Goal: Task Accomplishment & Management: Use online tool/utility

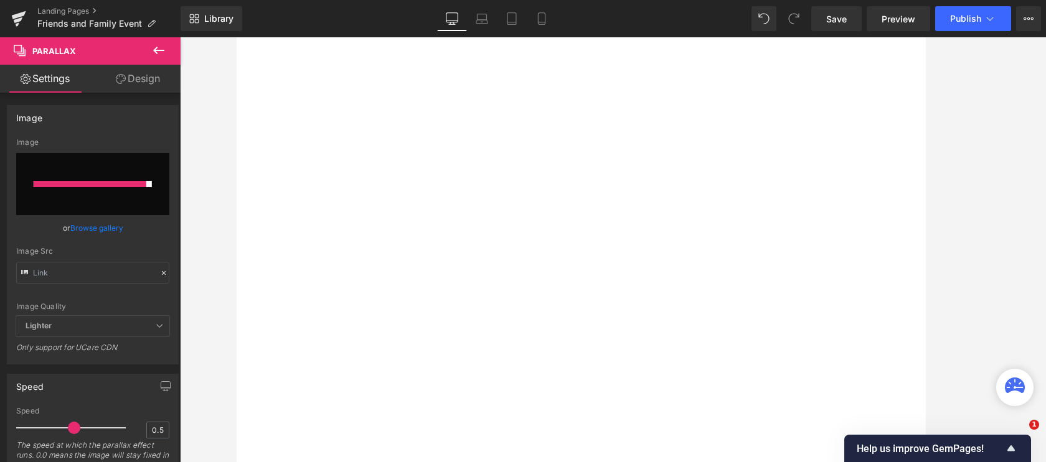
select select "King/[PERSON_NAME]"
select select "XL"
select select "M"
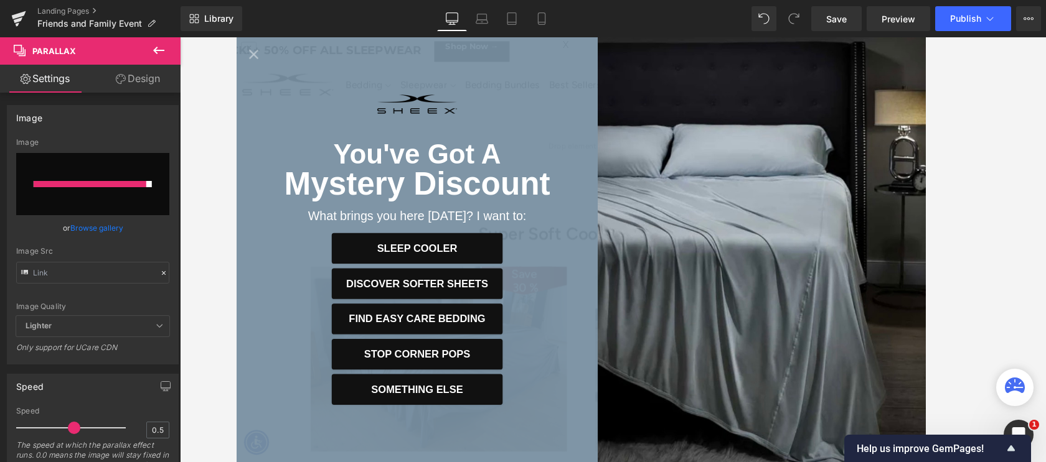
scroll to position [7075, 753]
click at [248, 52] on icon "Close popup" at bounding box center [254, 55] width 17 height 17
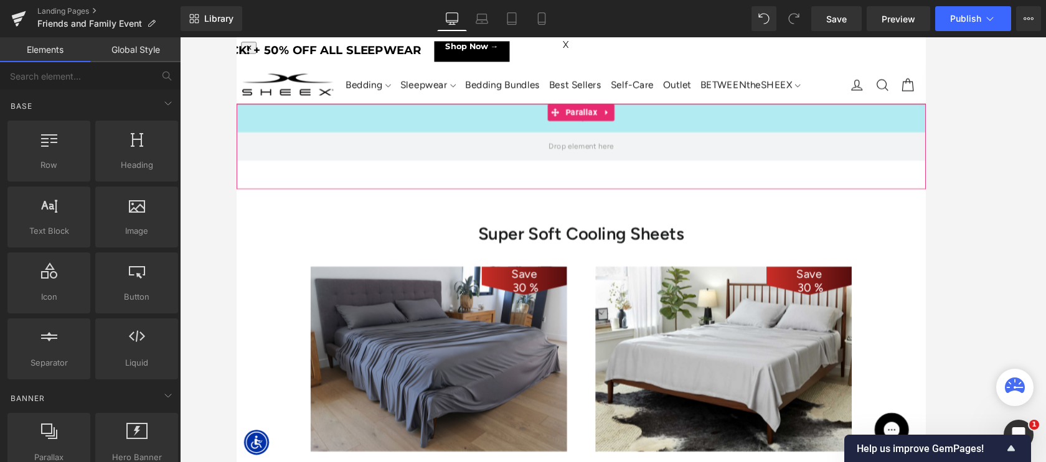
click at [383, 123] on div "50px" at bounding box center [612, 125] width 753 height 31
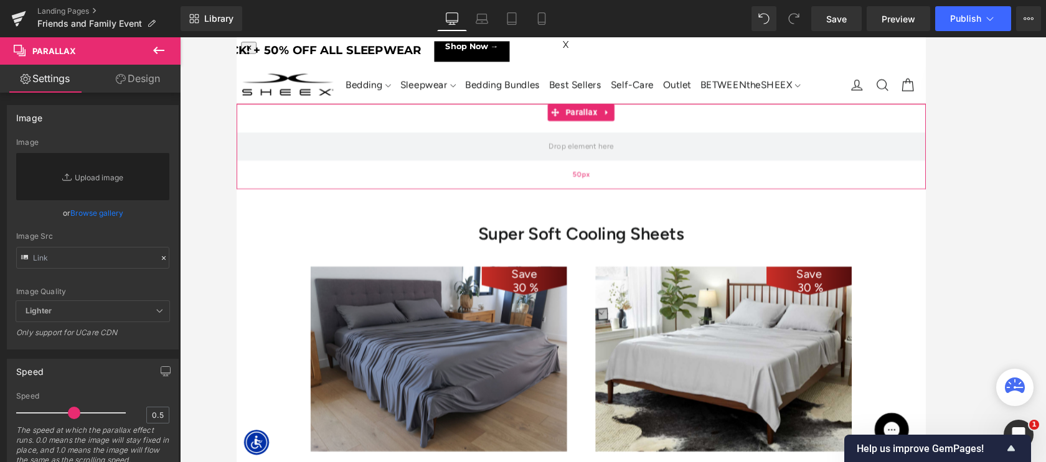
click at [607, 125] on span "Parallax" at bounding box center [612, 119] width 40 height 19
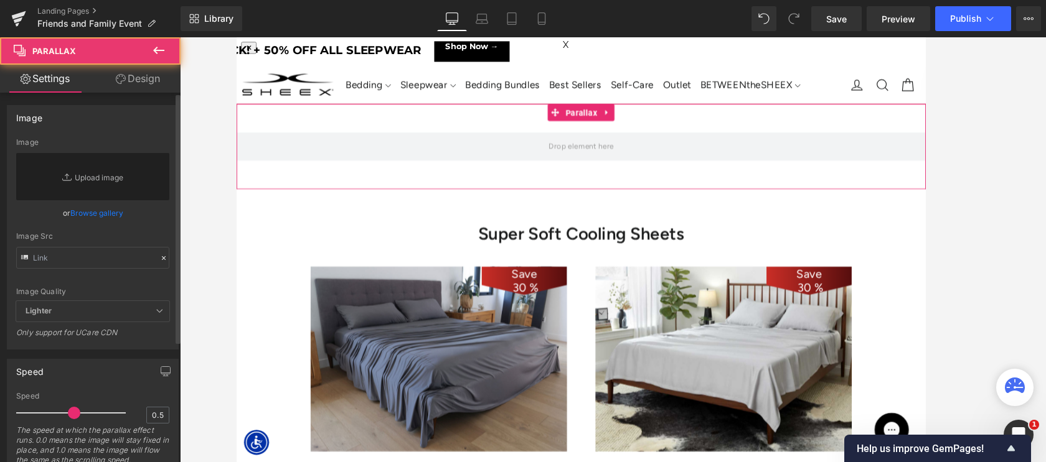
click at [98, 214] on link "Browse gallery" at bounding box center [96, 213] width 53 height 22
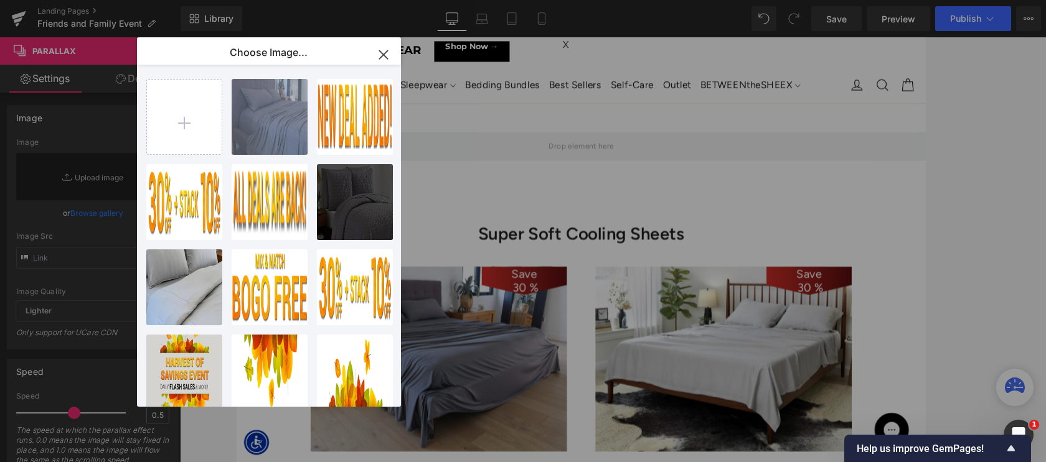
drag, startPoint x: 270, startPoint y: 118, endPoint x: 1045, endPoint y: 451, distance: 844.2
click at [0, 0] on div "LP-Frie...roBG.jpg 83.05 KB" at bounding box center [0, 0] width 0 height 0
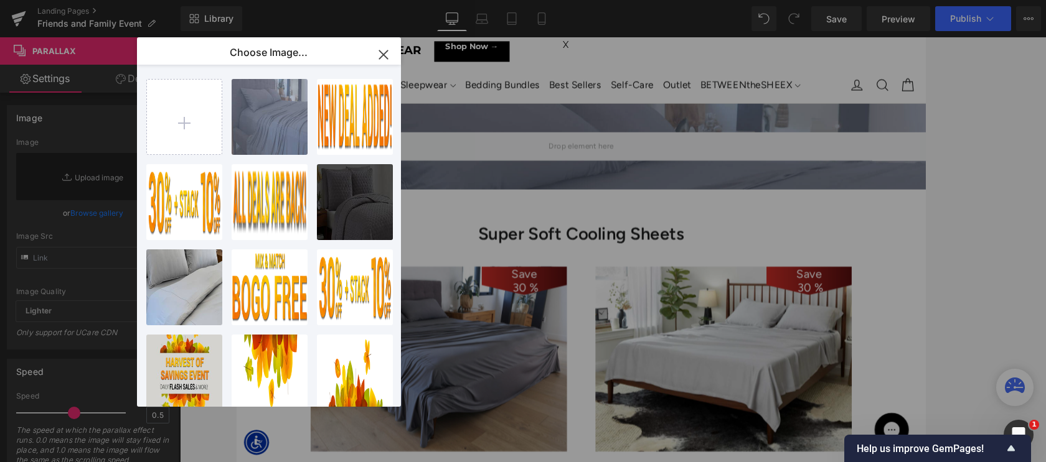
type input "[URL][DOMAIN_NAME]"
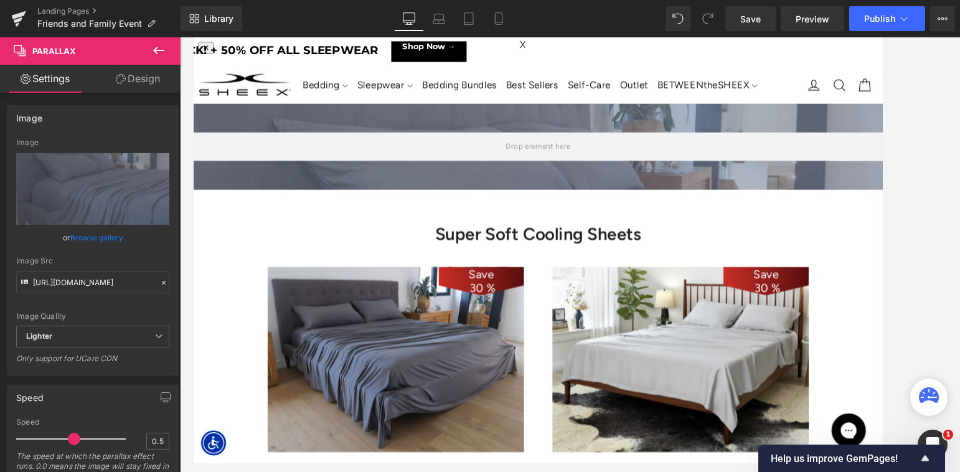
click at [479, 48] on span "Shop Now →" at bounding box center [450, 47] width 58 height 11
click at [748, 7] on link "Save" at bounding box center [750, 18] width 50 height 25
click at [88, 6] on link "Landing Pages" at bounding box center [108, 11] width 143 height 10
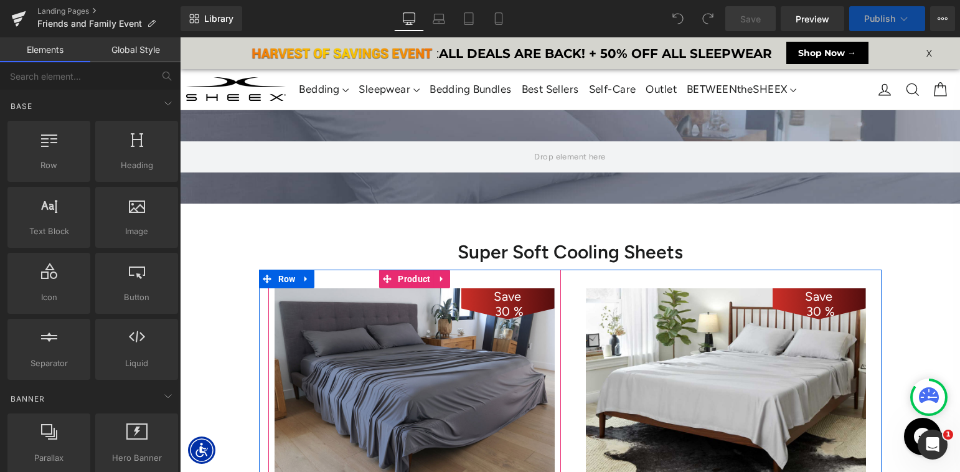
select select "King/[PERSON_NAME]"
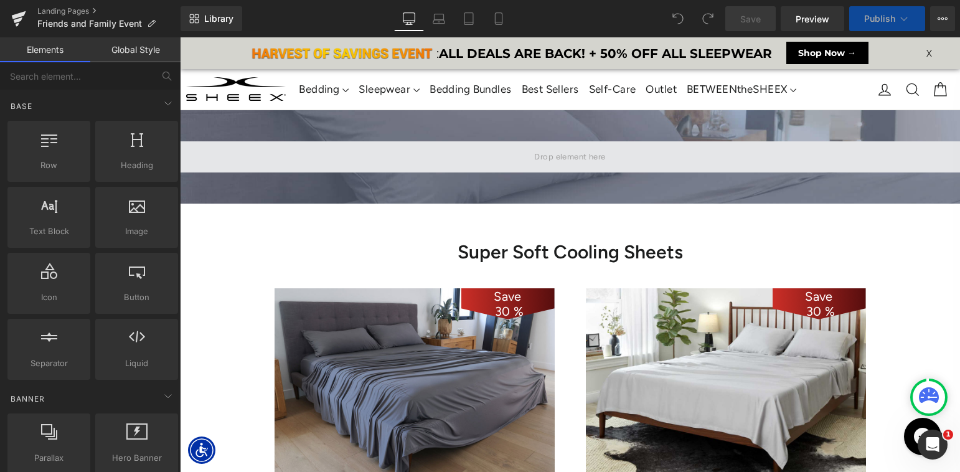
select select "XL"
select select "M"
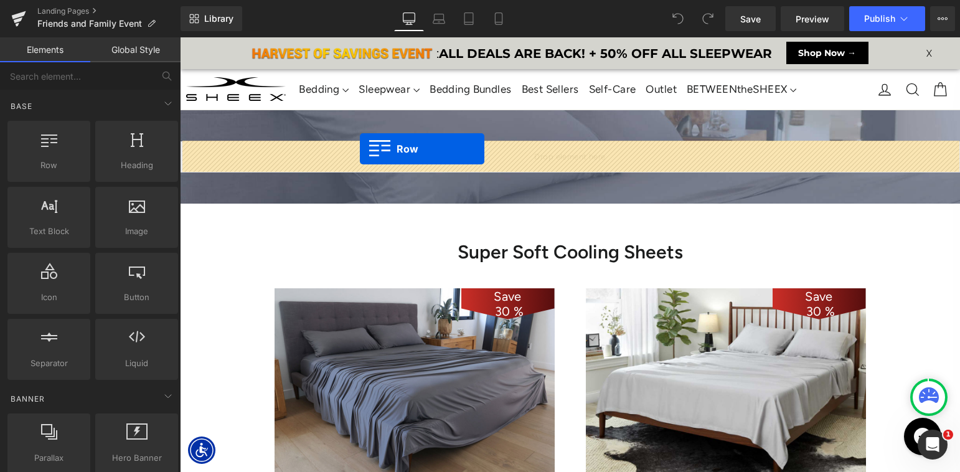
drag, startPoint x: 256, startPoint y: 191, endPoint x: 360, endPoint y: 147, distance: 112.9
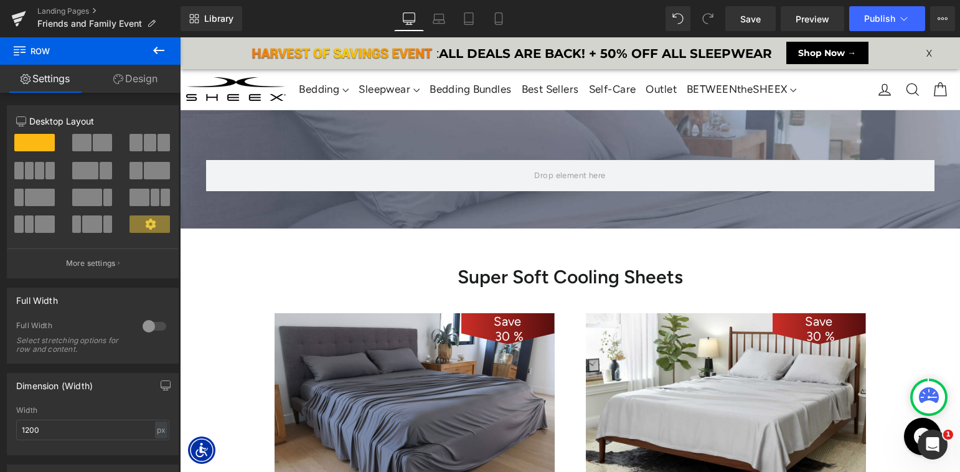
click at [228, 151] on span "Row" at bounding box center [224, 150] width 19 height 15
click at [65, 428] on input "1200" at bounding box center [92, 429] width 153 height 21
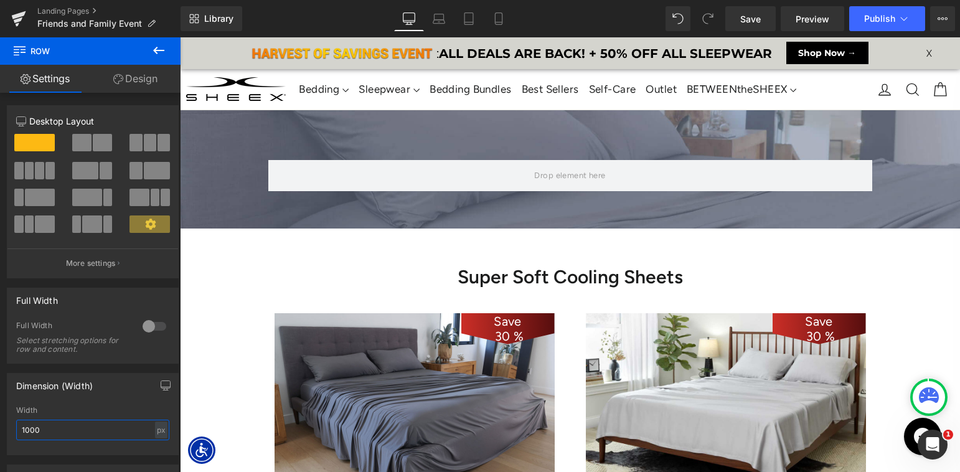
type input "1000"
click at [155, 47] on icon at bounding box center [158, 50] width 15 height 15
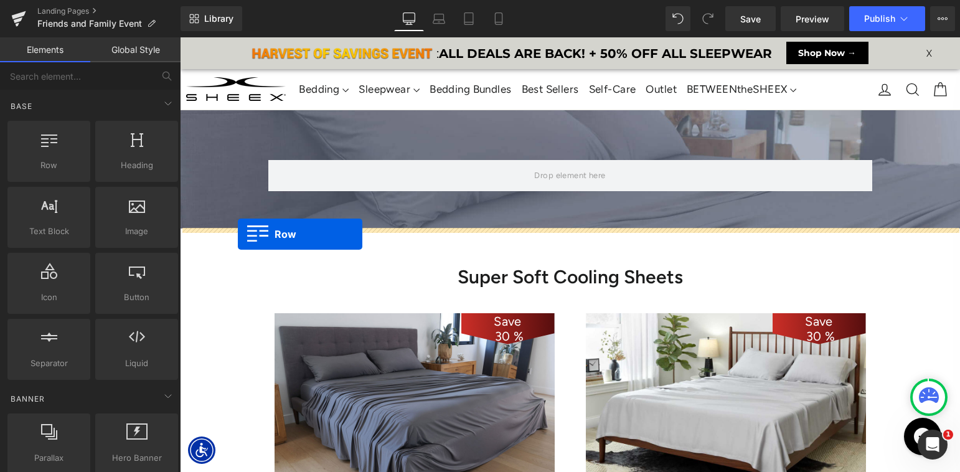
drag, startPoint x: 234, startPoint y: 200, endPoint x: 238, endPoint y: 234, distance: 33.8
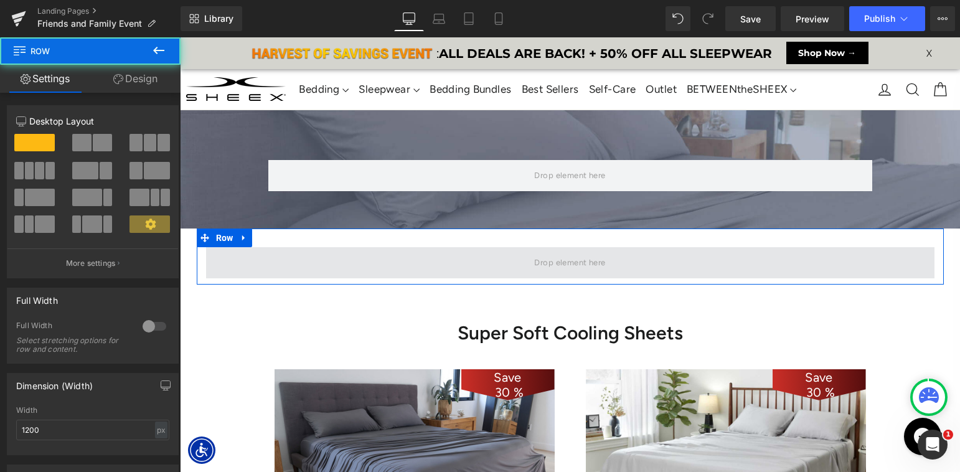
scroll to position [7156, 780]
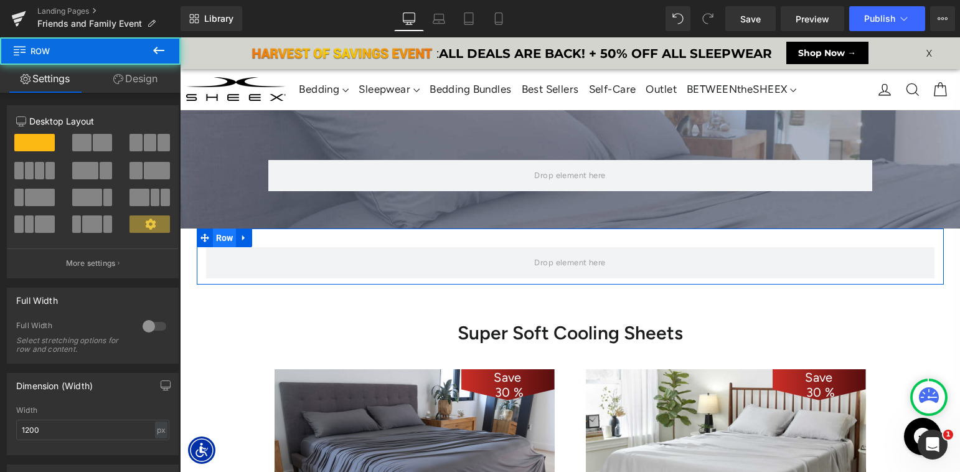
click at [222, 240] on span "Row" at bounding box center [225, 237] width 24 height 19
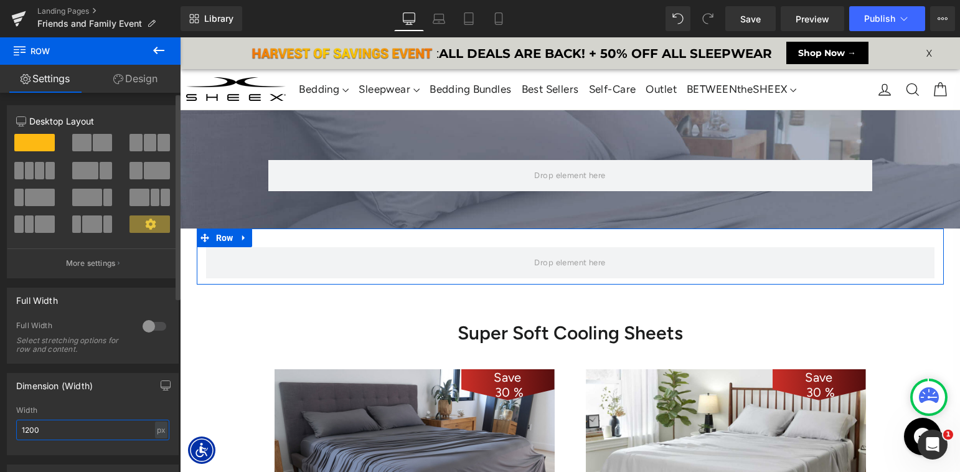
click at [54, 429] on input "1200" at bounding box center [92, 429] width 153 height 21
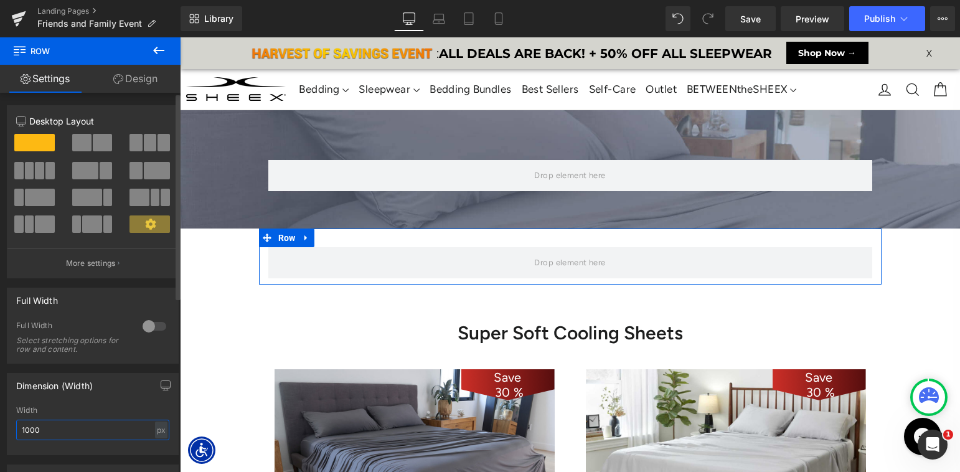
type input "1000"
click at [144, 139] on span at bounding box center [150, 142] width 12 height 17
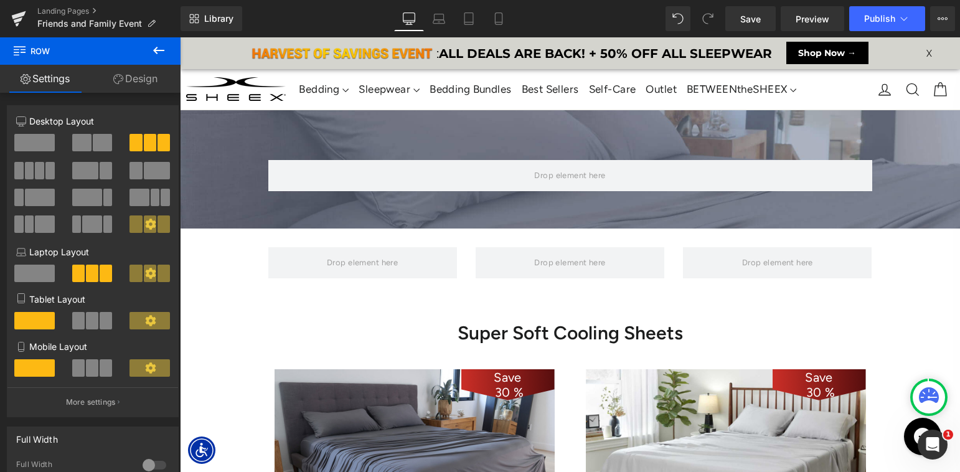
click at [157, 50] on icon at bounding box center [158, 50] width 11 height 7
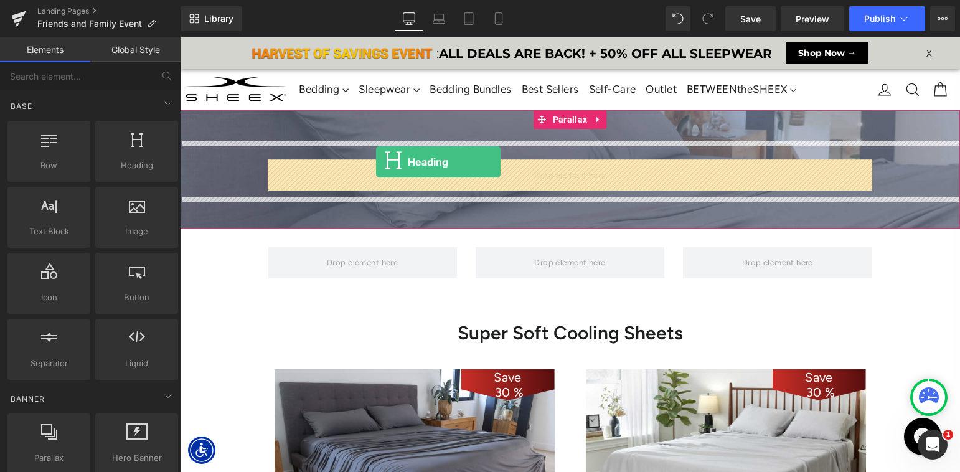
drag, startPoint x: 316, startPoint y: 194, endPoint x: 376, endPoint y: 164, distance: 67.4
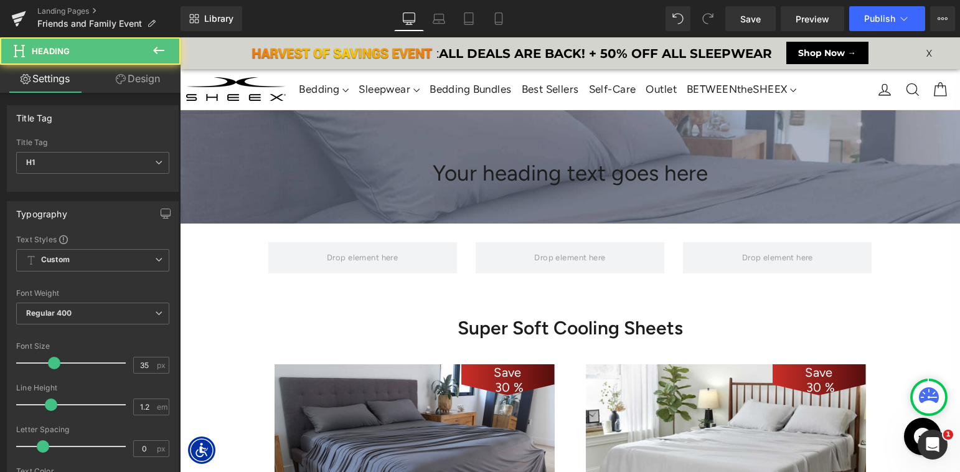
scroll to position [7151, 780]
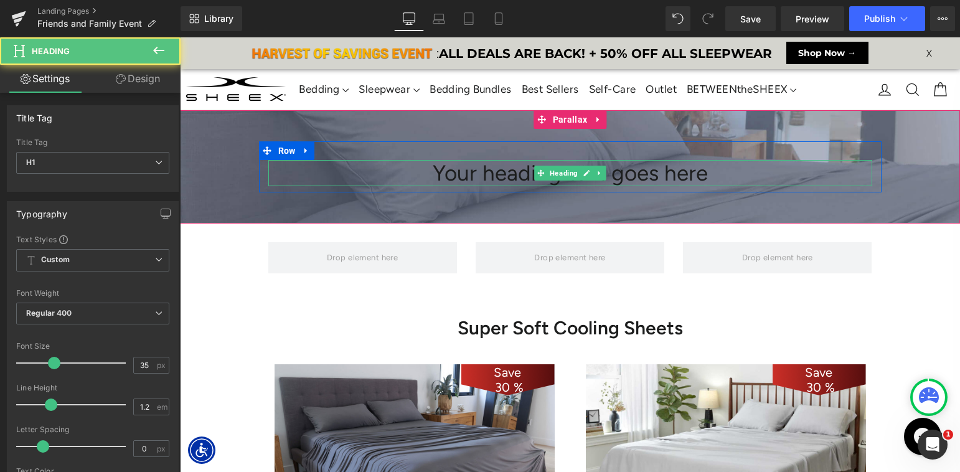
click at [506, 173] on h1 "Your heading text goes here" at bounding box center [570, 173] width 604 height 26
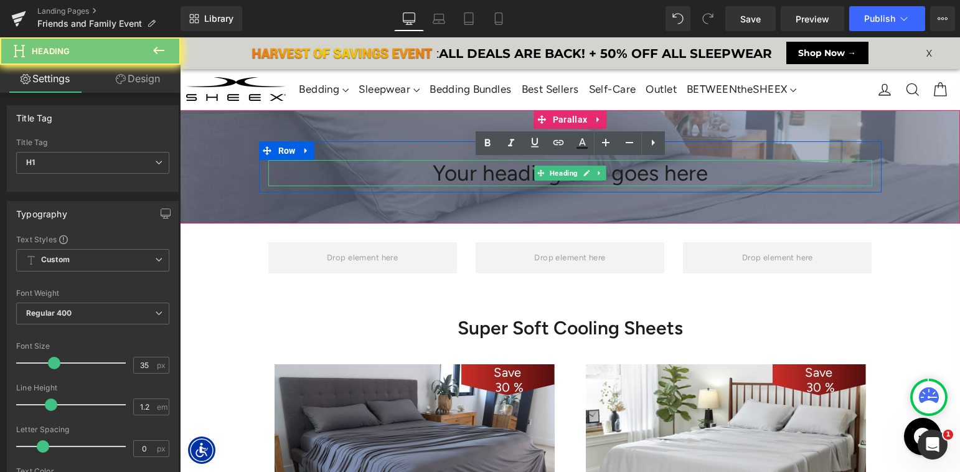
click at [506, 173] on h1 "Your heading text goes here" at bounding box center [570, 173] width 604 height 26
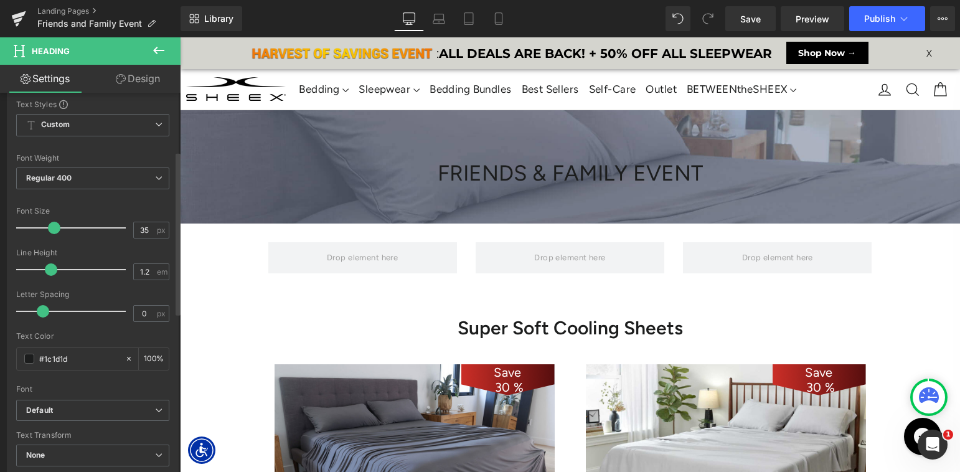
scroll to position [141, 0]
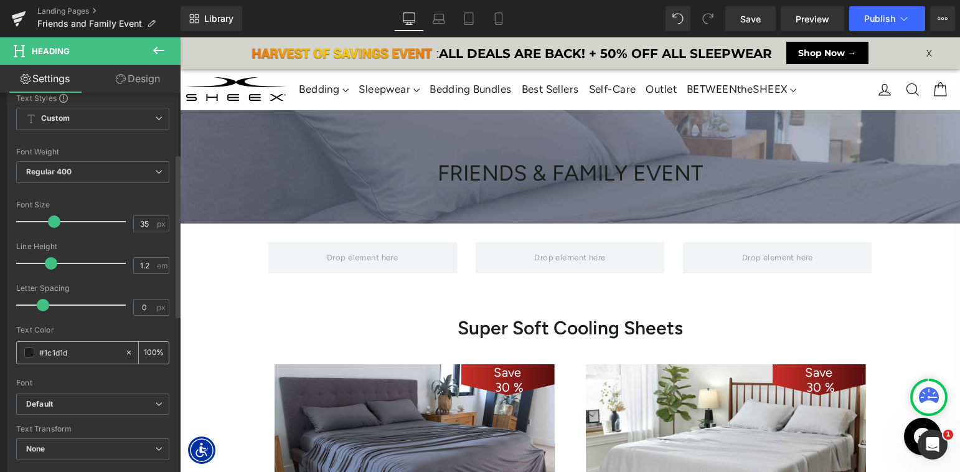
click at [31, 354] on span at bounding box center [29, 352] width 10 height 10
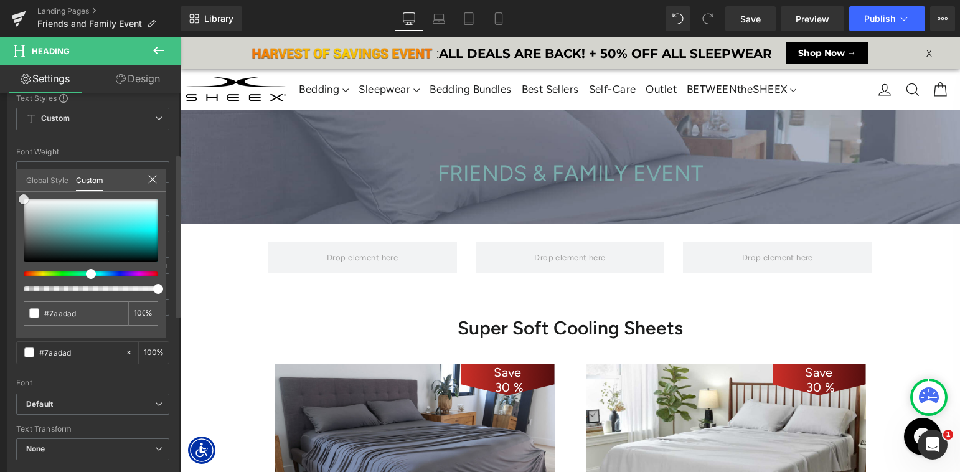
drag, startPoint x: 57, startPoint y: 227, endPoint x: 0, endPoint y: 139, distance: 105.3
click at [0, 139] on div "Typography Text Styles Custom Custom Setup Global Style Custom Setup Global Sty…" at bounding box center [93, 264] width 186 height 428
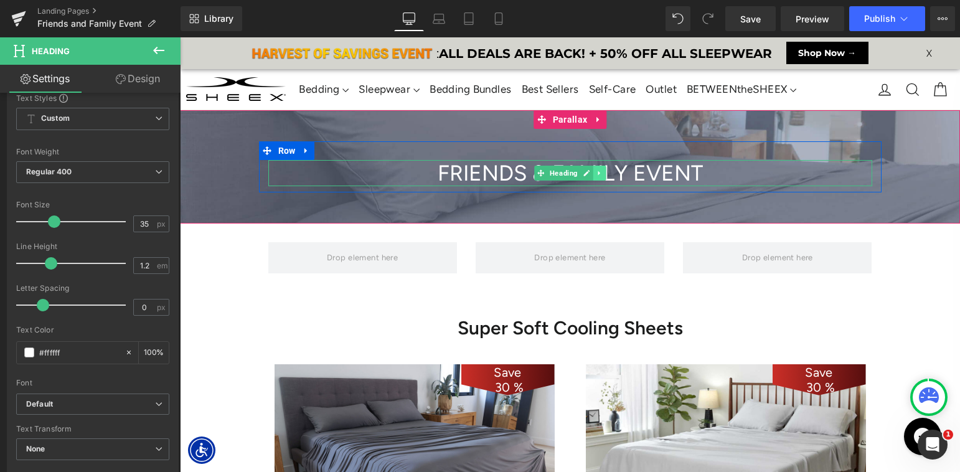
click at [598, 174] on icon at bounding box center [599, 173] width 2 height 4
click at [589, 174] on icon at bounding box center [592, 172] width 7 height 7
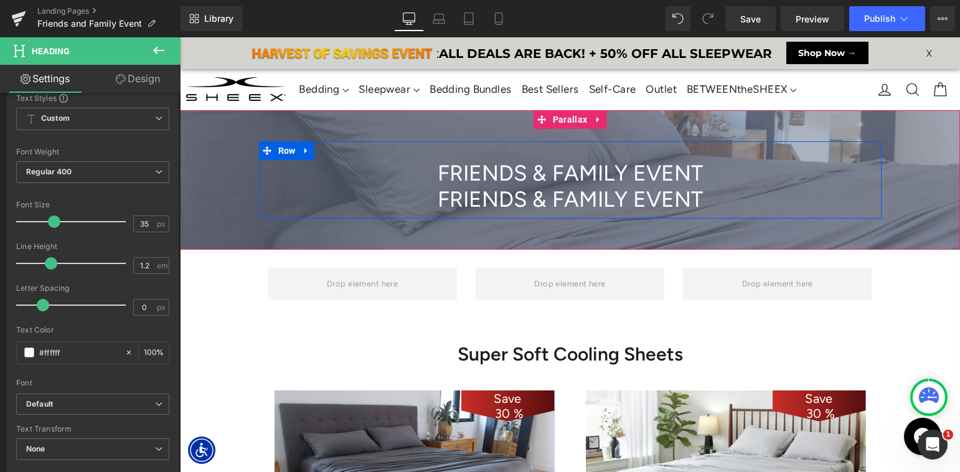
scroll to position [7178, 780]
click at [479, 205] on h1 "FRIENDS & FAMILY EVENT" at bounding box center [570, 199] width 604 height 26
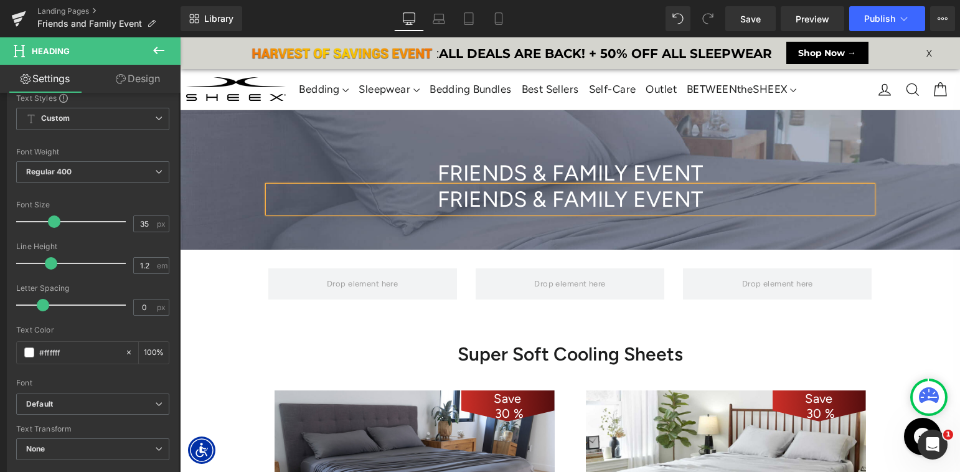
click at [479, 205] on h1 "FRIENDS & FAMILY EVENT" at bounding box center [570, 199] width 604 height 26
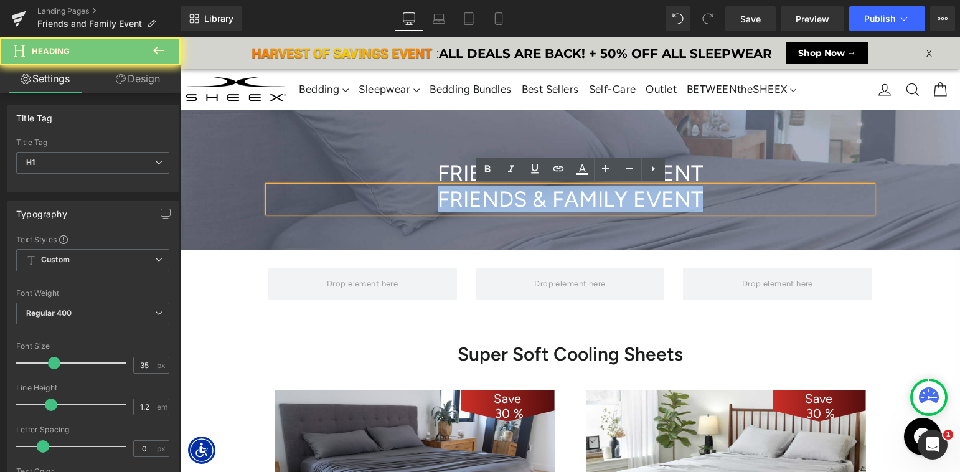
click at [479, 205] on h1 "FRIENDS & FAMILY EVENT" at bounding box center [570, 199] width 604 height 26
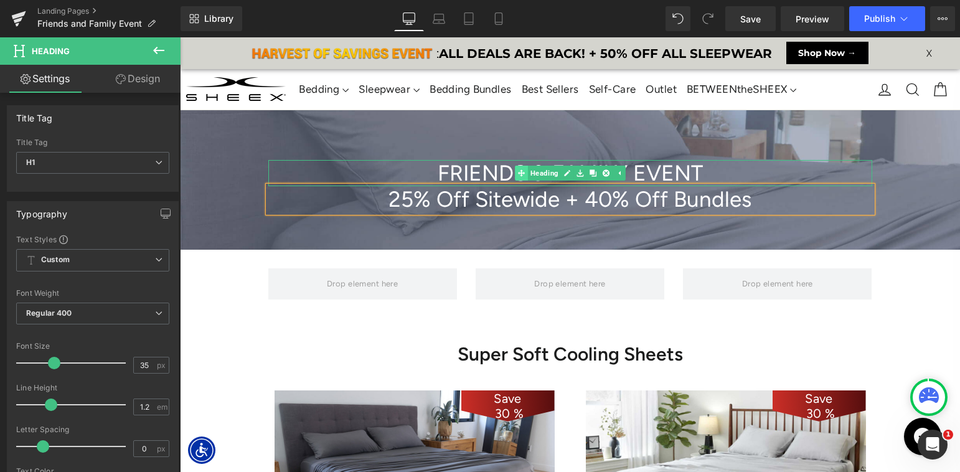
click at [545, 172] on link "Heading" at bounding box center [538, 173] width 46 height 15
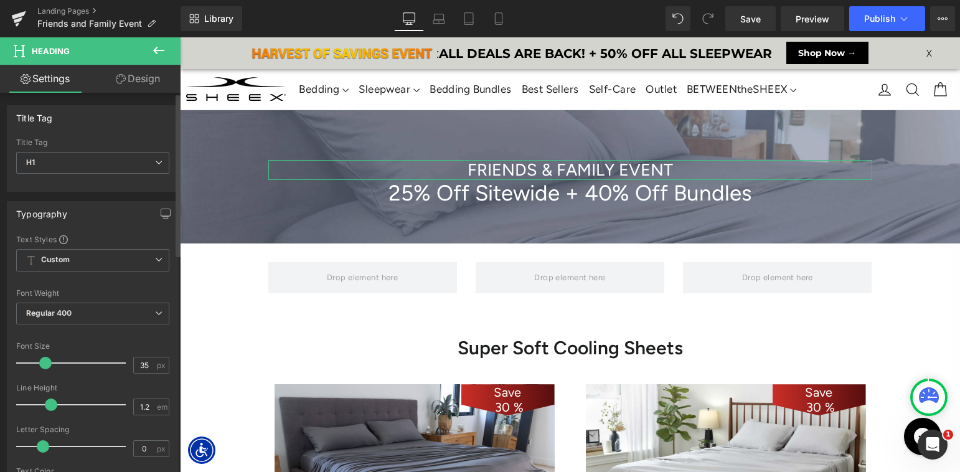
scroll to position [6, 6]
drag, startPoint x: 54, startPoint y: 363, endPoint x: 45, endPoint y: 365, distance: 8.9
click at [45, 365] on span at bounding box center [45, 363] width 12 height 12
click at [467, 196] on h1 "25% Off Sitewide + 40% Off Bundles" at bounding box center [570, 193] width 604 height 26
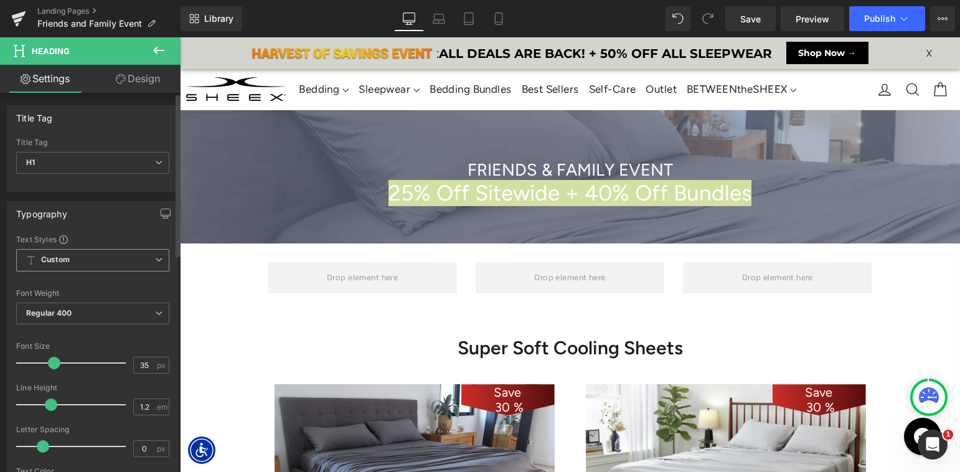
click at [115, 263] on span "Custom Setup Global Style" at bounding box center [92, 260] width 153 height 22
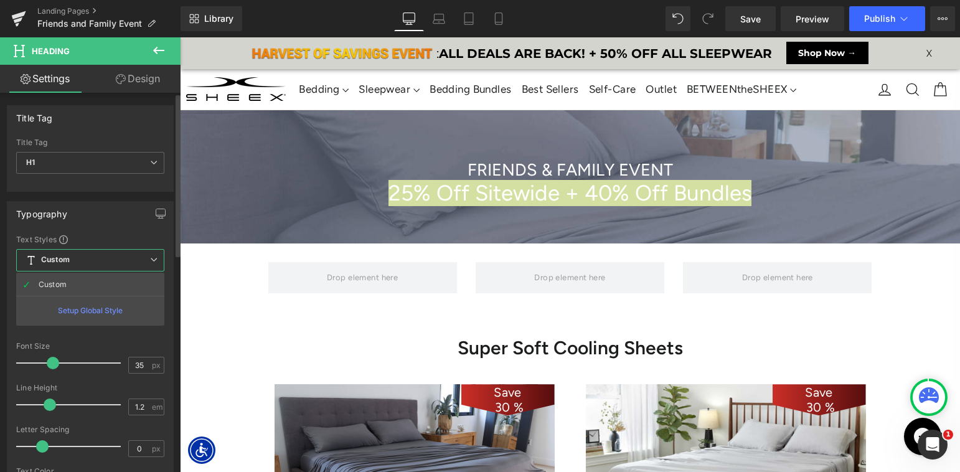
click at [115, 228] on div "Typography Text Styles Custom Custom Setup Global Style Custom Setup Global Sty…" at bounding box center [90, 410] width 167 height 418
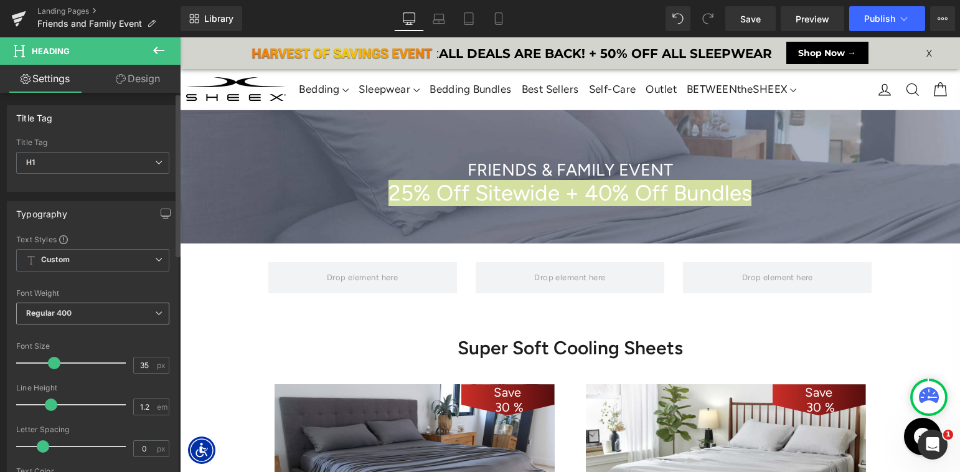
click at [116, 326] on div "Regular 400 Thin 100 Semi Thin 200 Light 300 Regular 400 Medium 500 Semi Bold 6…" at bounding box center [92, 316] width 153 height 28
click at [116, 315] on span "Regular 400" at bounding box center [92, 313] width 153 height 22
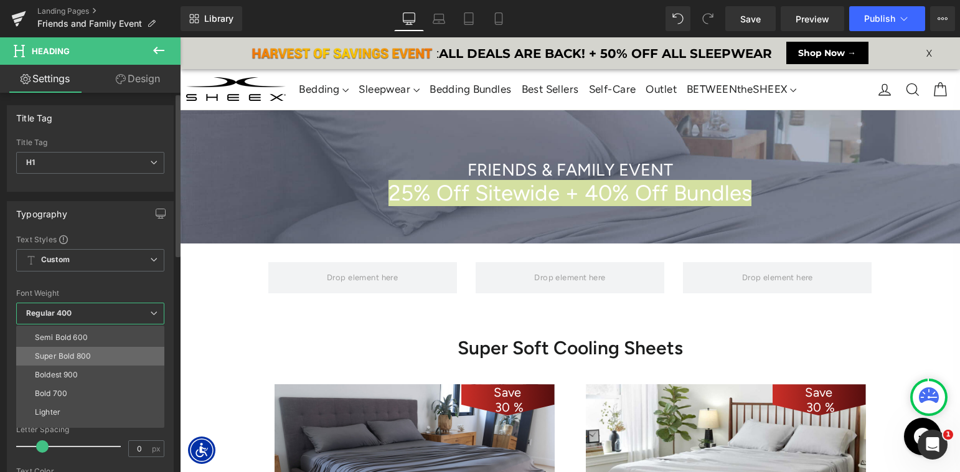
scroll to position [90, 0]
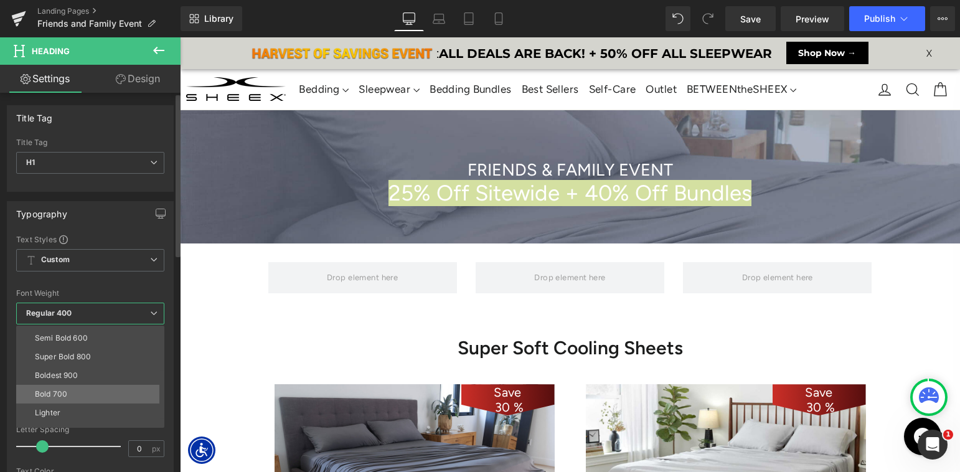
drag, startPoint x: 79, startPoint y: 391, endPoint x: 204, endPoint y: 202, distance: 226.5
click at [79, 391] on li "Bold 700" at bounding box center [93, 394] width 154 height 19
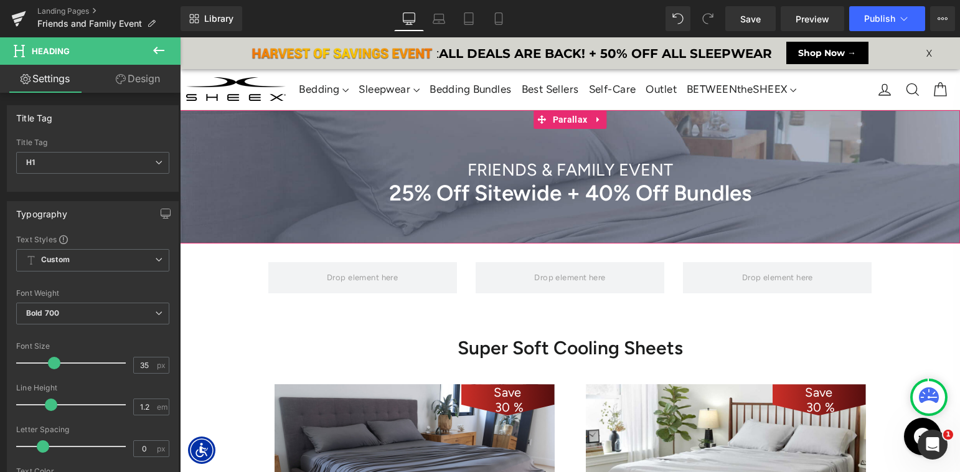
click at [406, 187] on h1 "25% Off Sitewide + 40% Off Bundles" at bounding box center [570, 193] width 604 height 26
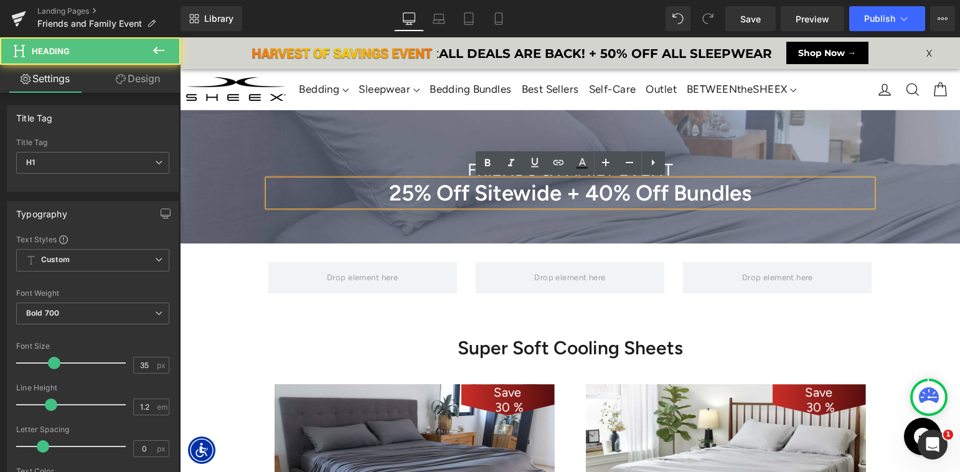
click at [373, 136] on div at bounding box center [570, 262] width 780 height 434
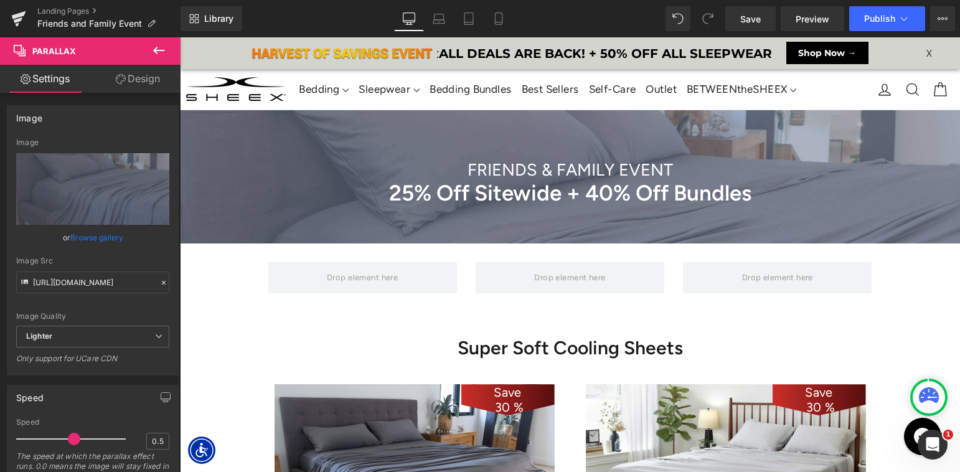
click at [161, 48] on icon at bounding box center [158, 50] width 15 height 15
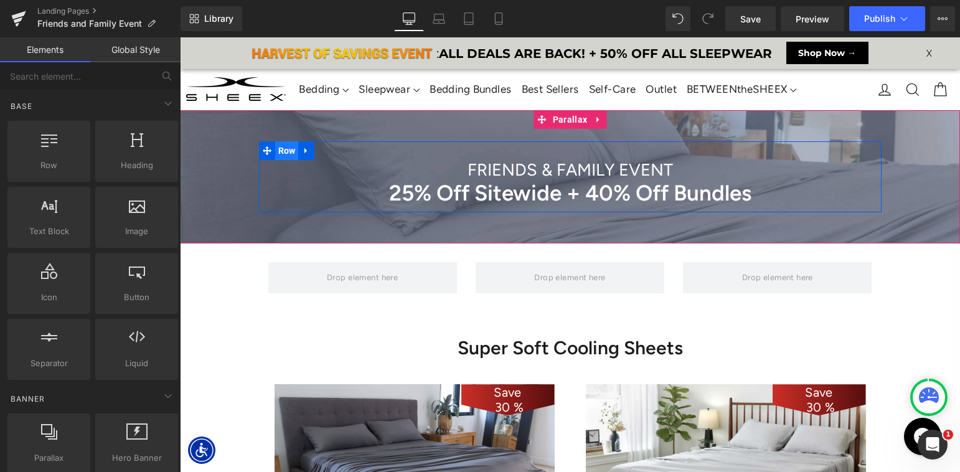
click at [287, 150] on span "Row" at bounding box center [287, 150] width 24 height 19
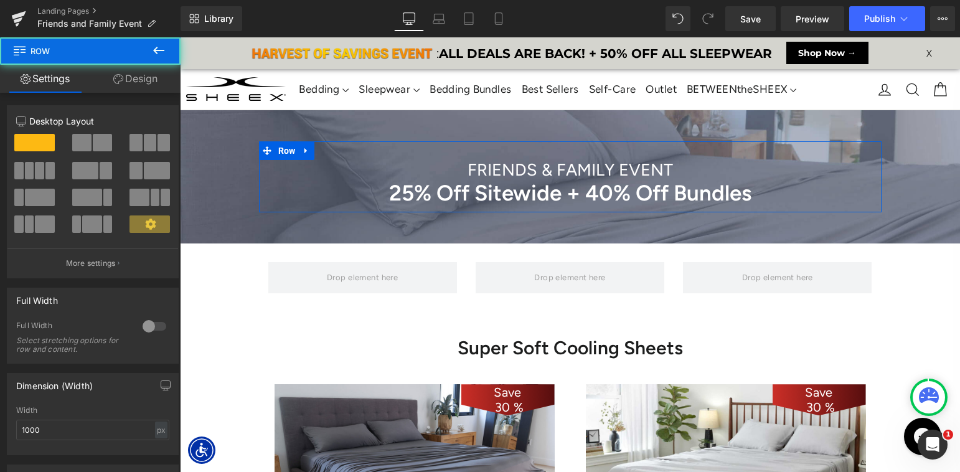
click at [148, 78] on link "Design" at bounding box center [135, 79] width 90 height 28
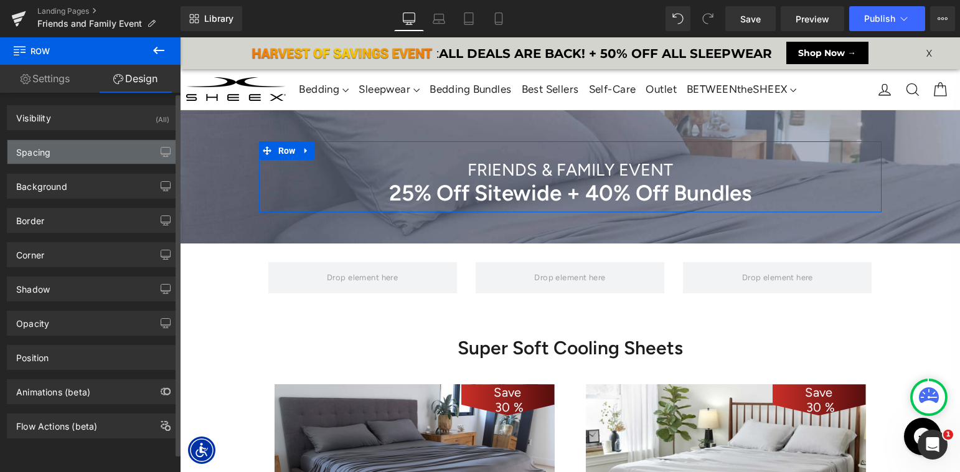
click at [79, 148] on div "Spacing" at bounding box center [92, 152] width 171 height 24
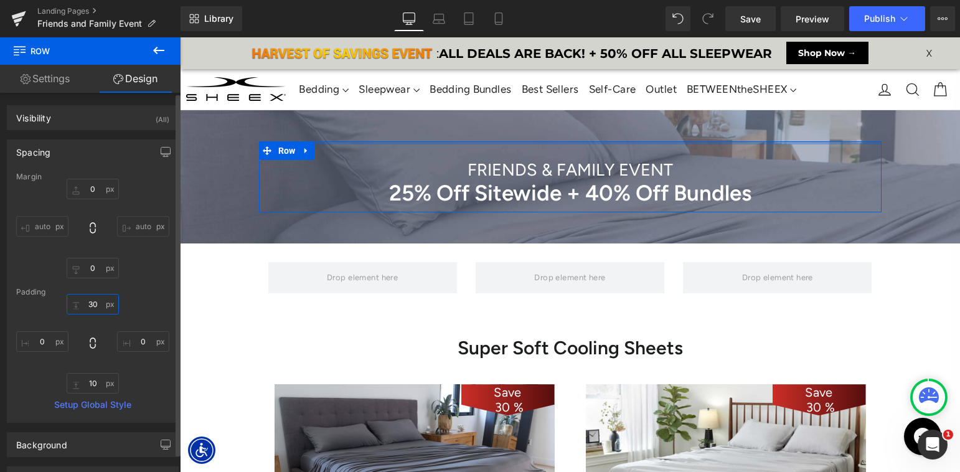
click at [88, 300] on input "text" at bounding box center [93, 304] width 52 height 21
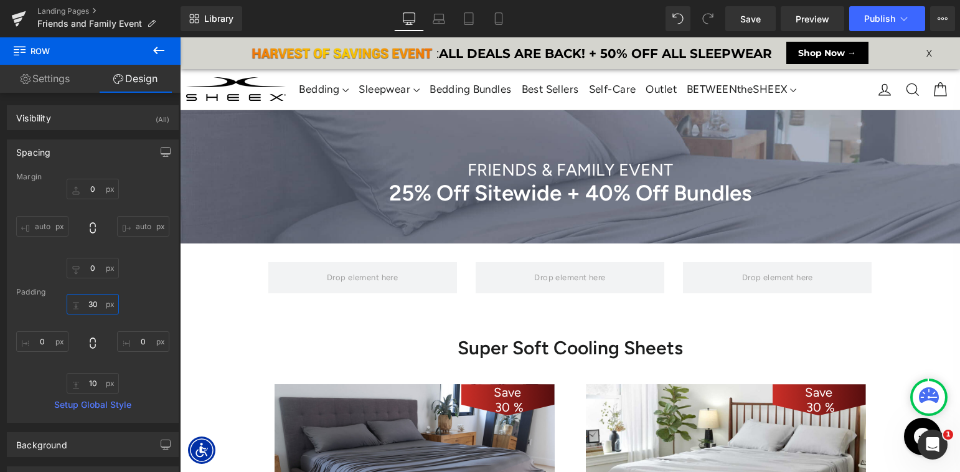
type input "10"
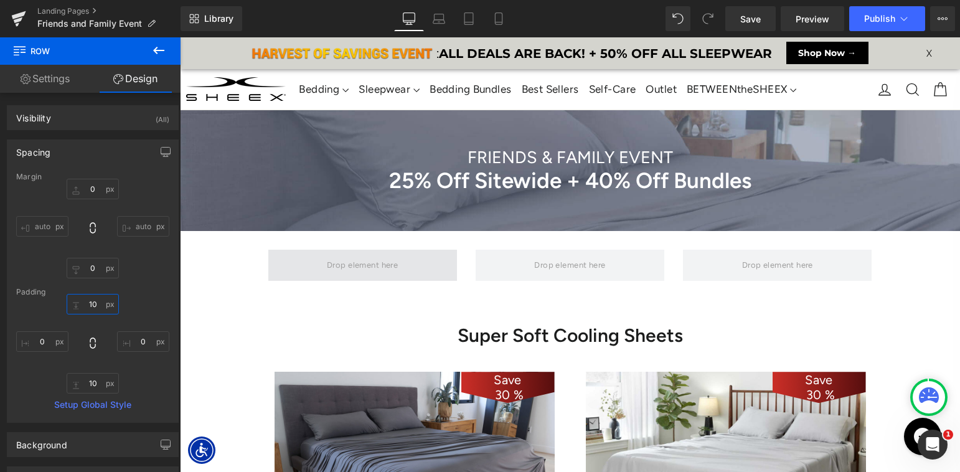
scroll to position [7159, 780]
click at [156, 50] on icon at bounding box center [158, 50] width 11 height 7
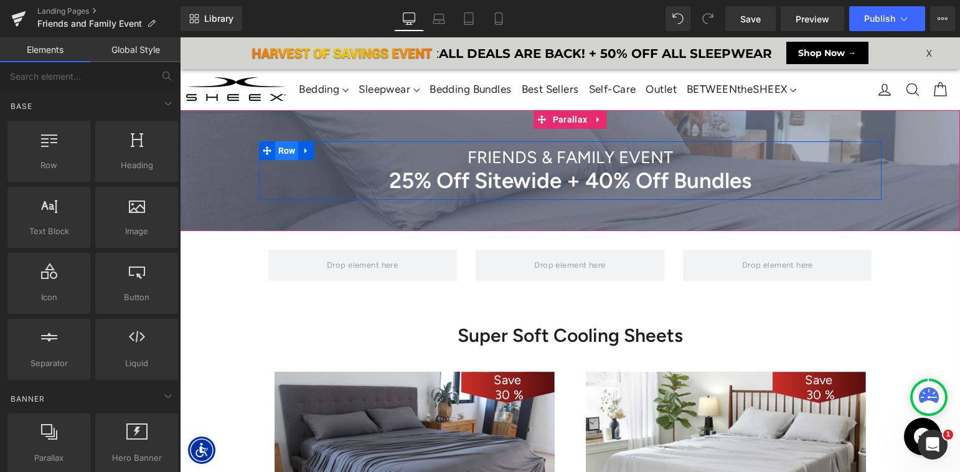
click at [287, 148] on span "Row" at bounding box center [287, 150] width 24 height 19
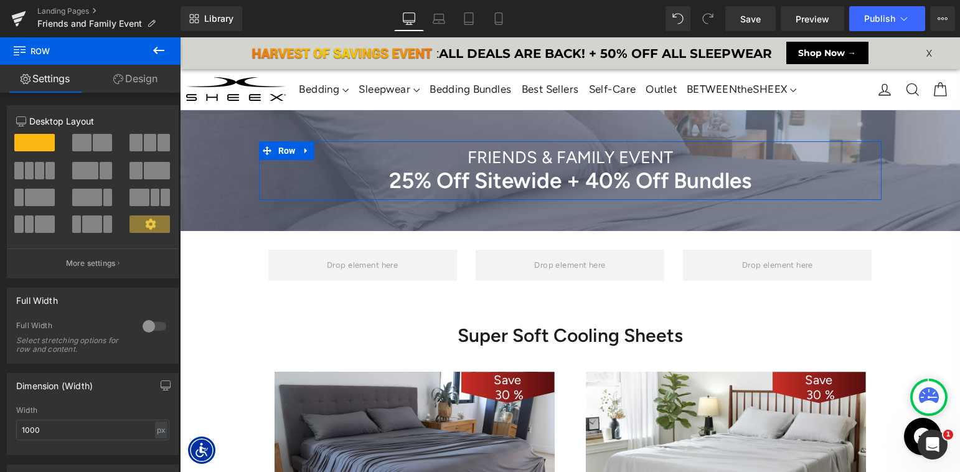
click at [138, 81] on link "Design" at bounding box center [135, 79] width 90 height 28
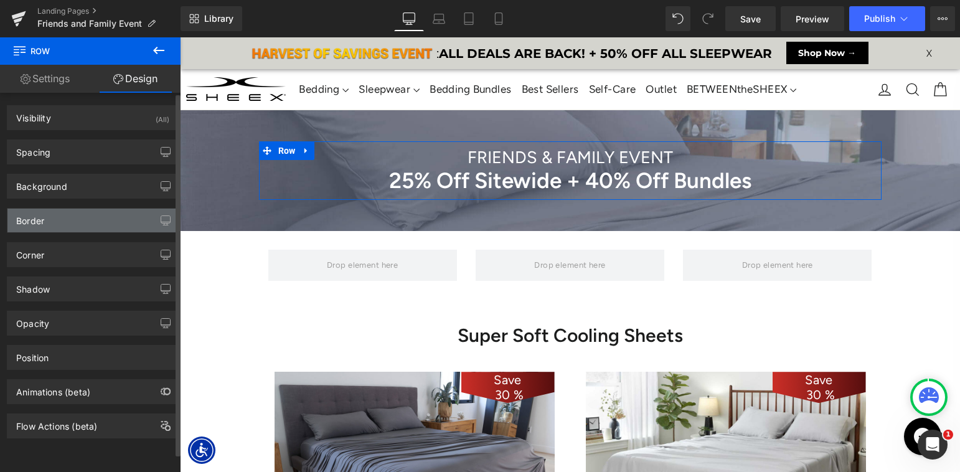
click at [105, 223] on div "Border" at bounding box center [92, 221] width 171 height 24
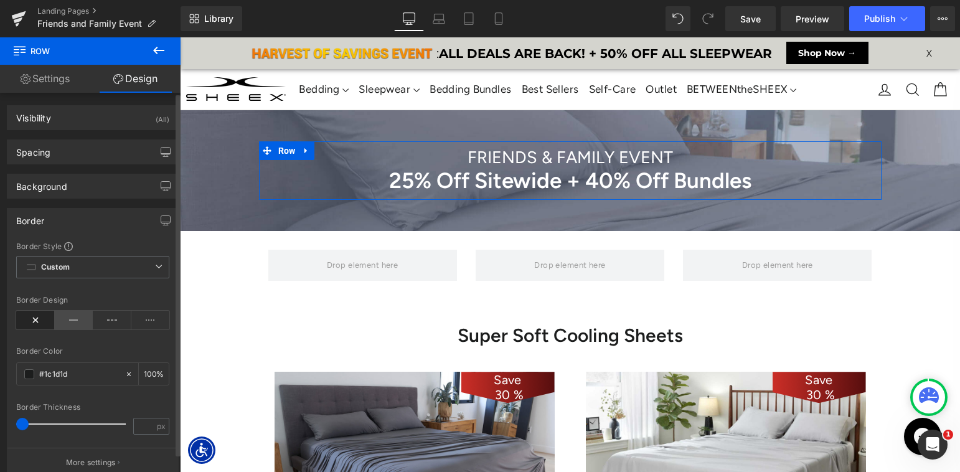
click at [71, 316] on icon at bounding box center [74, 320] width 39 height 19
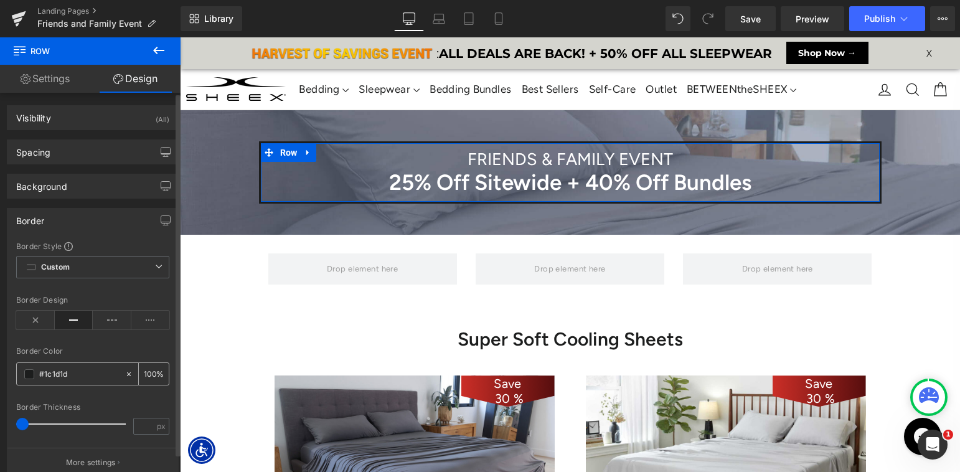
scroll to position [7161, 780]
click at [51, 373] on input "text" at bounding box center [79, 374] width 80 height 14
click at [24, 373] on span at bounding box center [29, 374] width 10 height 10
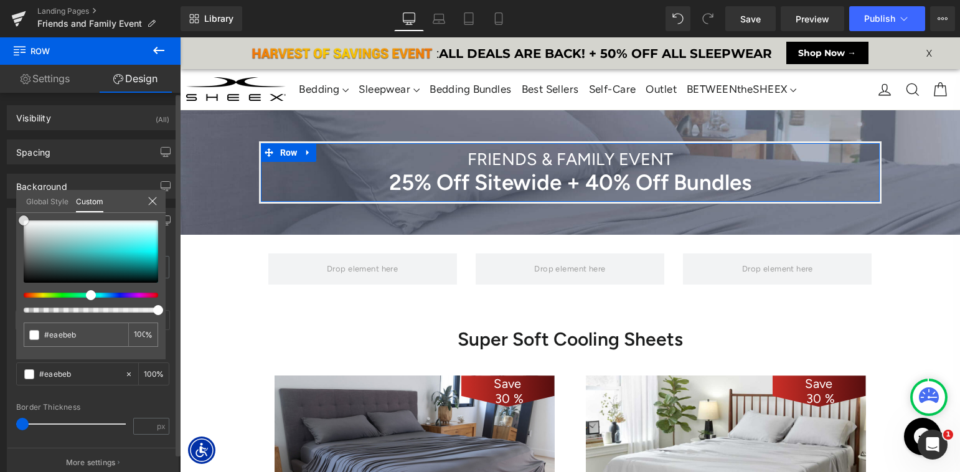
drag, startPoint x: 33, startPoint y: 236, endPoint x: 0, endPoint y: 121, distance: 119.2
click at [0, 199] on div "Border Border Style Custom Custom Setup Global Style Custom Setup Global Style …" at bounding box center [93, 338] width 186 height 279
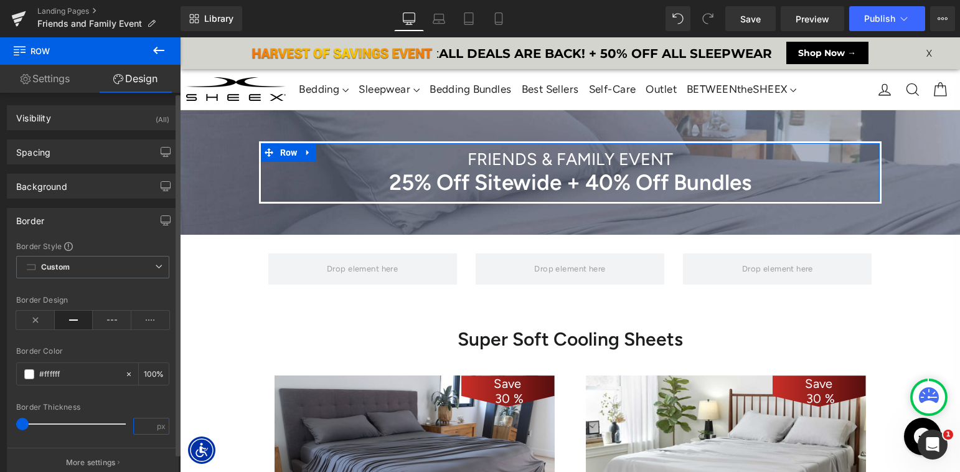
click at [139, 428] on input "number" at bounding box center [145, 426] width 22 height 16
type input "0"
type input ".5"
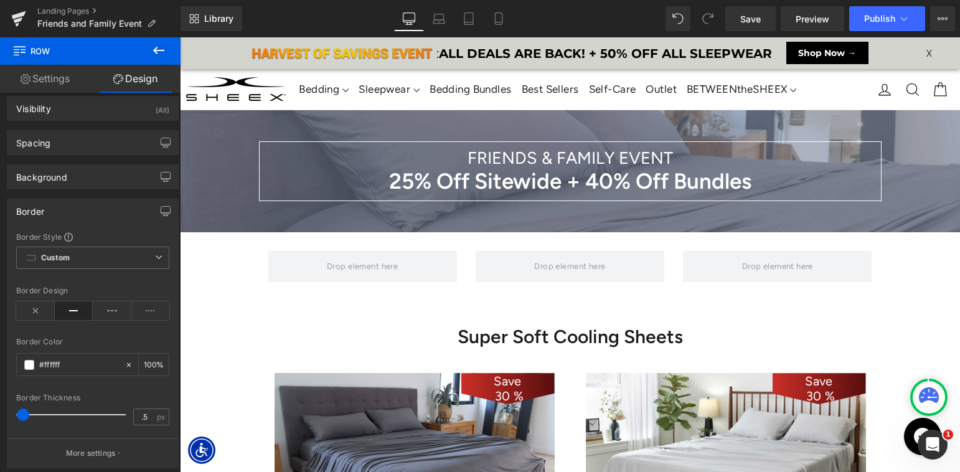
scroll to position [7160, 780]
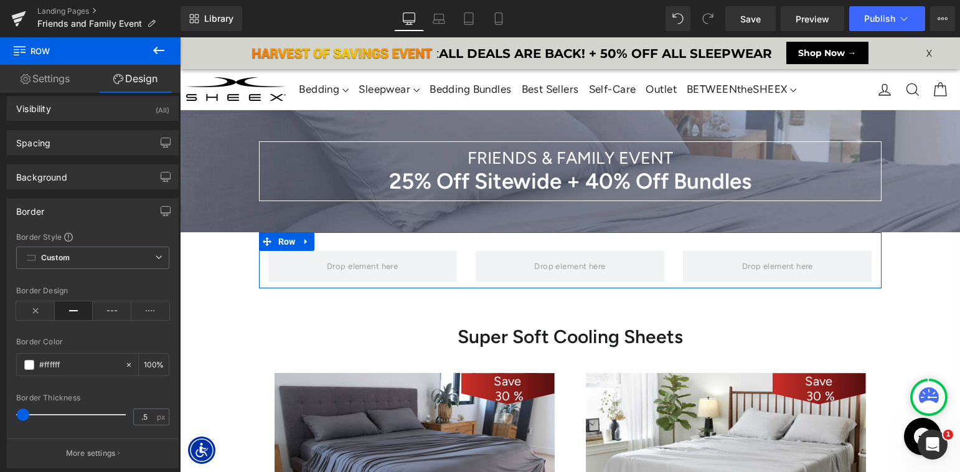
drag, startPoint x: 281, startPoint y: 238, endPoint x: 184, endPoint y: 122, distance: 151.6
click at [281, 239] on span "Row" at bounding box center [287, 241] width 24 height 19
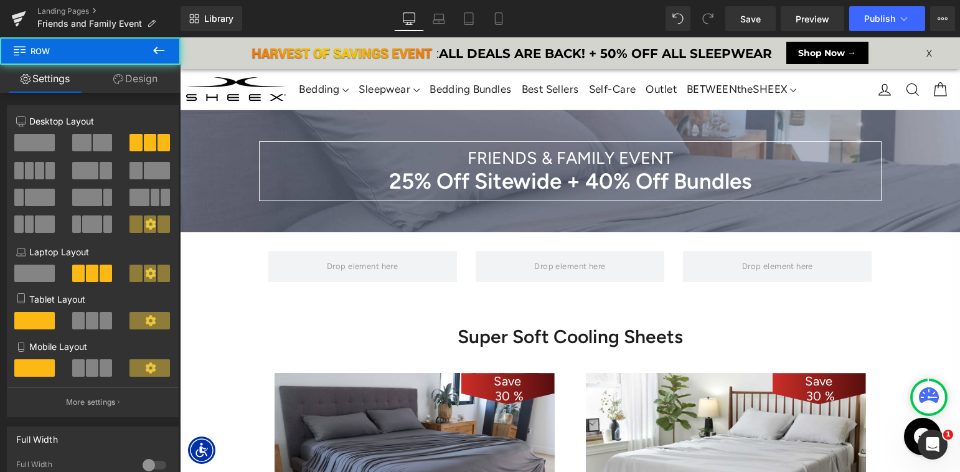
click at [152, 49] on icon at bounding box center [158, 50] width 15 height 15
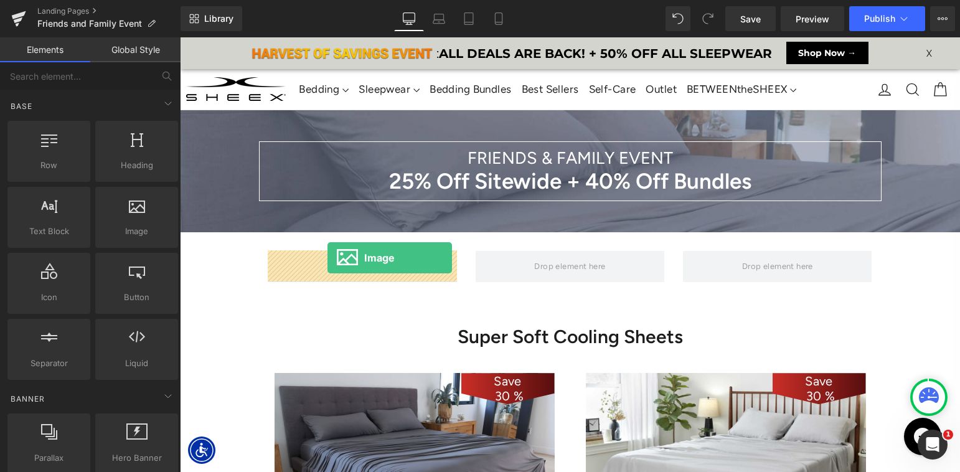
drag, startPoint x: 312, startPoint y: 266, endPoint x: 327, endPoint y: 258, distance: 17.3
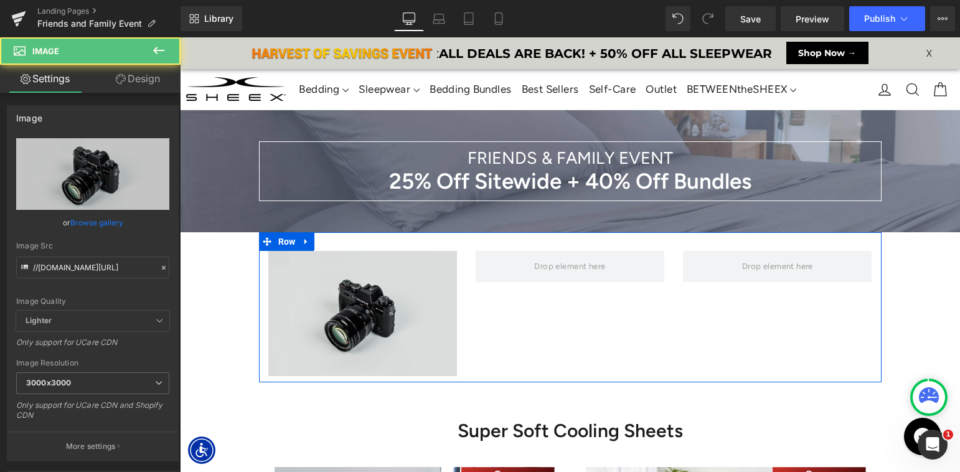
scroll to position [7253, 780]
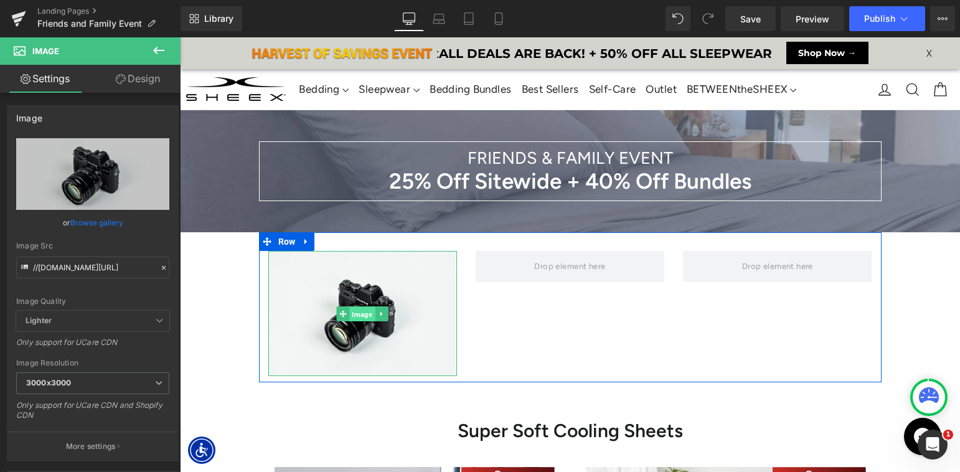
click at [367, 311] on span "Image" at bounding box center [363, 313] width 26 height 15
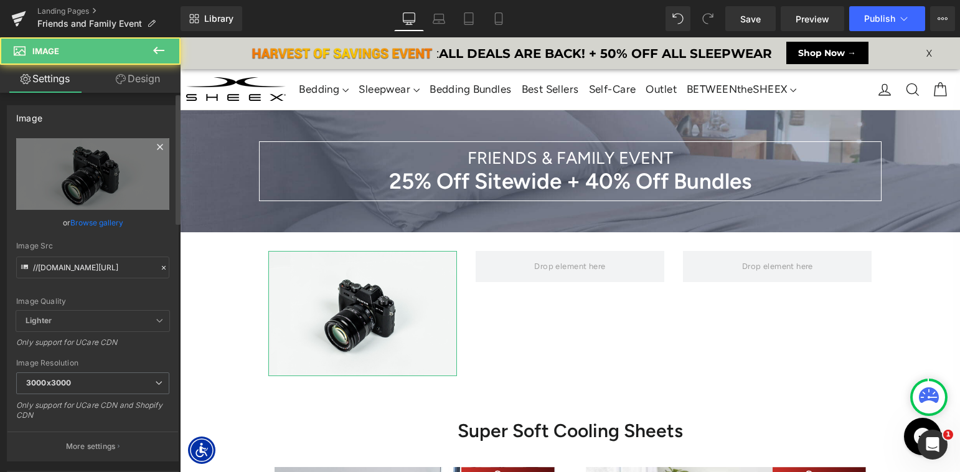
click at [157, 146] on icon at bounding box center [159, 146] width 15 height 15
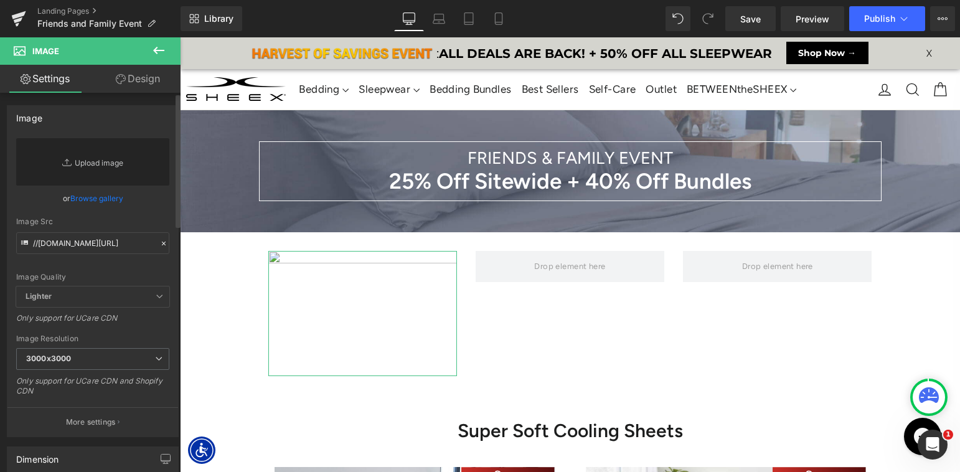
click at [85, 164] on link "Replace Image" at bounding box center [92, 161] width 153 height 47
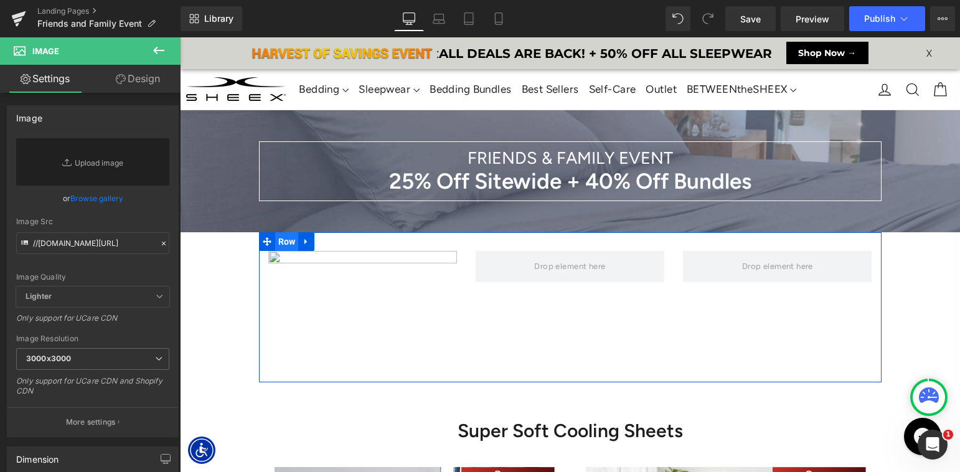
click at [283, 242] on span "Row" at bounding box center [287, 241] width 24 height 19
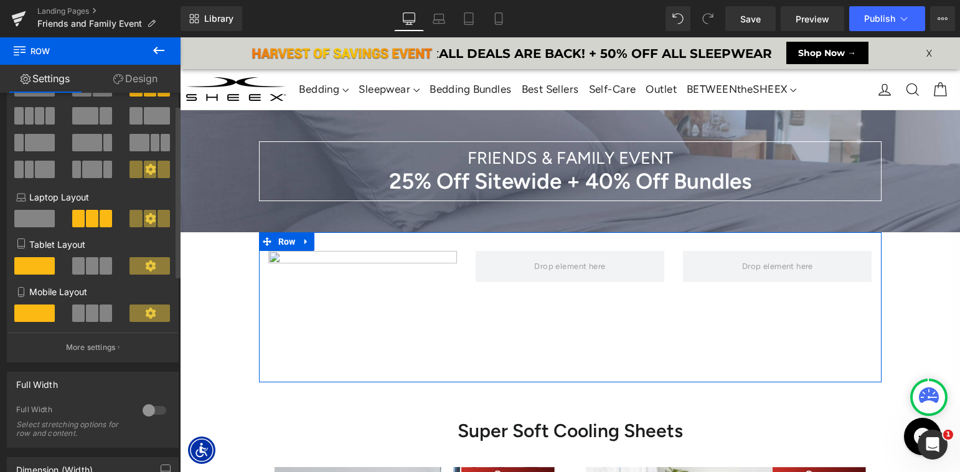
scroll to position [0, 0]
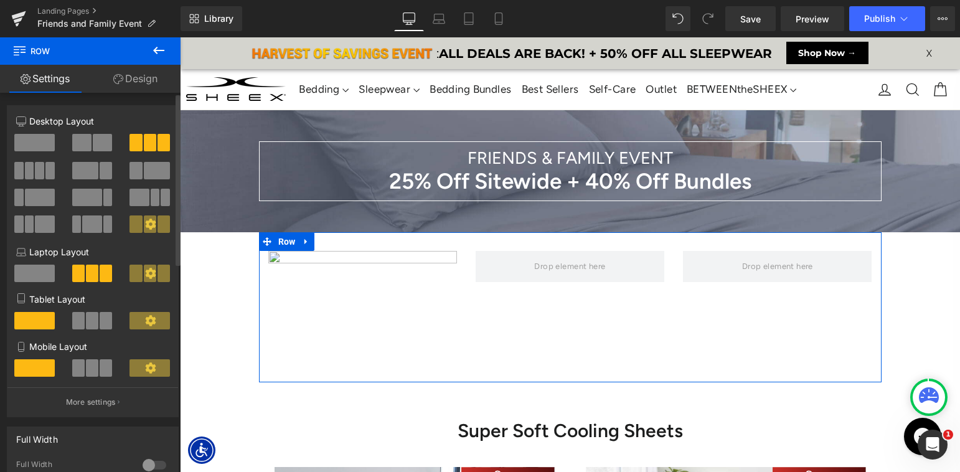
click at [88, 144] on span at bounding box center [81, 142] width 19 height 17
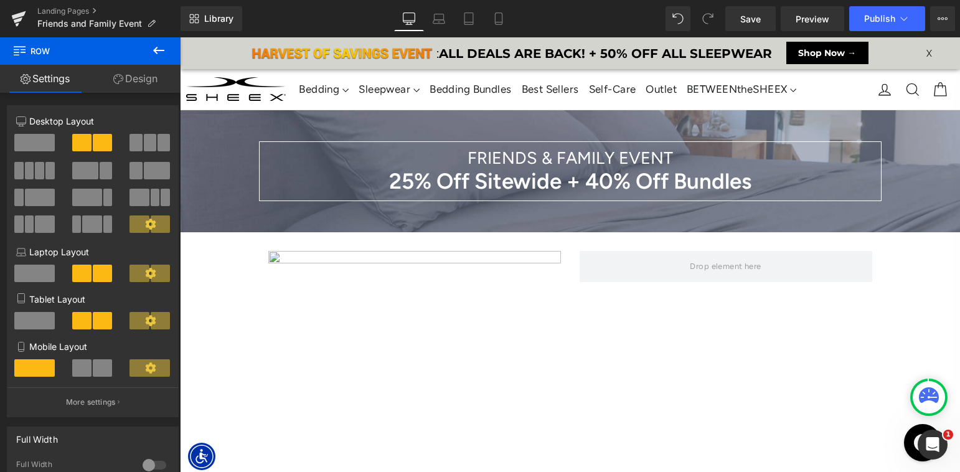
scroll to position [7322, 780]
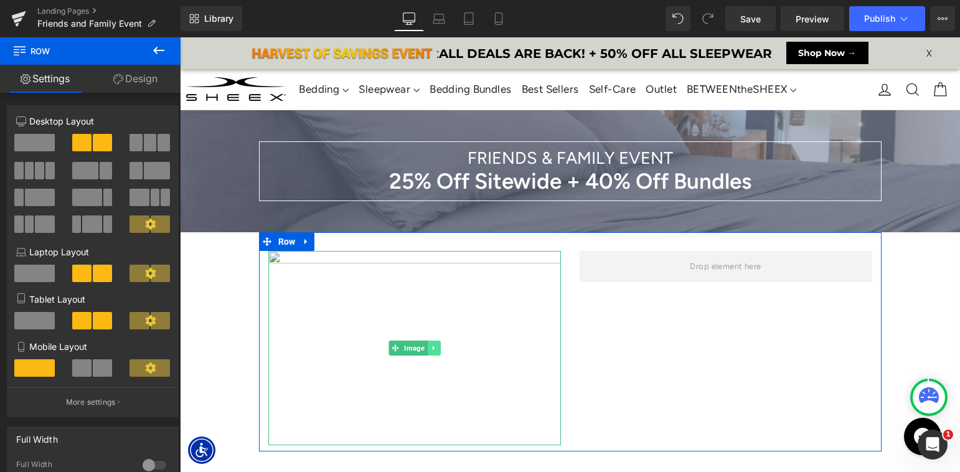
click at [434, 352] on link at bounding box center [433, 347] width 13 height 15
click at [441, 347] on icon at bounding box center [439, 347] width 7 height 7
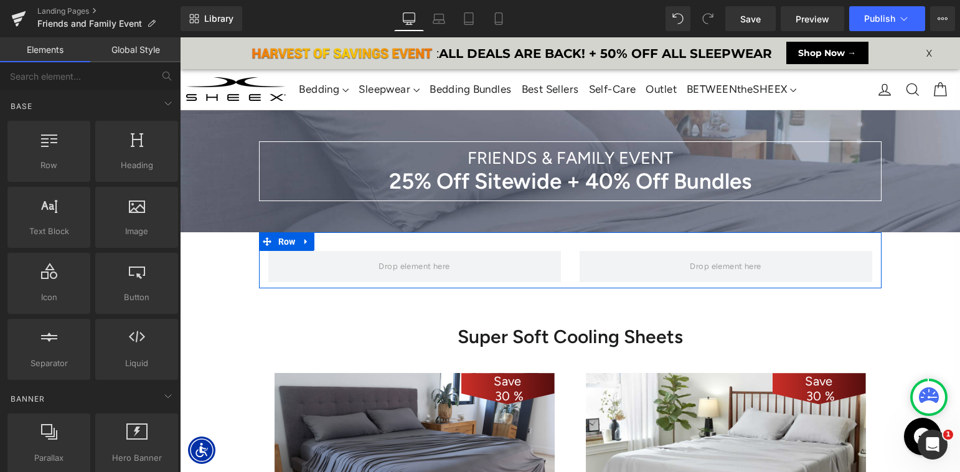
scroll to position [6, 6]
click at [289, 241] on span "Row" at bounding box center [287, 241] width 24 height 19
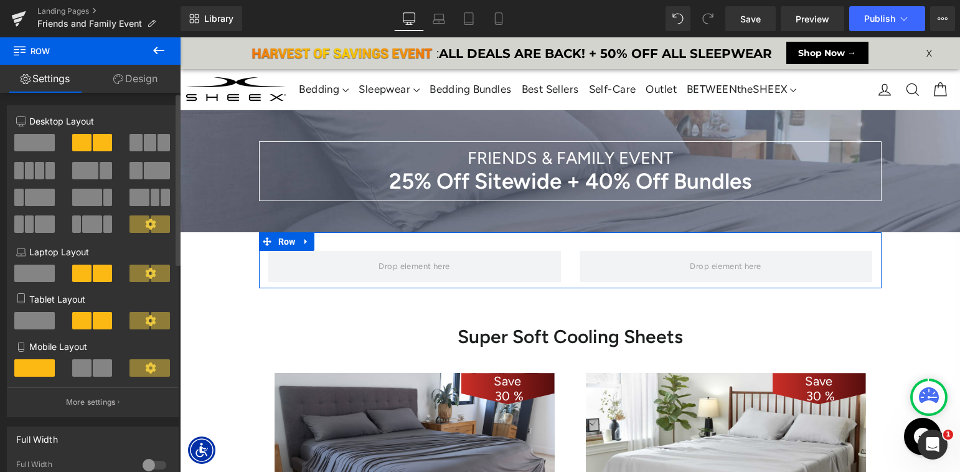
click at [144, 141] on span at bounding box center [150, 142] width 12 height 17
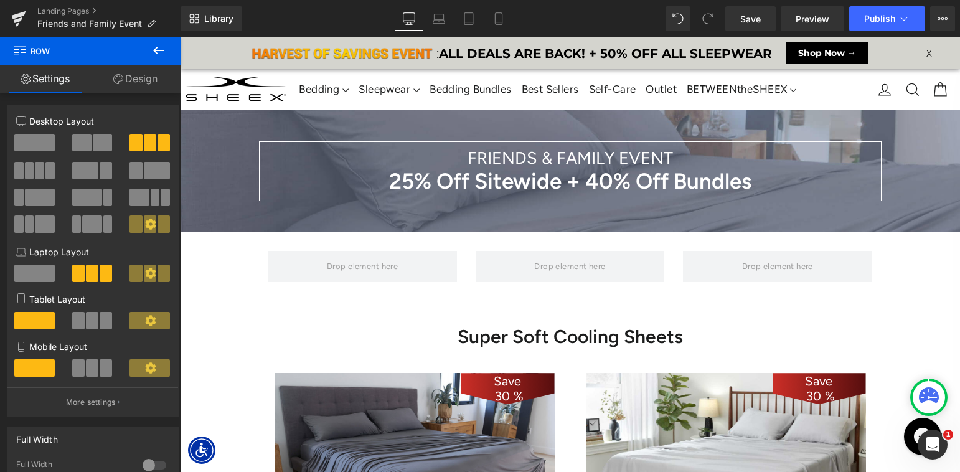
click at [161, 49] on icon at bounding box center [158, 50] width 15 height 15
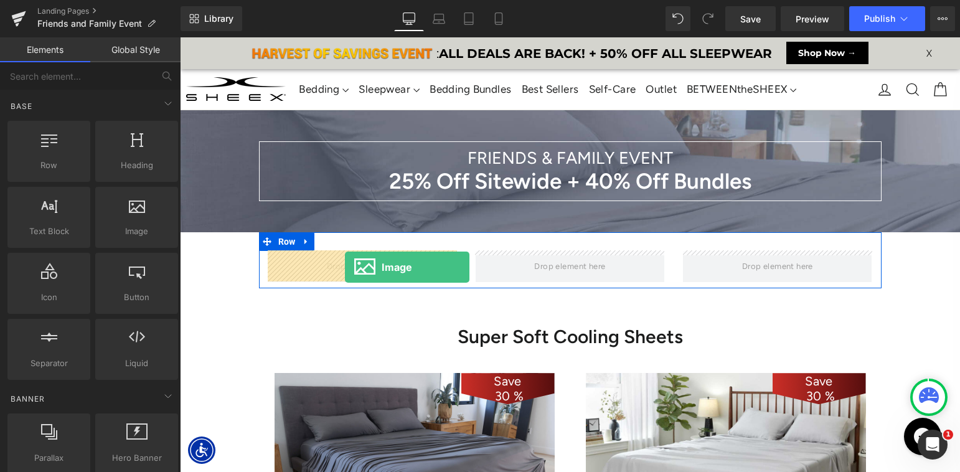
drag, startPoint x: 244, startPoint y: 240, endPoint x: 377, endPoint y: 315, distance: 152.2
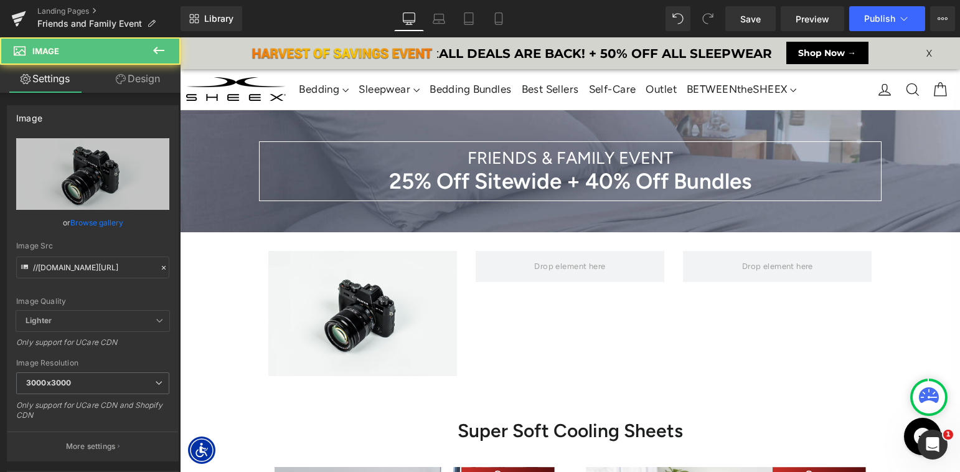
scroll to position [7253, 780]
click at [355, 37] on html "✕ : ALL DEALS ARE BACK! + 50% OFF ALL SLEEPWEAR Shop Now → X" at bounding box center [570, 37] width 780 height 0
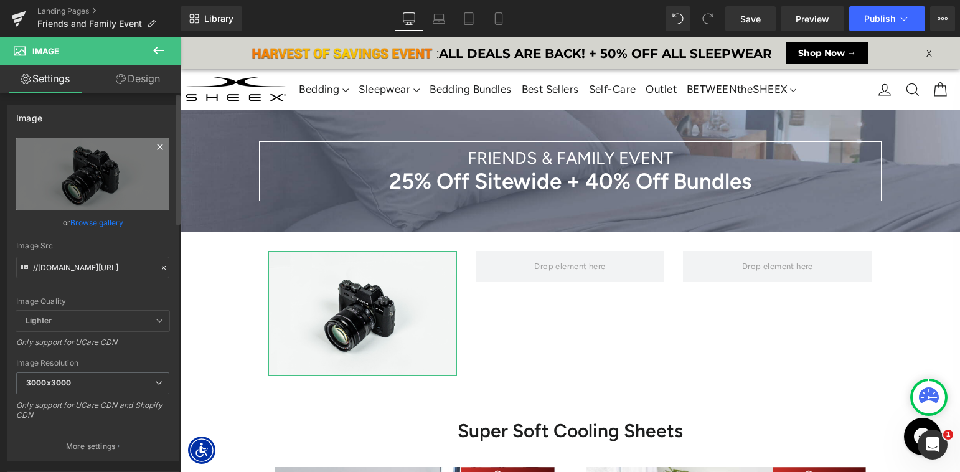
click at [152, 144] on icon at bounding box center [159, 146] width 15 height 15
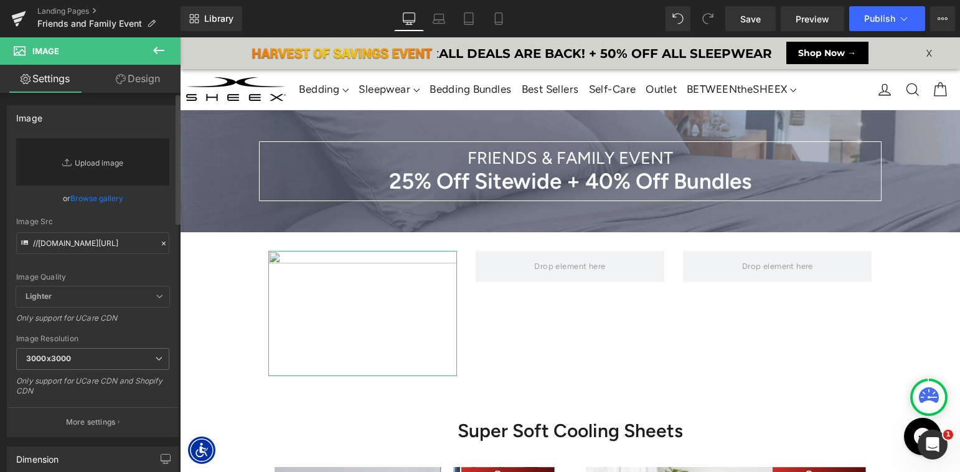
click at [113, 168] on link "Replace Image" at bounding box center [92, 161] width 153 height 47
type input "C:\fakepath\Bundles-MainImage-Bundle-Stack-1-2.jpg"
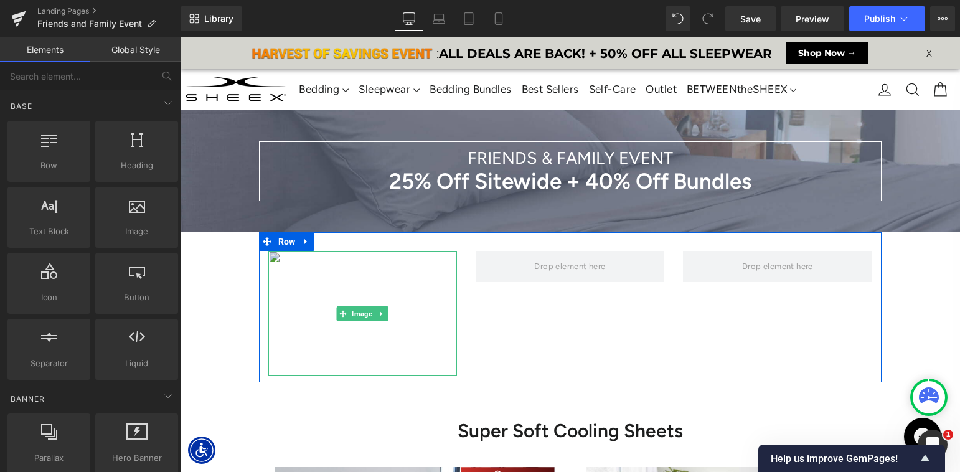
click at [303, 260] on img at bounding box center [362, 313] width 189 height 125
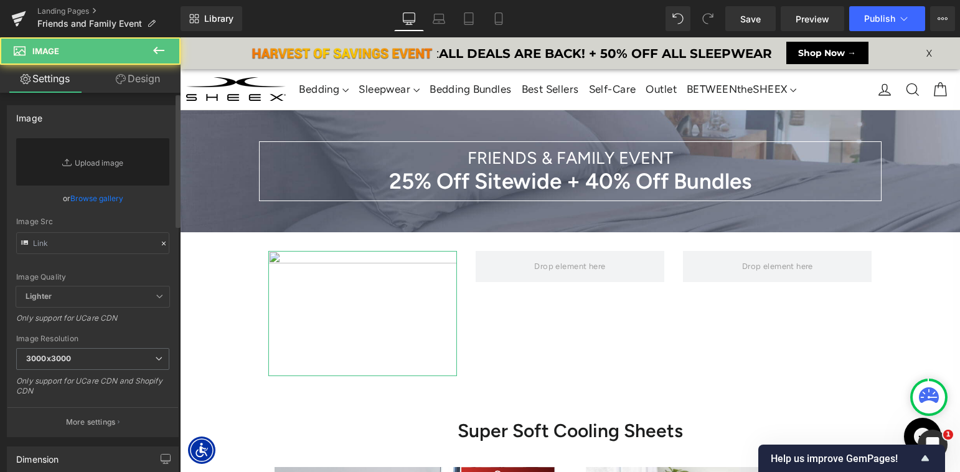
click at [106, 196] on link "Browse gallery" at bounding box center [96, 198] width 53 height 22
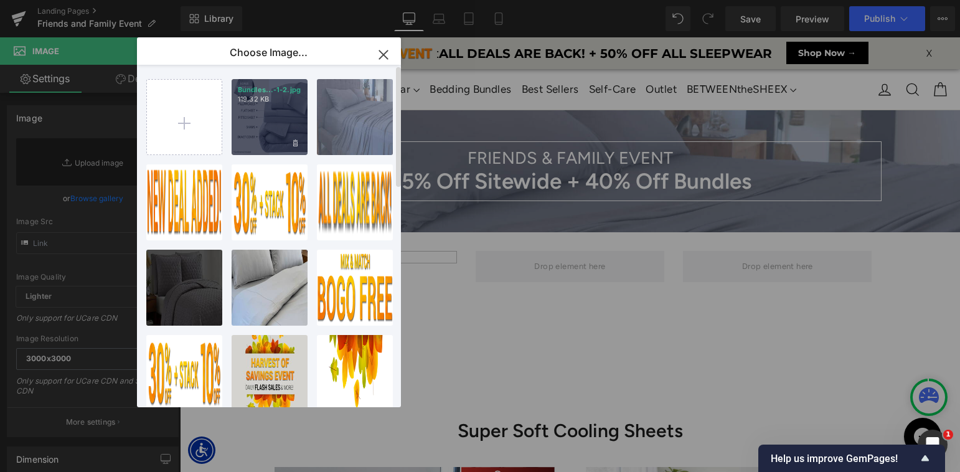
click at [284, 132] on div "Bundles...-1-2.jpg 119.32 KB" at bounding box center [270, 117] width 76 height 76
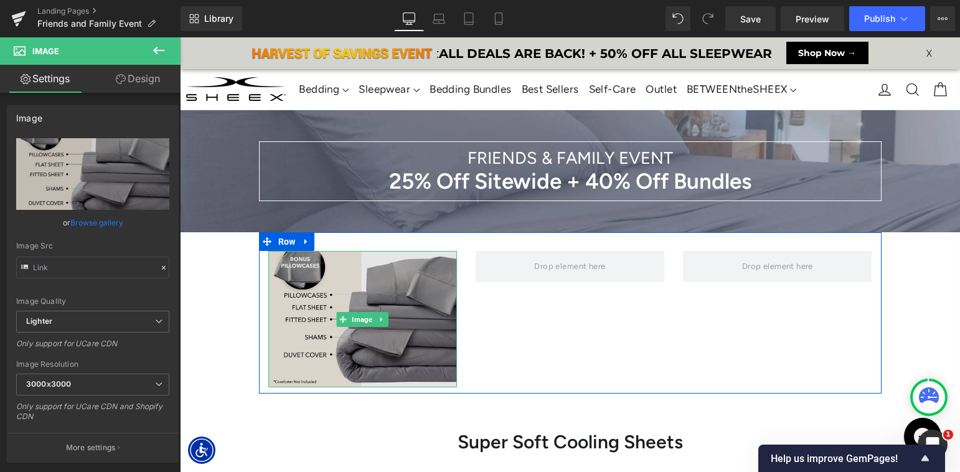
scroll to position [7265, 780]
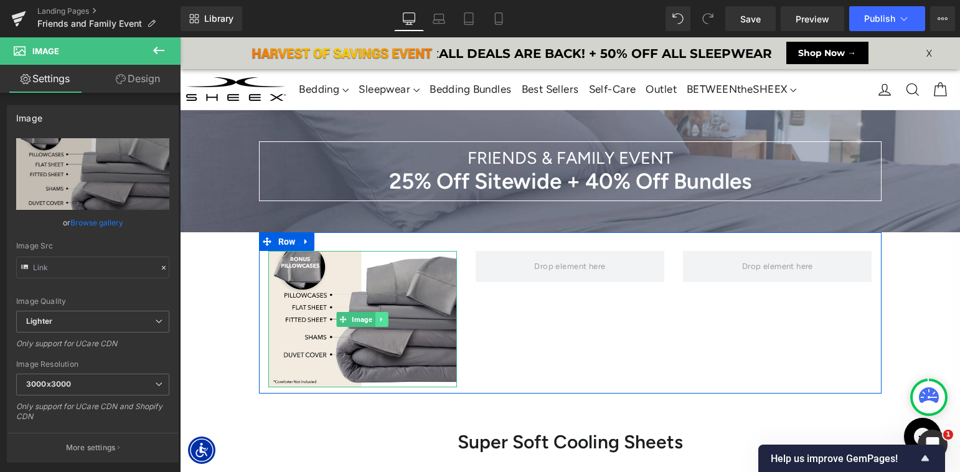
click at [383, 319] on icon at bounding box center [381, 319] width 7 height 7
click at [376, 319] on icon at bounding box center [375, 319] width 7 height 7
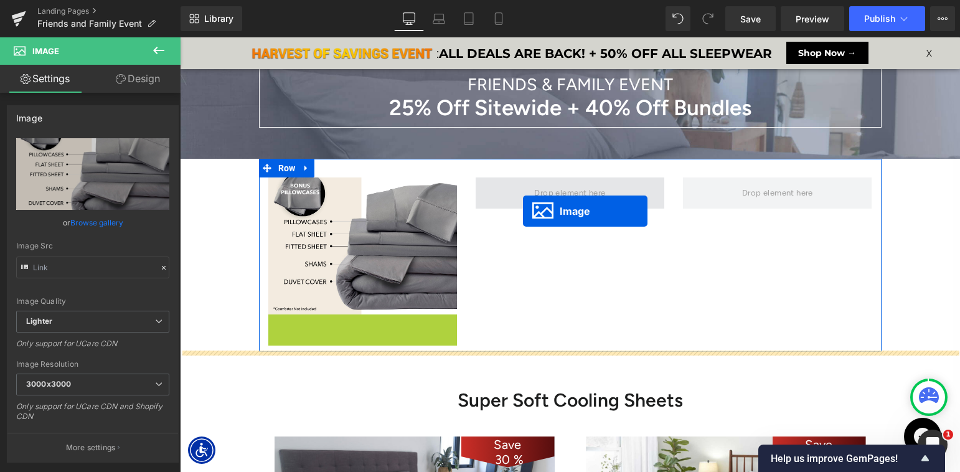
scroll to position [6, 6]
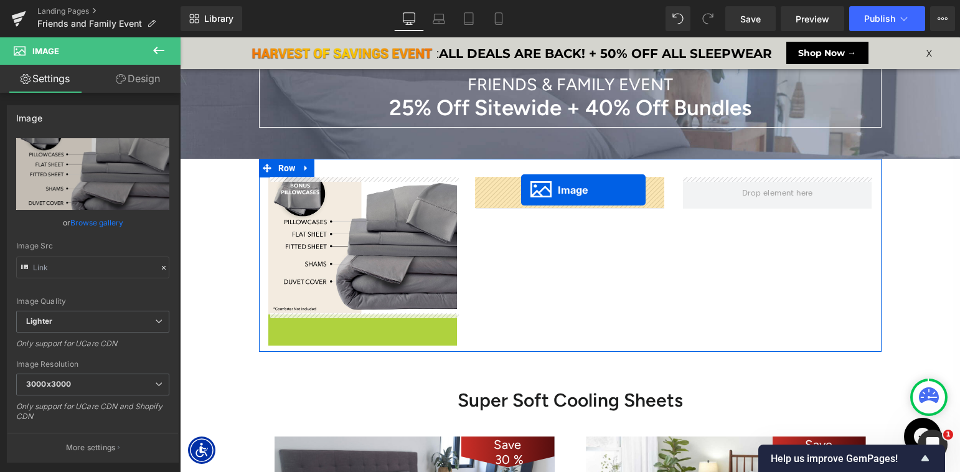
drag, startPoint x: 483, startPoint y: 311, endPoint x: 521, endPoint y: 190, distance: 126.6
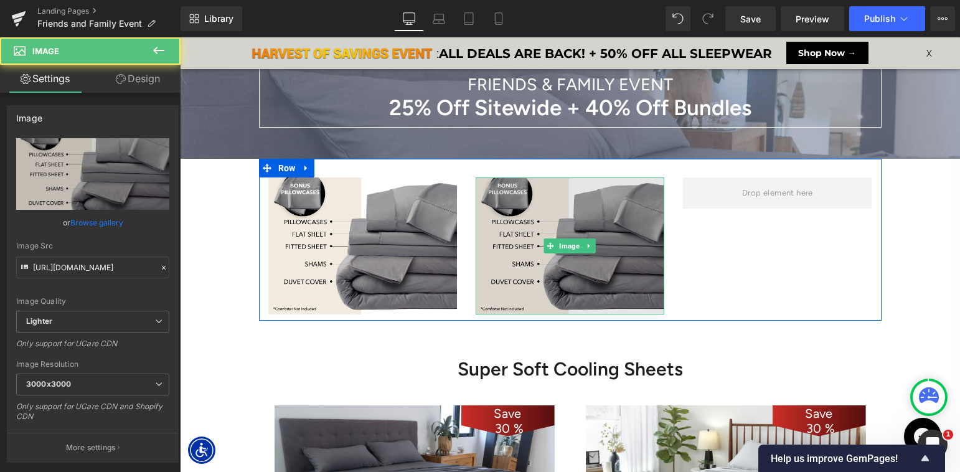
scroll to position [7224, 780]
click at [510, 264] on img at bounding box center [570, 245] width 189 height 136
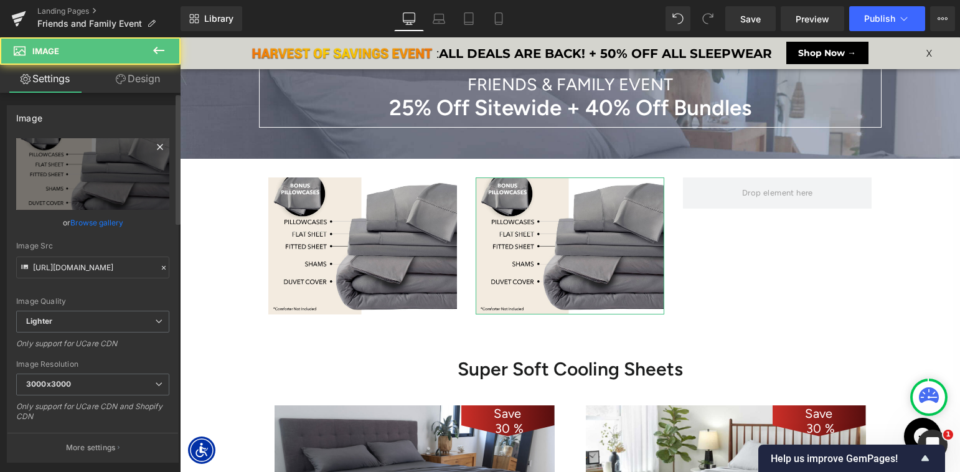
click at [159, 146] on icon at bounding box center [159, 146] width 15 height 15
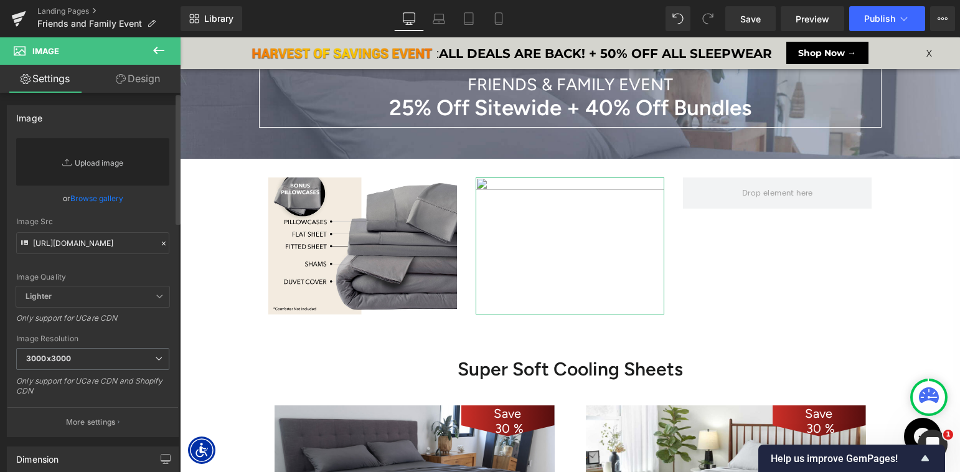
click at [100, 159] on link "Replace Image" at bounding box center [92, 161] width 153 height 47
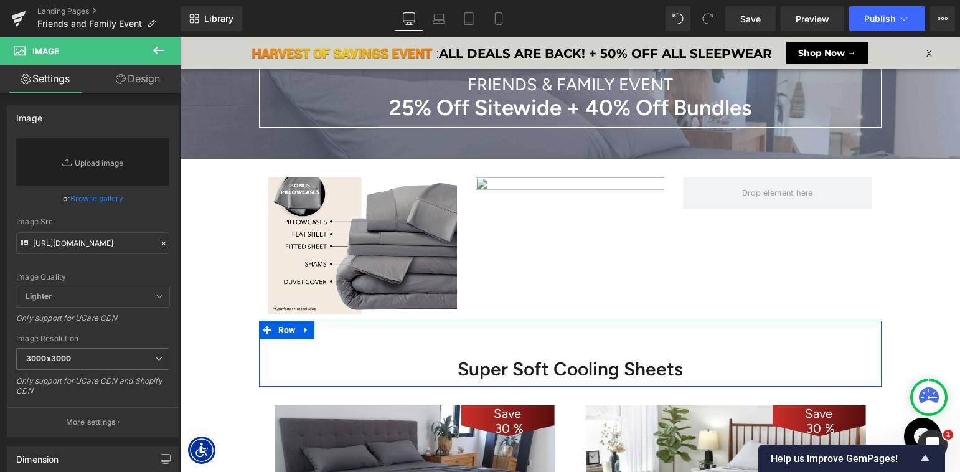
type input "C:\fakepath\Bundles-MainImage-Bundle-Stack-2-2.jpg"
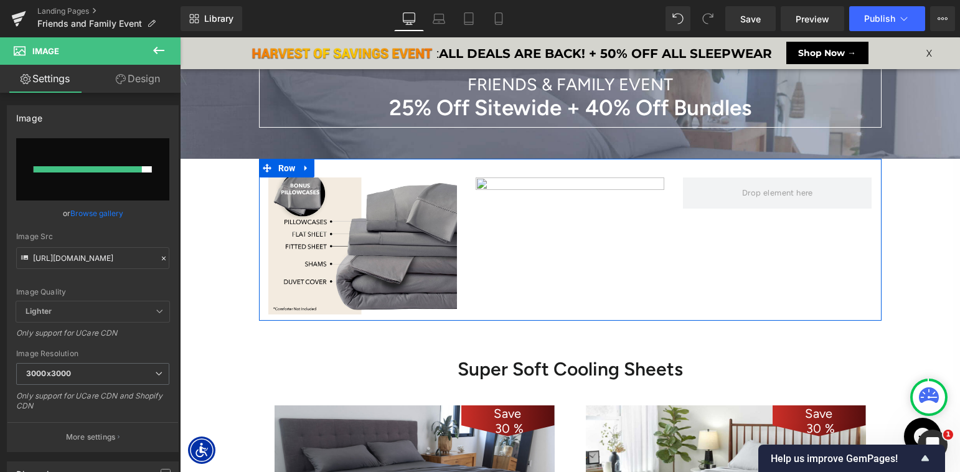
click at [749, 248] on div "Image Image Row" at bounding box center [570, 239] width 622 height 161
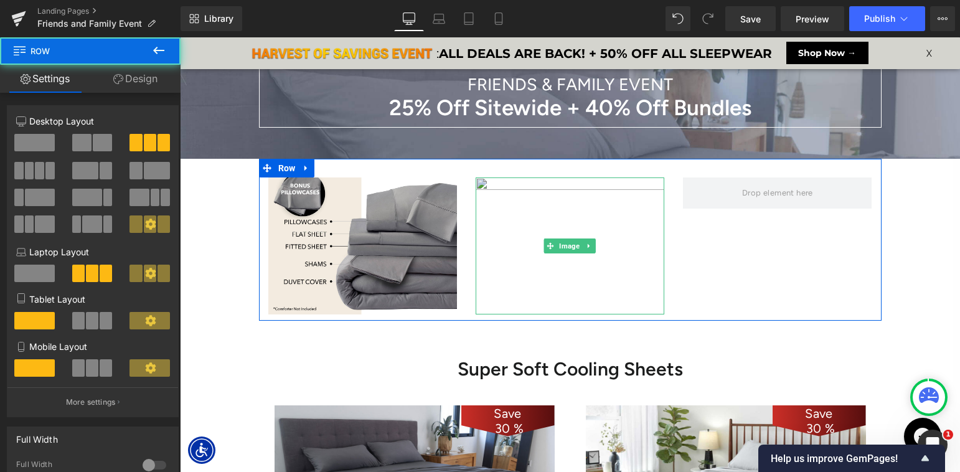
click at [545, 194] on img at bounding box center [570, 245] width 189 height 136
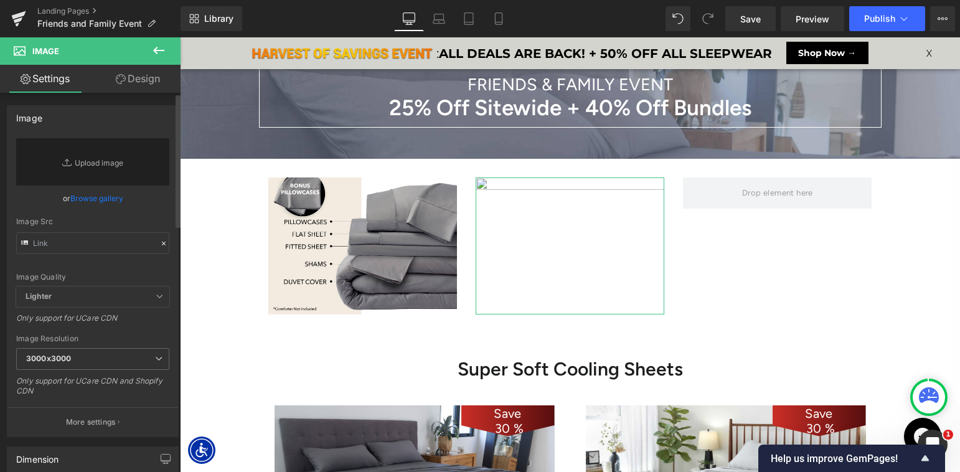
click at [114, 204] on link "Browse gallery" at bounding box center [96, 198] width 53 height 22
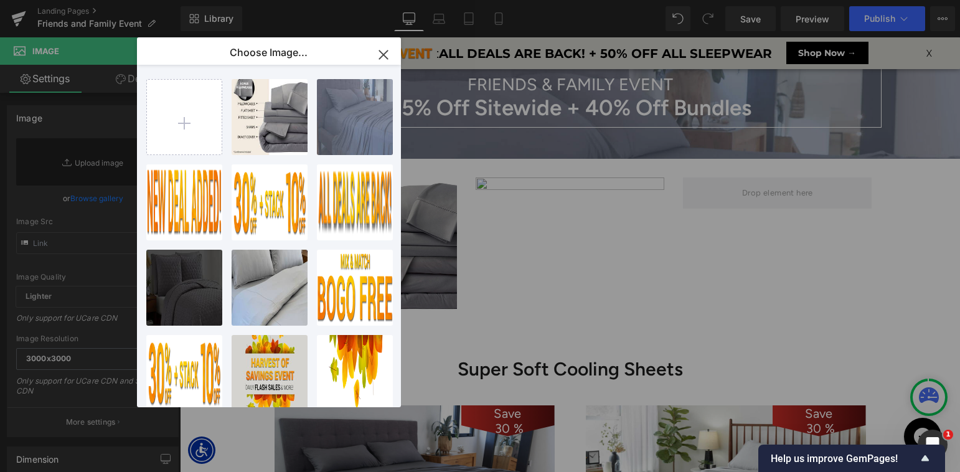
click at [373, 54] on icon "button" at bounding box center [383, 55] width 20 height 20
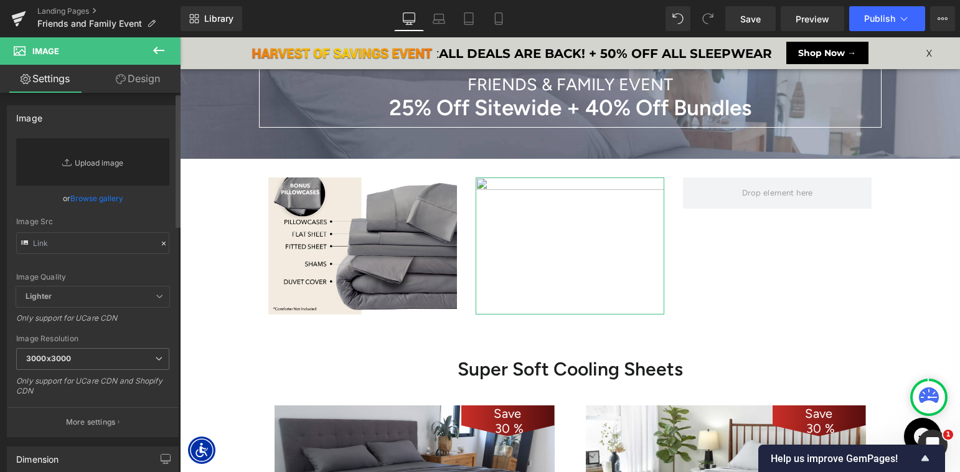
click at [95, 164] on link "Replace Image" at bounding box center [92, 161] width 153 height 47
type input "C:\fakepath\Bundles-MainImage-Bundle-Stack-2-2.jpg"
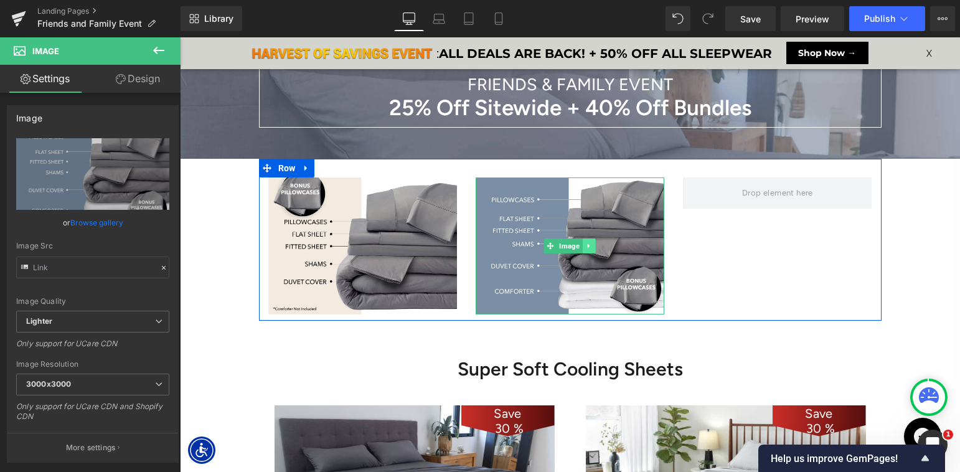
click at [591, 243] on icon at bounding box center [589, 245] width 7 height 7
click at [579, 243] on icon at bounding box center [582, 245] width 7 height 7
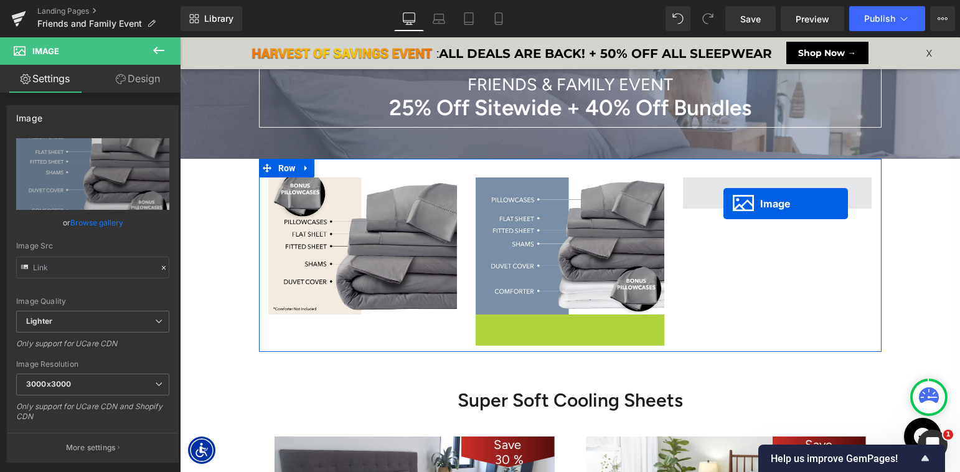
scroll to position [6, 6]
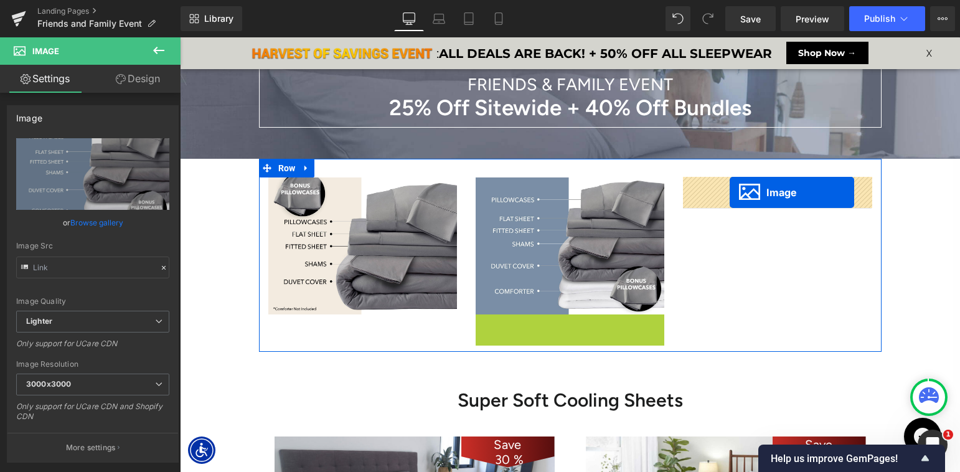
drag, startPoint x: 675, startPoint y: 270, endPoint x: 729, endPoint y: 192, distance: 94.6
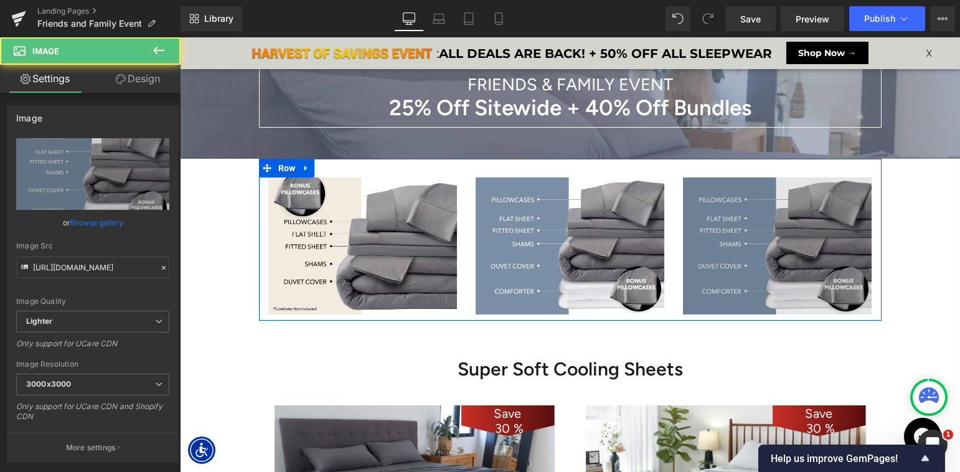
click at [719, 232] on img at bounding box center [777, 245] width 189 height 136
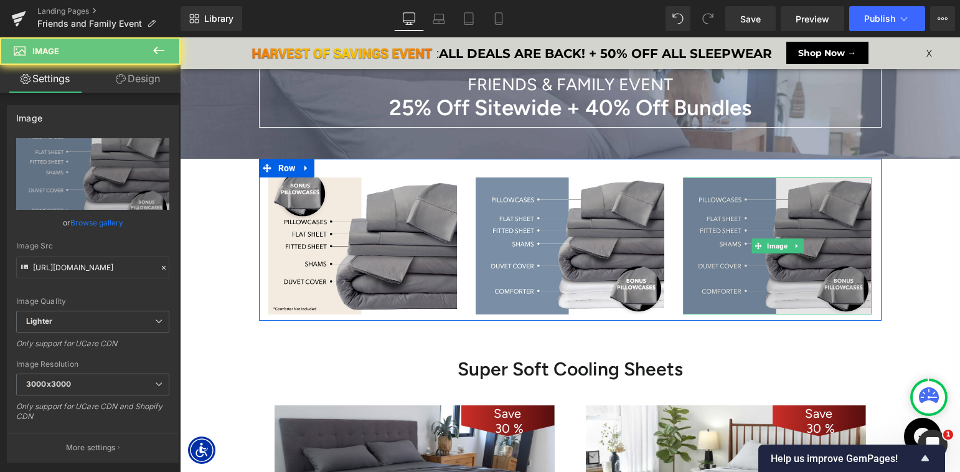
scroll to position [7224, 780]
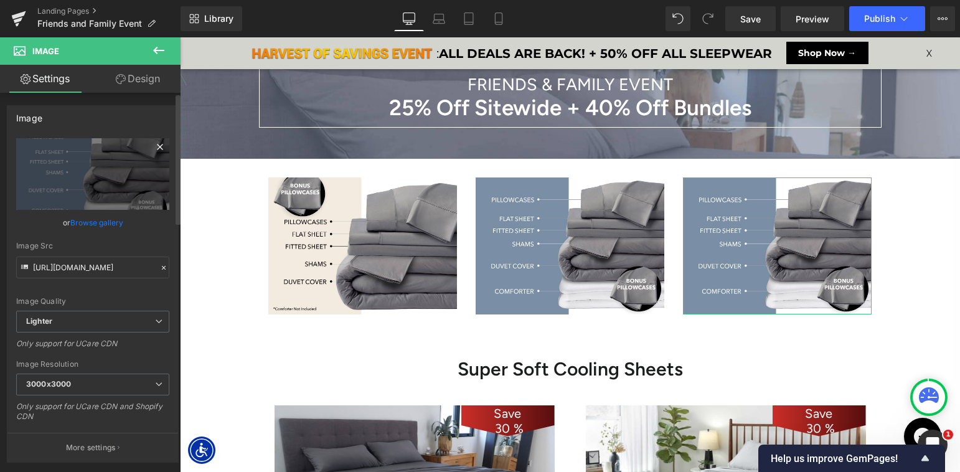
click at [157, 146] on icon at bounding box center [160, 147] width 6 height 6
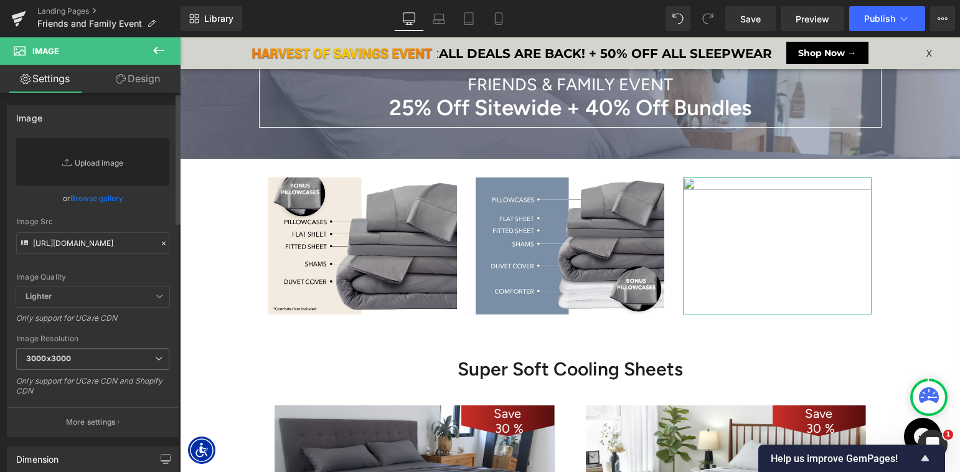
click at [98, 164] on link "Replace Image" at bounding box center [92, 161] width 153 height 47
type input "C:\fakepath\Bundles-MainImage-Bundle-Stack-3-2.jpg"
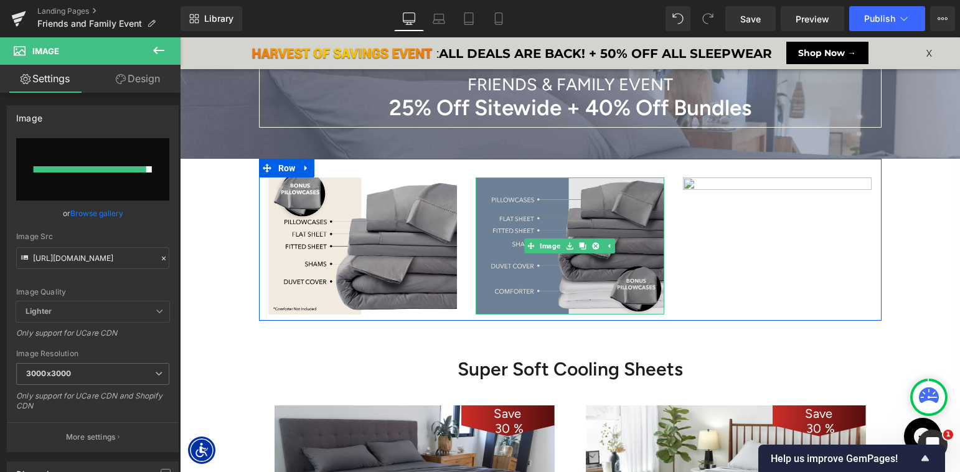
drag, startPoint x: 599, startPoint y: 266, endPoint x: 626, endPoint y: 273, distance: 27.0
click at [599, 266] on img at bounding box center [570, 245] width 189 height 136
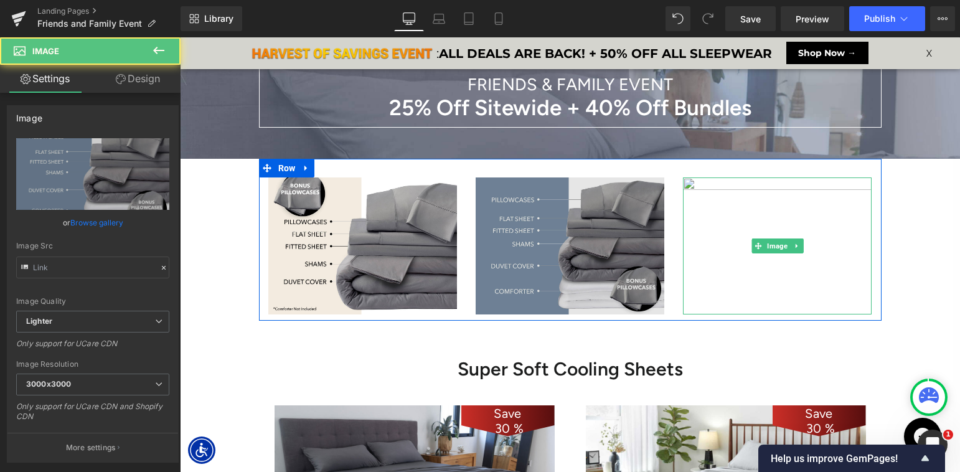
drag, startPoint x: 736, startPoint y: 205, endPoint x: 500, endPoint y: 195, distance: 236.1
click at [736, 205] on img at bounding box center [777, 245] width 189 height 136
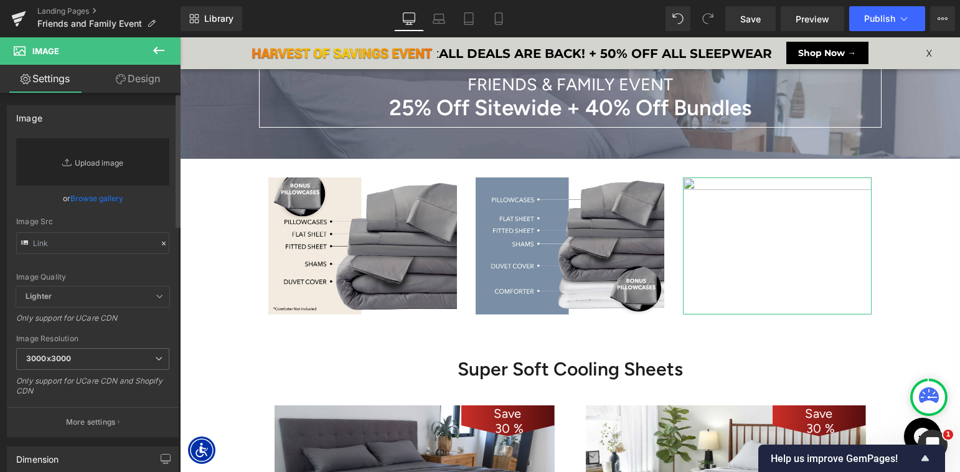
click at [105, 166] on link "Replace Image" at bounding box center [92, 161] width 153 height 47
click at [104, 197] on link "Browse gallery" at bounding box center [96, 198] width 53 height 22
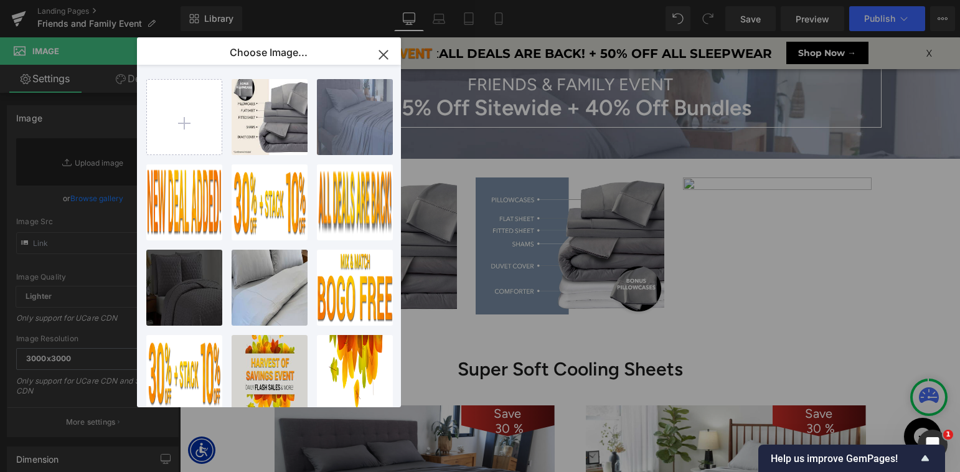
click at [383, 51] on icon "button" at bounding box center [383, 55] width 20 height 20
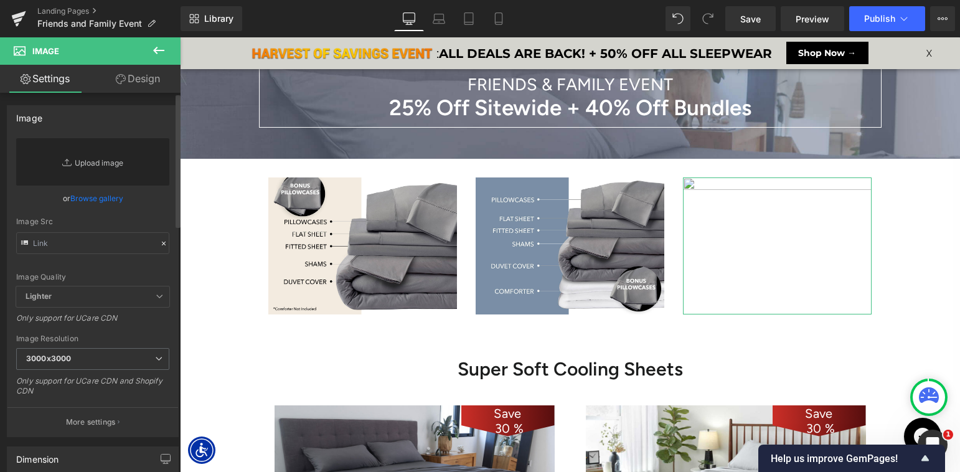
click at [94, 161] on link "Replace Image" at bounding box center [92, 161] width 153 height 47
type input "C:\fakepath\Bundles-MainImage-Bundle-Stack-3-2.jpg"
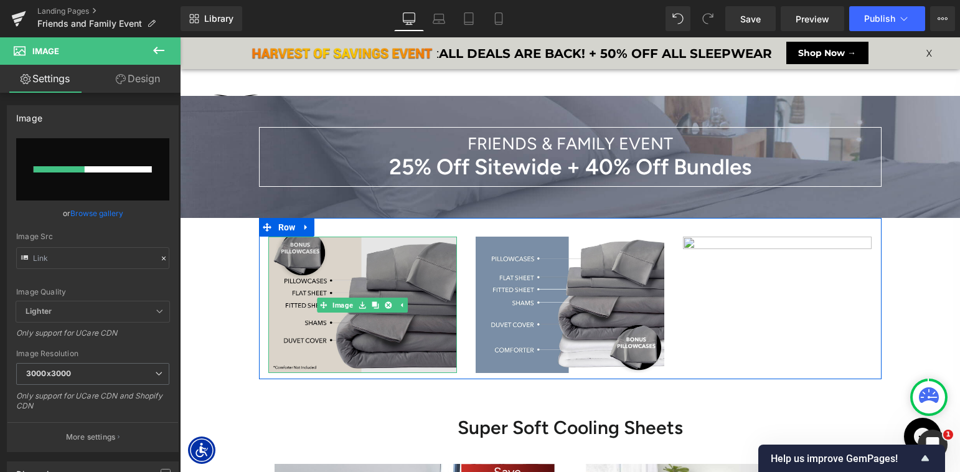
scroll to position [0, 0]
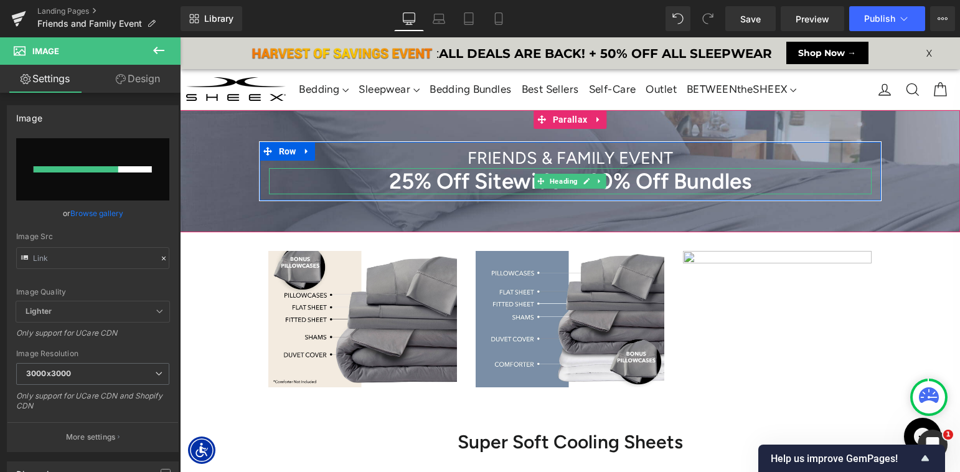
click at [489, 183] on h1 "25% Off Sitewide + 40% Off Bundles" at bounding box center [570, 181] width 602 height 26
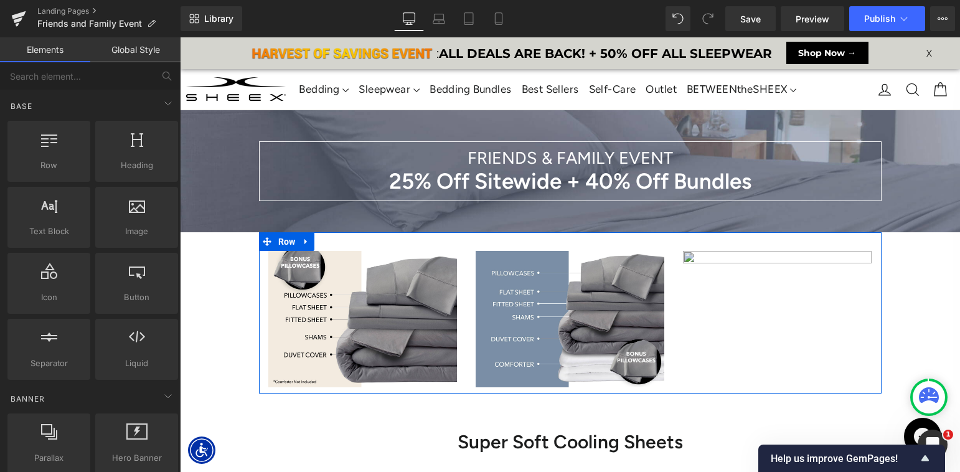
click at [732, 289] on img at bounding box center [777, 319] width 189 height 136
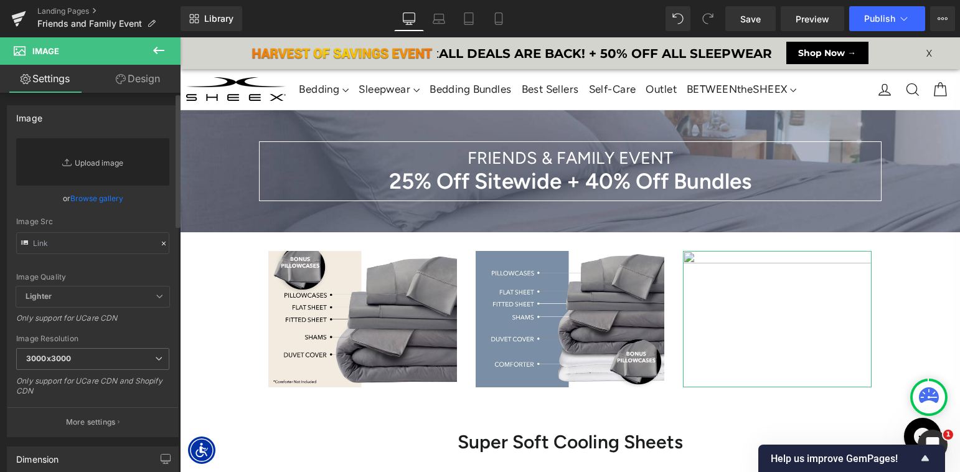
click at [80, 171] on link "Replace Image" at bounding box center [92, 161] width 153 height 47
type input "C:\fakepath\Bundles-MainImage-Bundle-Stack-3-2.jpg"
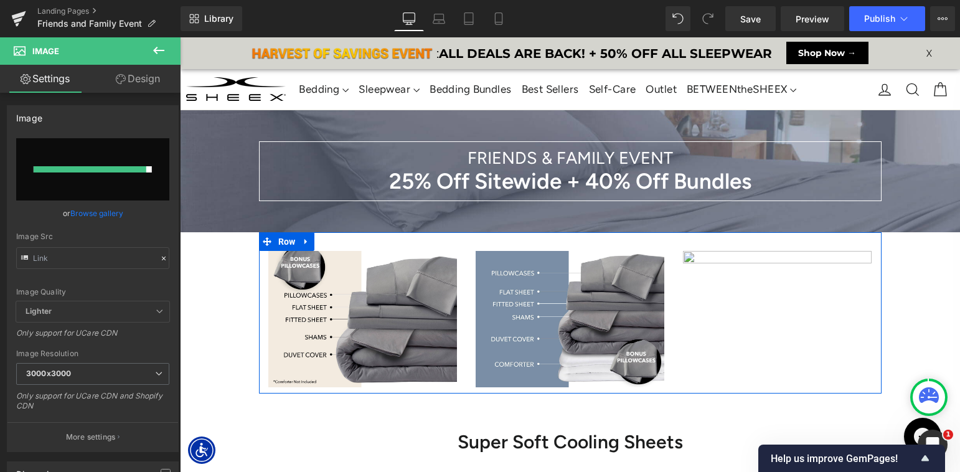
click at [594, 319] on icon at bounding box center [595, 319] width 7 height 7
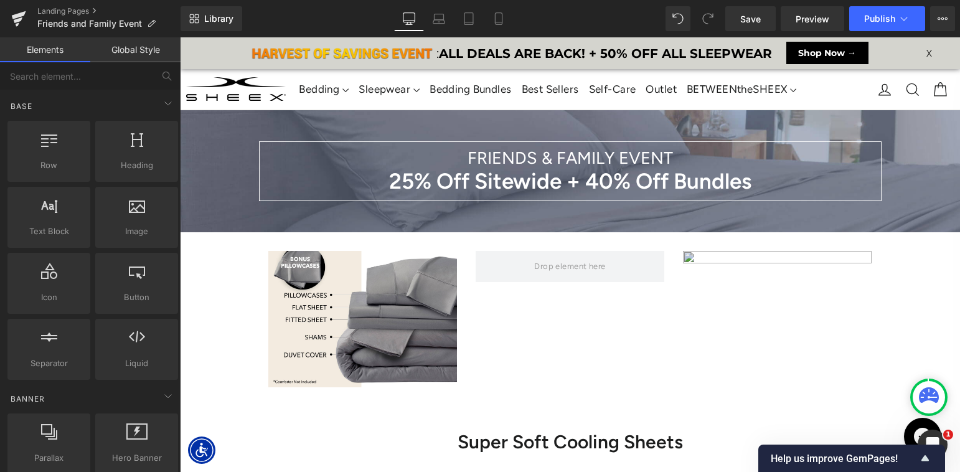
click at [739, 285] on img at bounding box center [777, 319] width 189 height 136
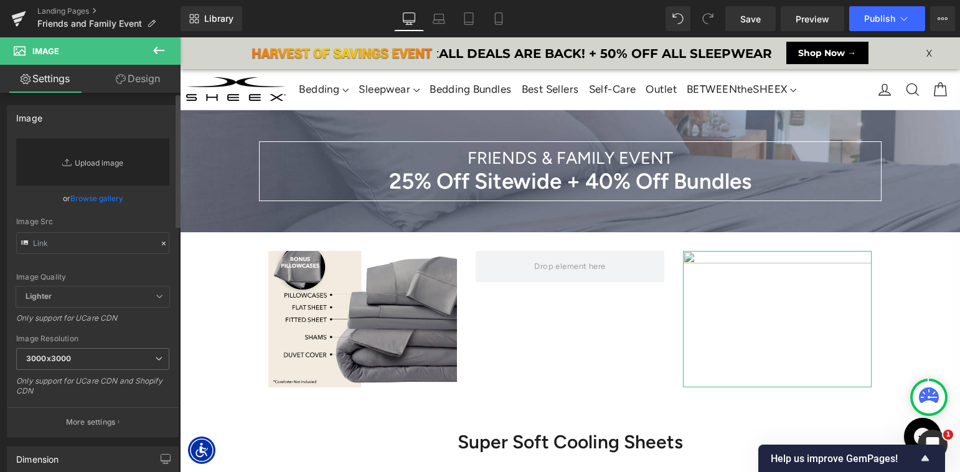
click at [109, 165] on link "Replace Image" at bounding box center [92, 161] width 153 height 47
type input "C:\fakepath\Bundles-MainImage-Bundle-Stack-3-2.jpg"
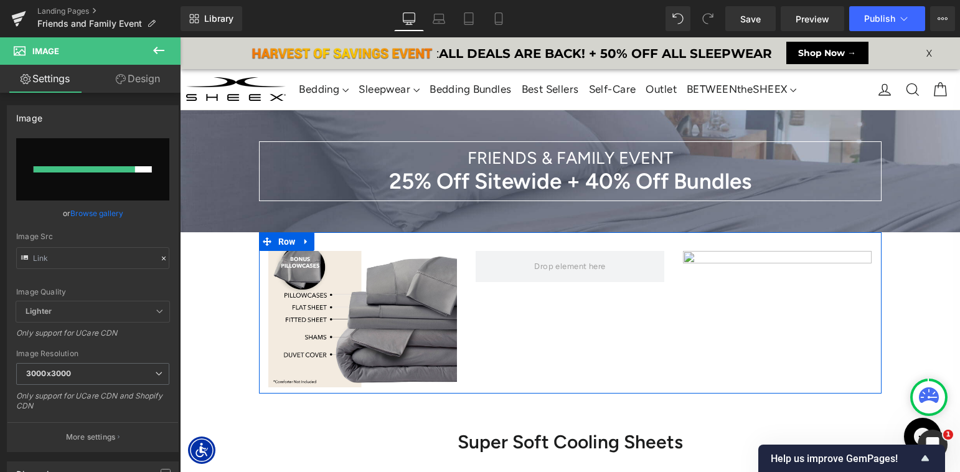
click at [549, 336] on div "Image Image Row" at bounding box center [570, 312] width 622 height 161
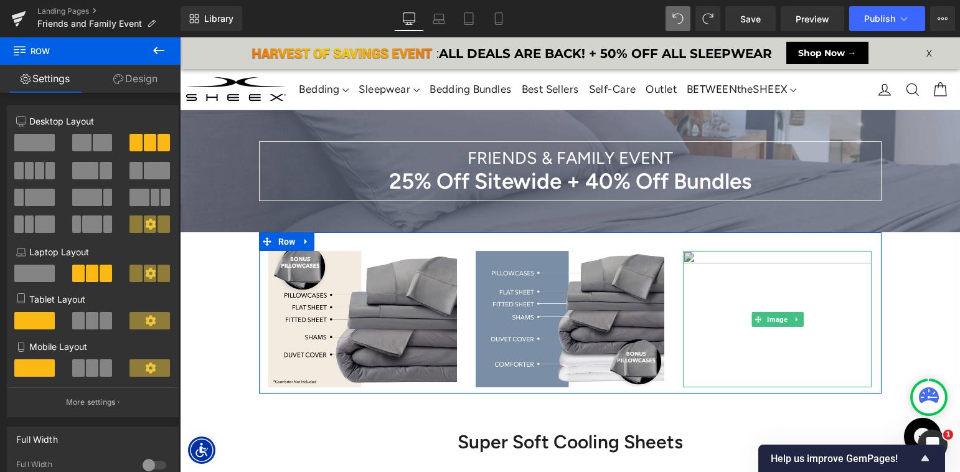
click at [721, 285] on img at bounding box center [777, 319] width 189 height 136
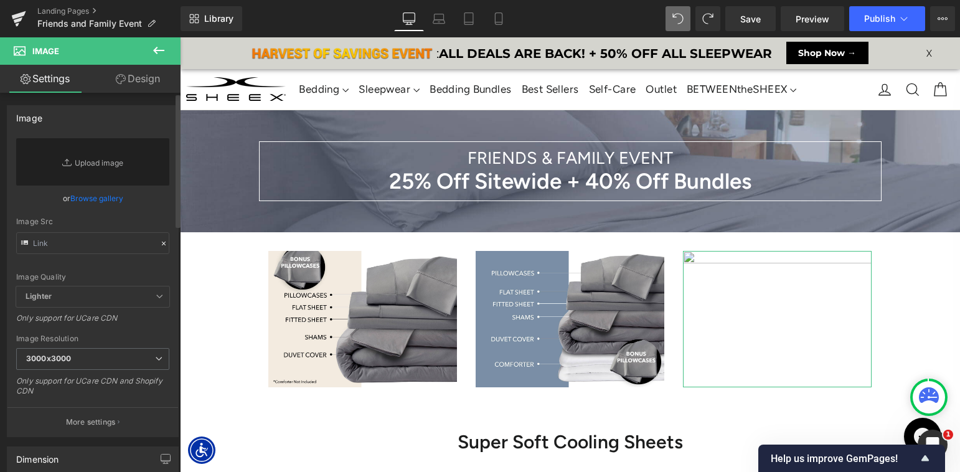
click at [91, 201] on link "Browse gallery" at bounding box center [96, 198] width 53 height 22
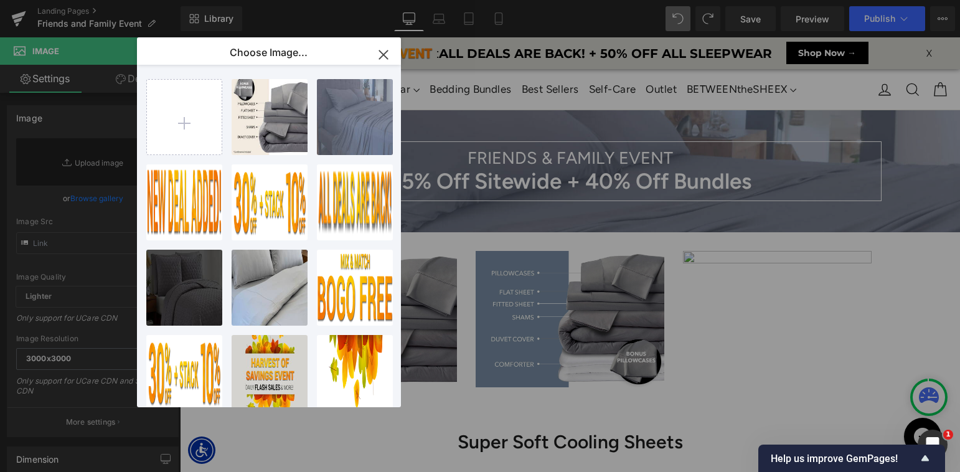
click at [384, 56] on icon "button" at bounding box center [383, 54] width 8 height 8
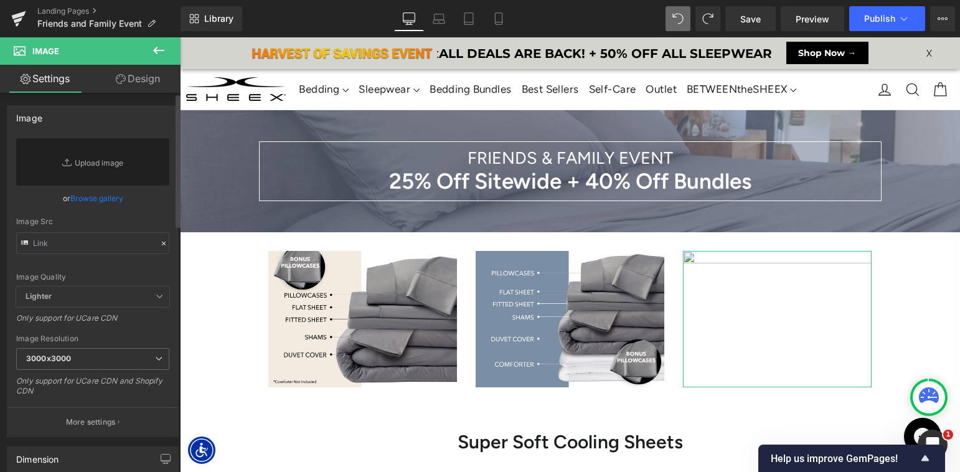
click at [98, 194] on link "Browse gallery" at bounding box center [96, 198] width 53 height 22
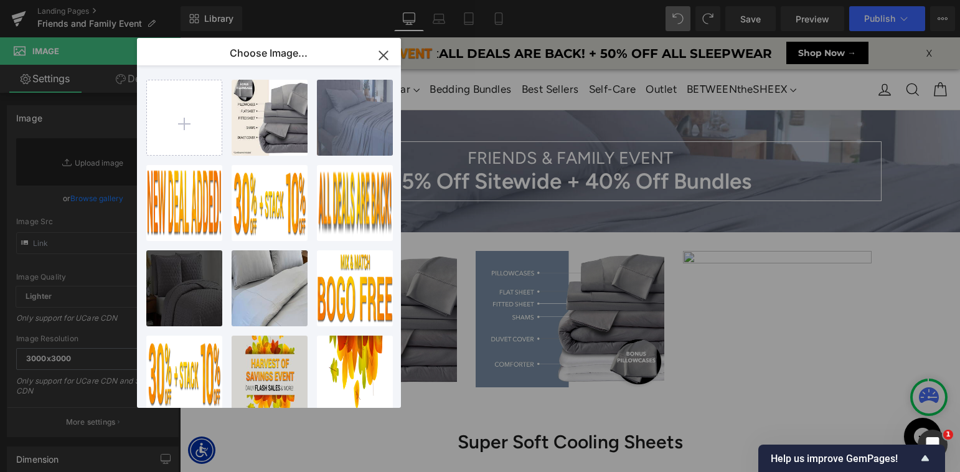
click at [382, 57] on icon "button" at bounding box center [383, 55] width 20 height 20
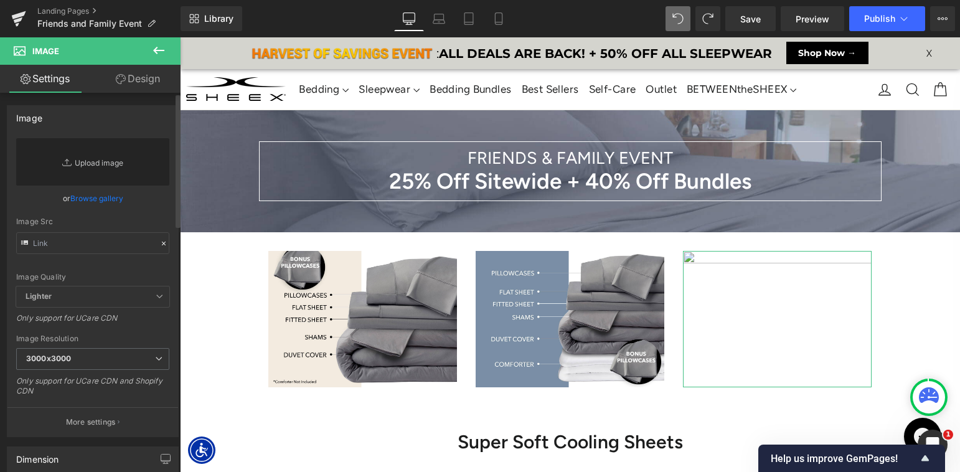
click at [78, 166] on link "Replace Image" at bounding box center [92, 161] width 153 height 47
type input "C:\fakepath\Bundles-MainImage-Bundle-Stack-3-2.jpg"
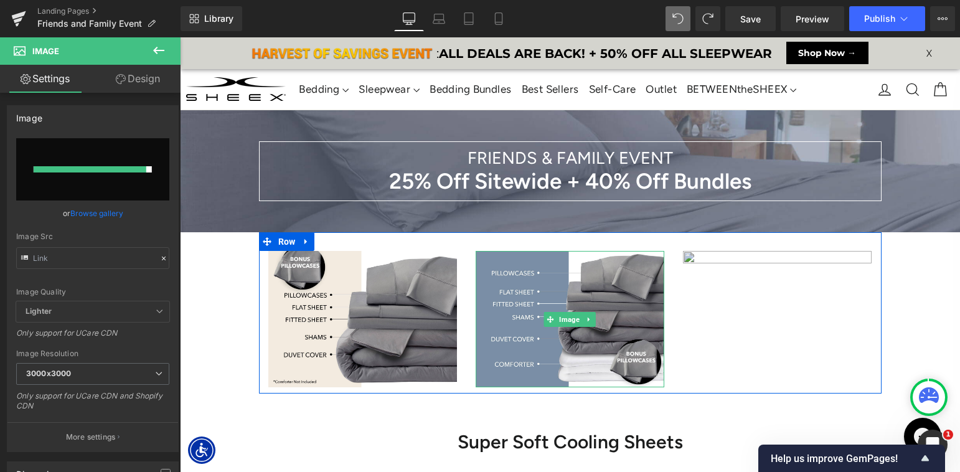
click at [556, 325] on span at bounding box center [550, 319] width 13 height 15
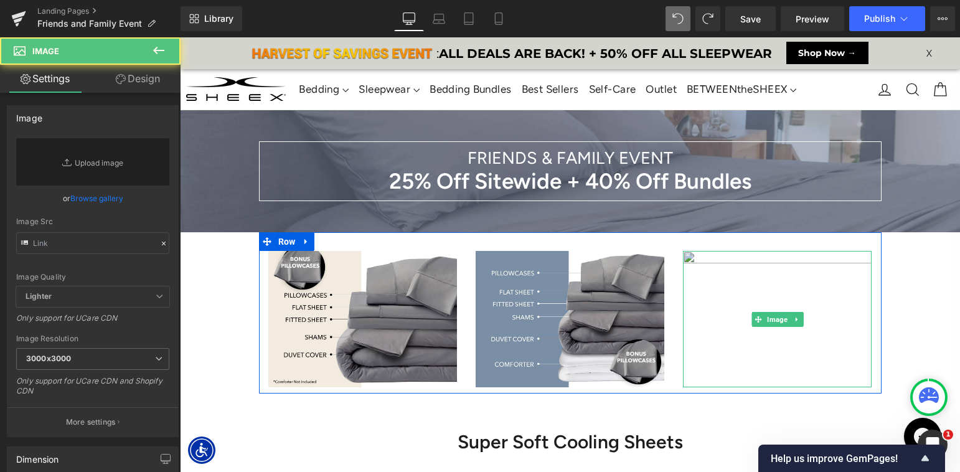
click at [736, 296] on img at bounding box center [777, 319] width 189 height 136
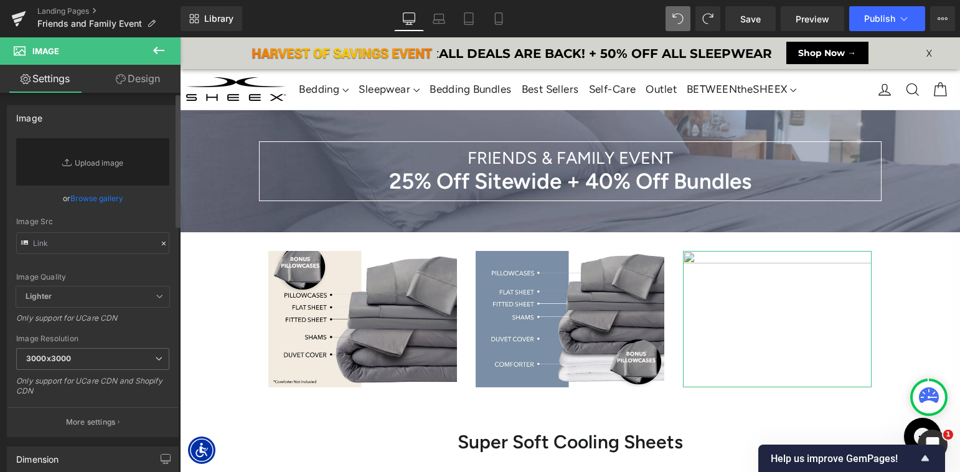
click at [90, 200] on link "Browse gallery" at bounding box center [96, 198] width 53 height 22
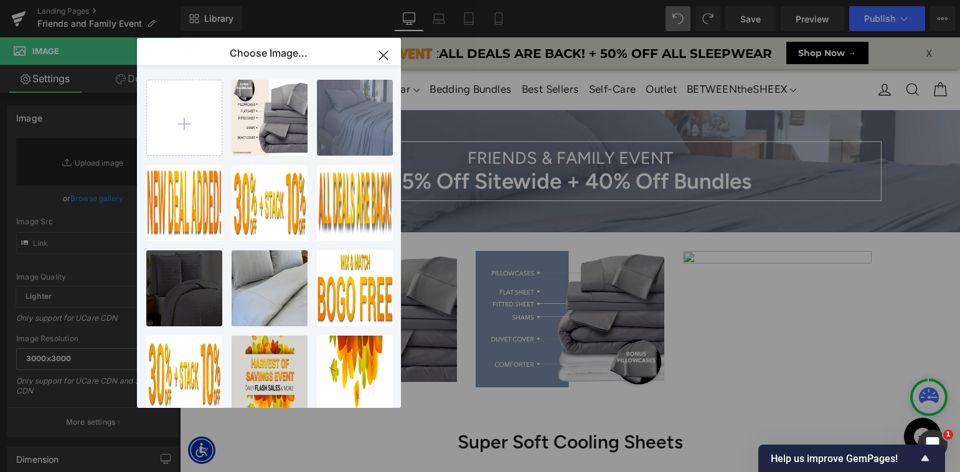
click at [383, 51] on icon "button" at bounding box center [383, 55] width 20 height 20
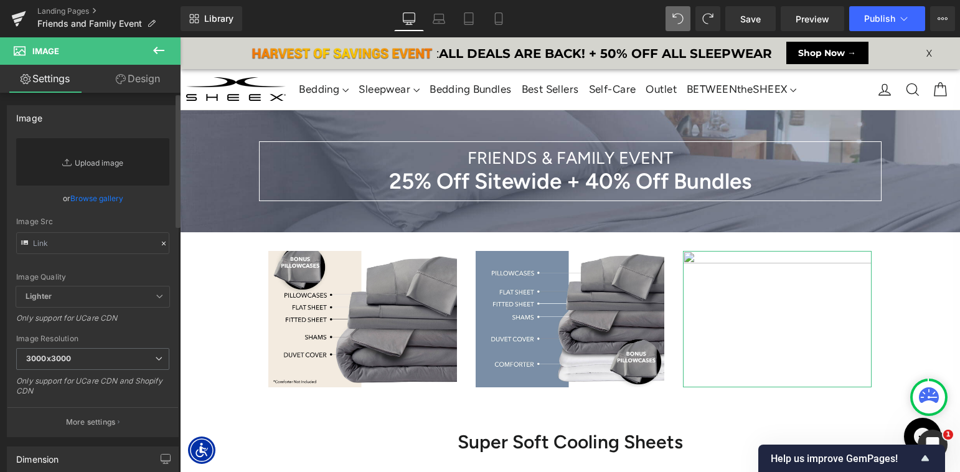
click at [84, 166] on link "Replace Image" at bounding box center [92, 161] width 153 height 47
type input "C:\fakepath\Bundles-MainImage-Bundle-Stack-3-2.jpg"
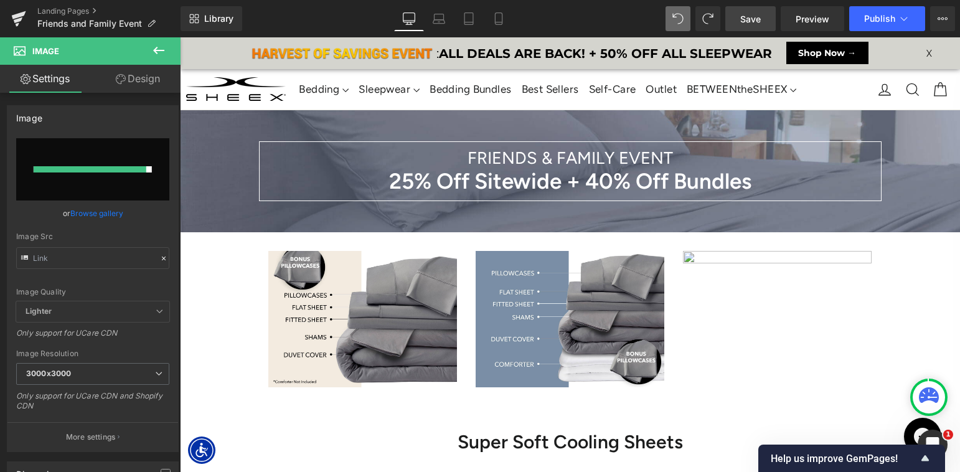
click at [757, 23] on span "Save" at bounding box center [750, 18] width 21 height 13
click at [748, 15] on span "Save" at bounding box center [750, 18] width 21 height 13
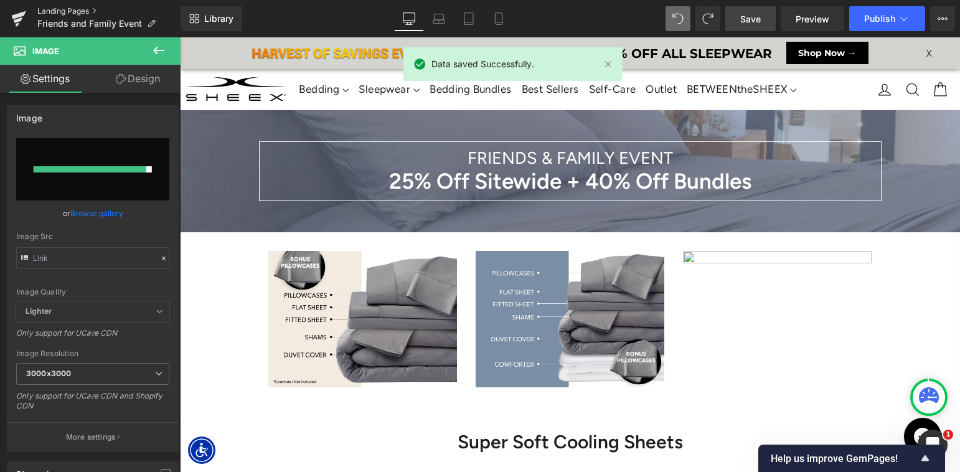
click at [82, 9] on link "Landing Pages" at bounding box center [108, 11] width 143 height 10
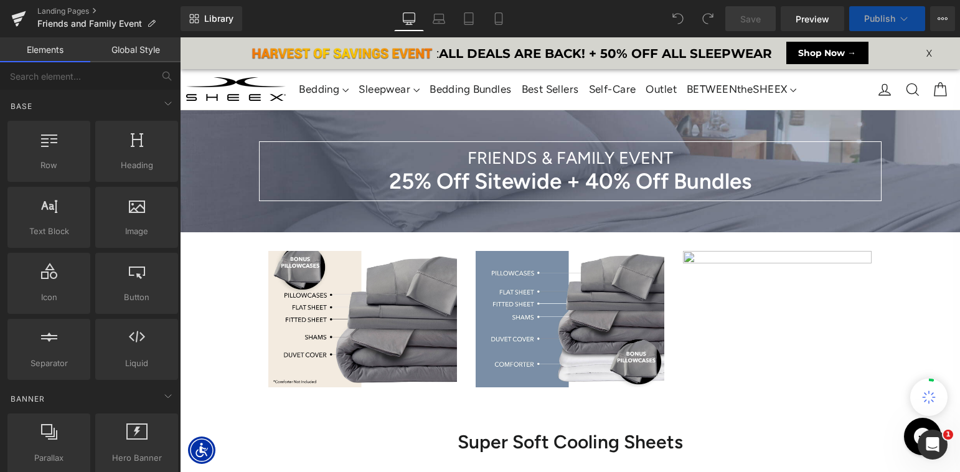
select select "King/[PERSON_NAME]"
select select "XL"
select select "M"
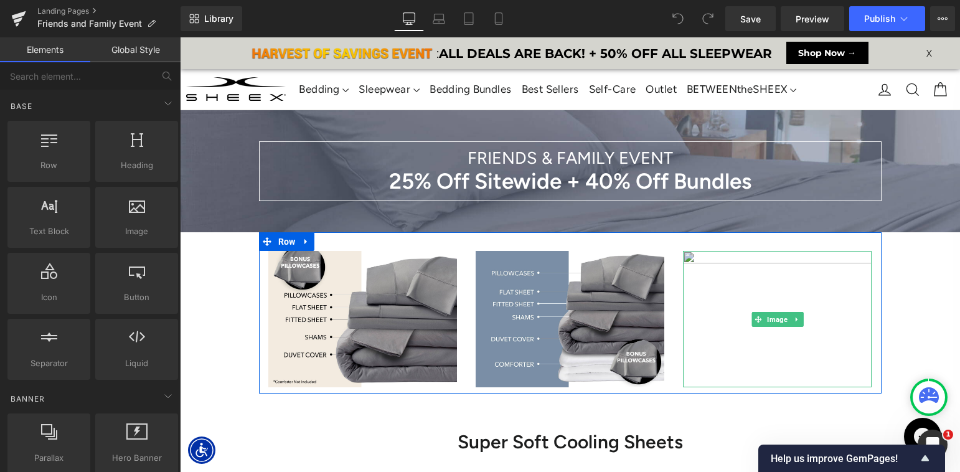
click at [800, 337] on img at bounding box center [777, 319] width 189 height 136
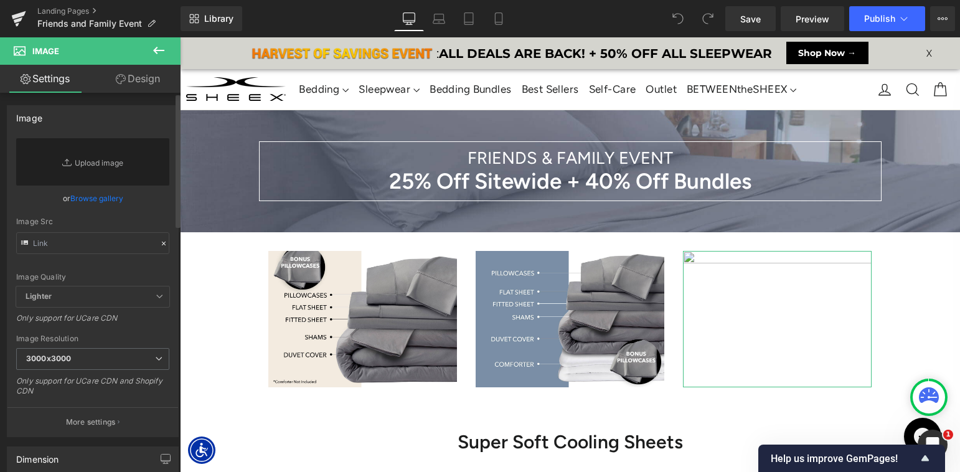
click at [100, 196] on link "Browse gallery" at bounding box center [96, 198] width 53 height 22
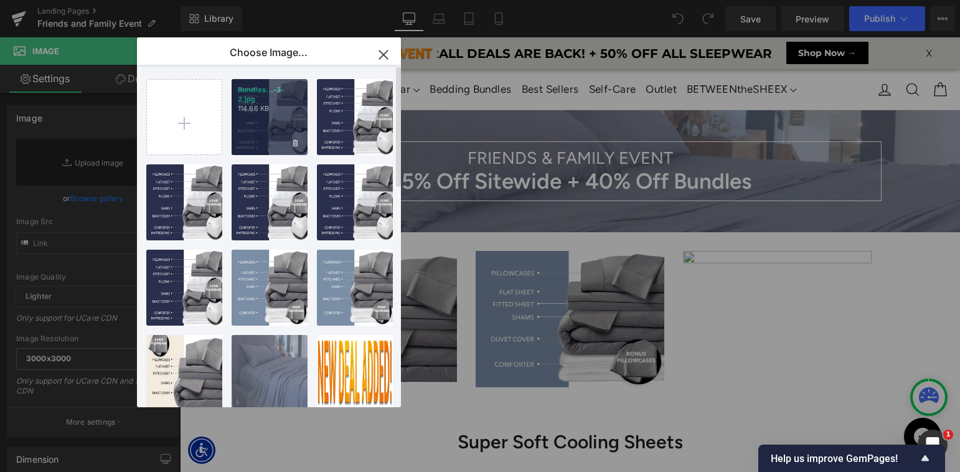
click at [253, 145] on div "Bundles...-3-2.jpg 114.66 KB" at bounding box center [270, 117] width 76 height 76
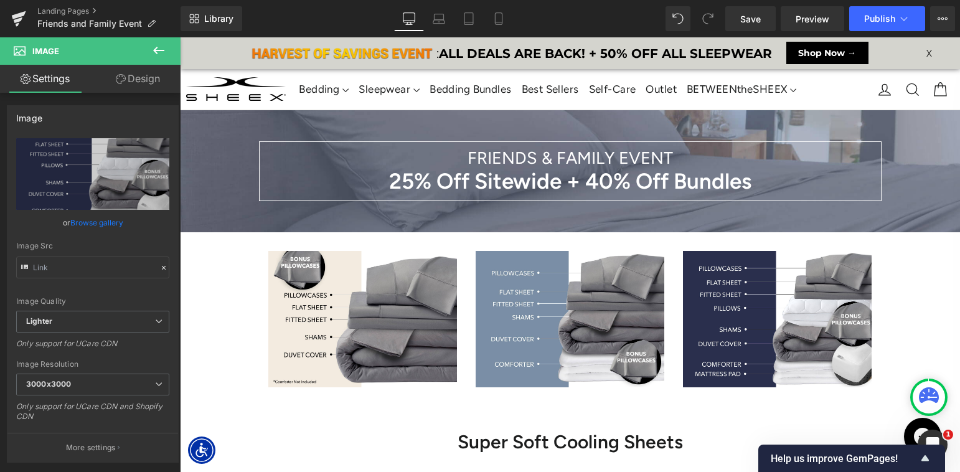
click at [154, 50] on icon at bounding box center [158, 50] width 11 height 7
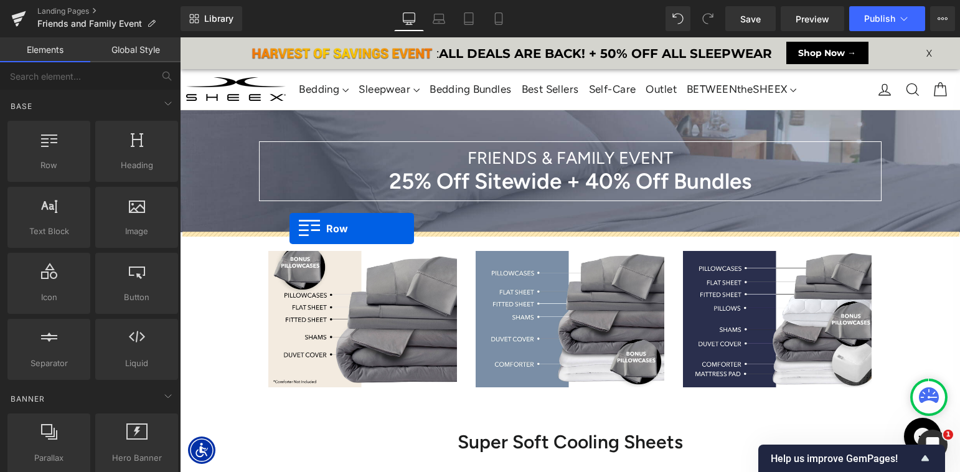
drag, startPoint x: 226, startPoint y: 188, endPoint x: 289, endPoint y: 228, distance: 75.3
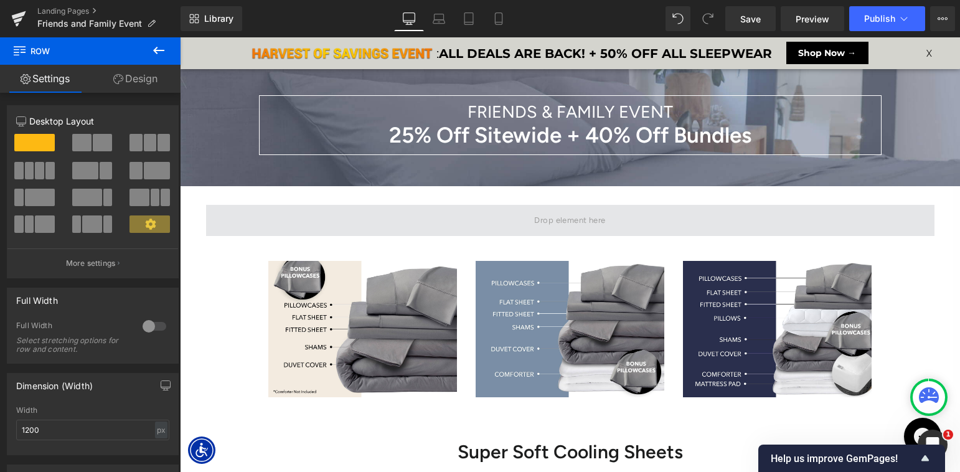
scroll to position [36, 0]
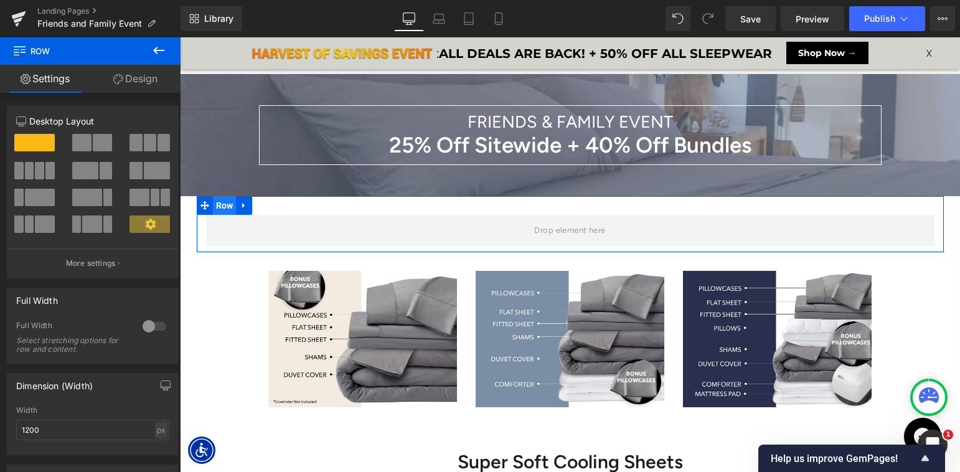
click at [216, 205] on span "Row" at bounding box center [225, 205] width 24 height 19
click at [220, 205] on span "Row" at bounding box center [225, 205] width 24 height 19
click at [150, 326] on div at bounding box center [154, 326] width 30 height 20
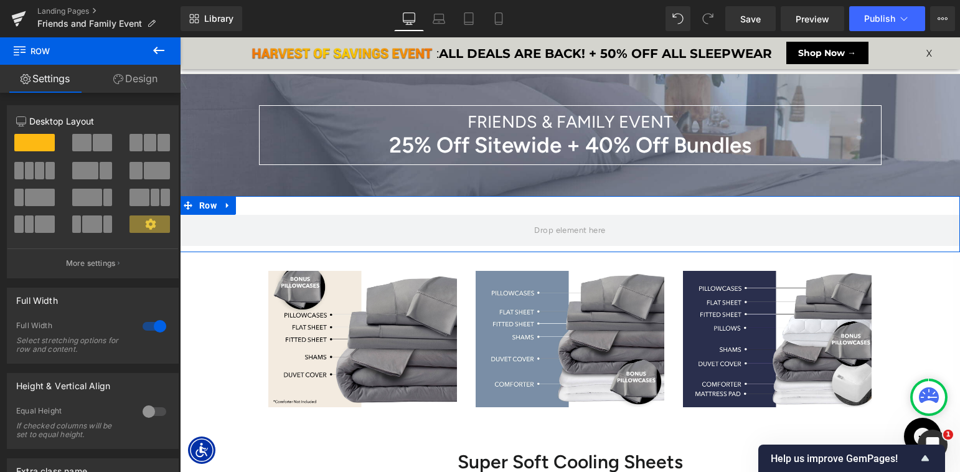
click at [134, 77] on link "Design" at bounding box center [135, 79] width 90 height 28
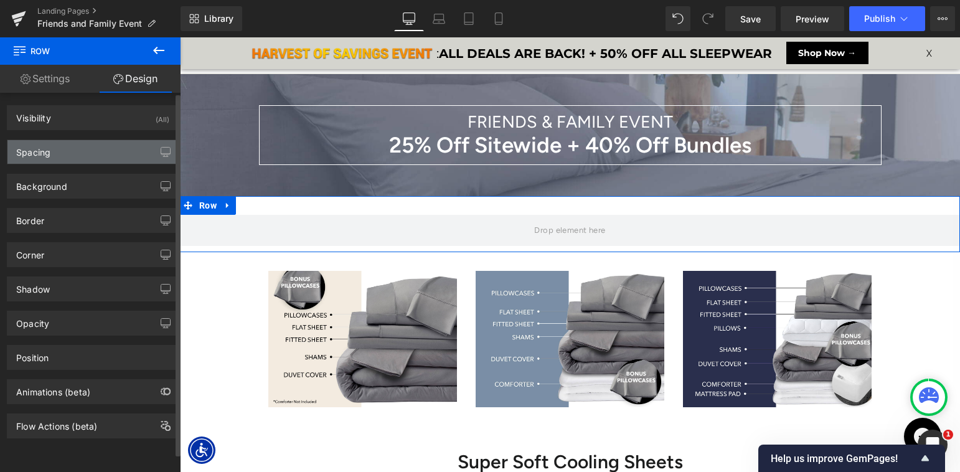
click at [82, 154] on div "Spacing" at bounding box center [92, 152] width 171 height 24
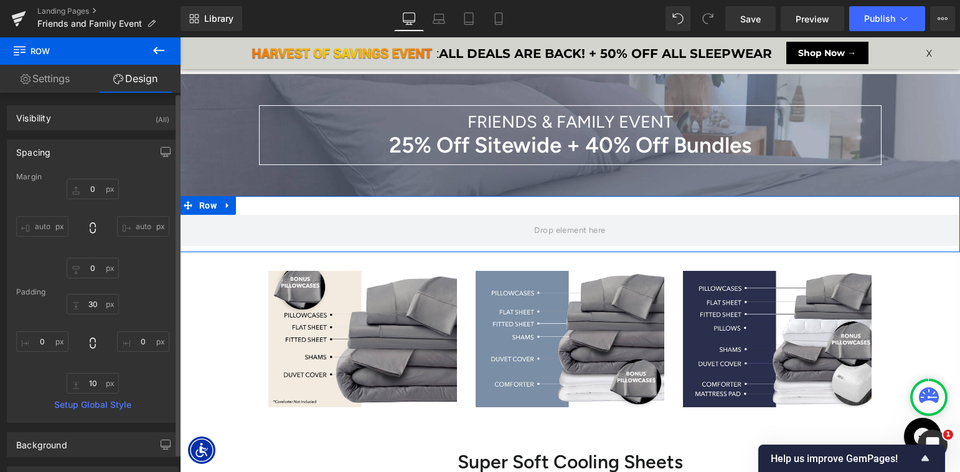
click at [105, 154] on div "Spacing" at bounding box center [92, 152] width 171 height 24
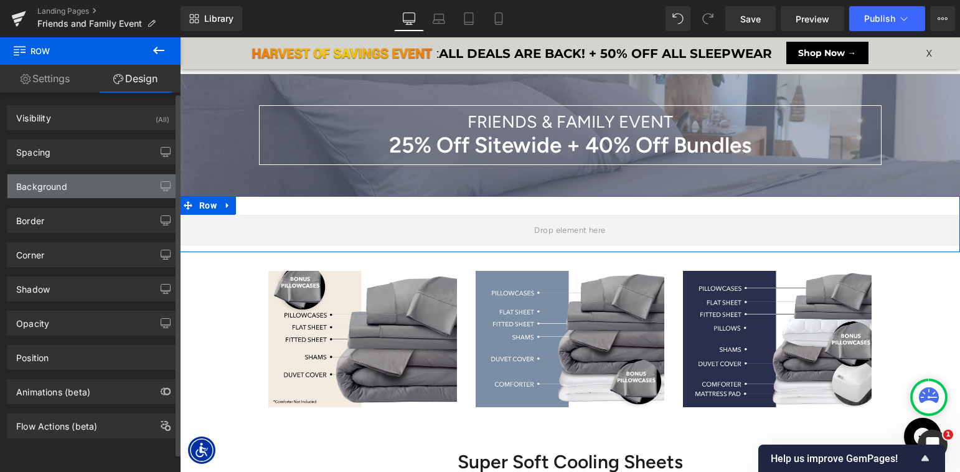
click at [88, 191] on div "Background" at bounding box center [92, 186] width 171 height 24
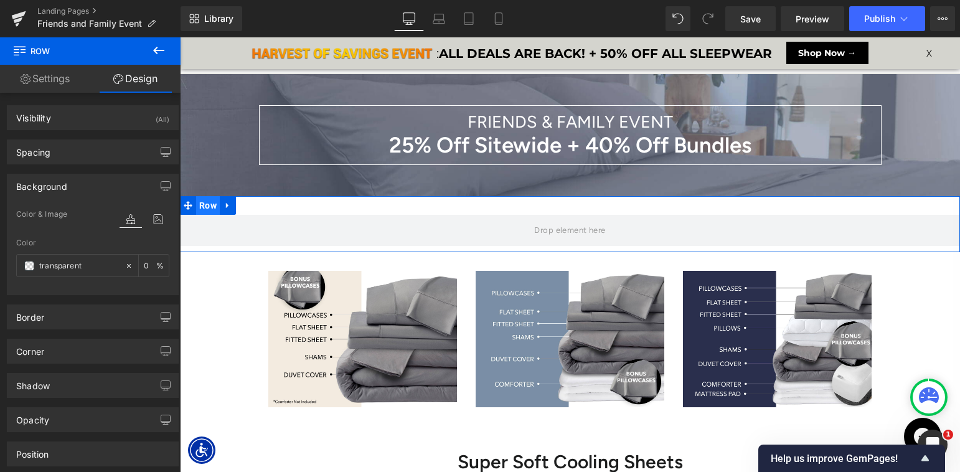
click at [209, 203] on span "Row" at bounding box center [208, 205] width 24 height 19
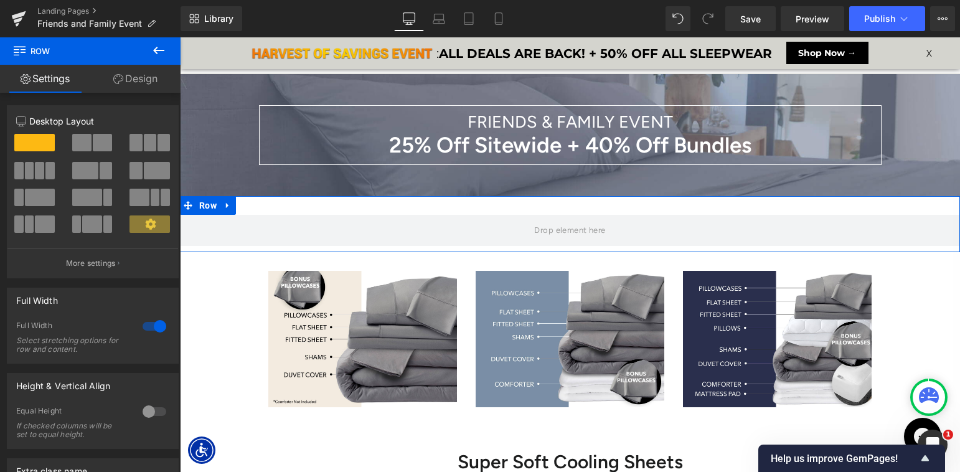
click at [132, 82] on link "Design" at bounding box center [135, 79] width 90 height 28
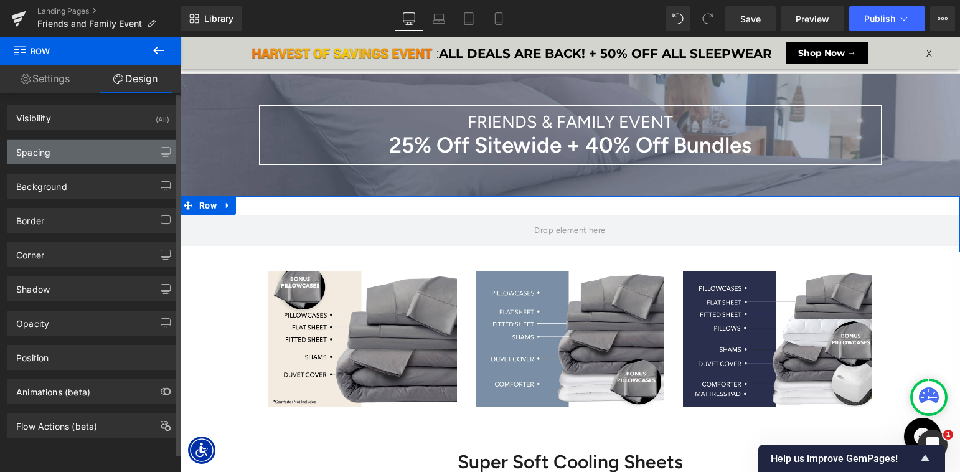
click at [67, 152] on div "Spacing" at bounding box center [92, 152] width 171 height 24
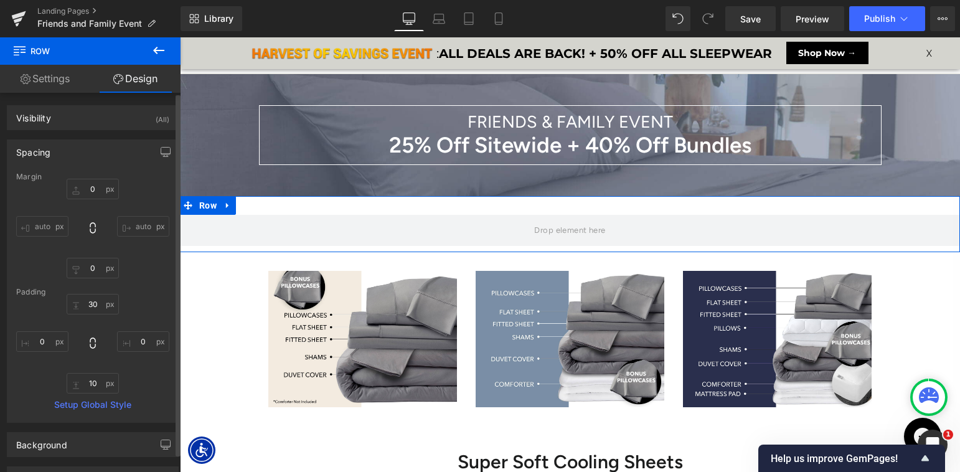
click at [92, 153] on div "Spacing" at bounding box center [92, 152] width 171 height 24
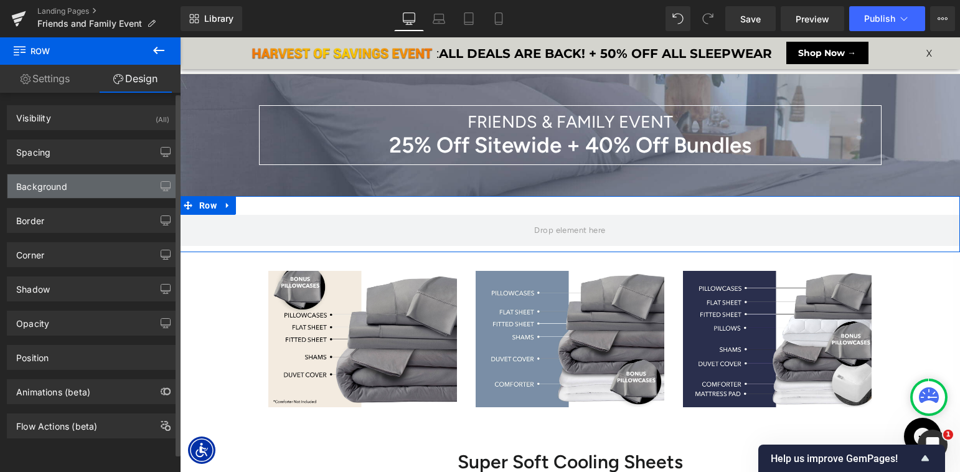
click at [76, 194] on div "Background" at bounding box center [92, 186] width 171 height 24
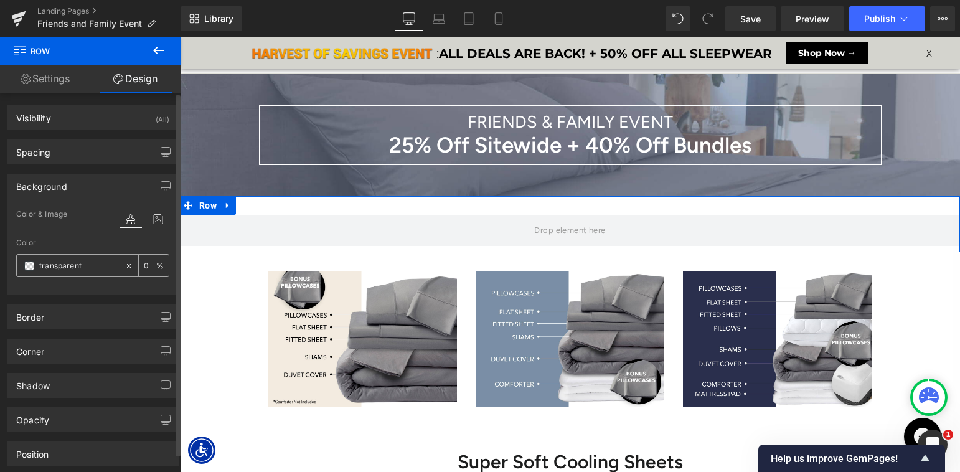
click at [80, 263] on input "transparent" at bounding box center [79, 266] width 80 height 14
paste input "727e94"
type input "#727e94"
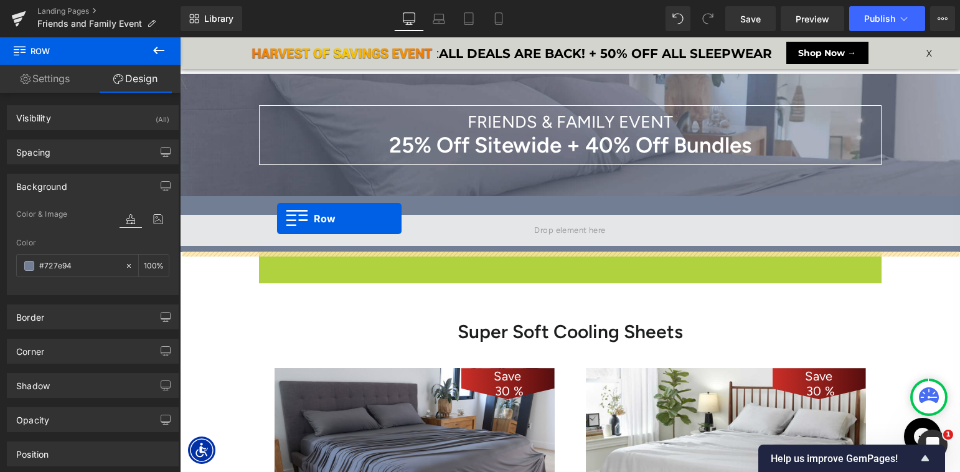
scroll to position [6, 6]
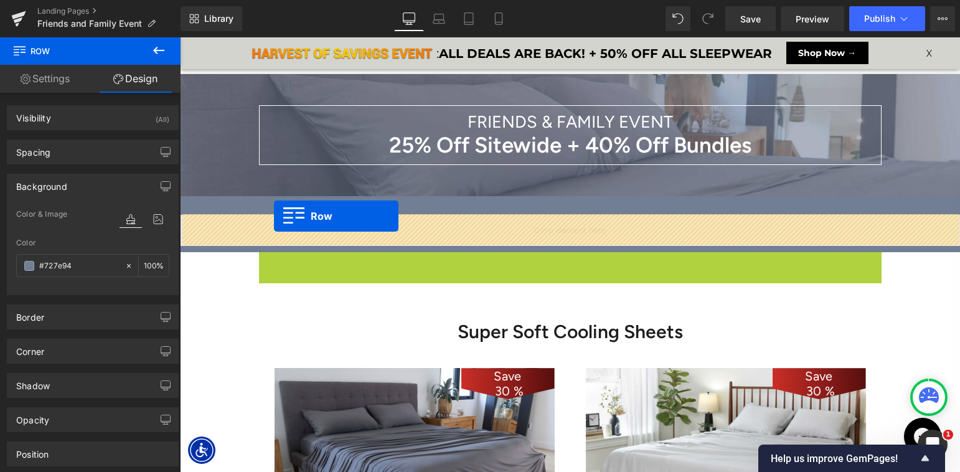
drag, startPoint x: 281, startPoint y: 261, endPoint x: 274, endPoint y: 216, distance: 45.9
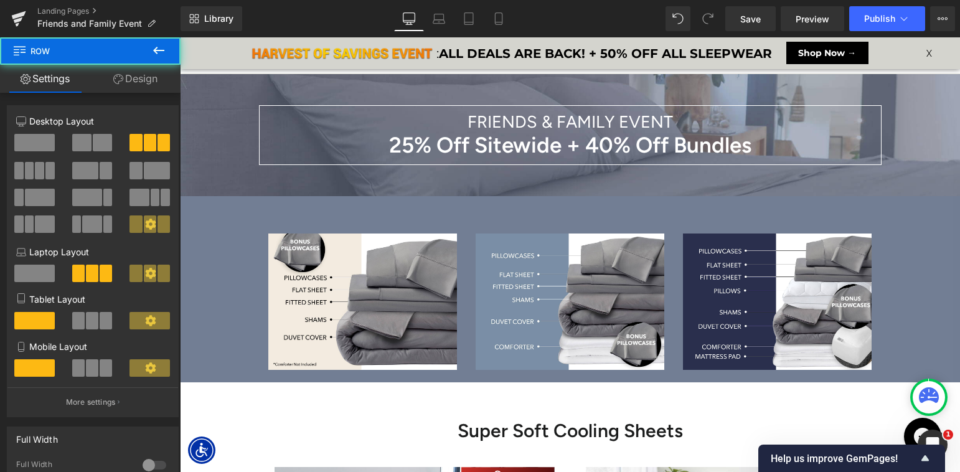
scroll to position [7290, 780]
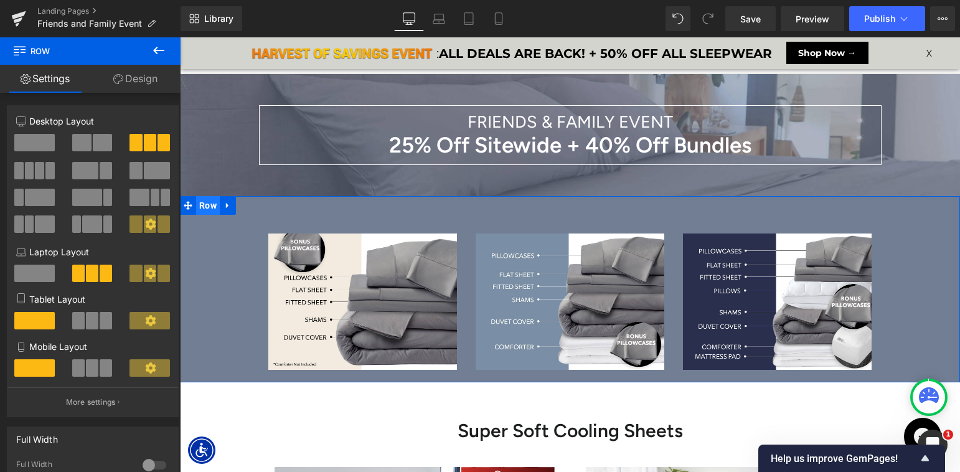
click at [208, 208] on span "Row" at bounding box center [208, 205] width 24 height 19
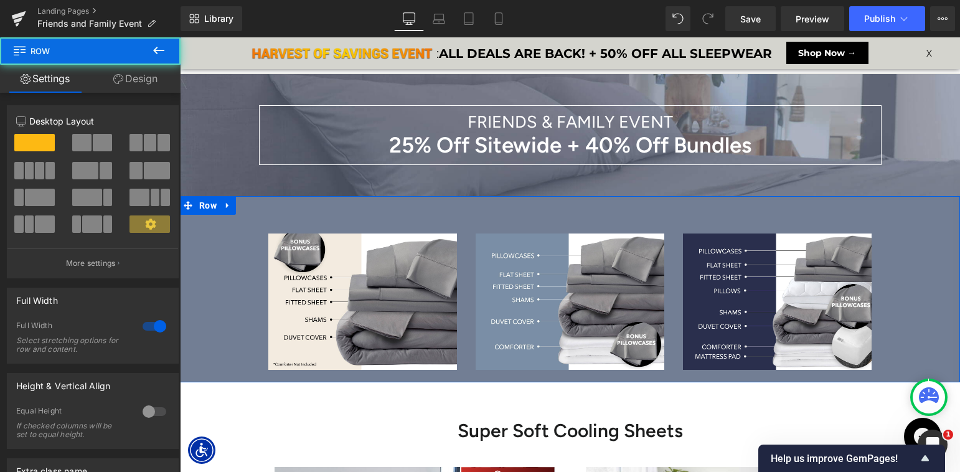
click at [135, 85] on link "Design" at bounding box center [135, 79] width 90 height 28
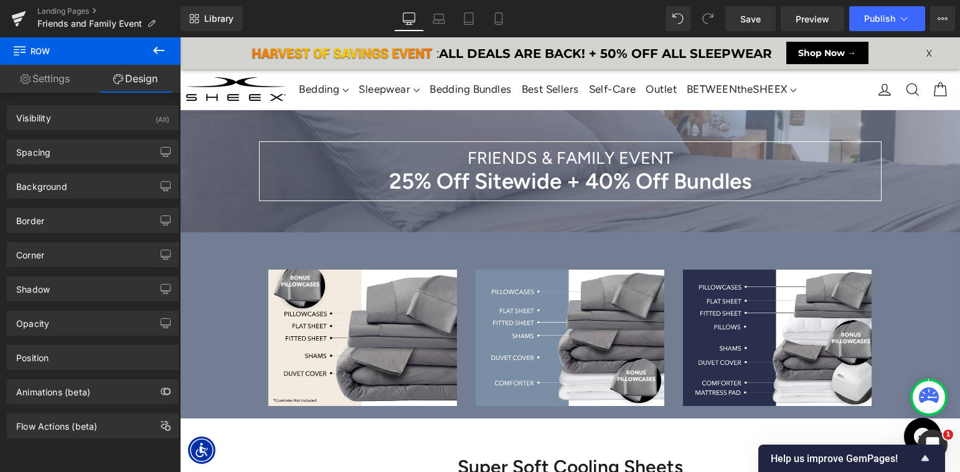
scroll to position [40, 0]
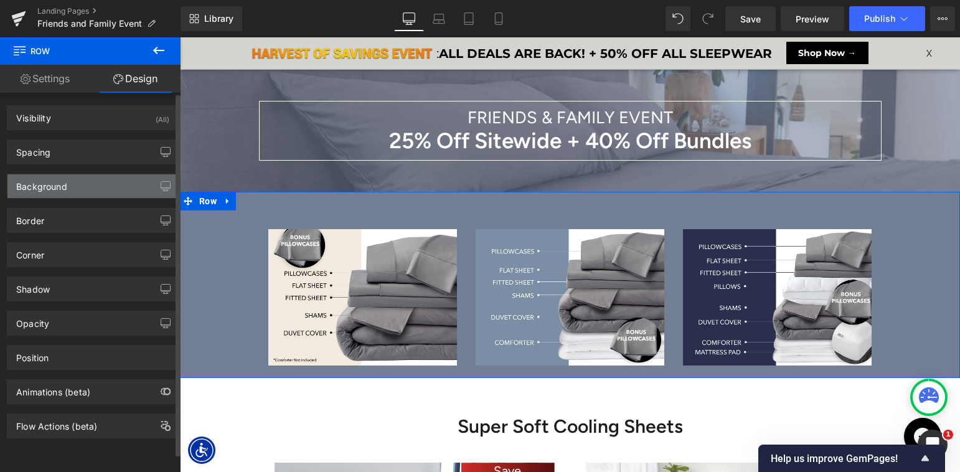
click at [90, 195] on div "Background" at bounding box center [92, 186] width 171 height 24
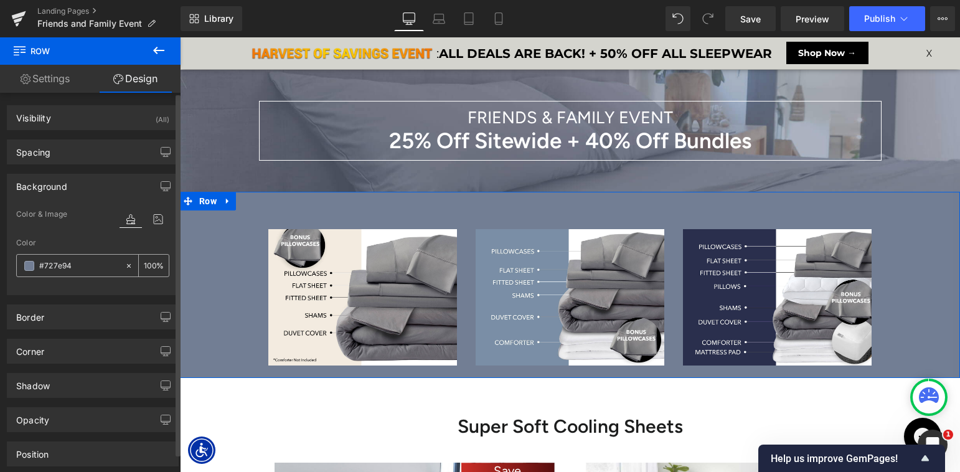
click at [29, 265] on span at bounding box center [29, 266] width 10 height 10
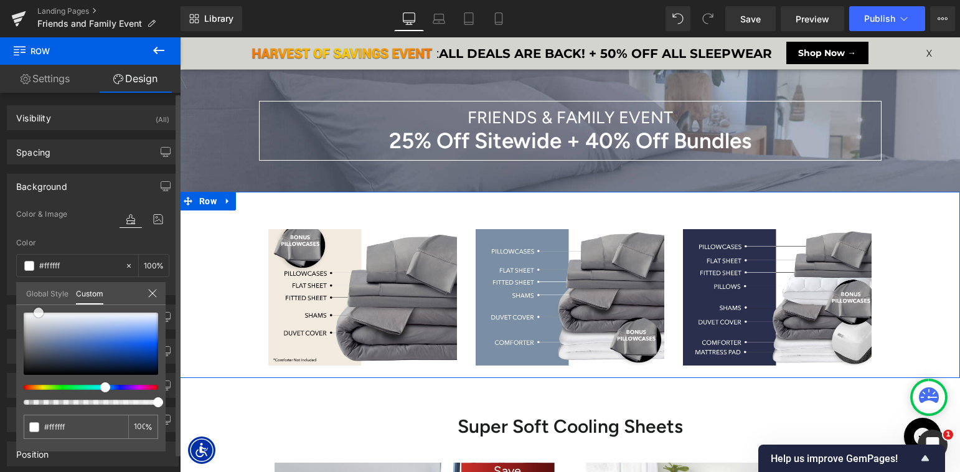
drag, startPoint x: 42, startPoint y: 340, endPoint x: 38, endPoint y: 309, distance: 31.3
click at [38, 309] on span at bounding box center [39, 312] width 10 height 10
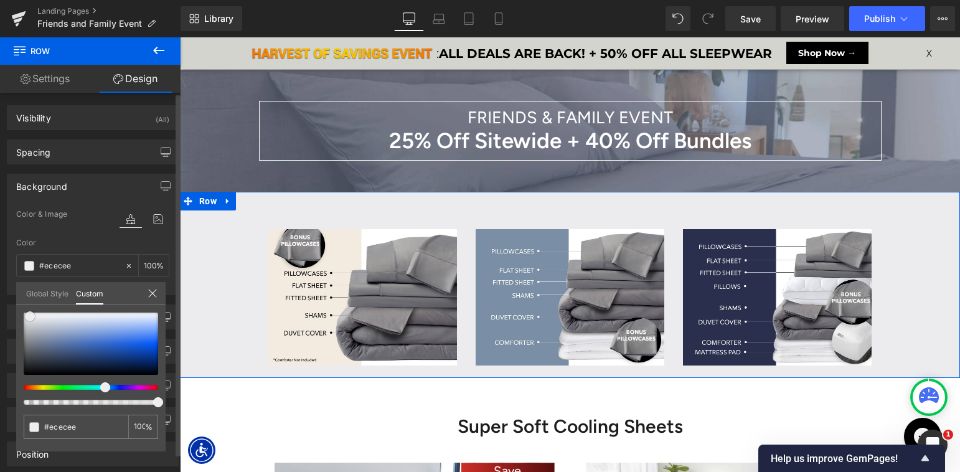
drag, startPoint x: 39, startPoint y: 311, endPoint x: 30, endPoint y: 314, distance: 9.5
click at [30, 314] on span at bounding box center [30, 316] width 10 height 10
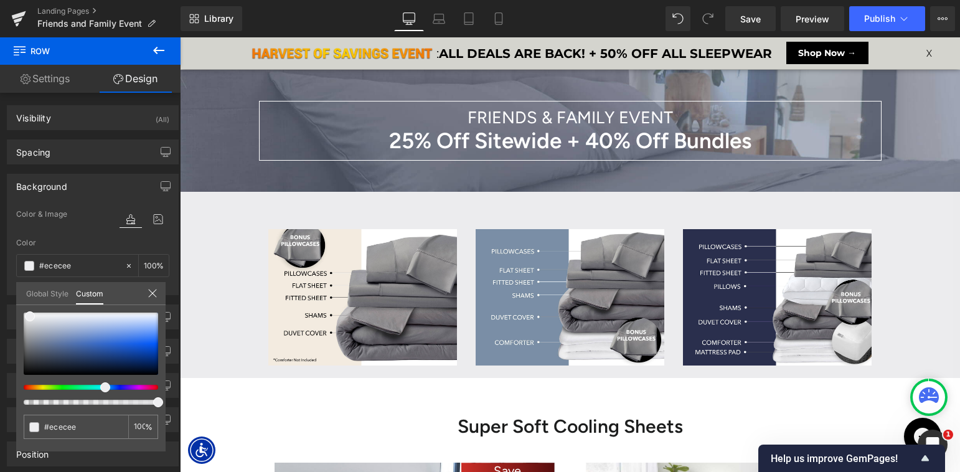
click at [156, 50] on icon at bounding box center [158, 50] width 11 height 7
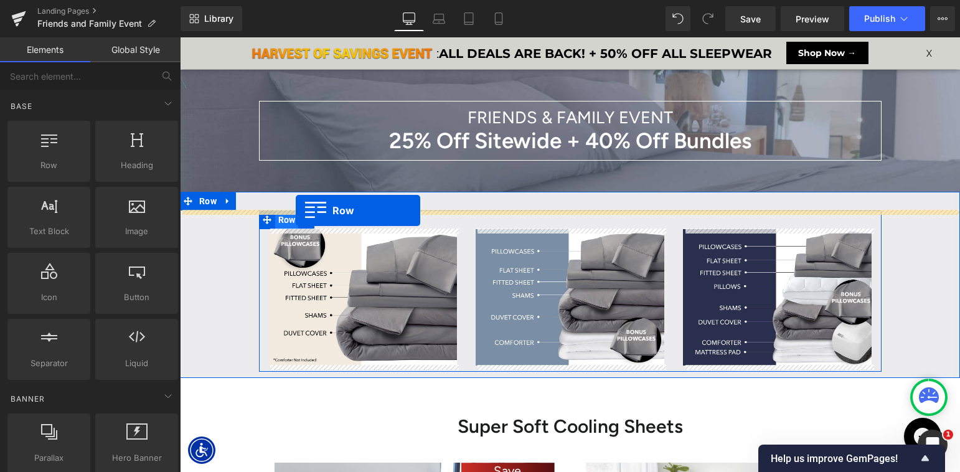
drag, startPoint x: 239, startPoint y: 200, endPoint x: 296, endPoint y: 210, distance: 57.5
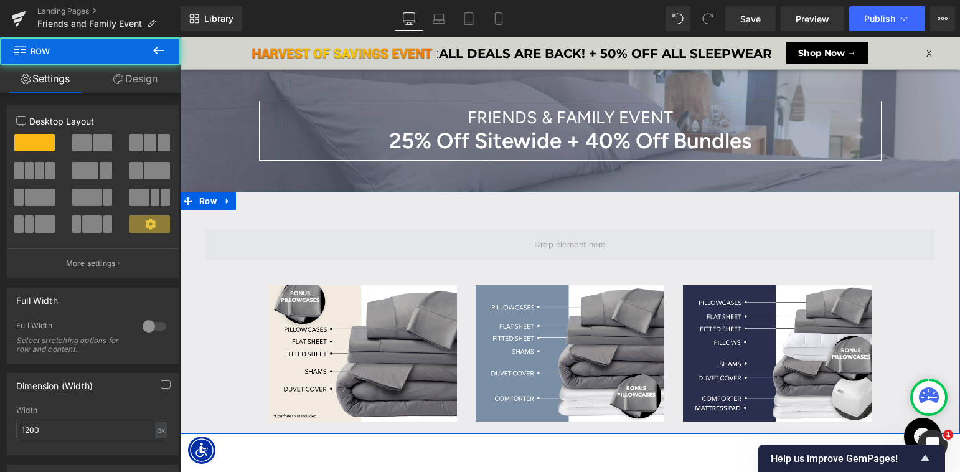
scroll to position [7346, 780]
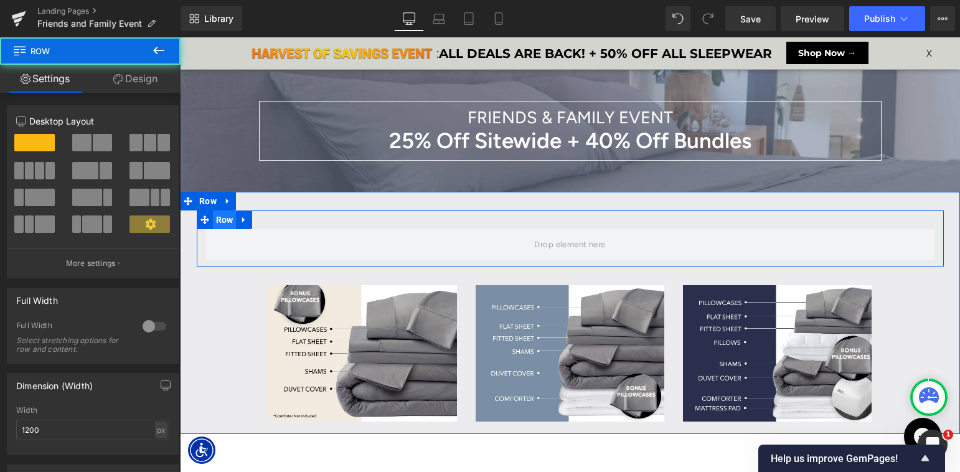
click at [223, 223] on span "Row" at bounding box center [225, 219] width 24 height 19
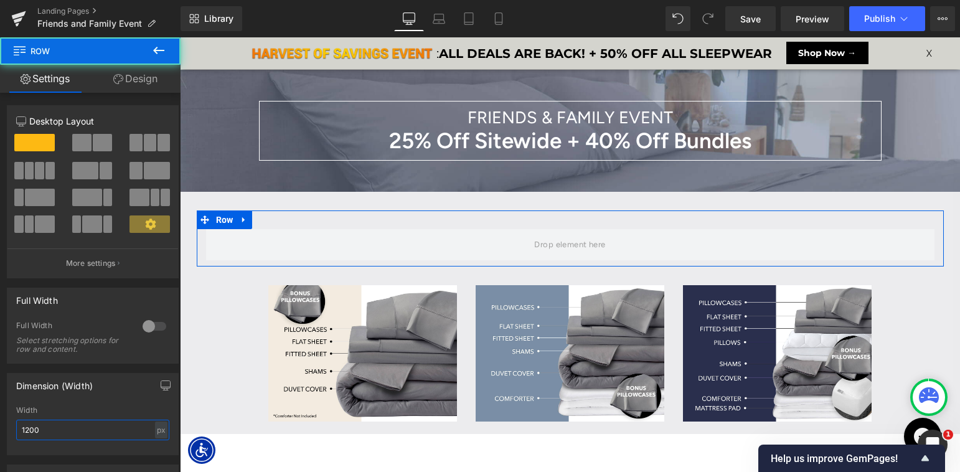
click at [66, 431] on input "1200" at bounding box center [92, 429] width 153 height 21
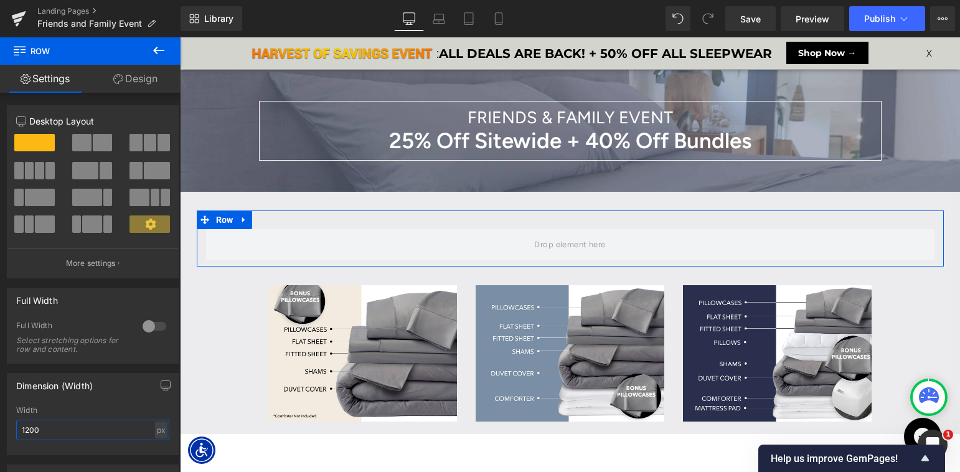
click at [66, 431] on input "1200" at bounding box center [92, 429] width 153 height 21
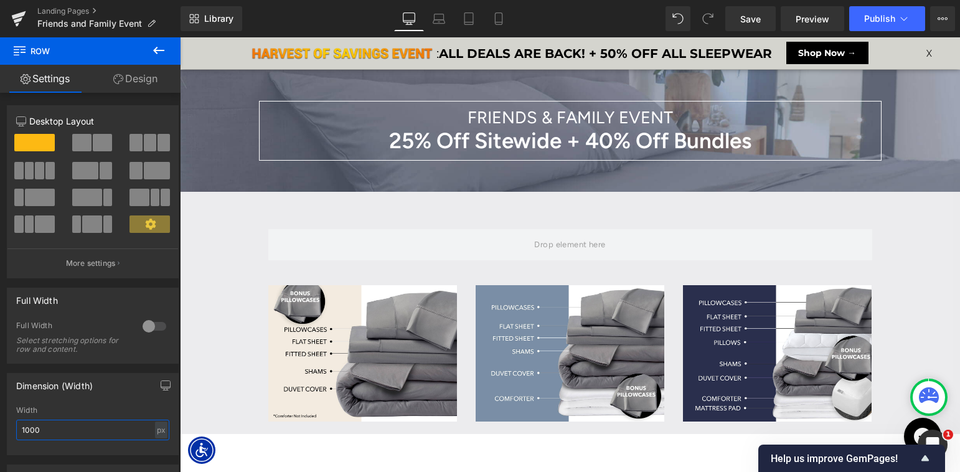
type input "1000"
click at [159, 45] on icon at bounding box center [158, 50] width 15 height 15
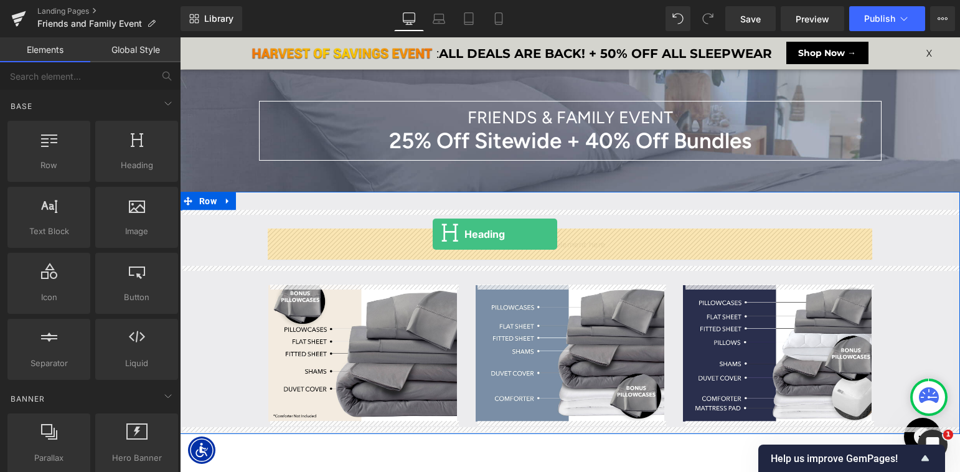
drag, startPoint x: 367, startPoint y: 239, endPoint x: 433, endPoint y: 234, distance: 65.5
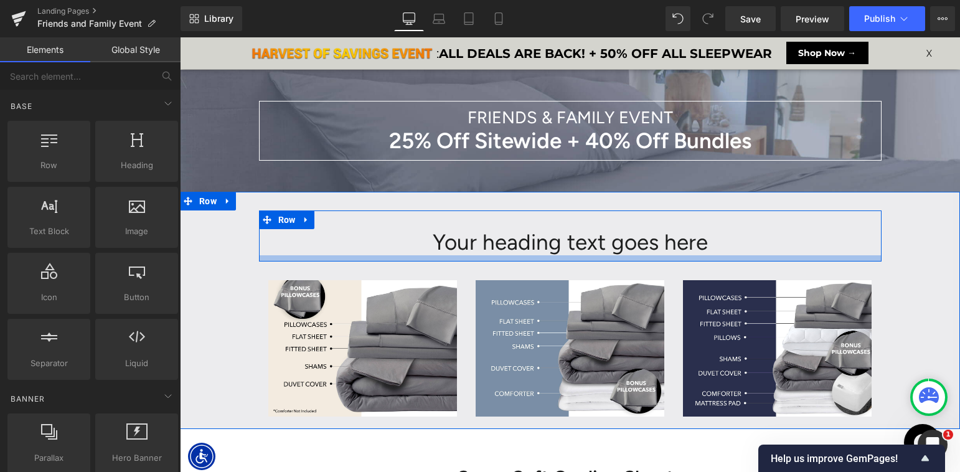
scroll to position [7341, 780]
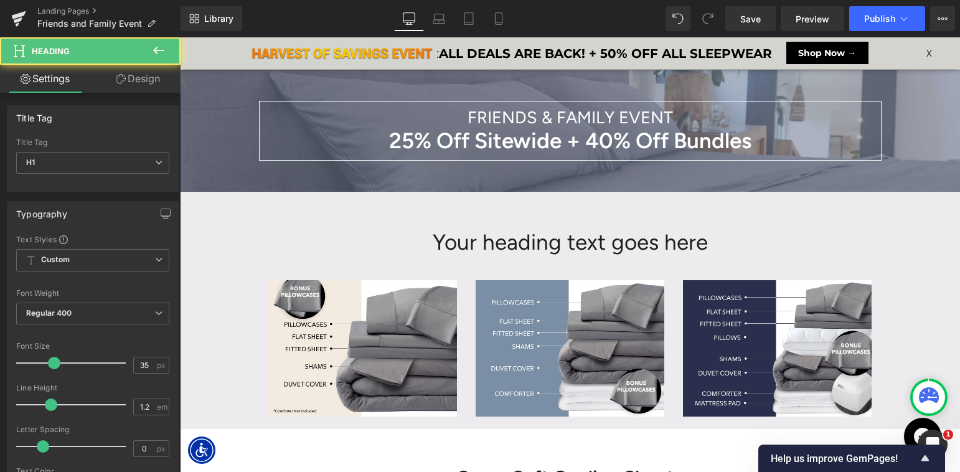
click at [472, 243] on h1 "Your heading text goes here" at bounding box center [570, 242] width 604 height 26
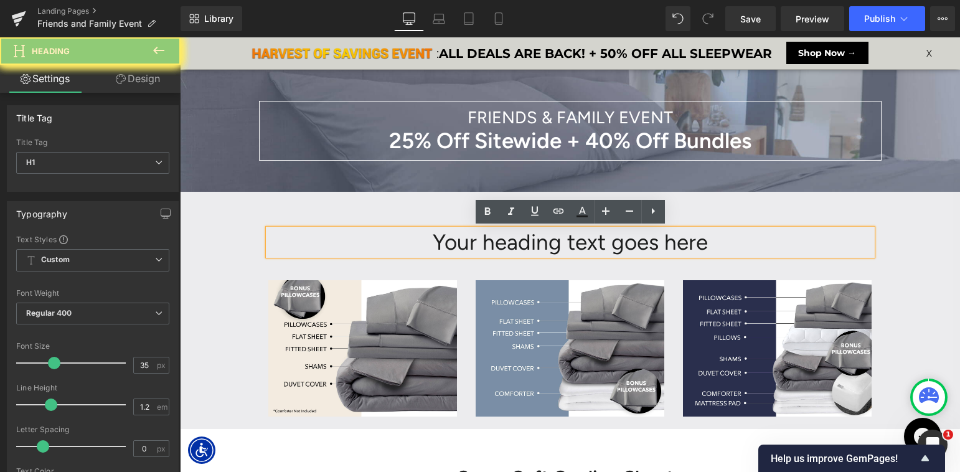
click at [472, 243] on h1 "Your heading text goes here" at bounding box center [570, 242] width 604 height 26
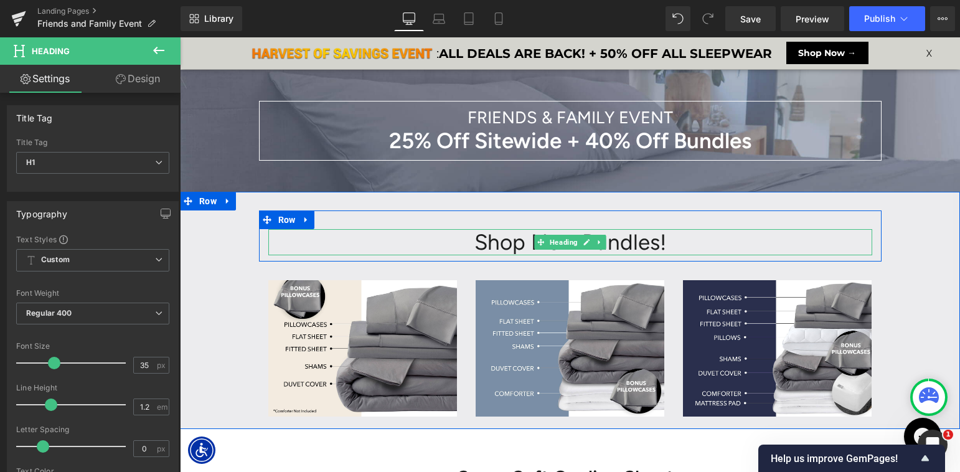
click at [526, 245] on h1 "Shop New Bundles!" at bounding box center [570, 242] width 604 height 26
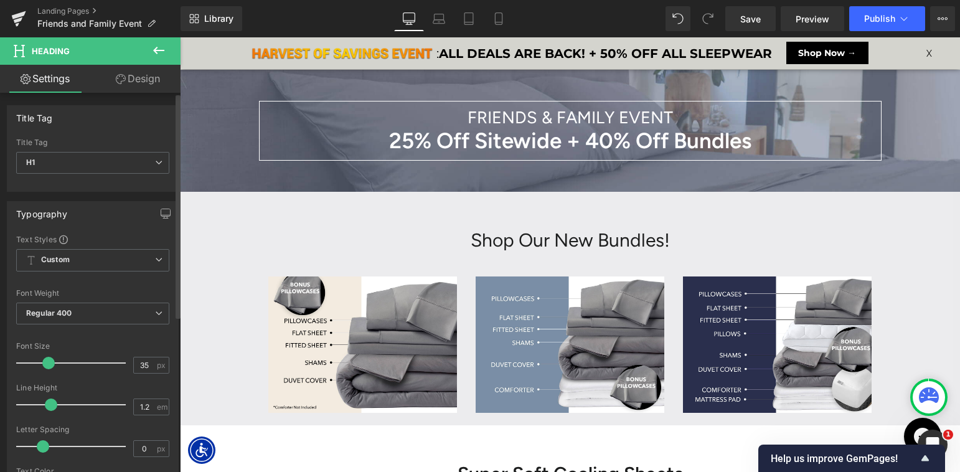
scroll to position [7337, 780]
click at [49, 363] on span at bounding box center [48, 363] width 12 height 12
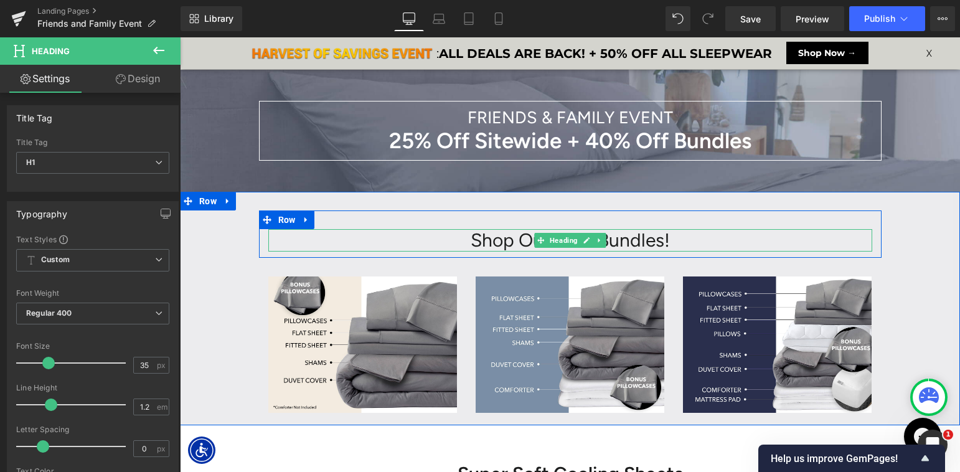
click at [481, 242] on h1 "Shop Our New Bundles!" at bounding box center [570, 240] width 604 height 22
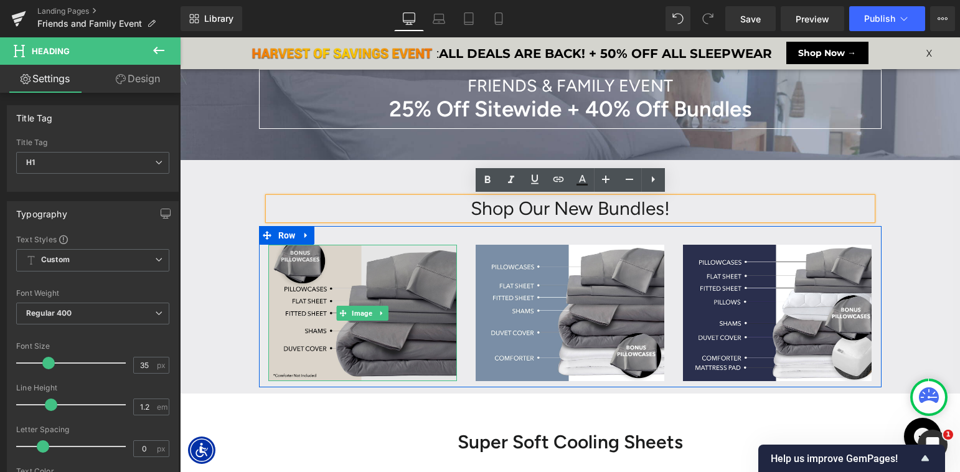
scroll to position [79, 0]
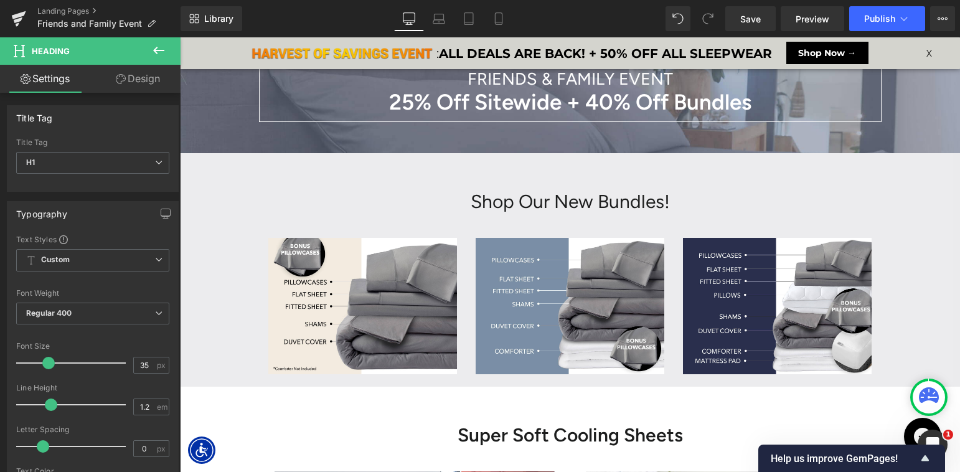
click at [158, 53] on icon at bounding box center [158, 50] width 15 height 15
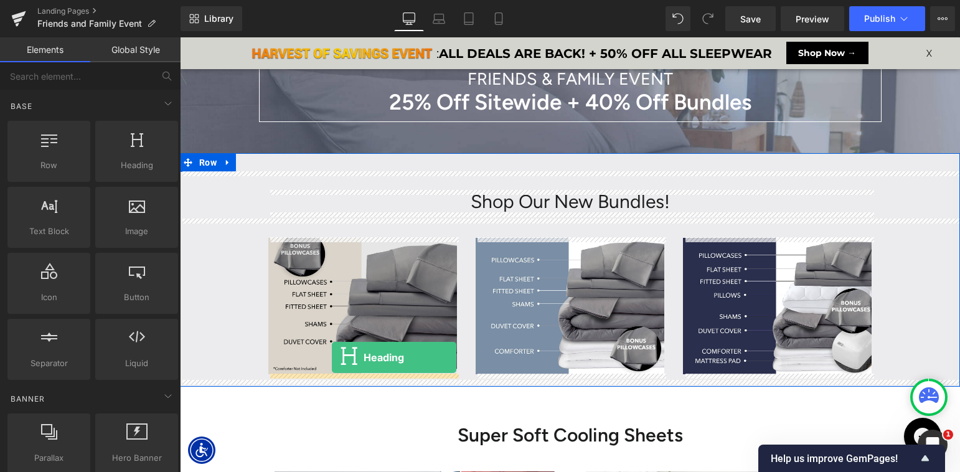
drag, startPoint x: 351, startPoint y: 204, endPoint x: 332, endPoint y: 357, distance: 154.9
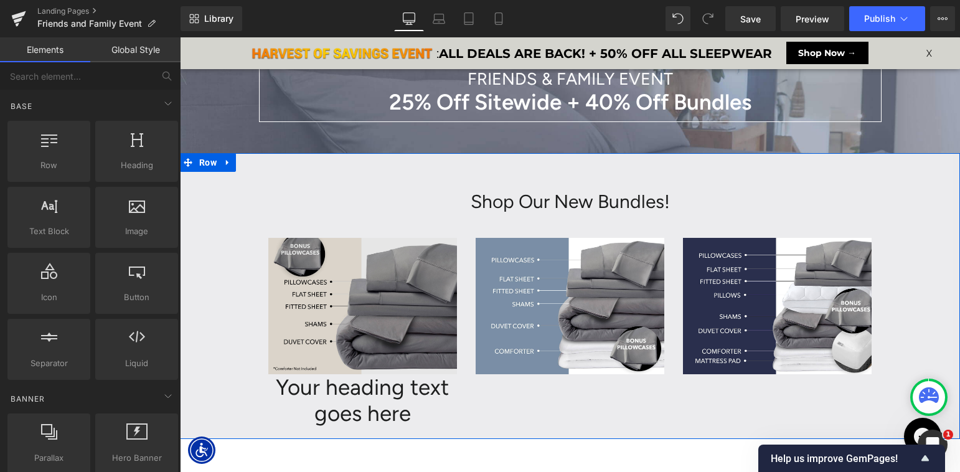
scroll to position [7389, 780]
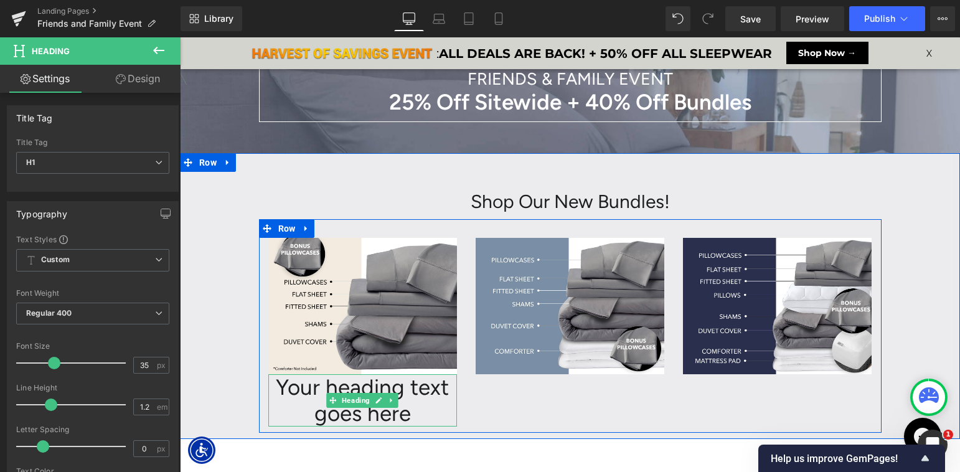
click at [301, 391] on h1 "Your heading text goes here" at bounding box center [362, 400] width 189 height 52
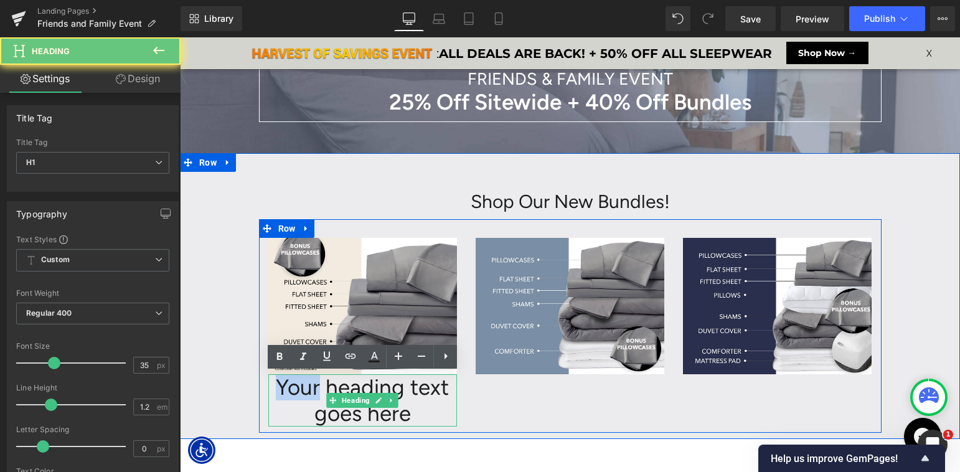
click at [301, 391] on h1 "Your heading text goes here" at bounding box center [362, 400] width 189 height 52
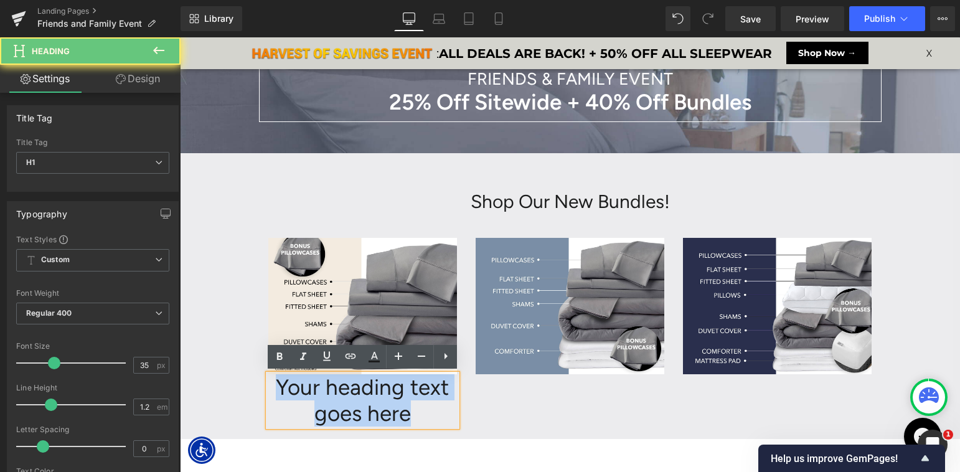
click at [301, 391] on h1 "Your heading text goes here" at bounding box center [362, 400] width 189 height 52
paste div
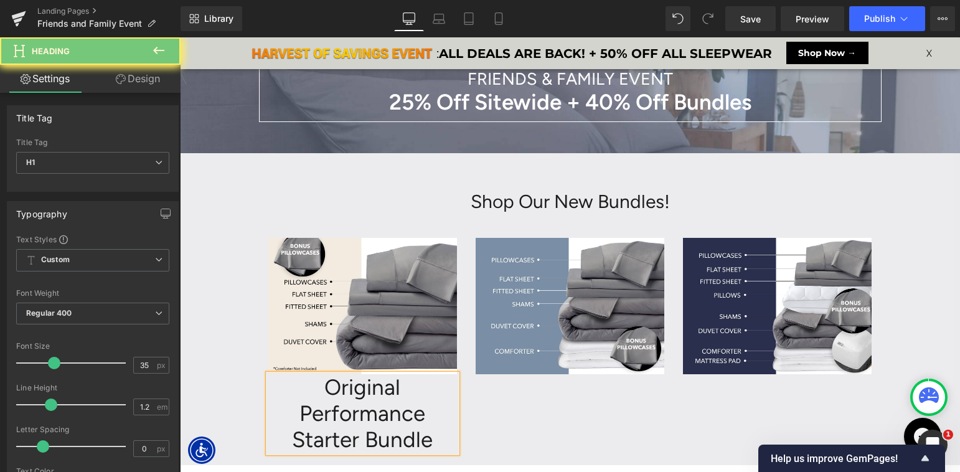
scroll to position [6, 6]
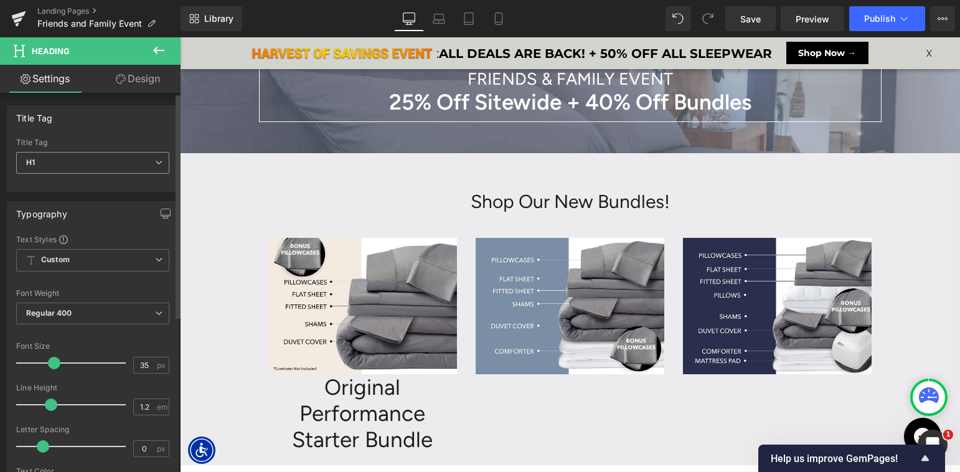
click at [75, 154] on span "H1" at bounding box center [92, 163] width 153 height 22
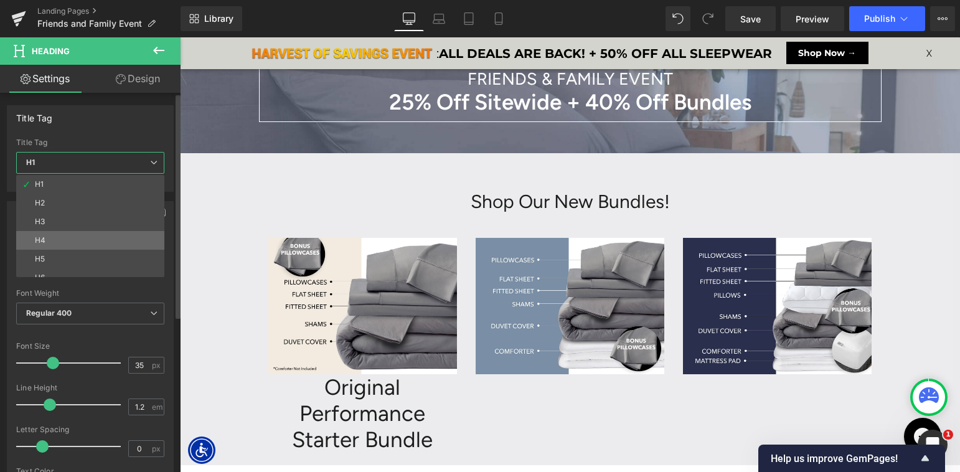
click at [79, 237] on li "H4" at bounding box center [93, 240] width 154 height 19
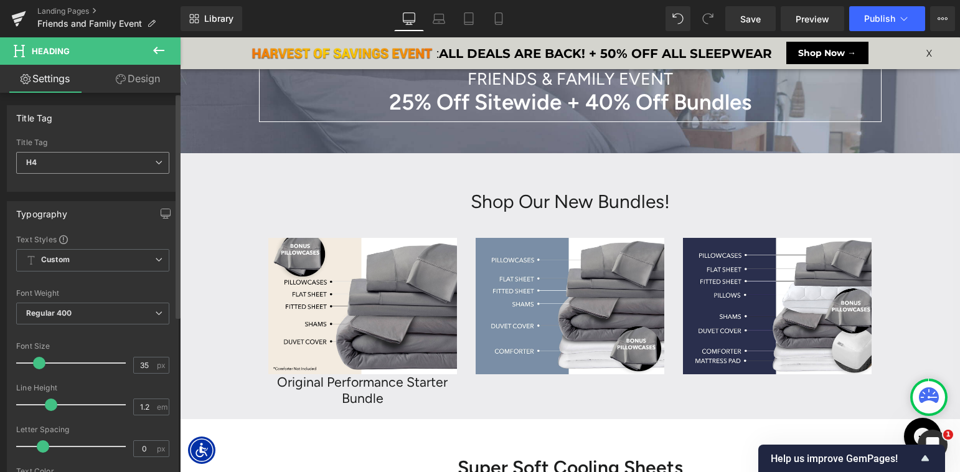
scroll to position [6, 6]
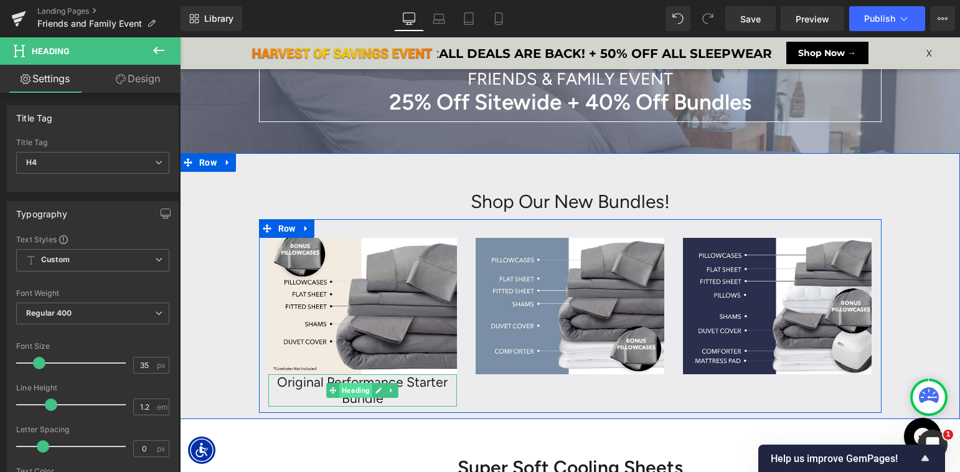
click at [355, 388] on span "Heading" at bounding box center [355, 390] width 33 height 15
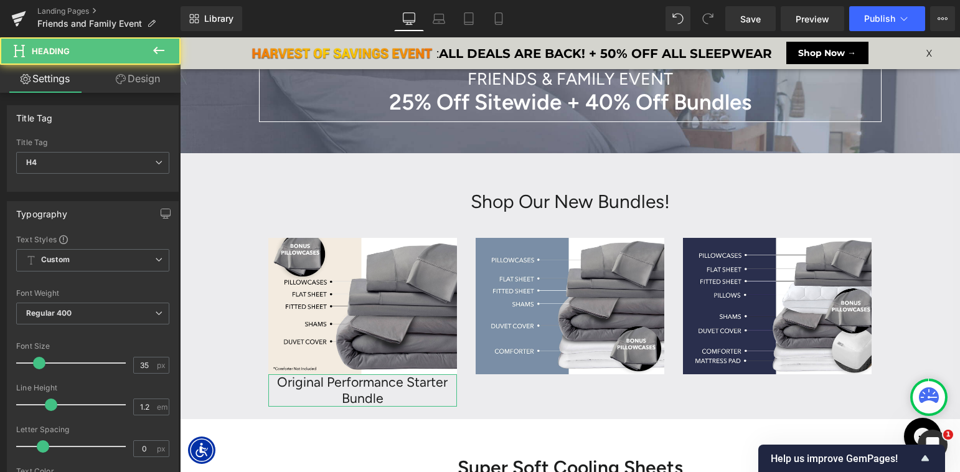
click at [139, 79] on link "Design" at bounding box center [138, 79] width 90 height 28
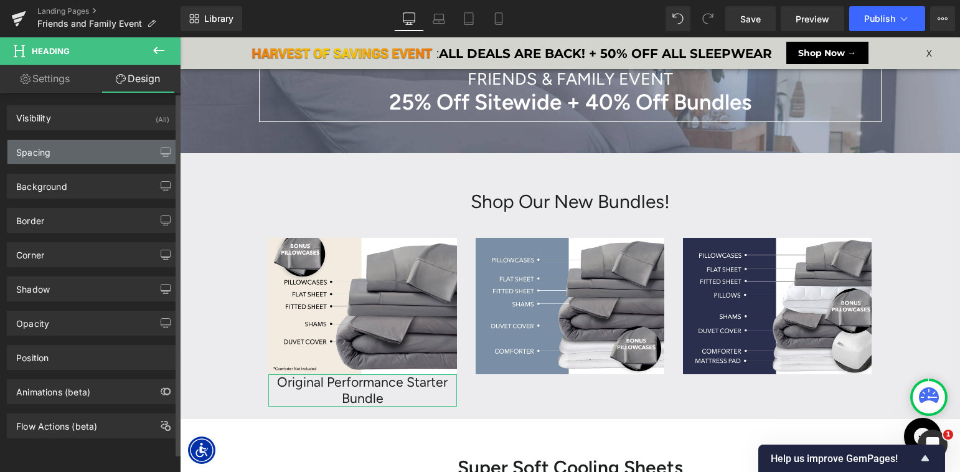
click at [67, 158] on div "Spacing" at bounding box center [92, 152] width 171 height 24
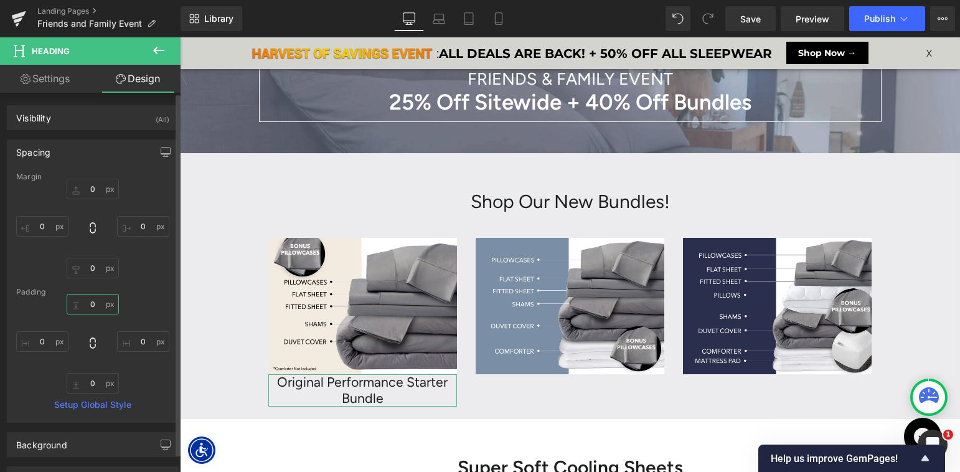
click at [81, 301] on input "text" at bounding box center [93, 304] width 52 height 21
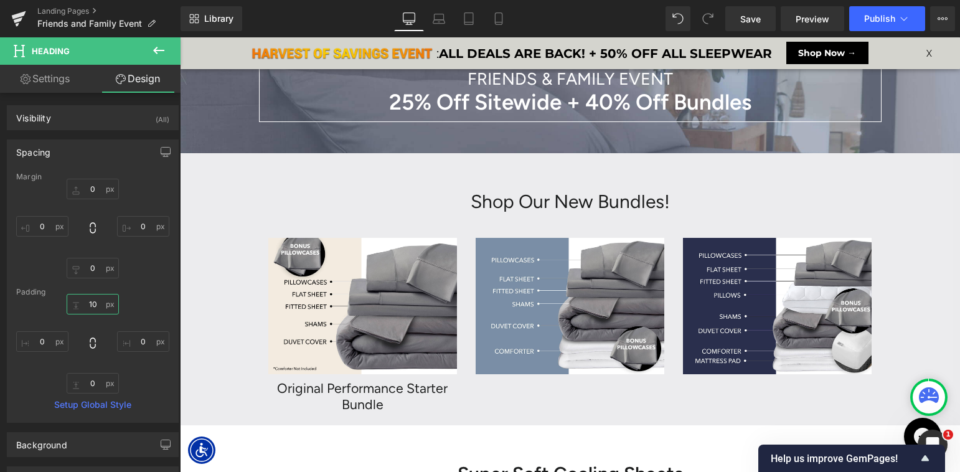
scroll to position [7375, 780]
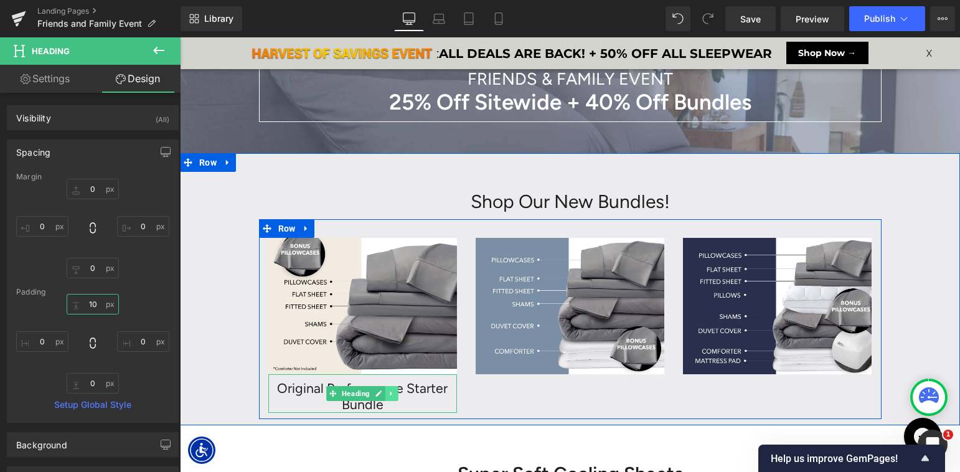
type input "10"
click at [392, 391] on icon at bounding box center [391, 393] width 7 height 7
click at [383, 391] on icon at bounding box center [385, 393] width 7 height 7
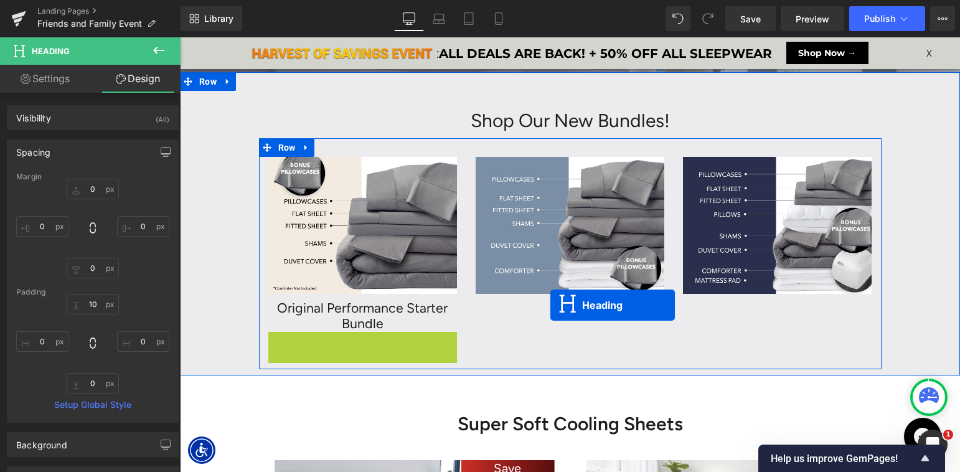
scroll to position [6, 6]
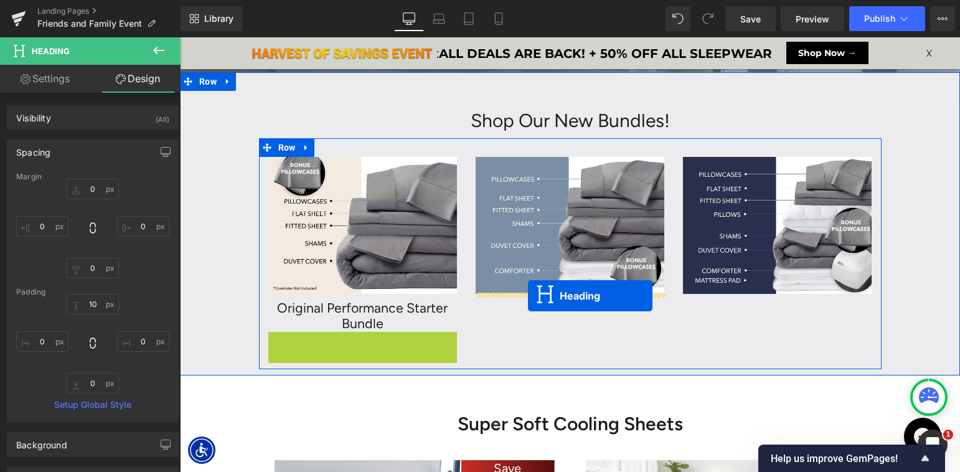
drag, startPoint x: 558, startPoint y: 320, endPoint x: 528, endPoint y: 296, distance: 39.0
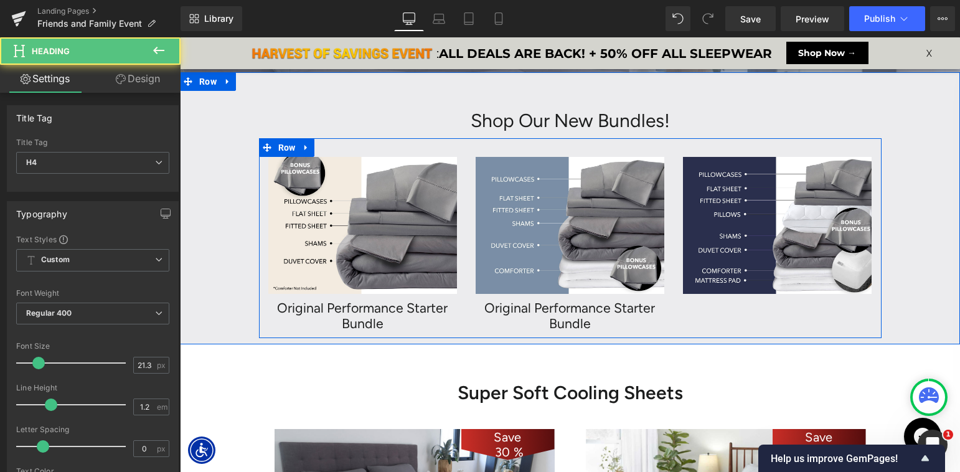
scroll to position [7334, 780]
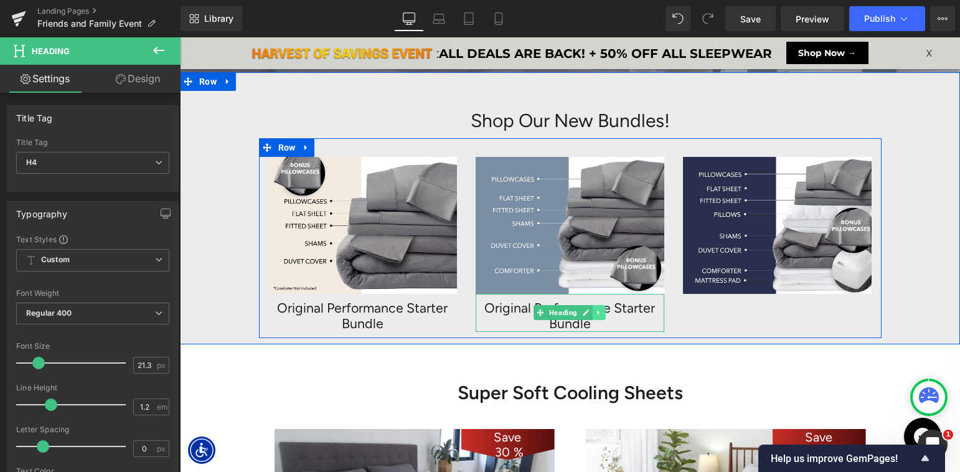
click at [600, 311] on icon at bounding box center [599, 312] width 7 height 7
click at [589, 312] on icon at bounding box center [592, 312] width 7 height 7
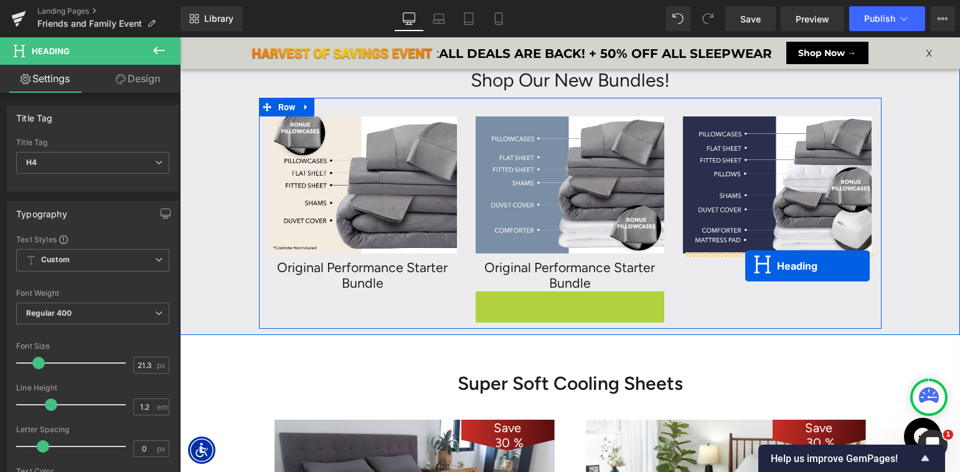
scroll to position [6, 6]
drag, startPoint x: 738, startPoint y: 278, endPoint x: 919, endPoint y: 55, distance: 287.1
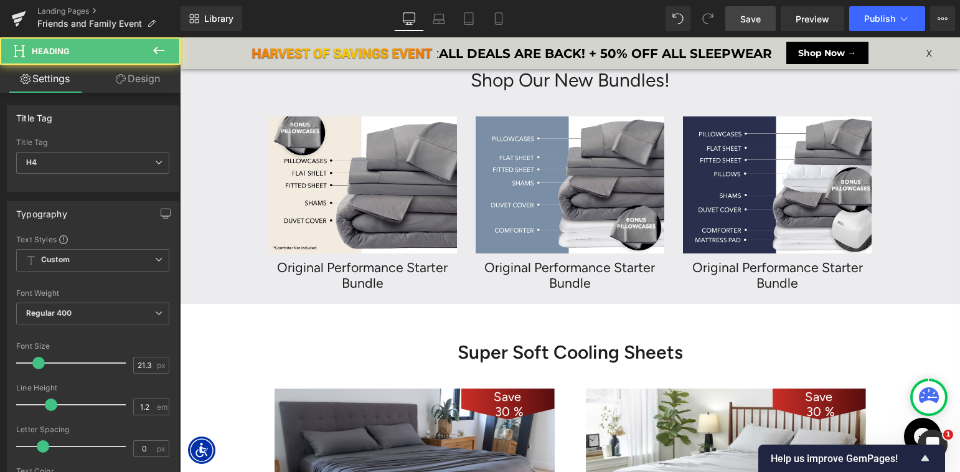
scroll to position [7334, 780]
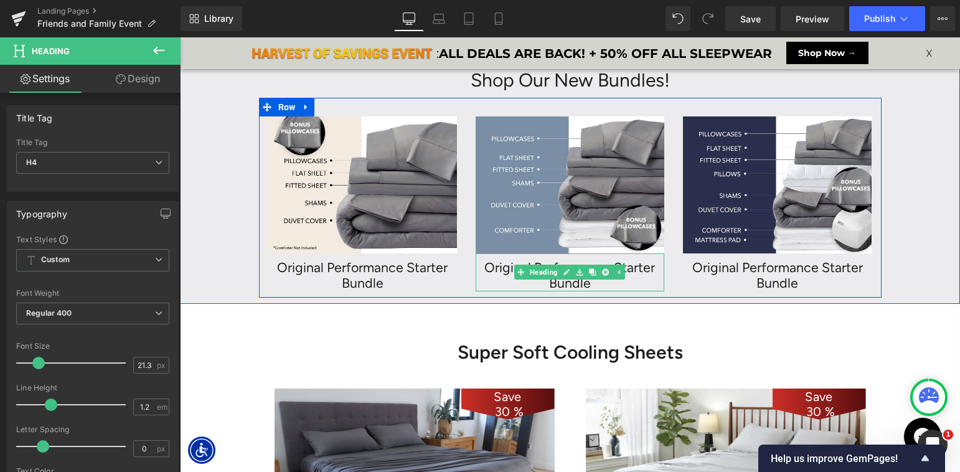
click at [500, 266] on h4 "Original Performance Starter Bundle" at bounding box center [570, 276] width 189 height 32
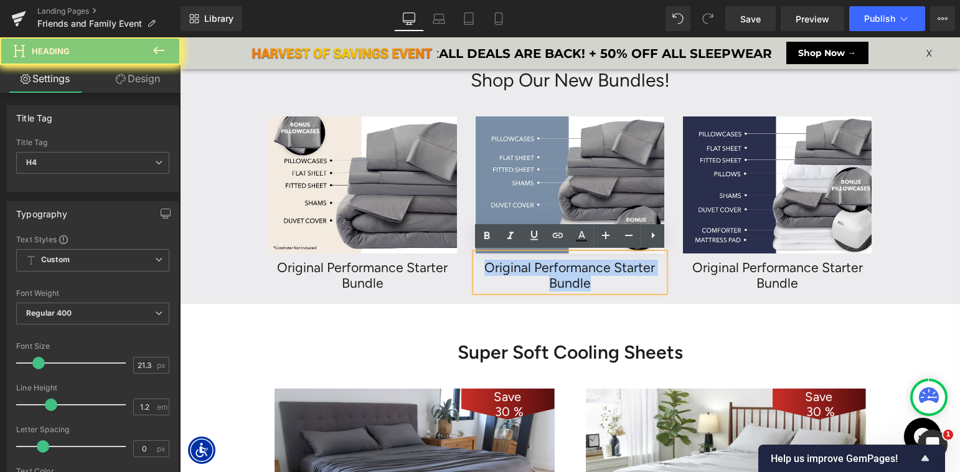
click at [500, 266] on h4 "Original Performance Starter Bundle" at bounding box center [570, 276] width 189 height 32
paste div
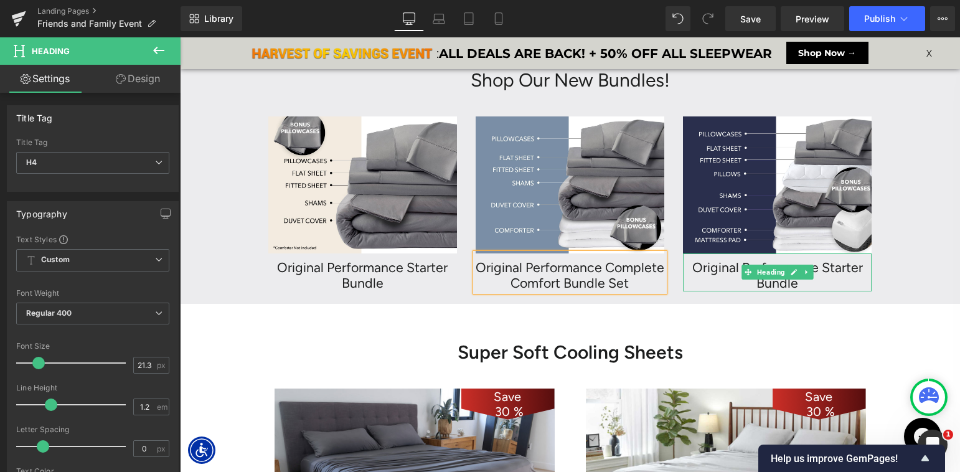
click at [720, 266] on h4 "Original Performance Starter Bundle" at bounding box center [777, 276] width 189 height 32
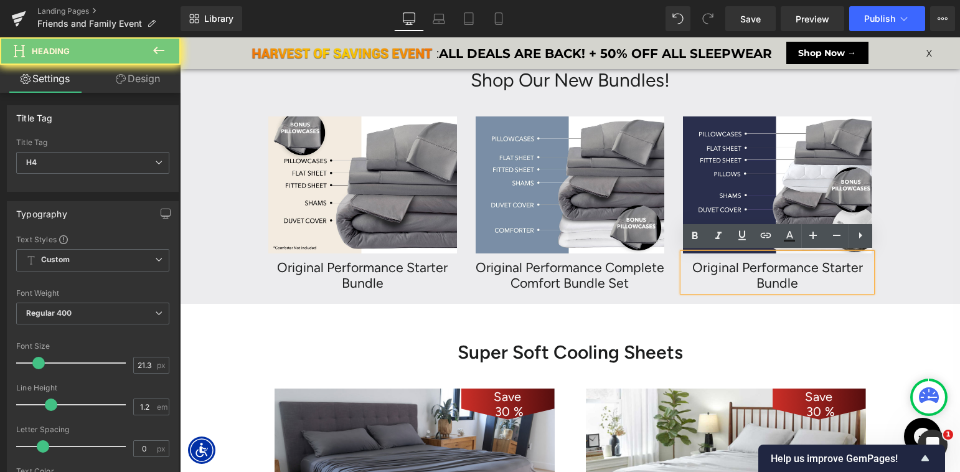
click at [720, 266] on h4 "Original Performance Starter Bundle" at bounding box center [777, 276] width 189 height 32
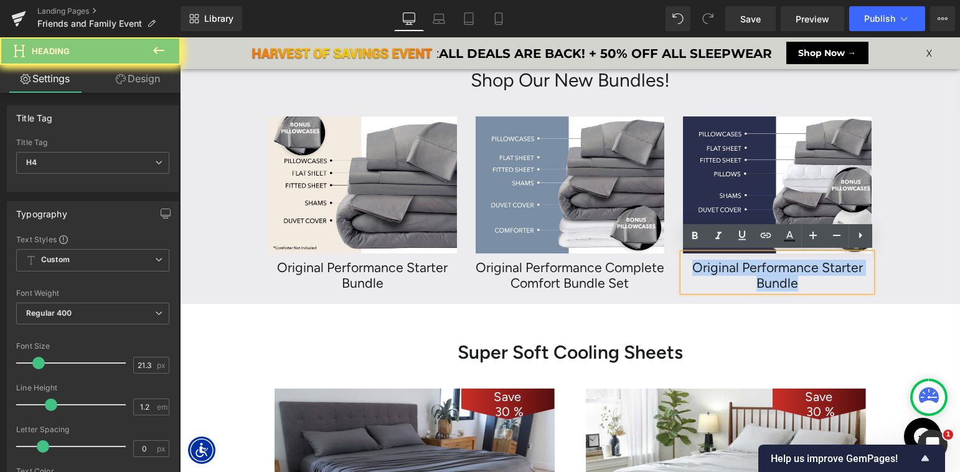
paste div
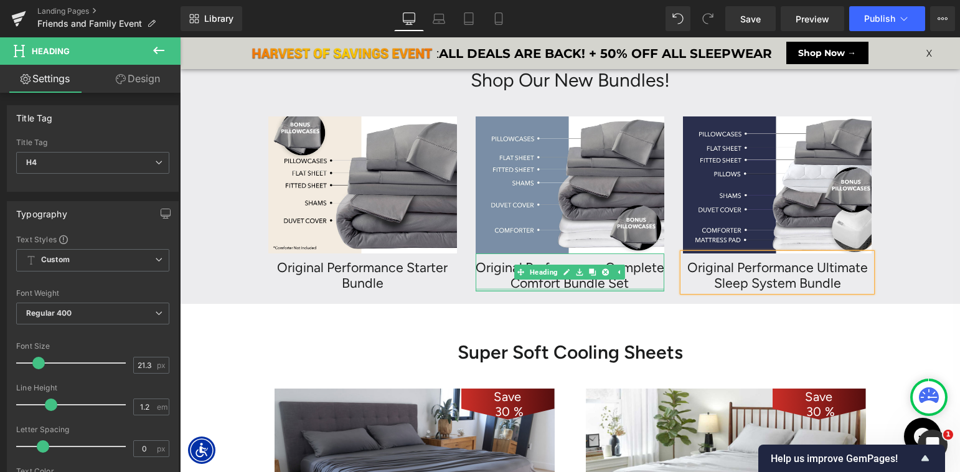
click at [573, 289] on div at bounding box center [570, 289] width 189 height 3
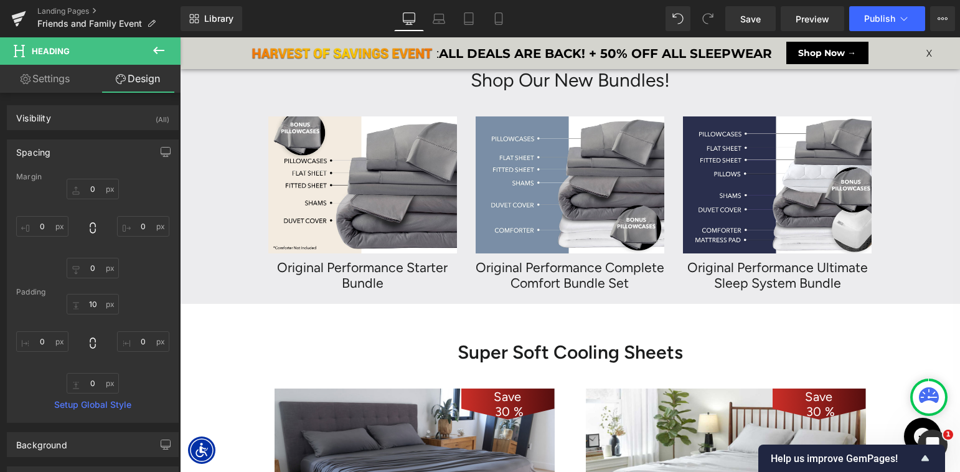
click at [163, 48] on icon at bounding box center [158, 50] width 15 height 15
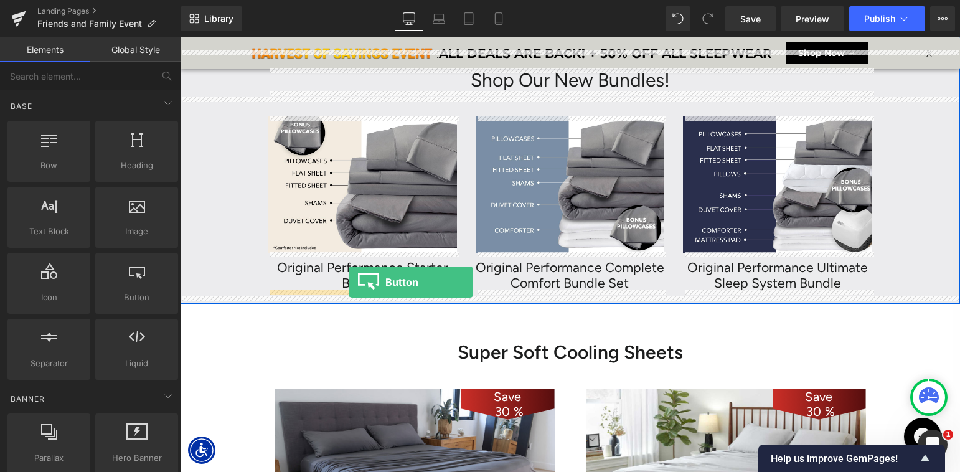
drag, startPoint x: 317, startPoint y: 329, endPoint x: 349, endPoint y: 282, distance: 56.1
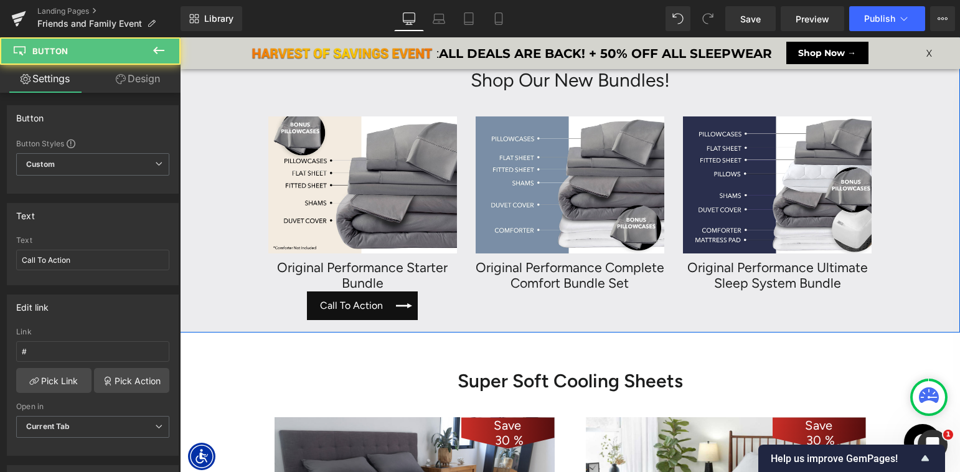
scroll to position [7363, 780]
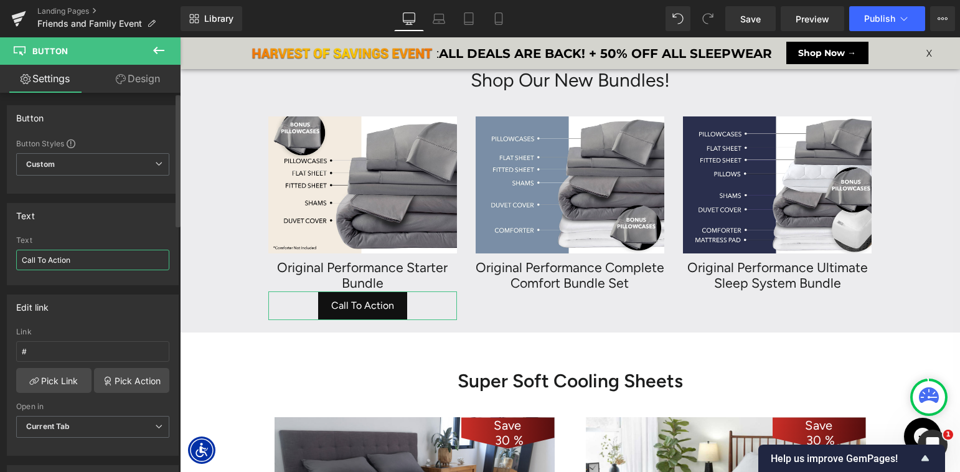
click at [65, 262] on input "Call To Action" at bounding box center [92, 260] width 153 height 21
type input "Shop Now"
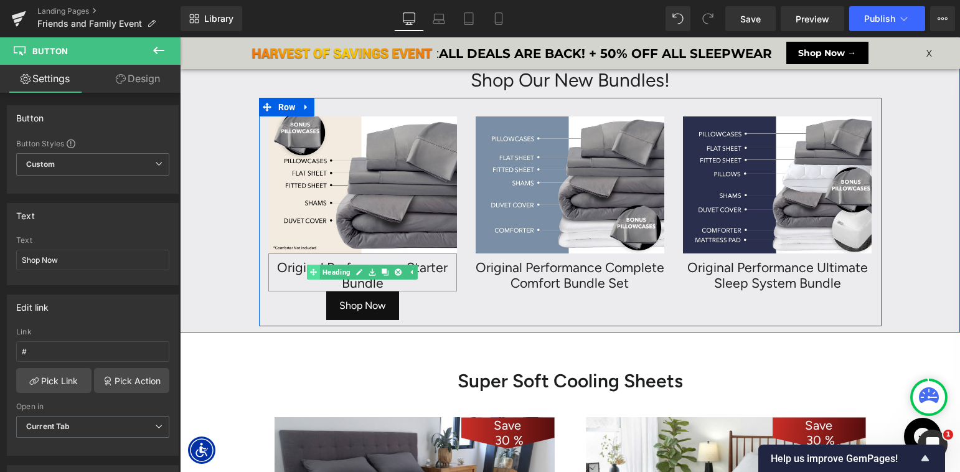
click at [335, 274] on link "Heading" at bounding box center [330, 272] width 46 height 15
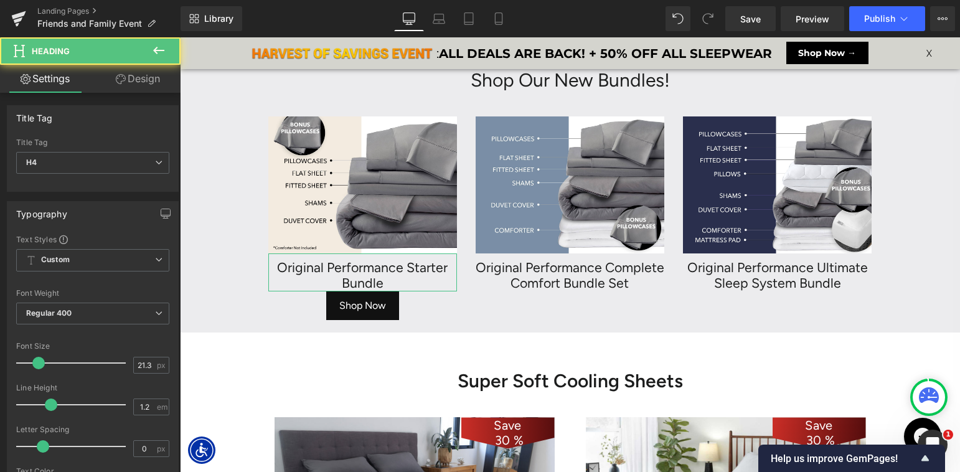
click at [144, 87] on link "Design" at bounding box center [138, 79] width 90 height 28
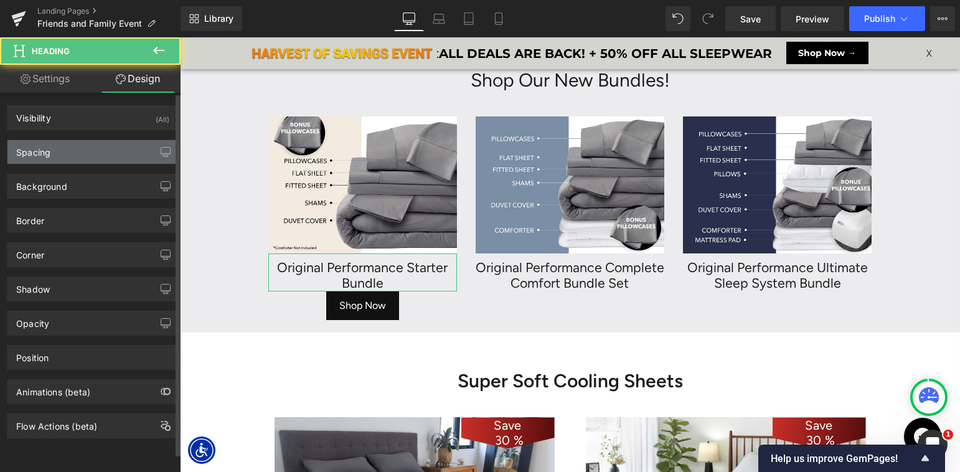
click at [89, 151] on div "Spacing" at bounding box center [92, 152] width 171 height 24
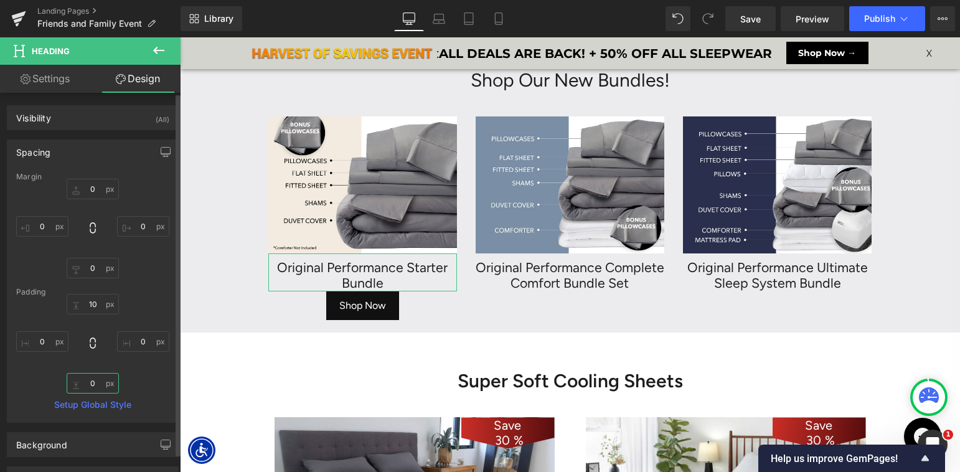
click at [82, 383] on input "text" at bounding box center [93, 383] width 52 height 21
type input "10"
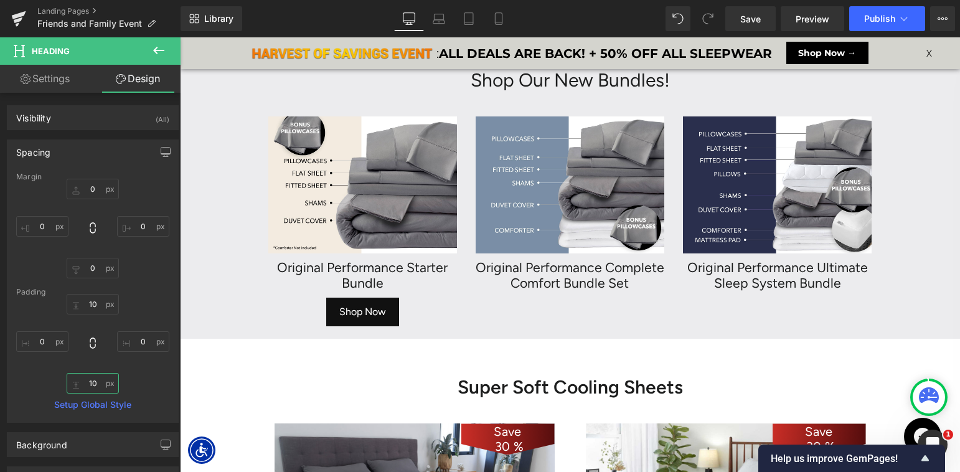
scroll to position [7369, 780]
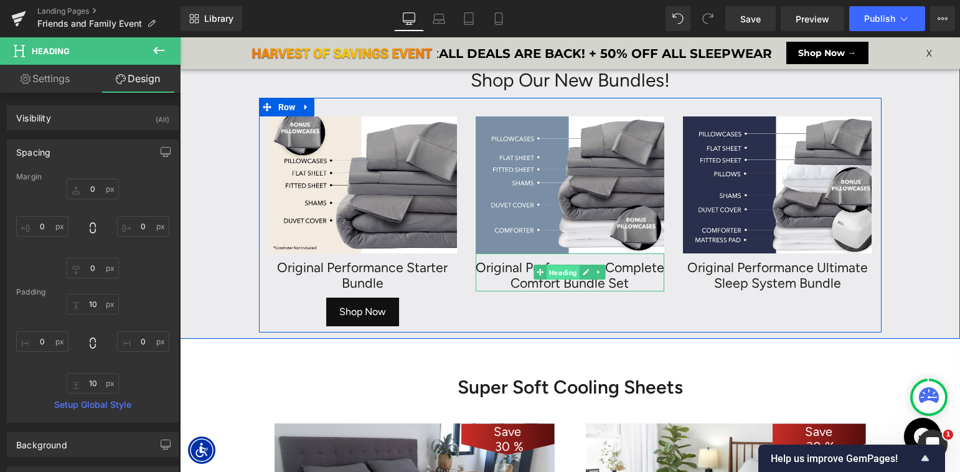
click at [539, 273] on link "Heading" at bounding box center [557, 272] width 46 height 15
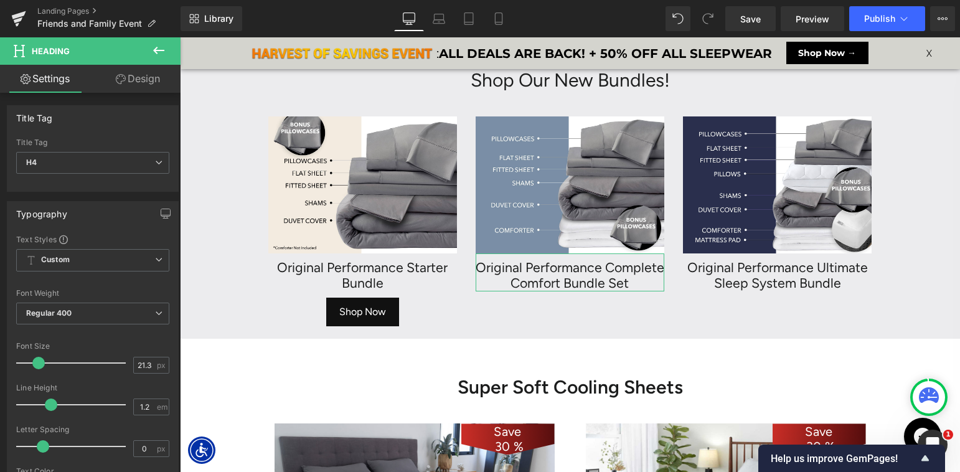
click at [141, 77] on link "Design" at bounding box center [138, 79] width 90 height 28
click at [0, 0] on div "Spacing" at bounding box center [0, 0] width 0 height 0
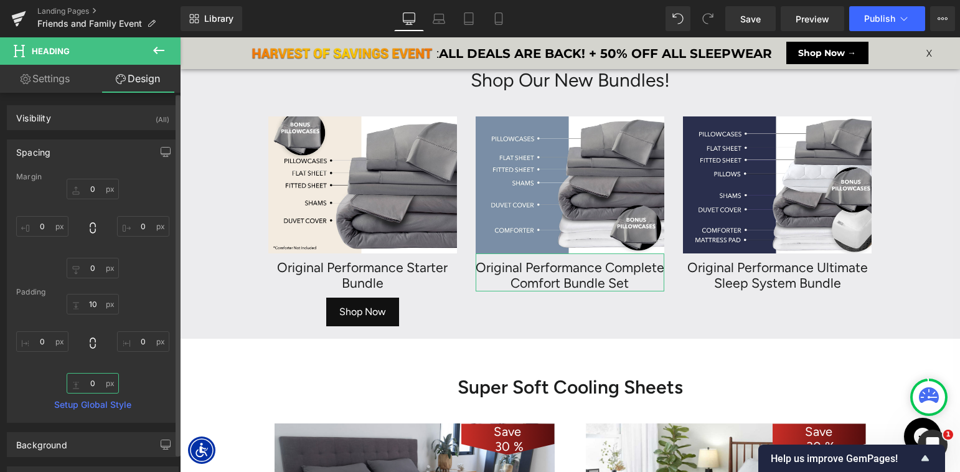
click at [80, 383] on input "text" at bounding box center [93, 383] width 52 height 21
type input "10"
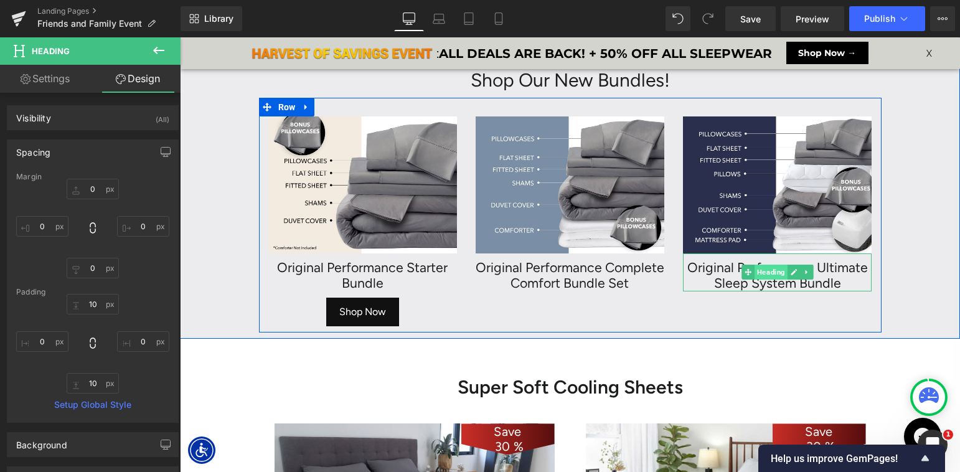
click at [771, 273] on span "Heading" at bounding box center [770, 272] width 33 height 15
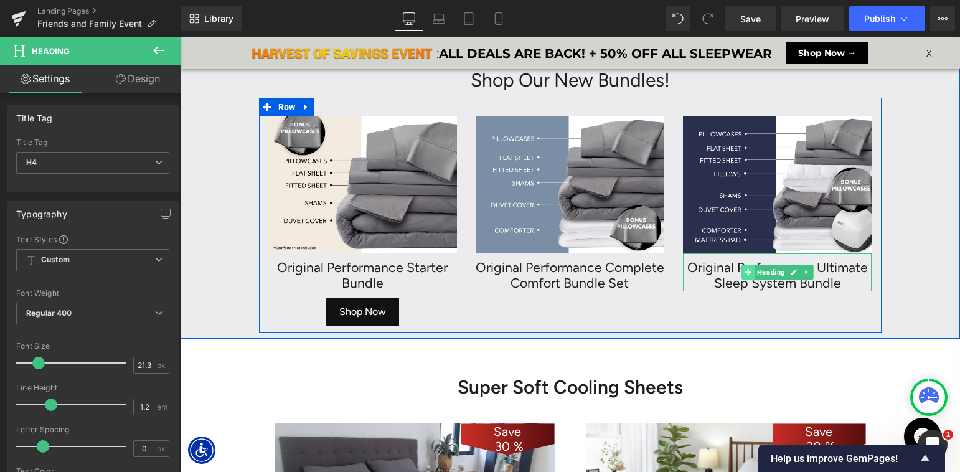
click at [762, 271] on span "Heading" at bounding box center [770, 272] width 33 height 15
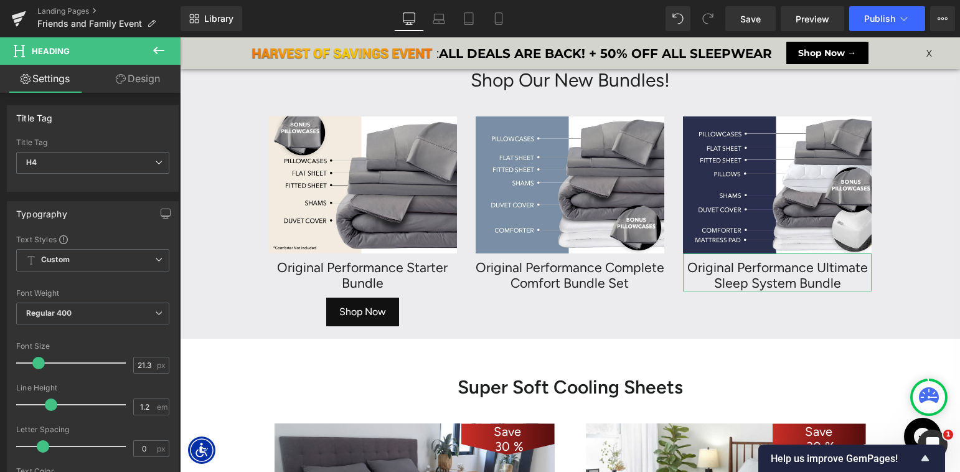
click at [128, 84] on link "Design" at bounding box center [138, 79] width 90 height 28
click at [0, 0] on div "Spacing" at bounding box center [0, 0] width 0 height 0
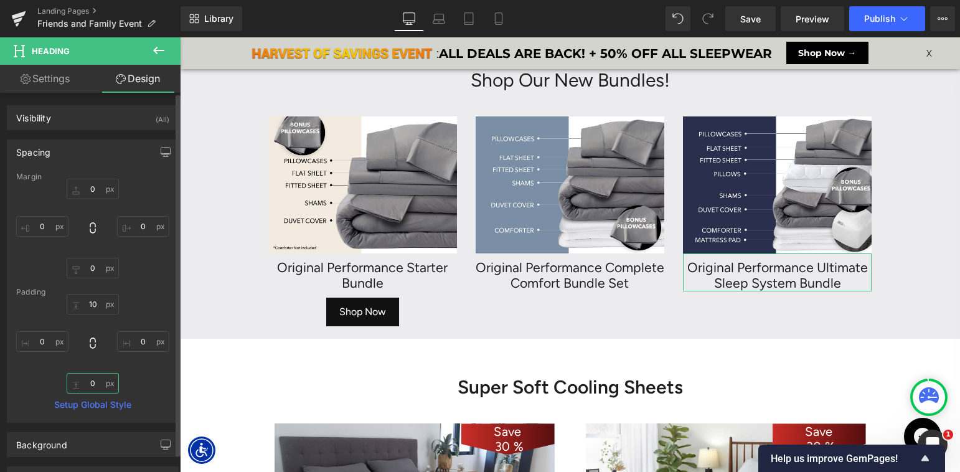
click at [82, 379] on input "text" at bounding box center [93, 383] width 52 height 21
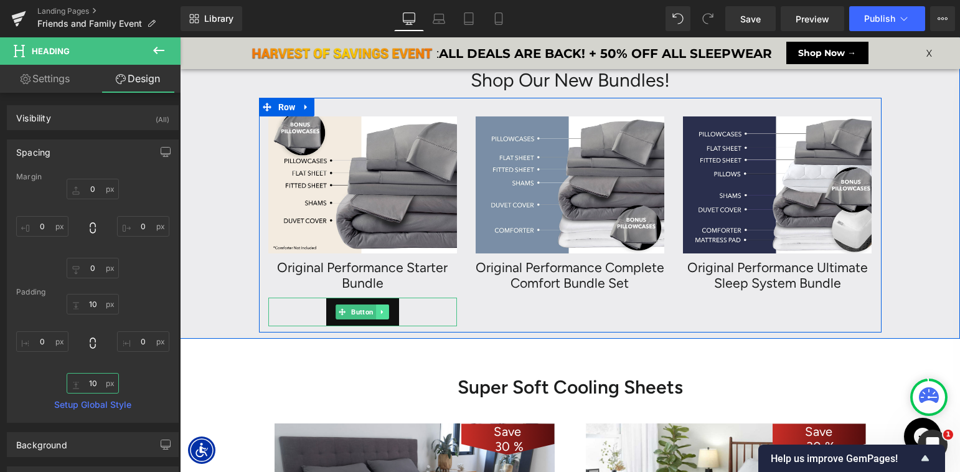
type input "10"
click at [381, 312] on icon at bounding box center [382, 312] width 2 height 4
click at [374, 311] on icon at bounding box center [375, 312] width 7 height 7
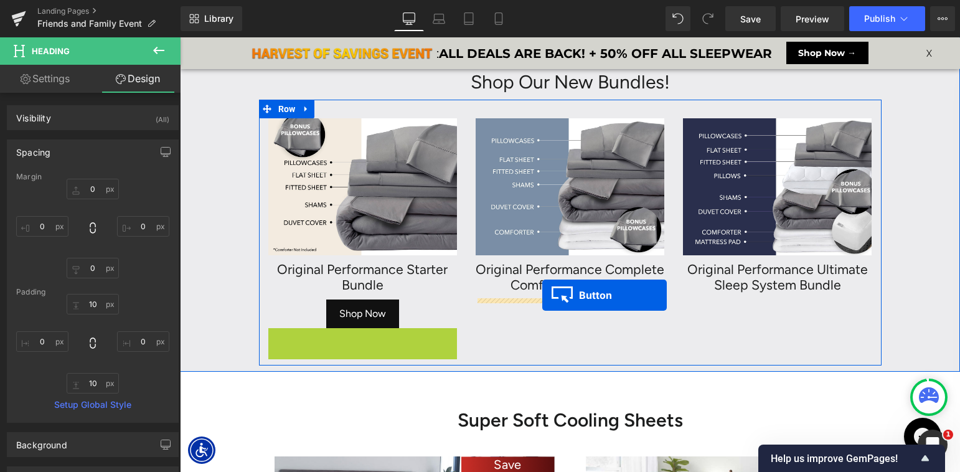
scroll to position [7400, 780]
drag, startPoint x: 345, startPoint y: 340, endPoint x: 540, endPoint y: 292, distance: 200.8
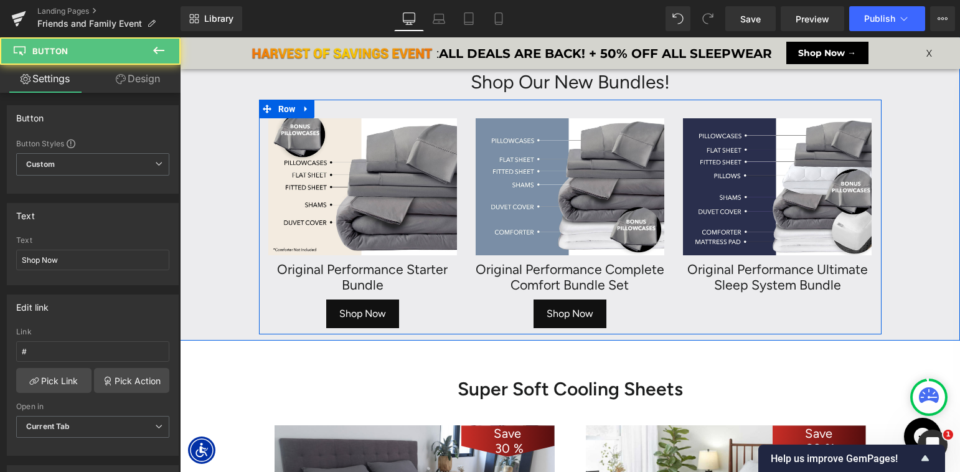
scroll to position [7369, 780]
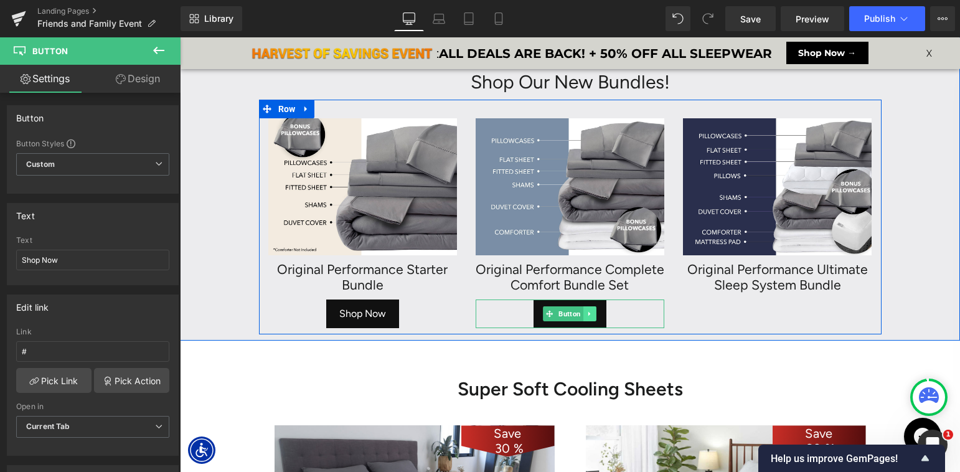
click at [592, 314] on icon at bounding box center [589, 313] width 7 height 7
click at [581, 314] on icon at bounding box center [583, 314] width 7 height 7
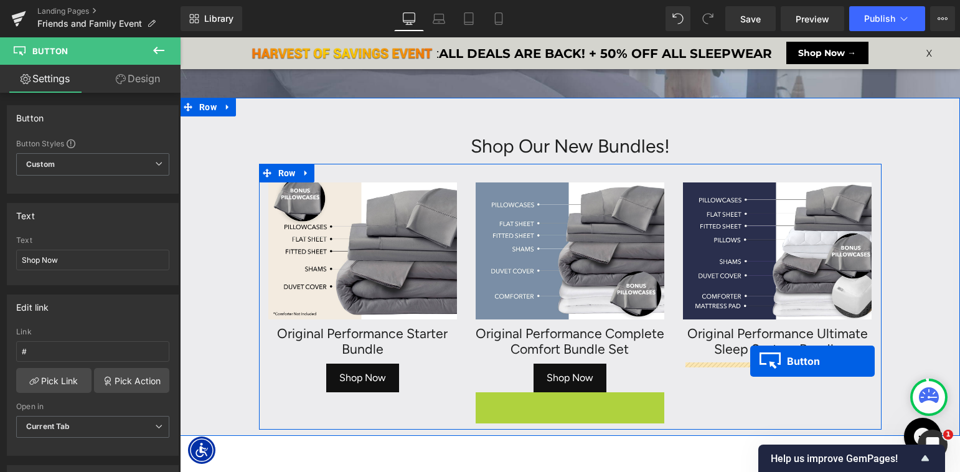
scroll to position [7400, 780]
drag, startPoint x: 548, startPoint y: 406, endPoint x: 751, endPoint y: 359, distance: 208.2
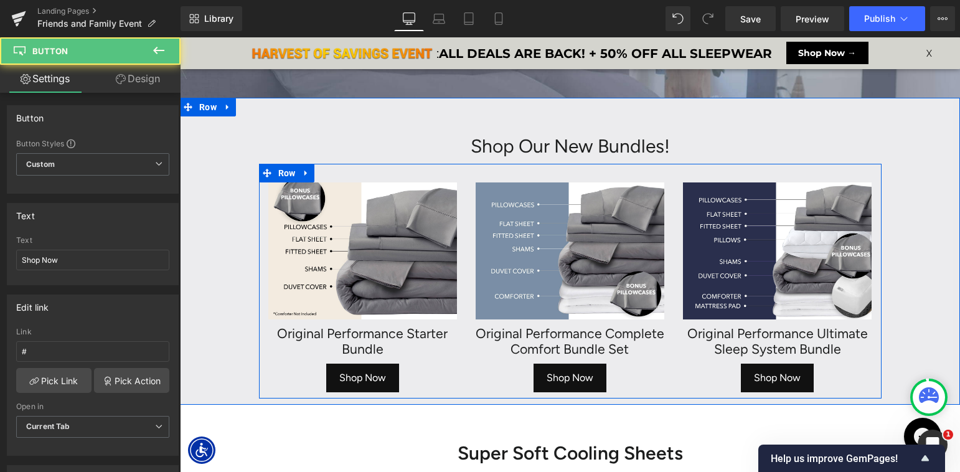
scroll to position [7369, 780]
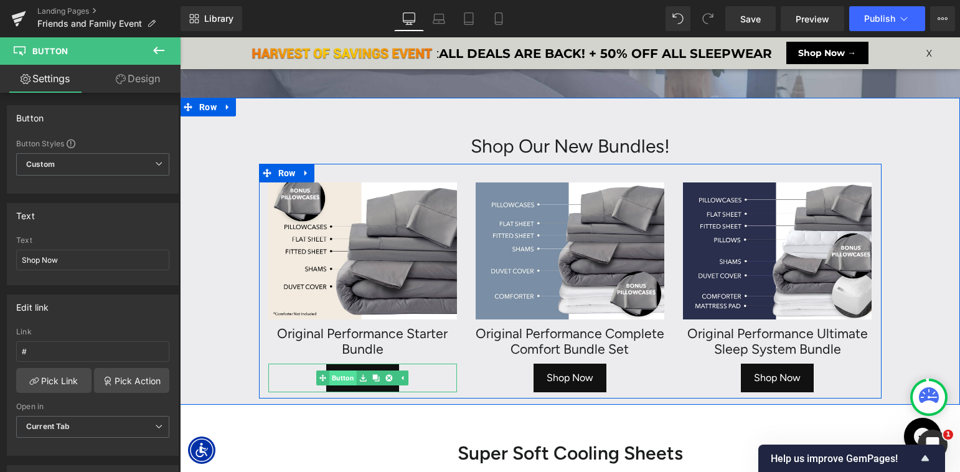
click at [337, 378] on link "Button" at bounding box center [336, 377] width 40 height 15
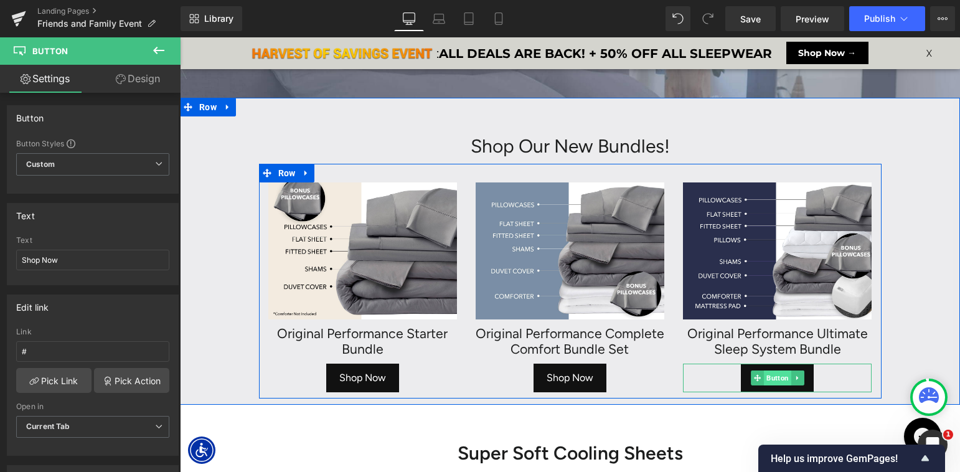
click at [776, 375] on span "Button" at bounding box center [777, 377] width 27 height 15
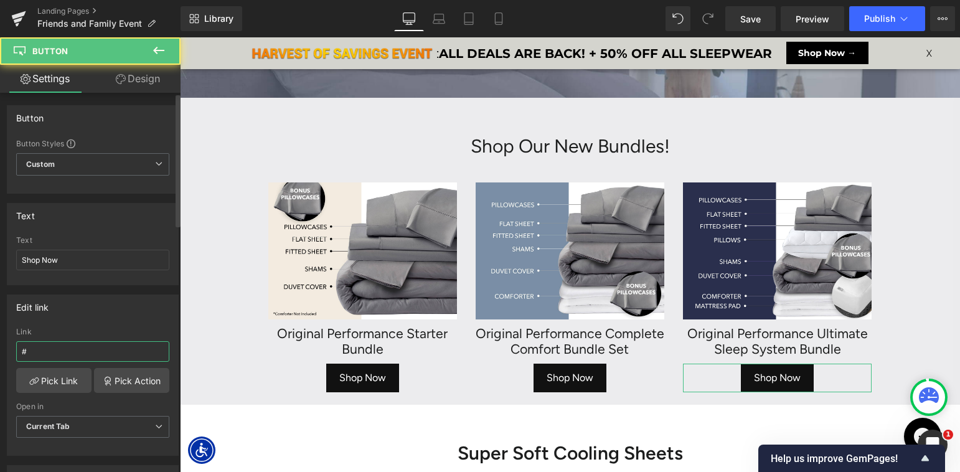
click at [73, 345] on input "#" at bounding box center [92, 351] width 153 height 21
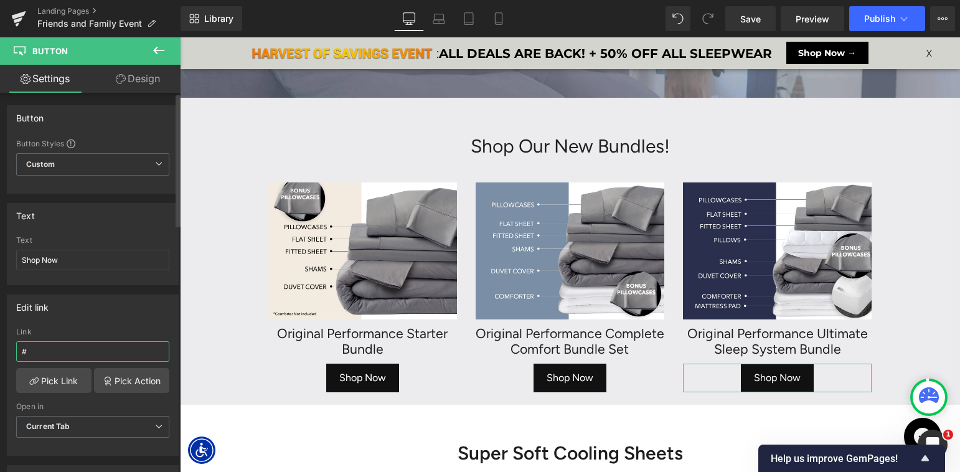
click at [73, 345] on input "#" at bounding box center [92, 351] width 153 height 21
paste input "https://www.sheex.com/collections/cooling-cozy-bedding-bundles/products/ultimat…"
type input "https://www.sheex.com/collections/cooling-cozy-bedding-bundles/products/ultimat…"
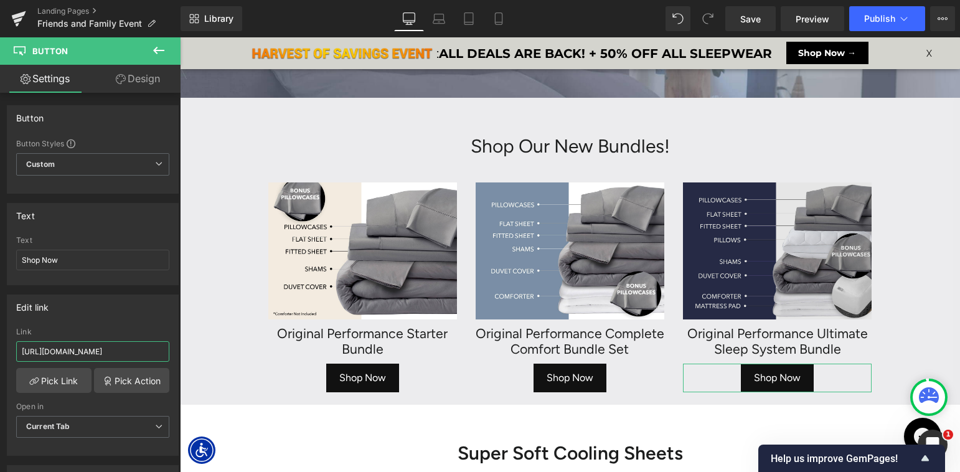
scroll to position [0, 293]
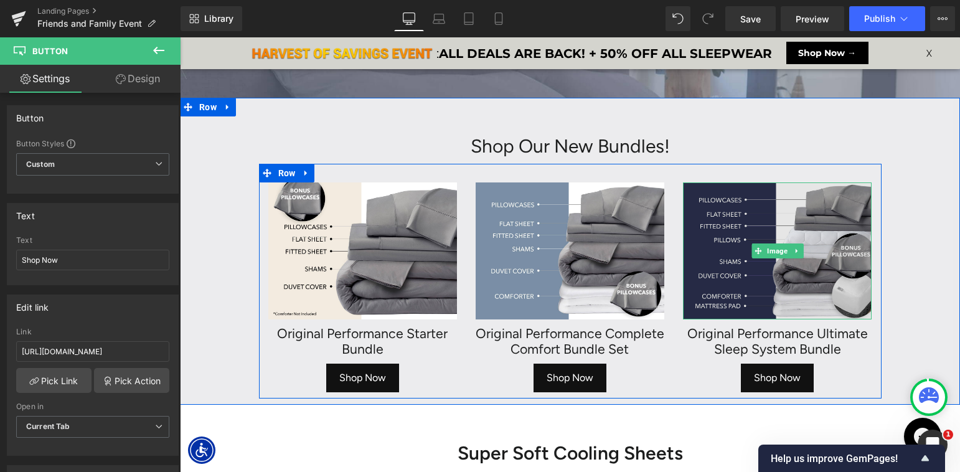
click at [778, 251] on span "Image" at bounding box center [777, 250] width 26 height 15
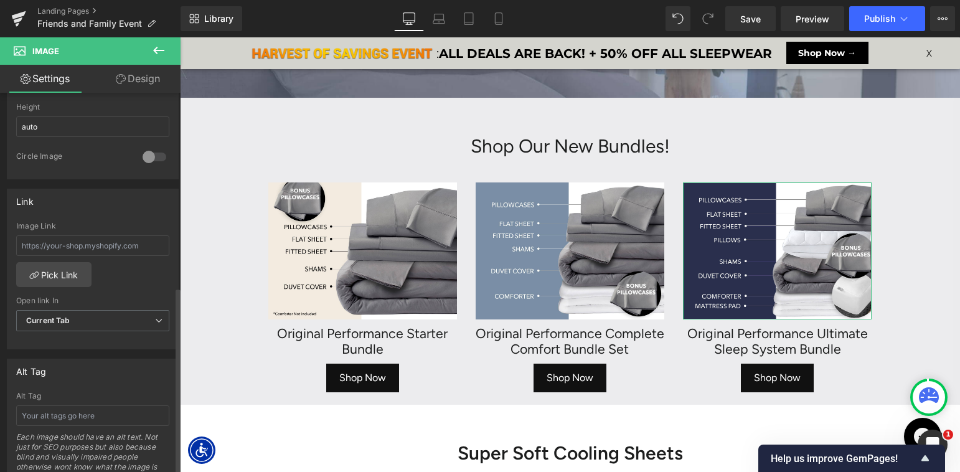
scroll to position [456, 0]
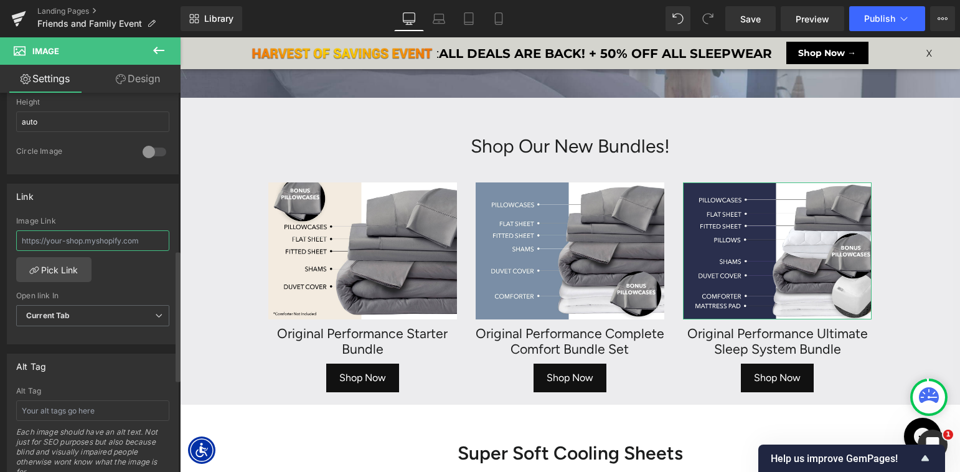
click at [63, 238] on input "text" at bounding box center [92, 240] width 153 height 21
paste input "https://www.sheex.com/collections/cooling-cozy-bedding-bundles/products/ultimat…"
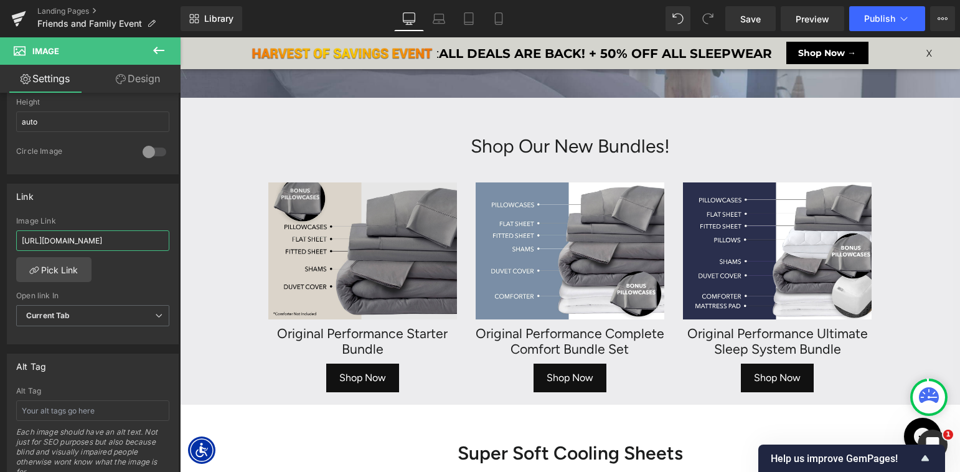
scroll to position [0, 293]
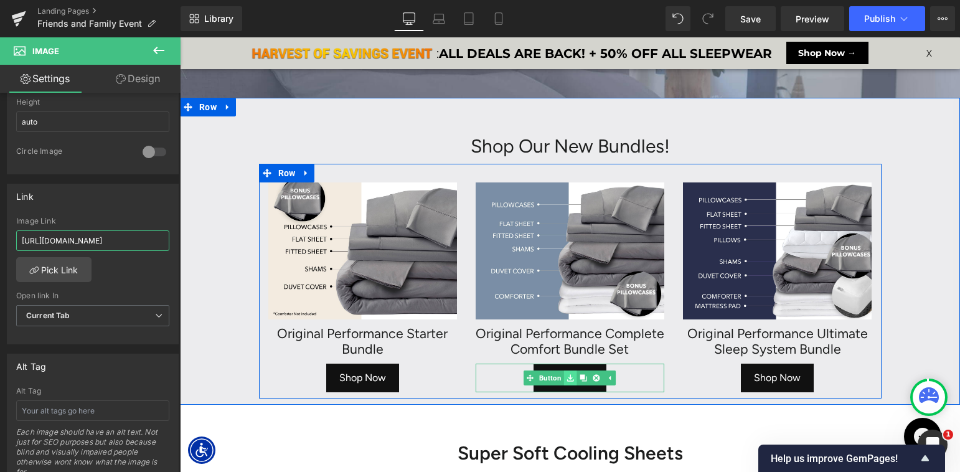
type input "https://www.sheex.com/collections/cooling-cozy-bedding-bundles/products/ultimat…"
click at [568, 376] on icon at bounding box center [570, 378] width 7 height 7
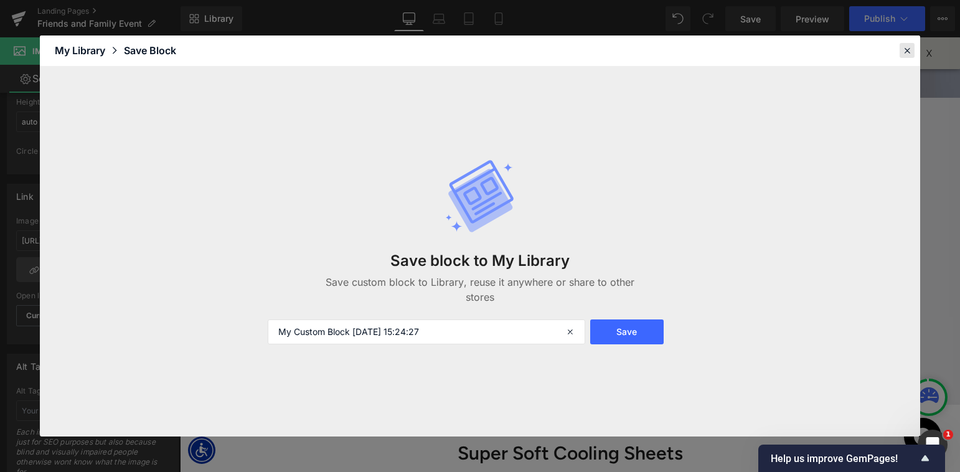
click at [901, 52] on icon at bounding box center [906, 50] width 11 height 11
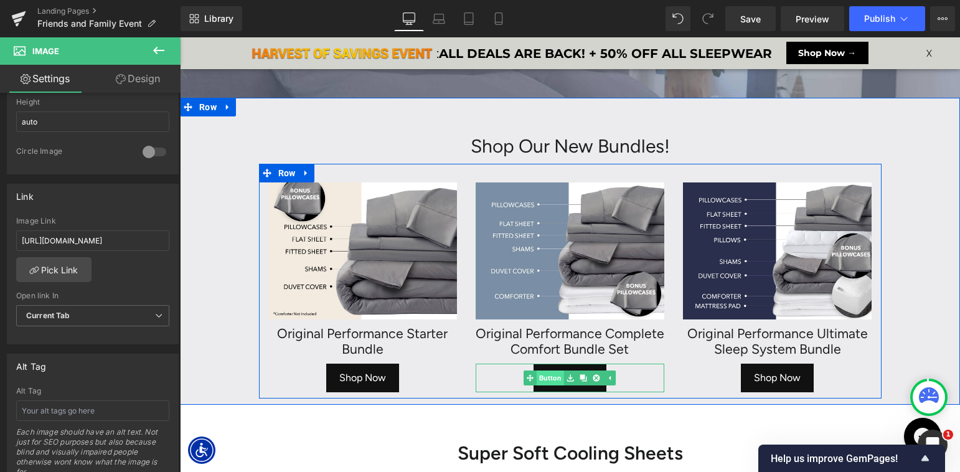
click at [545, 377] on link "Button" at bounding box center [544, 377] width 40 height 15
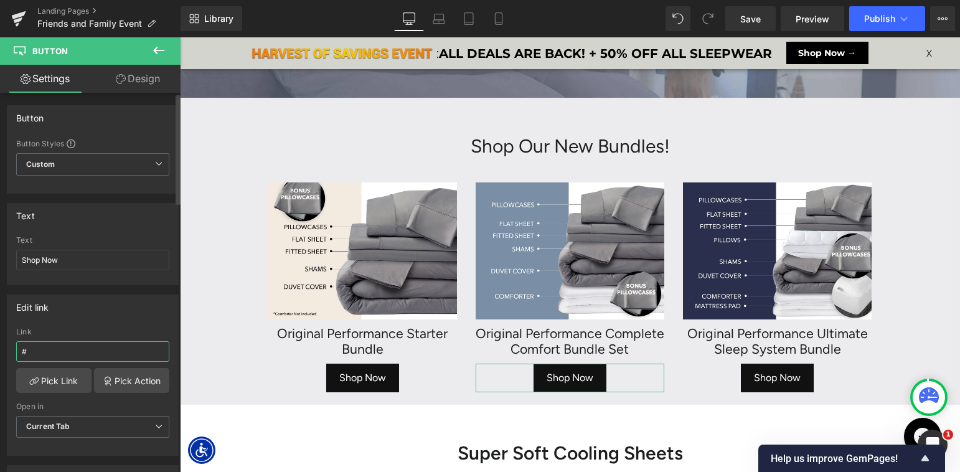
click at [100, 355] on input "#" at bounding box center [92, 351] width 153 height 21
paste input "https://www.sheex.com/collections/cooling-cozy-bedding-bundles/products/complet…"
type input "https://www.sheex.com/collections/cooling-cozy-bedding-bundles/products/complet…"
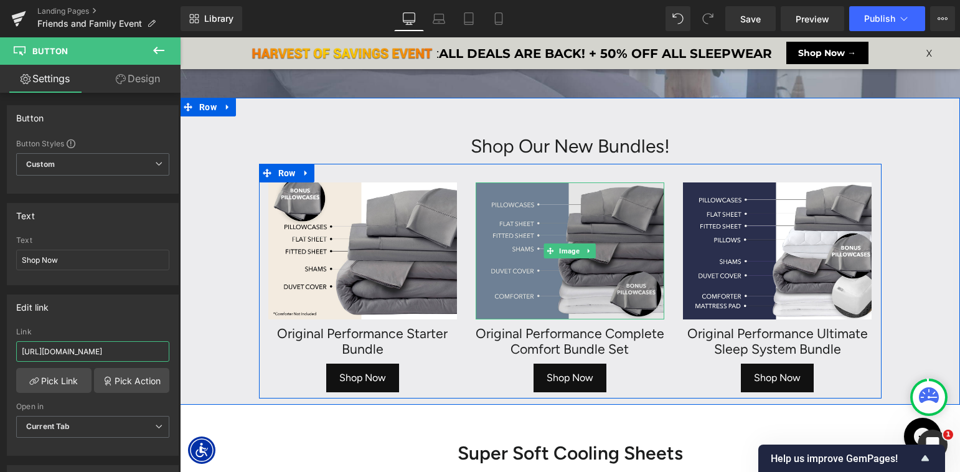
scroll to position [0, 314]
click at [535, 250] on img at bounding box center [570, 250] width 189 height 136
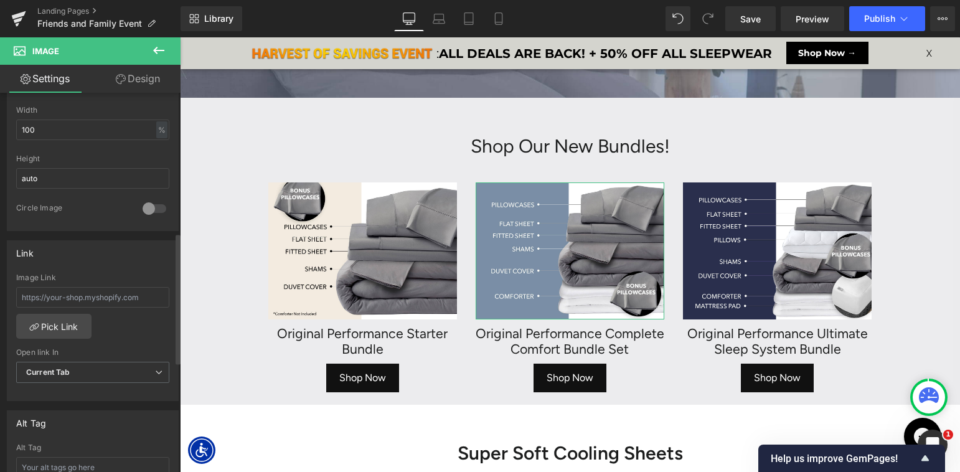
scroll to position [405, 0]
click at [72, 288] on input "text" at bounding box center [92, 291] width 153 height 21
paste input "https://www.sheex.com/collections/cooling-cozy-bedding-bundles/products/complet…"
type input "https://www.sheex.com/collections/cooling-cozy-bedding-bundles/products/complet…"
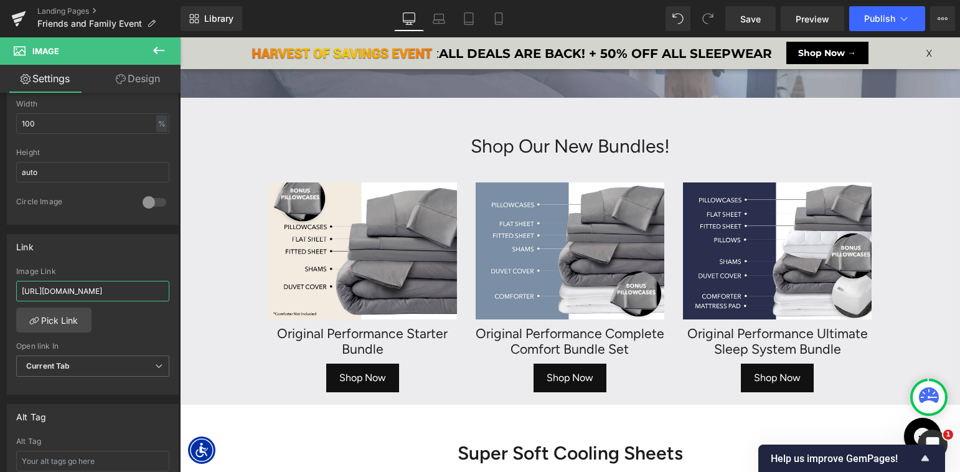
scroll to position [0, 314]
click at [359, 378] on div "Shop Now Button" at bounding box center [362, 377] width 189 height 29
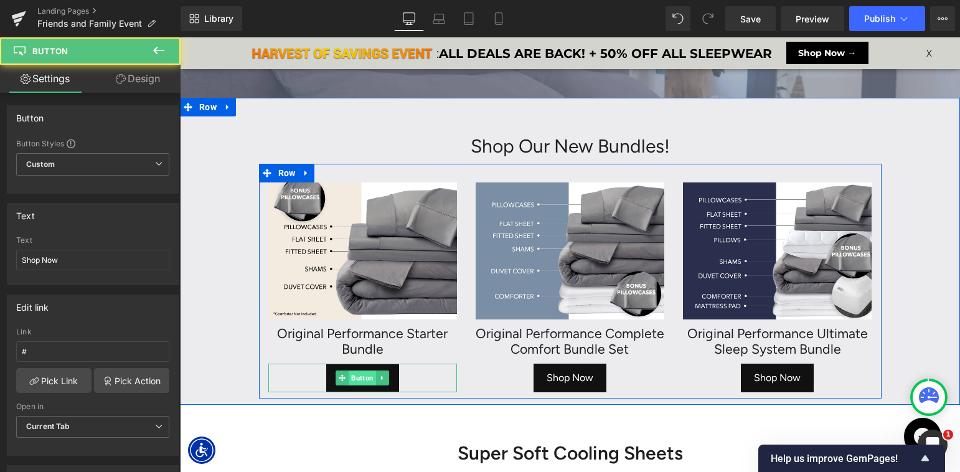
click at [355, 375] on span "Button" at bounding box center [362, 377] width 27 height 15
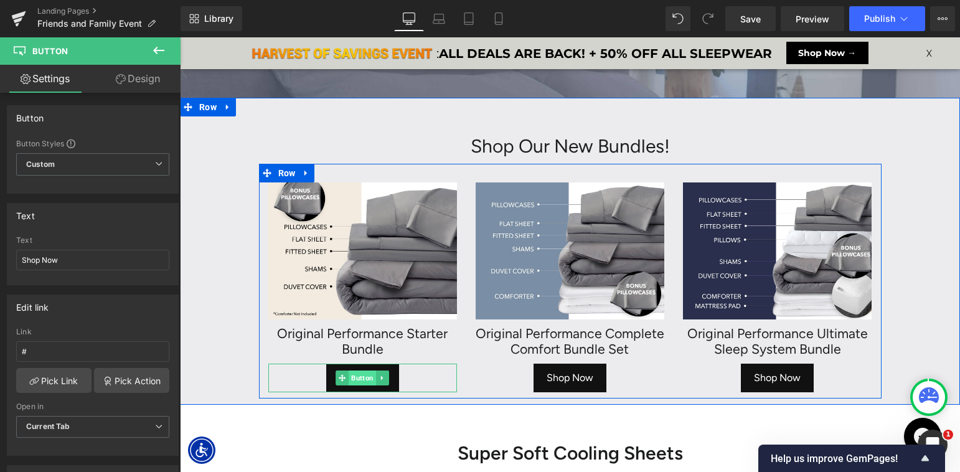
drag, startPoint x: 237, startPoint y: 390, endPoint x: 357, endPoint y: 377, distance: 120.8
click at [357, 377] on span "Button" at bounding box center [362, 377] width 27 height 15
click at [57, 353] on input "#" at bounding box center [92, 351] width 153 height 21
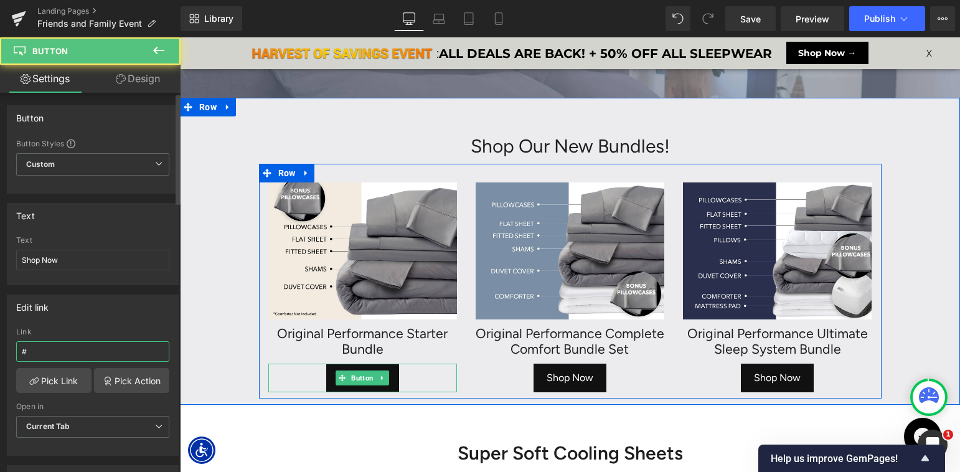
click at [57, 353] on input "#" at bounding box center [92, 351] width 153 height 21
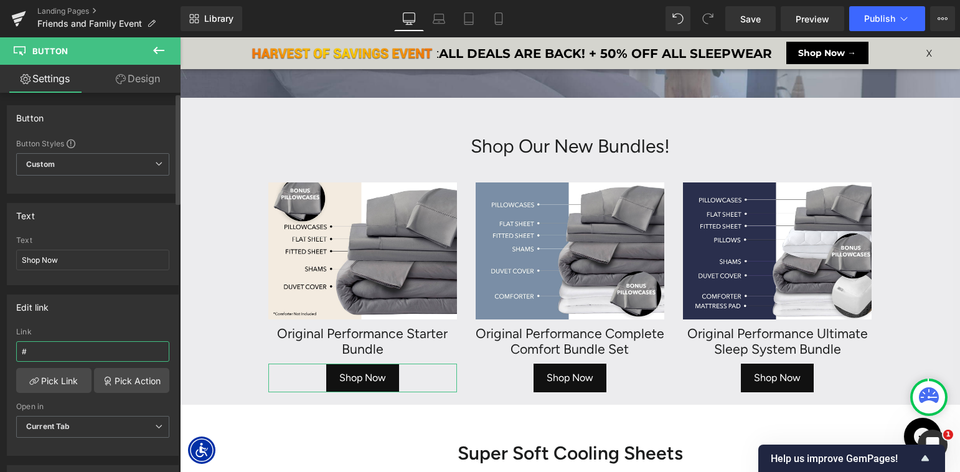
type input "https://www.sheex.com/collections/cooling-cozy-bedding-bundles/products/origina…"
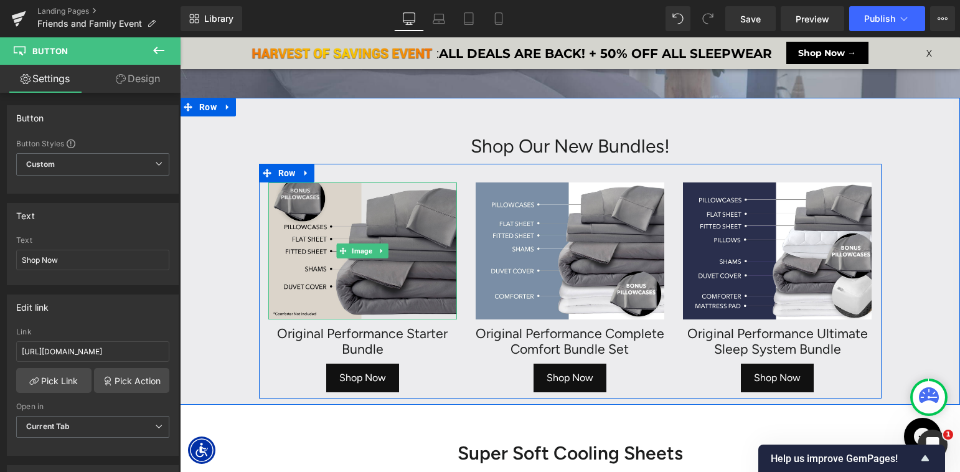
click at [359, 241] on img at bounding box center [362, 250] width 189 height 136
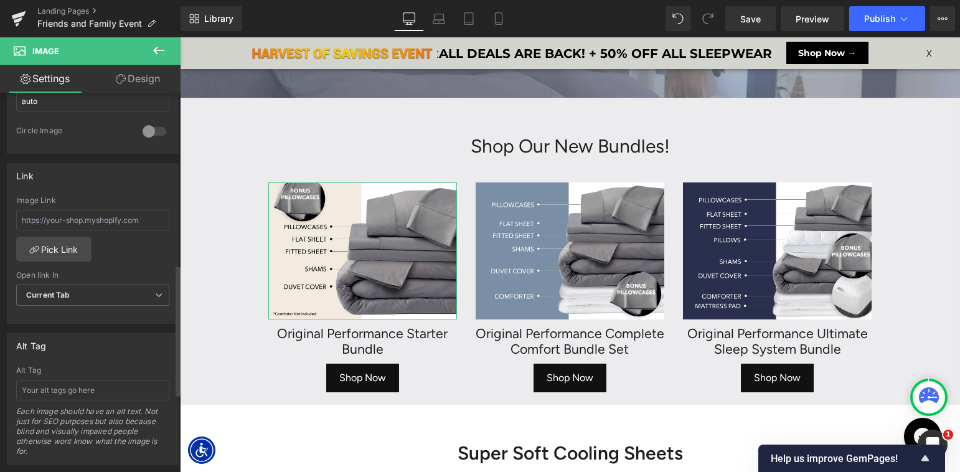
scroll to position [506, 0]
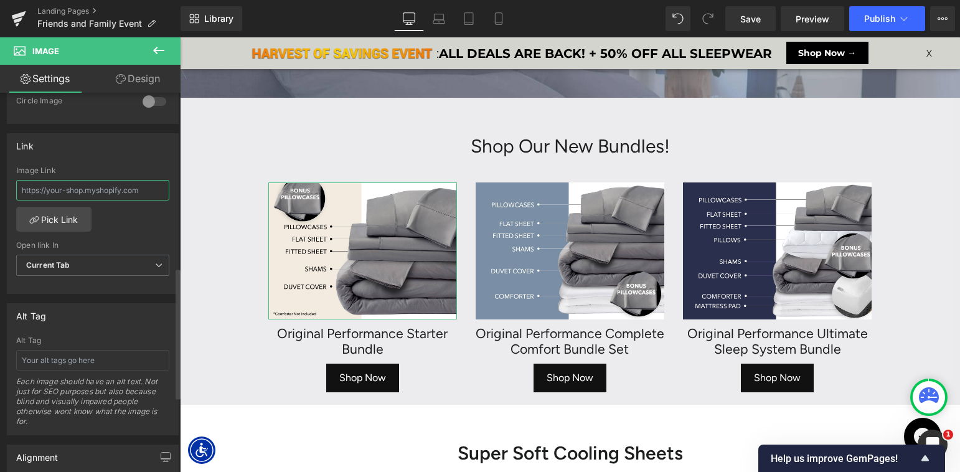
drag, startPoint x: 71, startPoint y: 191, endPoint x: 185, endPoint y: 199, distance: 114.1
click at [71, 191] on input "text" at bounding box center [92, 190] width 153 height 21
paste input "https://www.sheex.com/collections/cooling-cozy-bedding-bundles/products/origina…"
type input "https://www.sheex.com/collections/cooling-cozy-bedding-bundles/products/origina…"
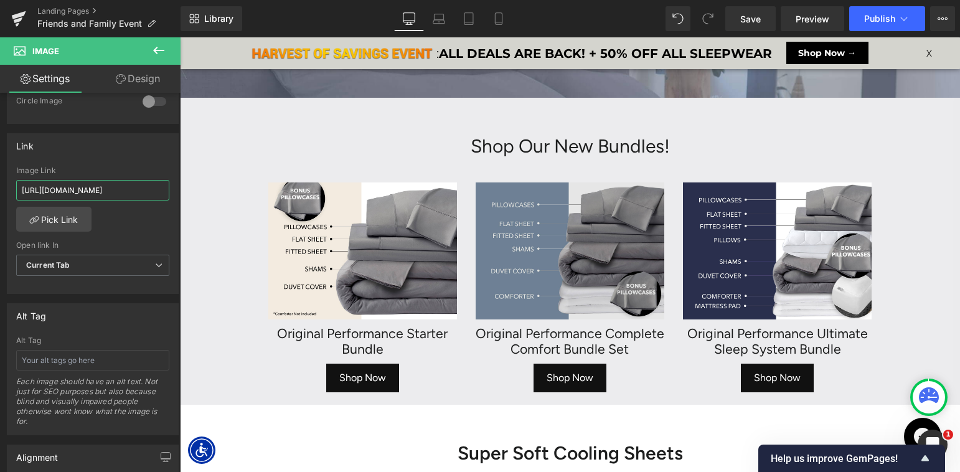
scroll to position [0, 266]
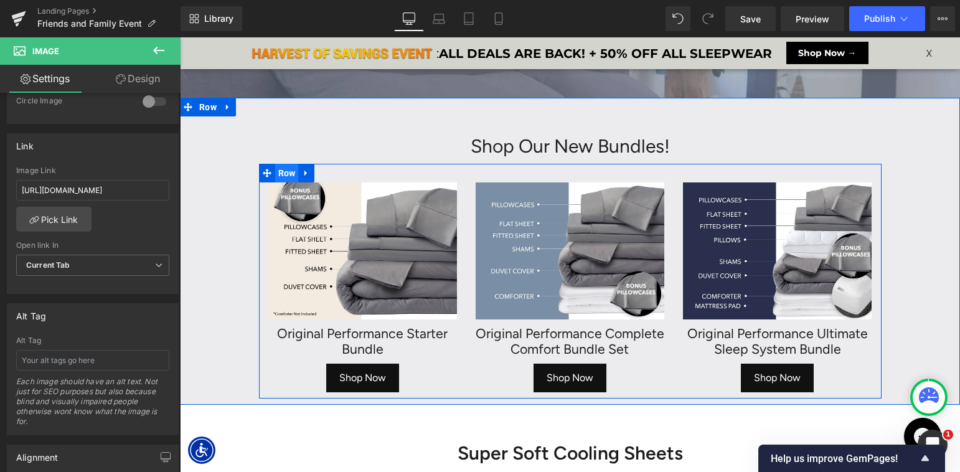
click at [284, 171] on span "Row" at bounding box center [287, 173] width 24 height 19
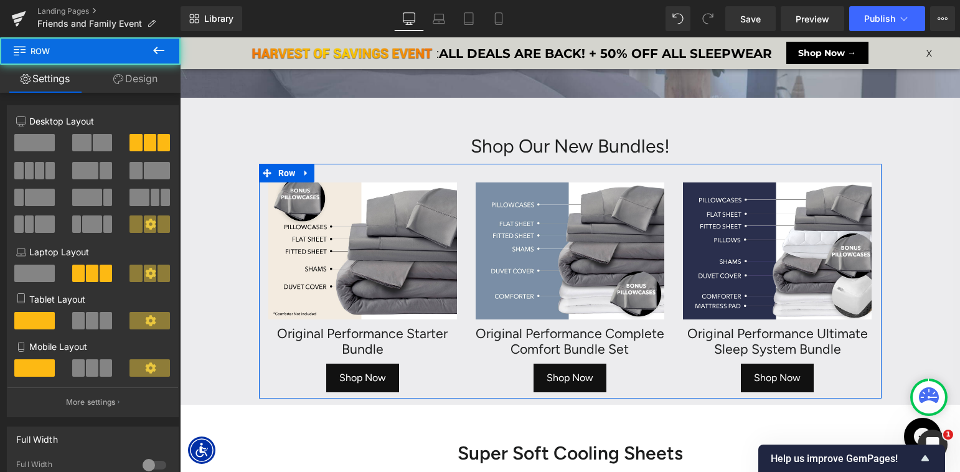
click at [134, 82] on link "Design" at bounding box center [135, 79] width 90 height 28
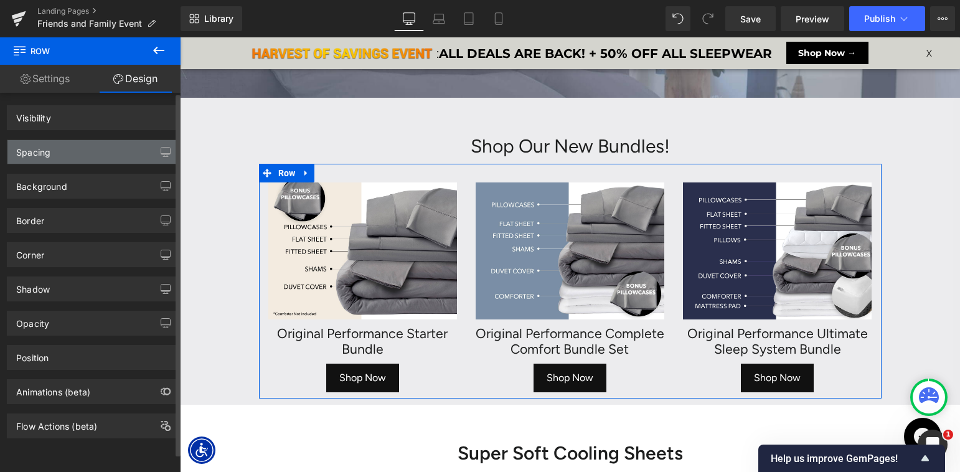
click at [85, 154] on div "Spacing" at bounding box center [92, 152] width 171 height 24
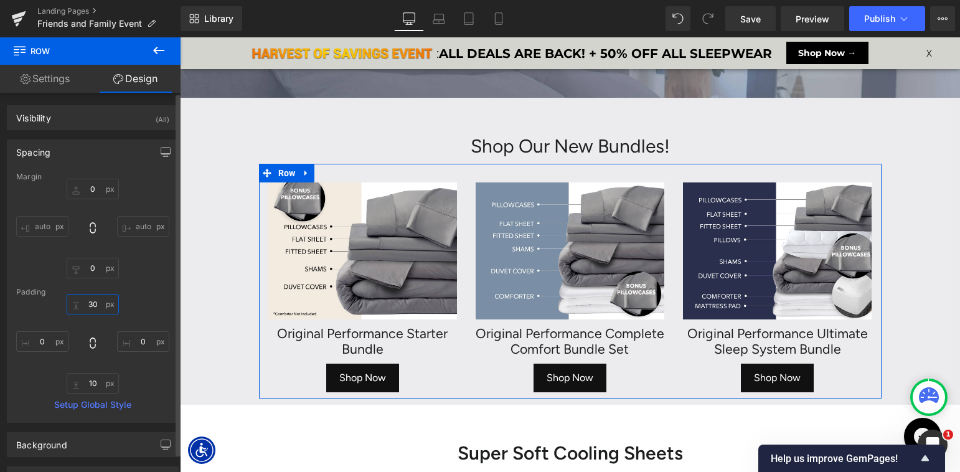
click at [86, 303] on input "30" at bounding box center [93, 304] width 52 height 21
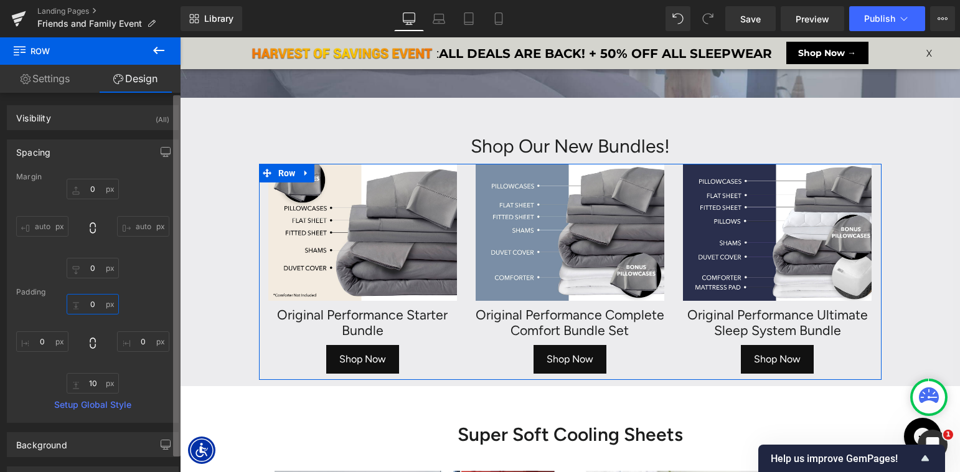
type input "0"
click at [90, 382] on input "10" at bounding box center [93, 383] width 52 height 21
type input "0"
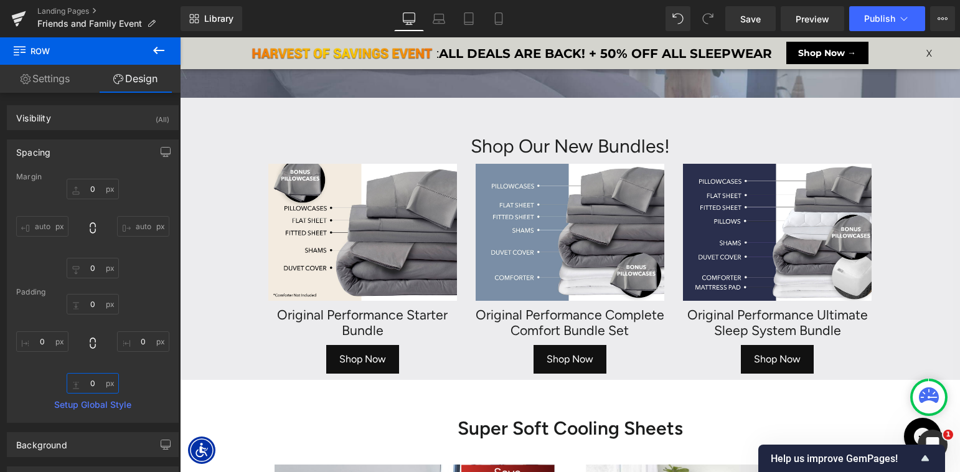
scroll to position [7344, 780]
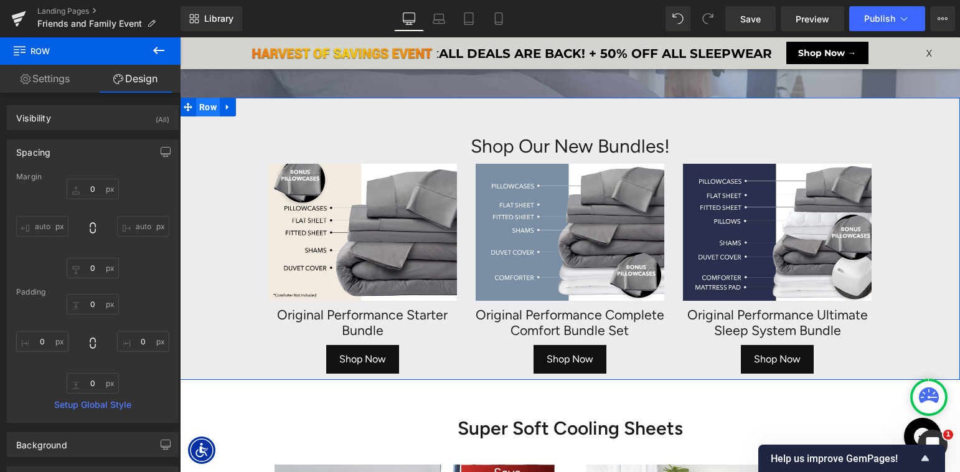
click at [206, 108] on span "Row" at bounding box center [208, 107] width 24 height 19
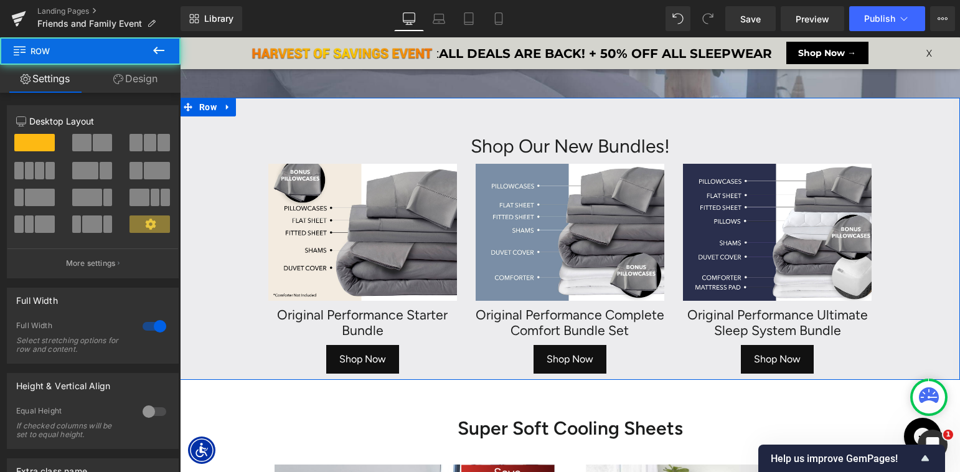
drag, startPoint x: 133, startPoint y: 78, endPoint x: 21, endPoint y: 68, distance: 113.2
click at [133, 78] on link "Design" at bounding box center [135, 79] width 90 height 28
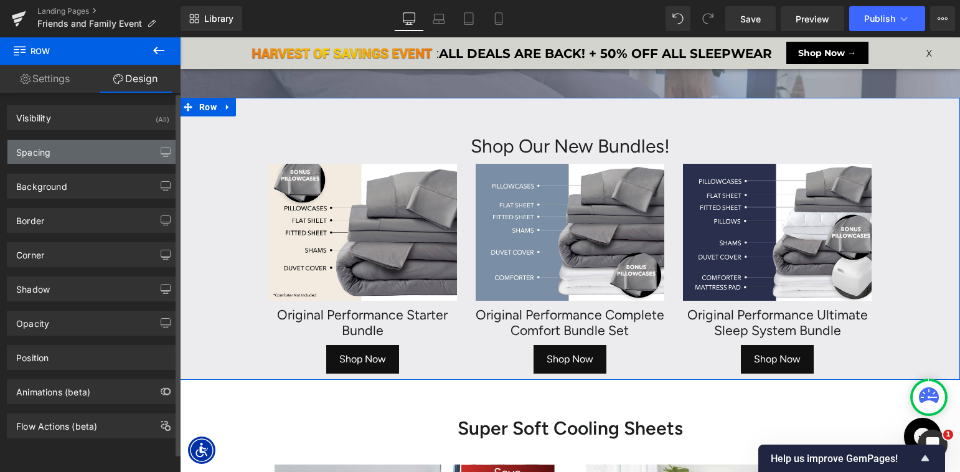
click at [70, 156] on div "Spacing" at bounding box center [92, 152] width 171 height 24
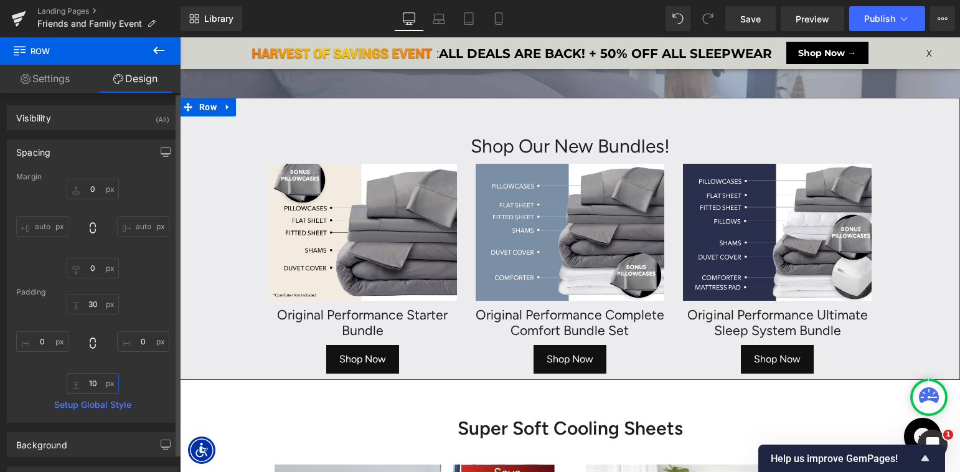
click at [87, 381] on input "10" at bounding box center [93, 383] width 52 height 21
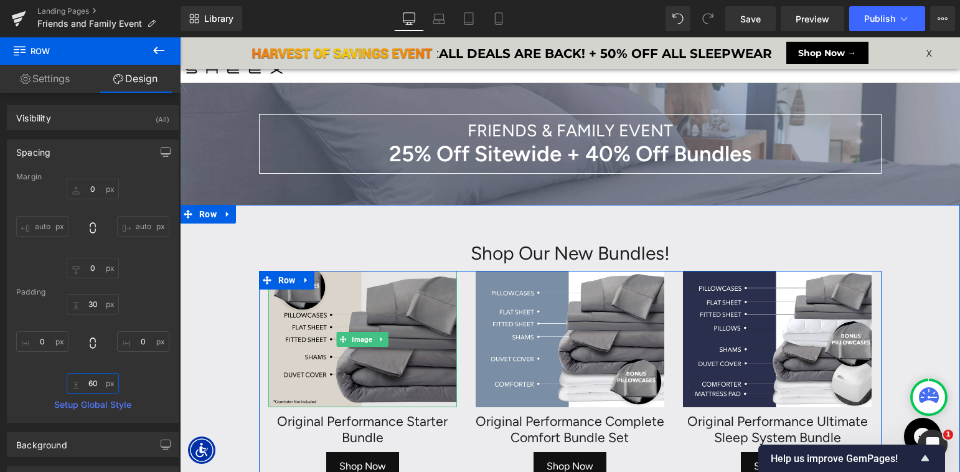
scroll to position [0, 0]
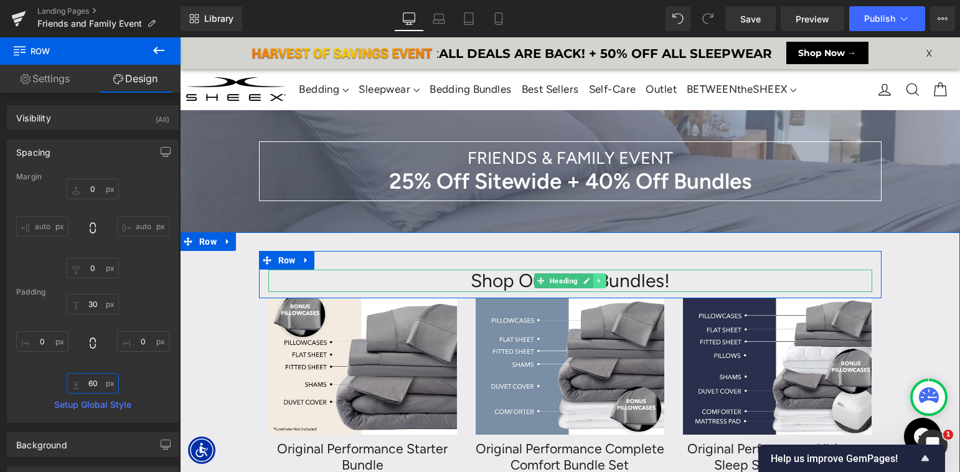
type input "60"
click at [599, 279] on icon at bounding box center [599, 280] width 7 height 7
click at [593, 279] on icon at bounding box center [592, 281] width 7 height 7
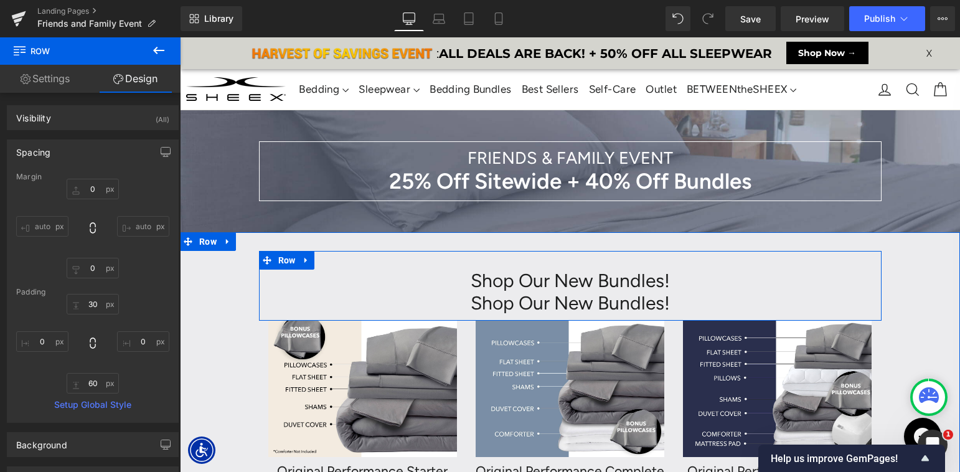
scroll to position [7439, 780]
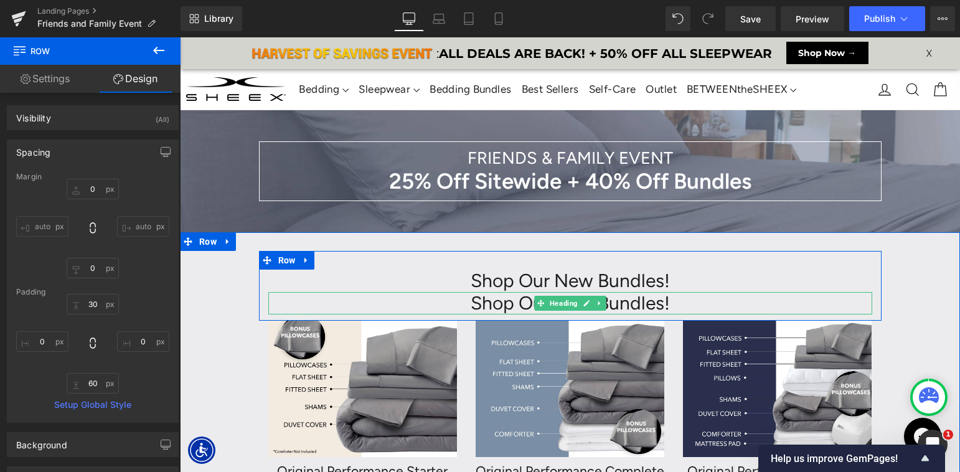
click at [484, 304] on h1 "Shop Our New Bundles!" at bounding box center [570, 303] width 604 height 22
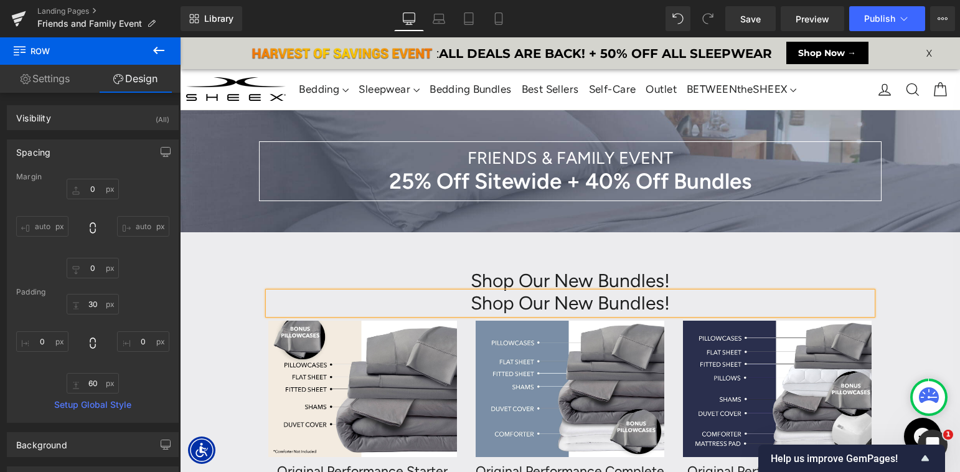
click at [484, 304] on h1 "Shop Our New Bundles!" at bounding box center [570, 303] width 604 height 22
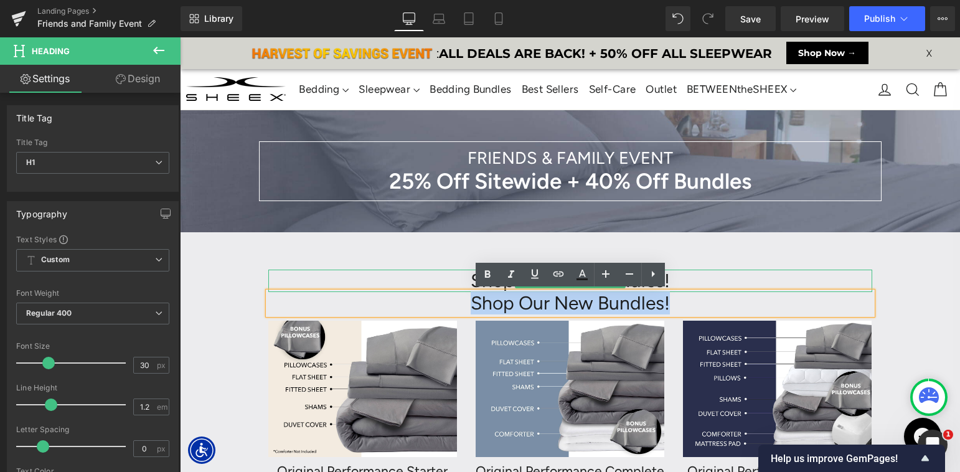
drag, startPoint x: 709, startPoint y: 269, endPoint x: 655, endPoint y: 305, distance: 65.1
click at [709, 270] on div at bounding box center [570, 271] width 604 height 3
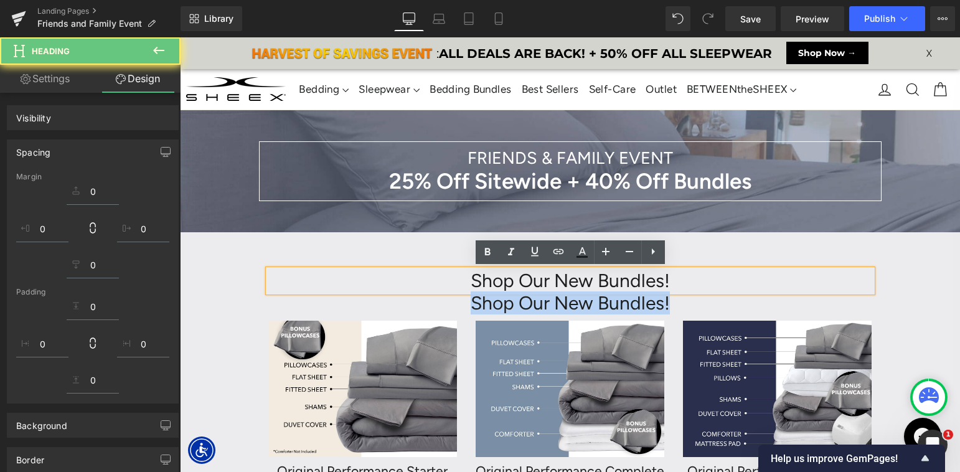
click at [635, 307] on h1 "Shop Our New Bundles!" at bounding box center [570, 303] width 604 height 22
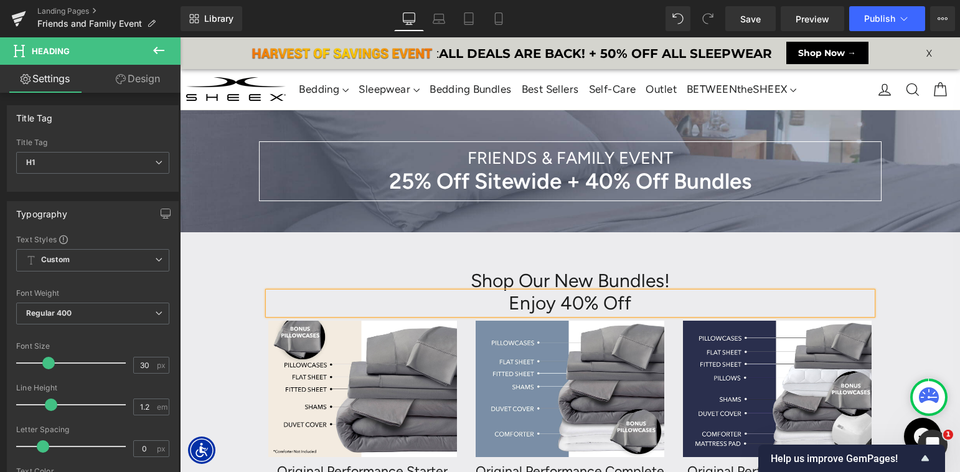
click at [467, 252] on div "Shop Our New Bundles! Heading Enjoy 40% Off Heading Row" at bounding box center [570, 286] width 622 height 70
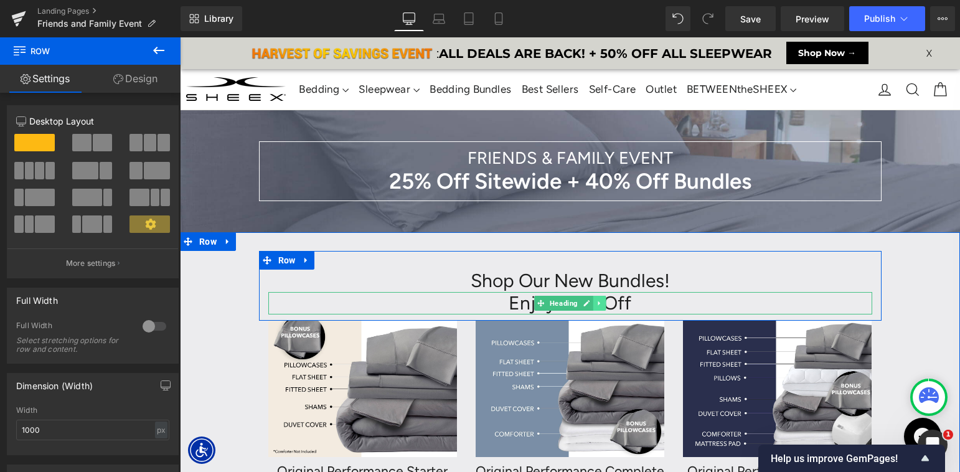
click at [598, 304] on icon at bounding box center [599, 302] width 7 height 7
click at [604, 304] on icon at bounding box center [605, 303] width 7 height 7
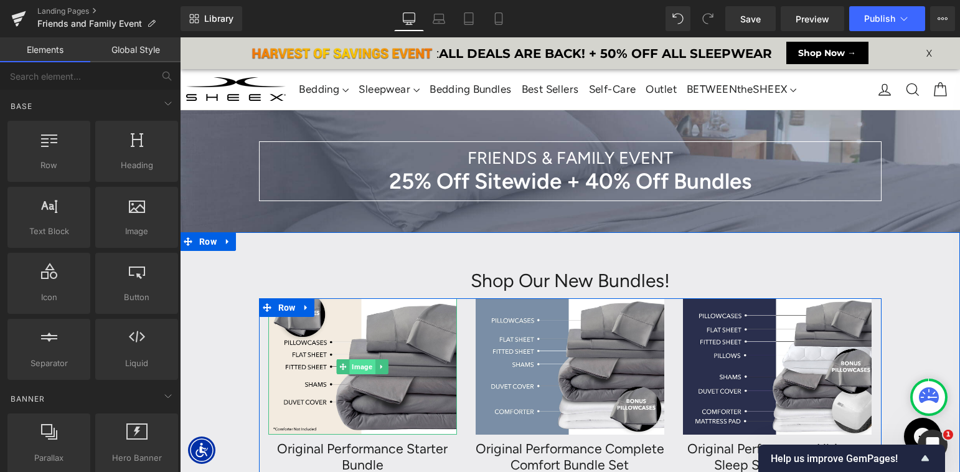
click at [354, 359] on span "Image" at bounding box center [363, 366] width 26 height 15
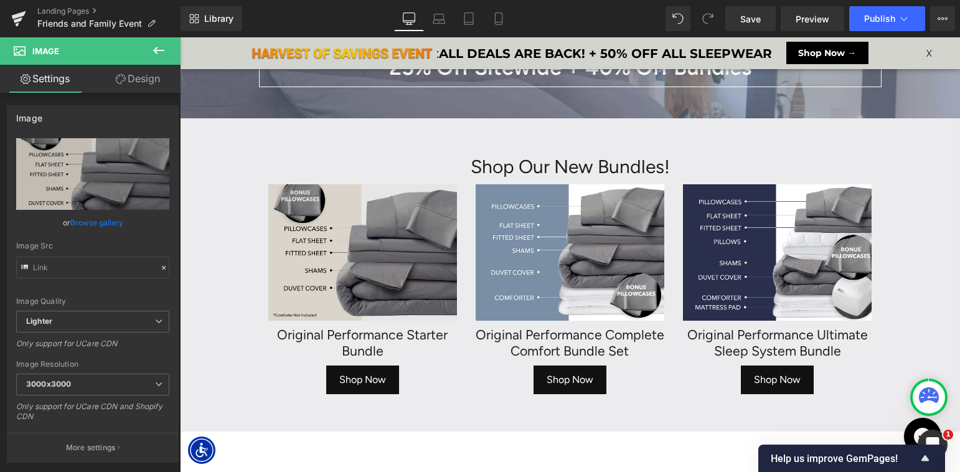
scroll to position [68, 0]
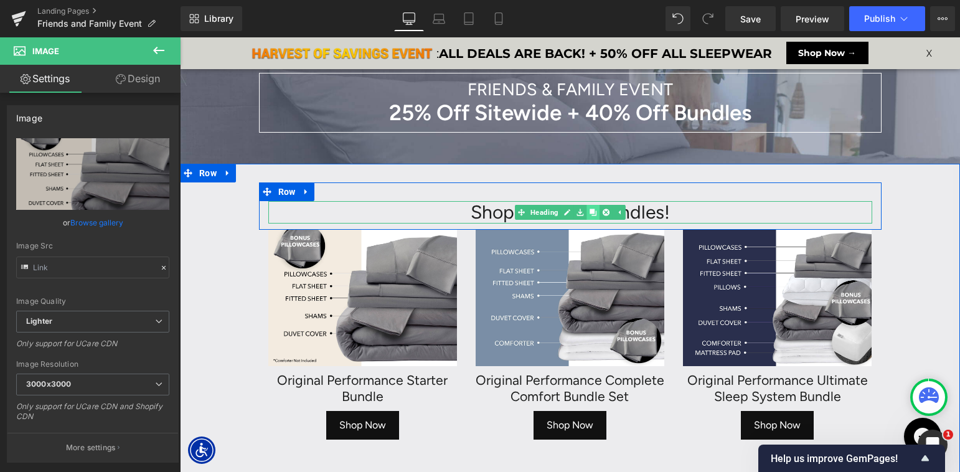
click at [592, 213] on icon at bounding box center [592, 212] width 7 height 7
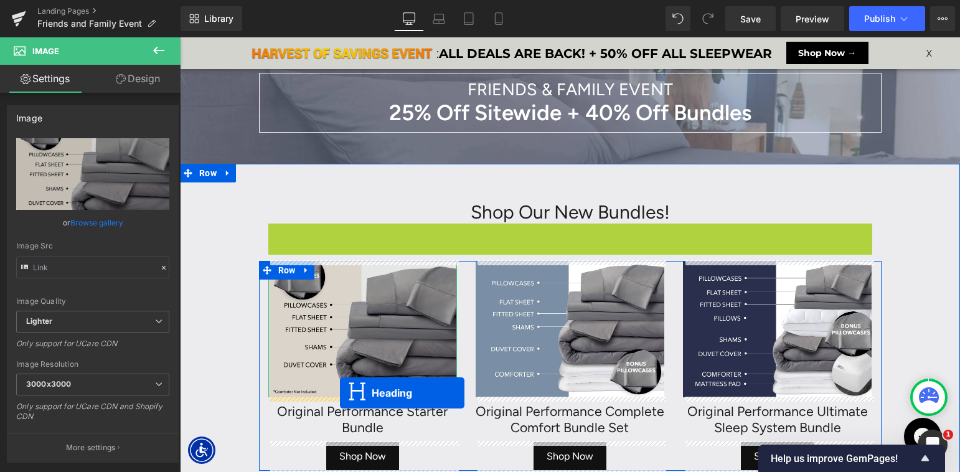
scroll to position [7448, 780]
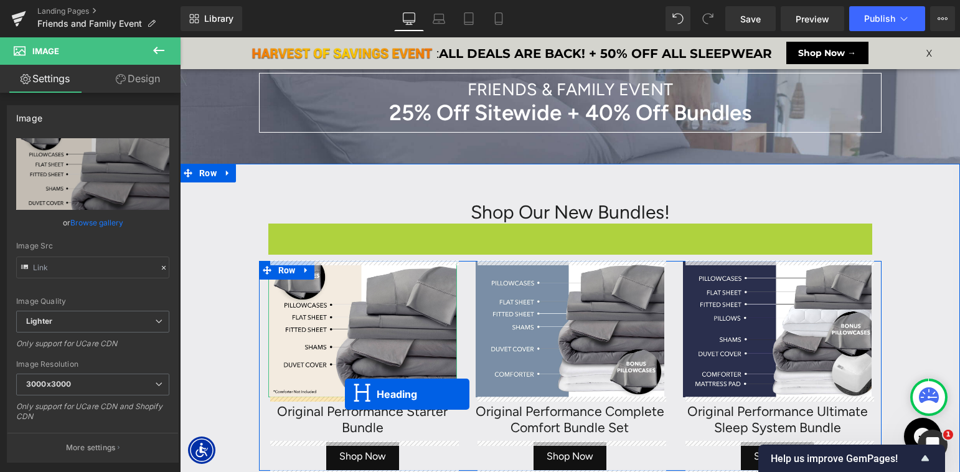
drag, startPoint x: 391, startPoint y: 338, endPoint x: 344, endPoint y: 395, distance: 73.4
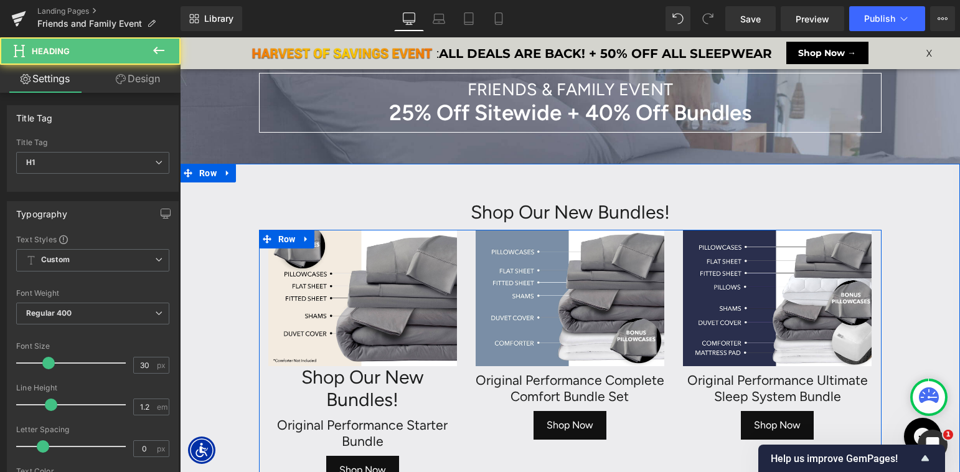
scroll to position [7461, 780]
click at [309, 387] on h1 "Shop Our New Bundles!" at bounding box center [362, 388] width 189 height 45
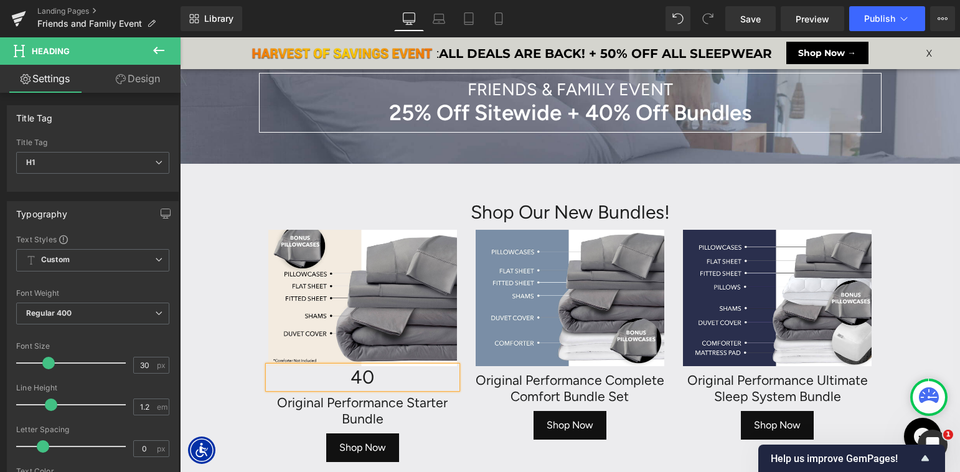
scroll to position [7439, 780]
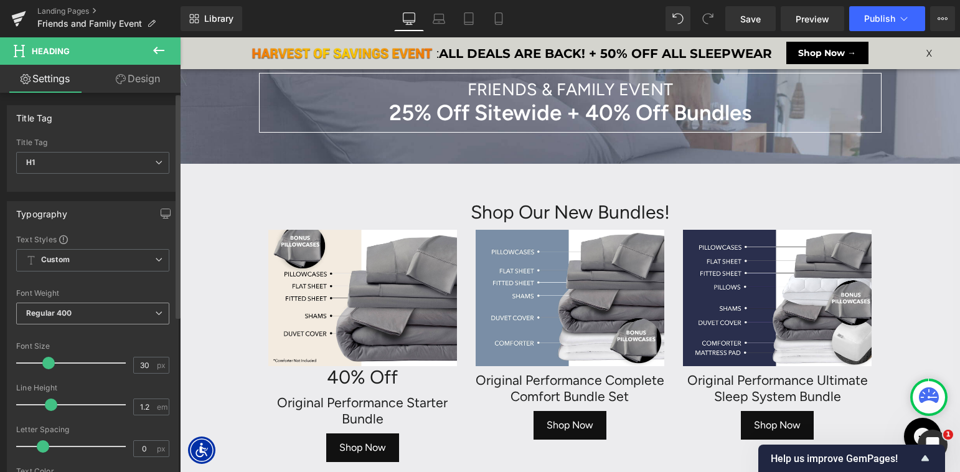
click at [101, 317] on span "Regular 400" at bounding box center [92, 313] width 153 height 22
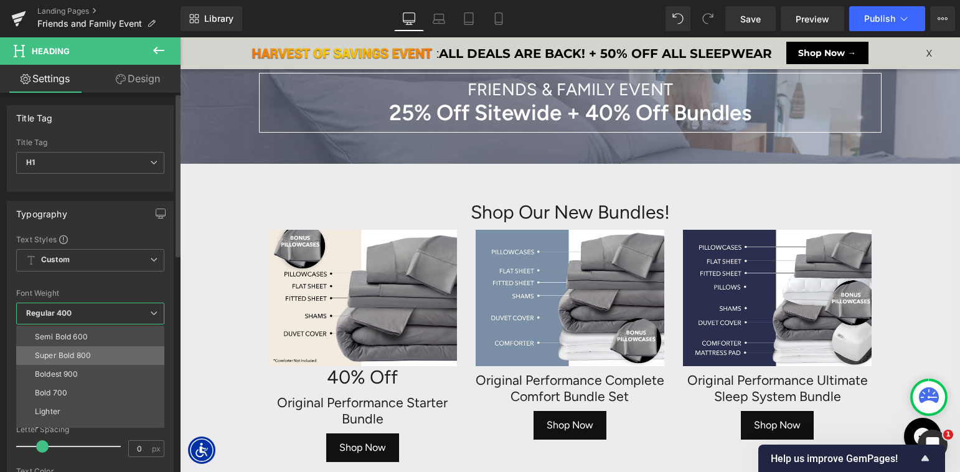
scroll to position [96, 0]
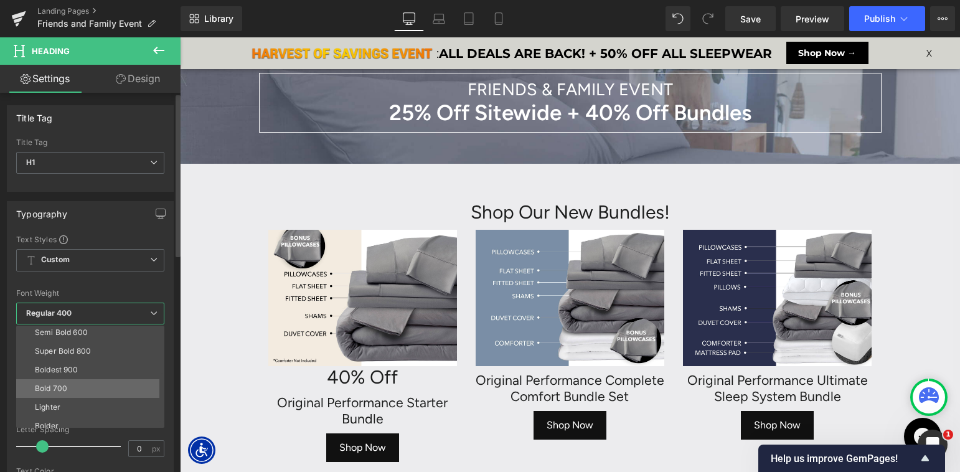
click at [83, 387] on li "Bold 700" at bounding box center [93, 388] width 154 height 19
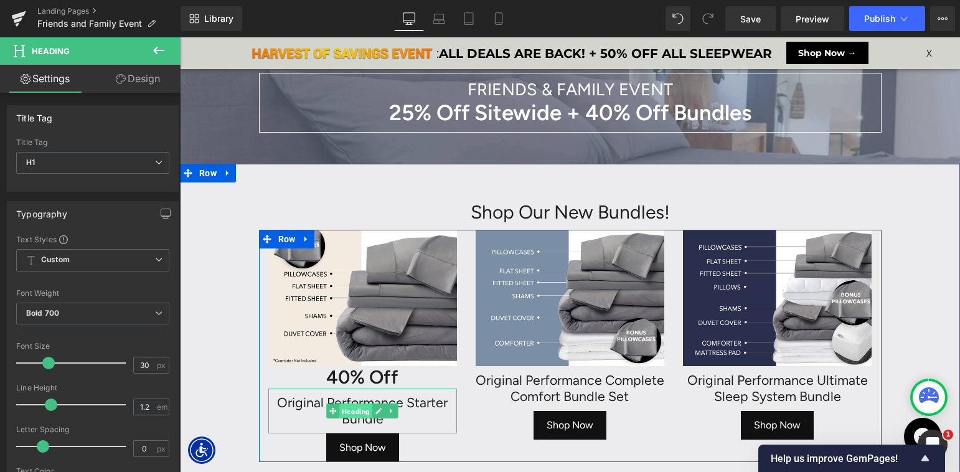
click at [354, 410] on span "Heading" at bounding box center [355, 411] width 33 height 15
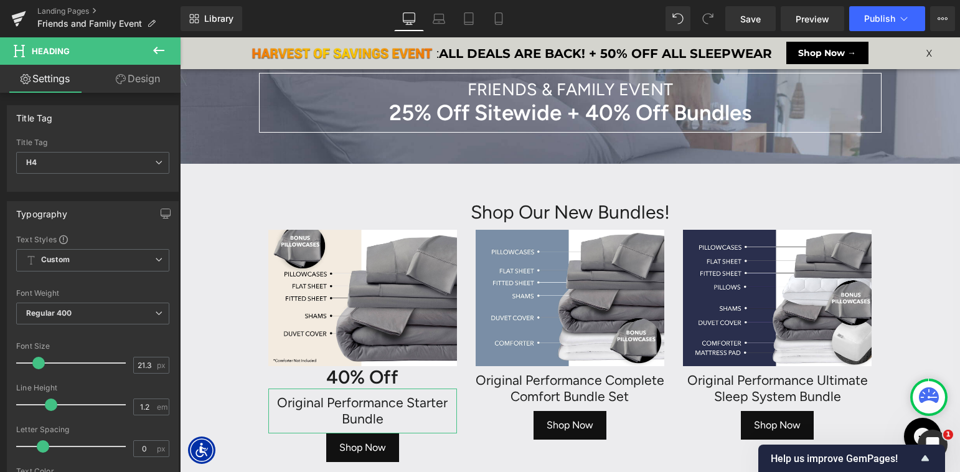
click at [141, 82] on link "Design" at bounding box center [138, 79] width 90 height 28
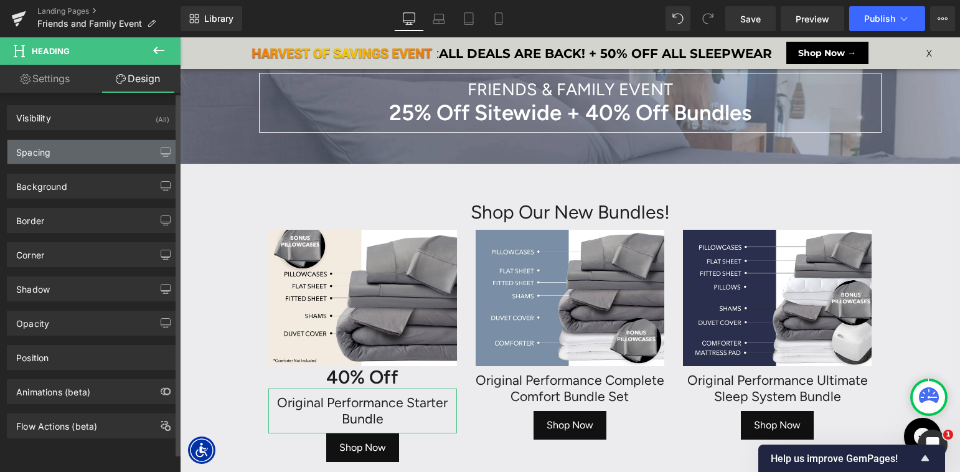
click at [70, 157] on div "Spacing" at bounding box center [92, 152] width 171 height 24
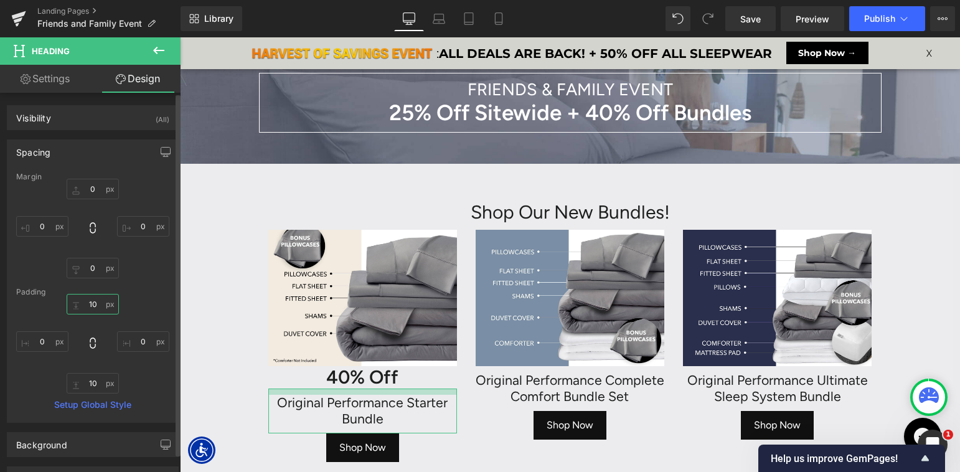
drag, startPoint x: 89, startPoint y: 305, endPoint x: 127, endPoint y: 326, distance: 43.5
click at [89, 305] on input "text" at bounding box center [93, 304] width 52 height 21
type input "0"
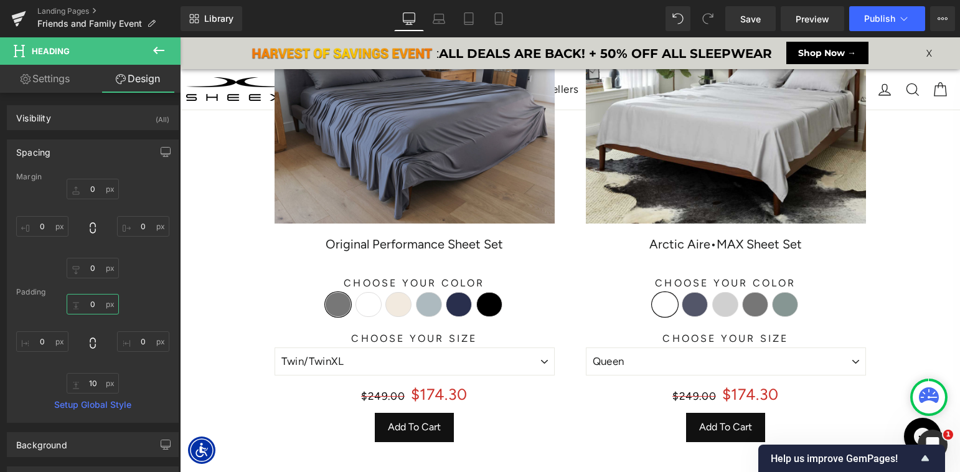
scroll to position [616, 0]
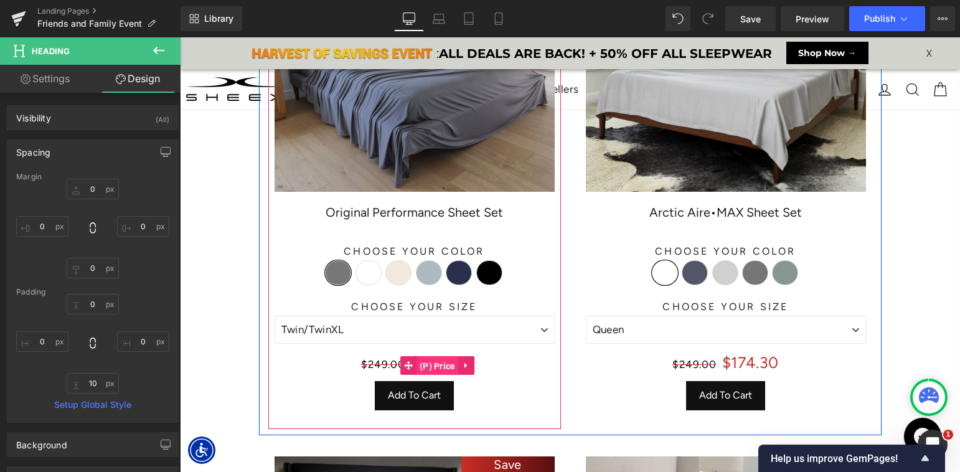
click at [428, 362] on span "(P) Price" at bounding box center [437, 366] width 42 height 19
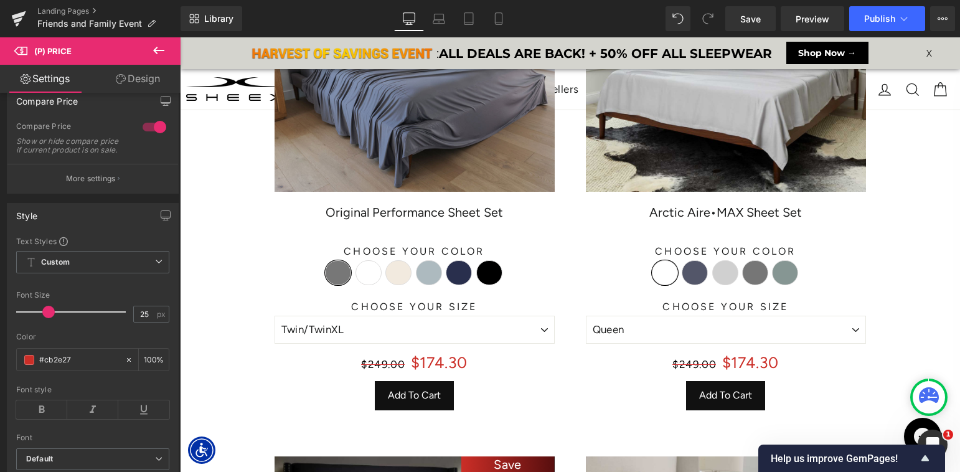
scroll to position [62, 0]
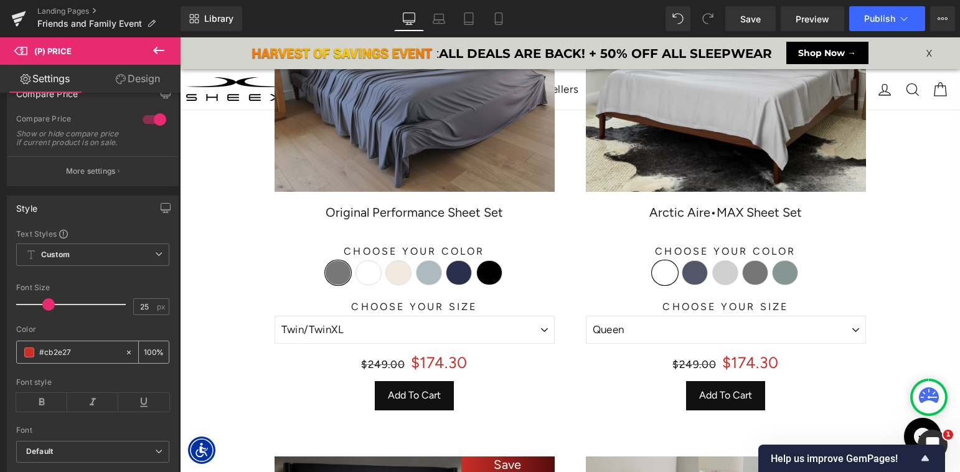
click at [68, 359] on input "#cb2e27" at bounding box center [79, 352] width 80 height 14
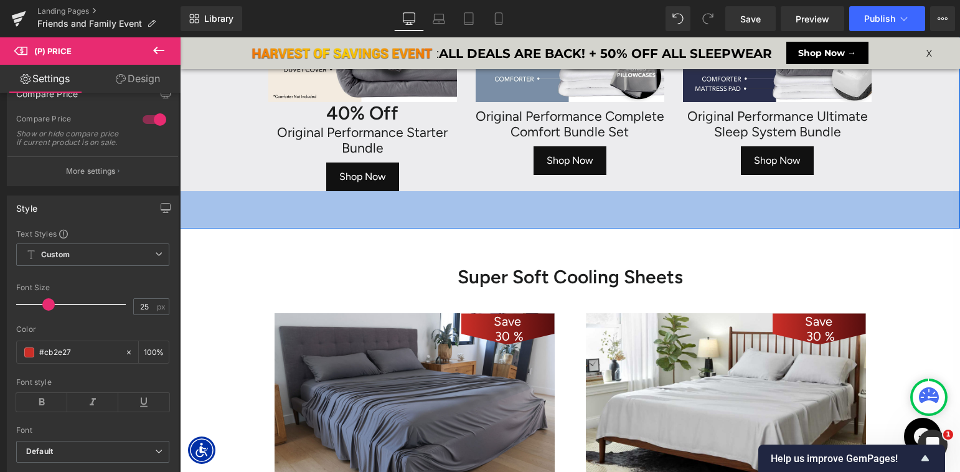
scroll to position [225, 0]
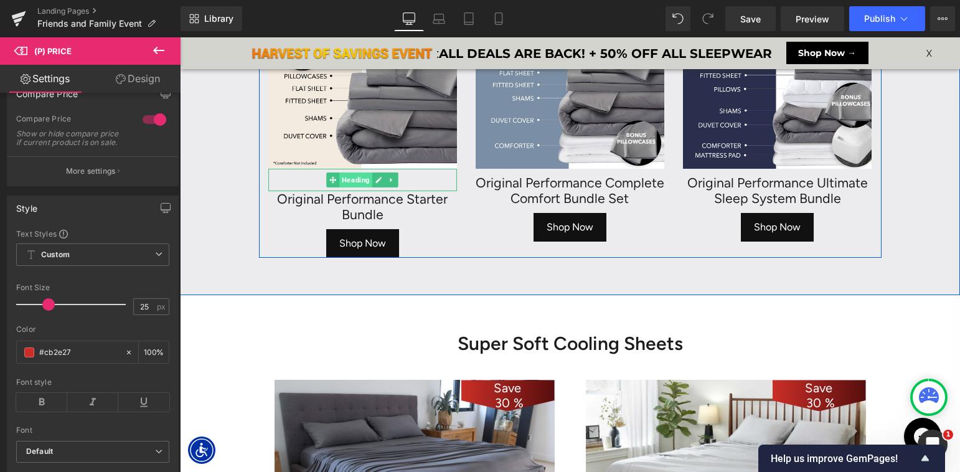
click at [363, 179] on span "Heading" at bounding box center [355, 179] width 33 height 15
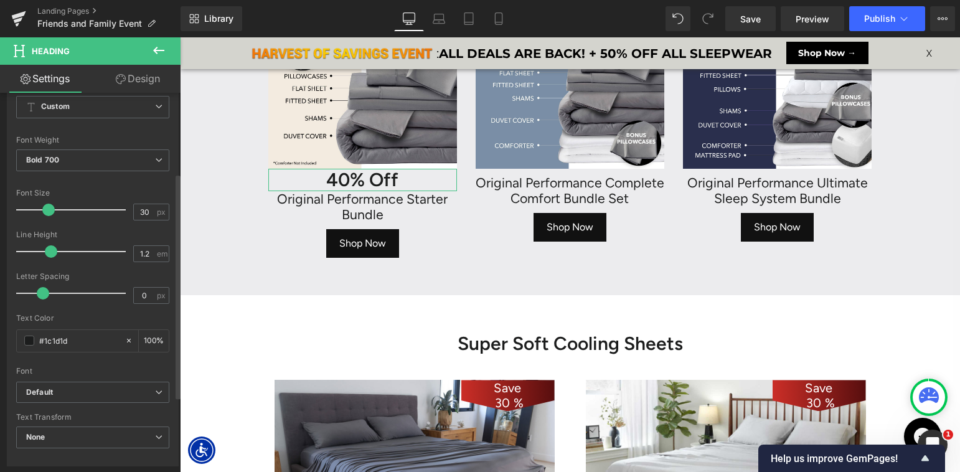
scroll to position [180, 0]
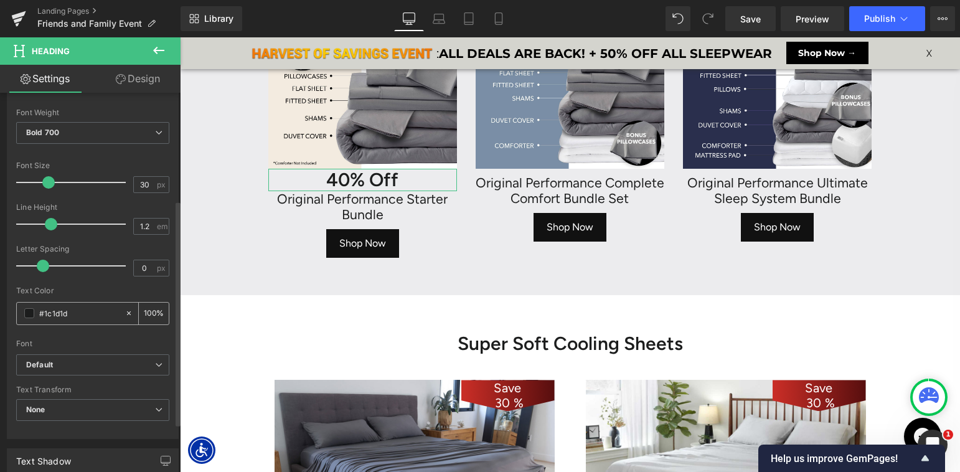
click at [67, 309] on input "#1c1d1d" at bounding box center [79, 313] width 80 height 14
paste input "#cb2e27"
click at [44, 312] on input "##cb2e27" at bounding box center [79, 313] width 80 height 14
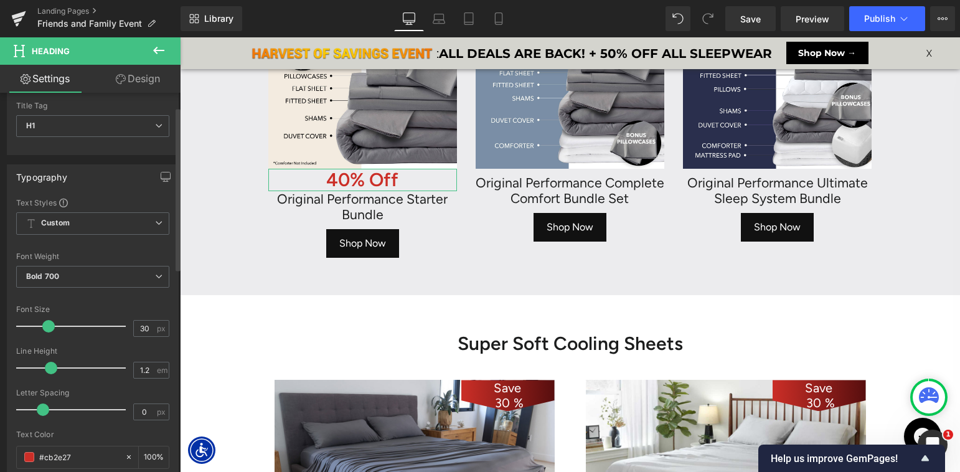
scroll to position [32, 0]
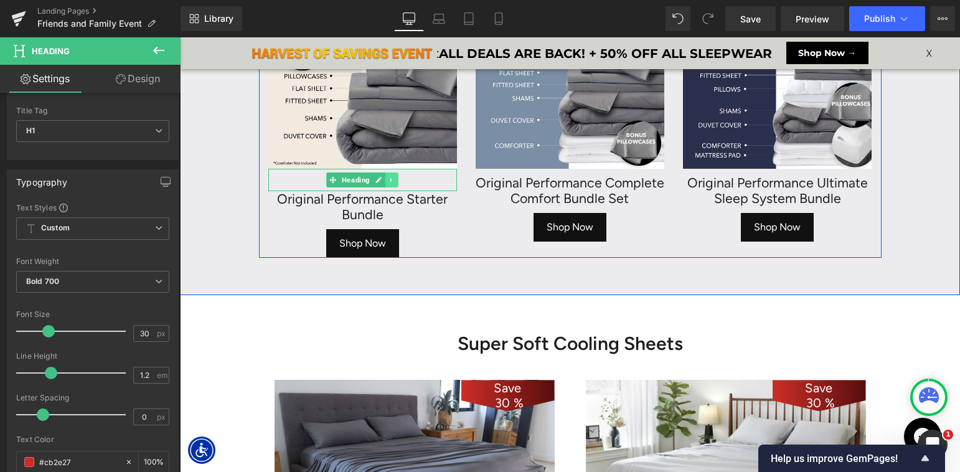
type input "#cb2e27"
click at [394, 177] on icon at bounding box center [391, 179] width 7 height 7
click at [385, 181] on icon at bounding box center [385, 179] width 7 height 7
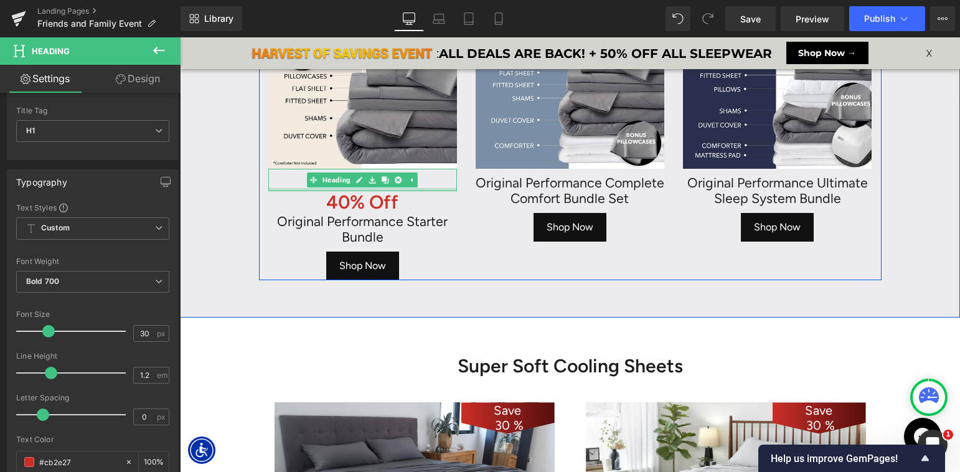
scroll to position [7414, 780]
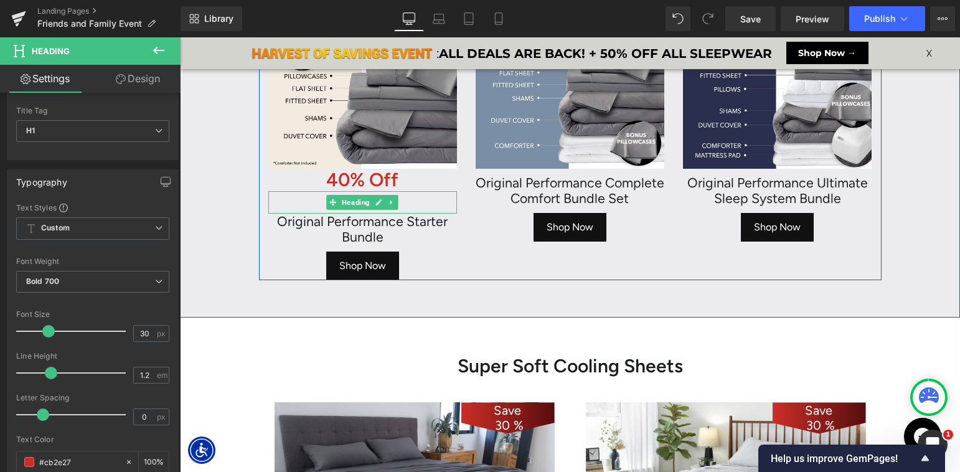
click at [394, 202] on icon at bounding box center [391, 202] width 7 height 7
click at [383, 204] on icon at bounding box center [385, 202] width 7 height 7
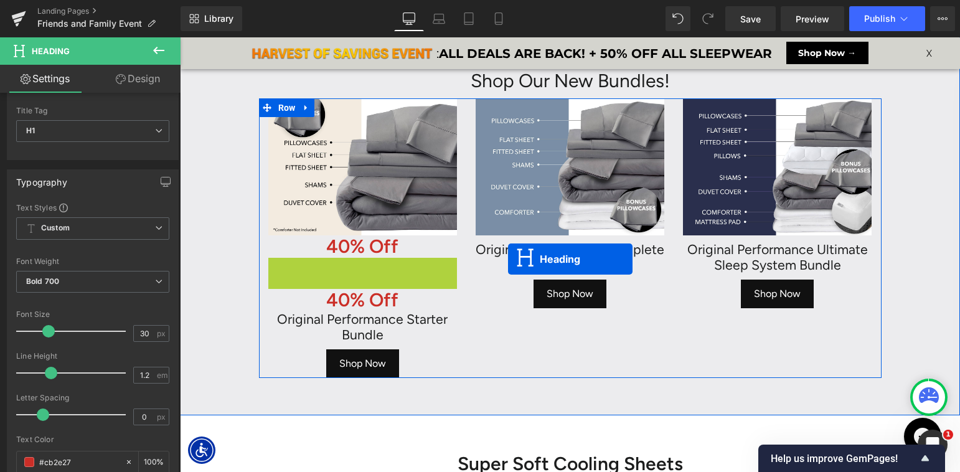
scroll to position [7445, 780]
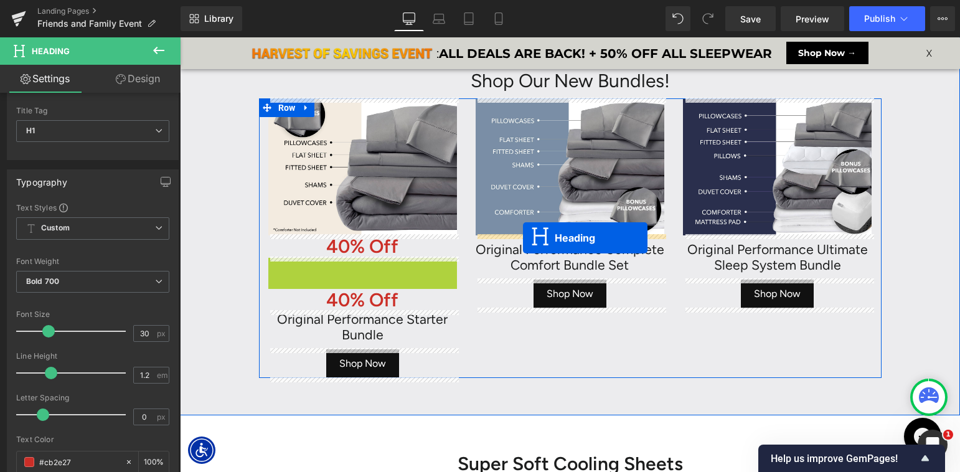
drag, startPoint x: 313, startPoint y: 265, endPoint x: 523, endPoint y: 238, distance: 211.5
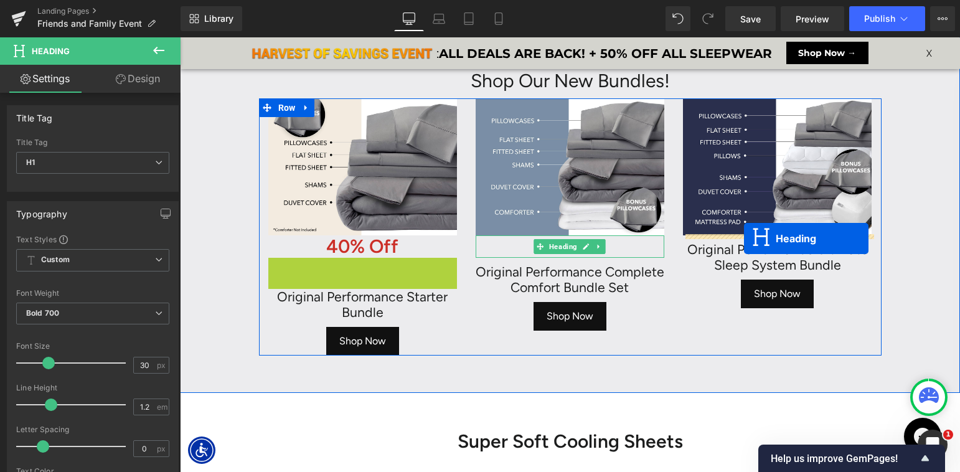
scroll to position [6, 6]
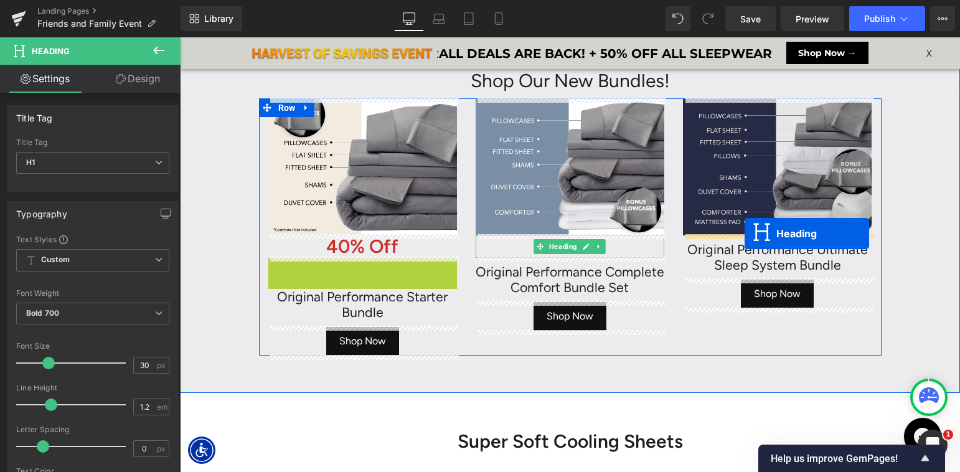
drag, startPoint x: 334, startPoint y: 266, endPoint x: 744, endPoint y: 233, distance: 411.4
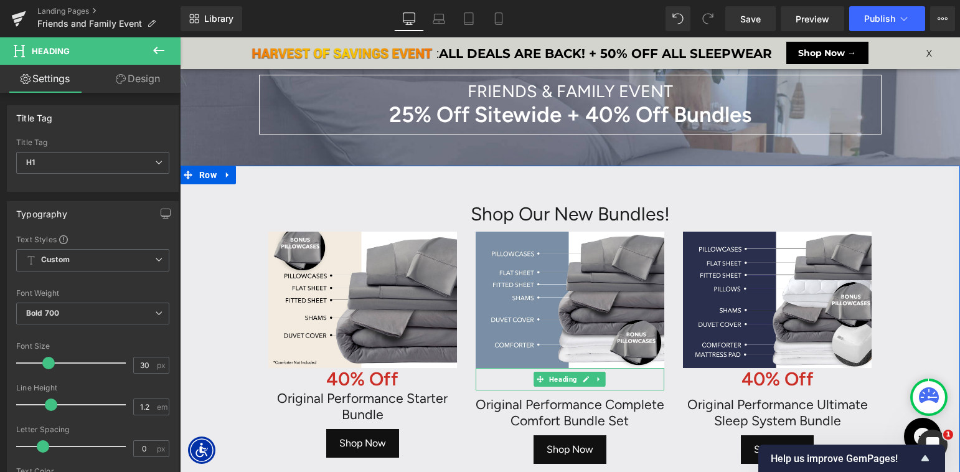
scroll to position [90, 0]
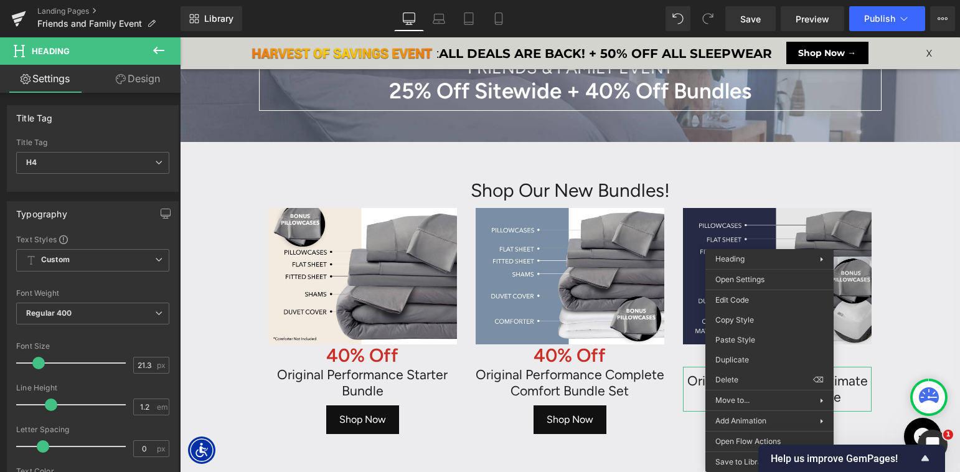
drag, startPoint x: 941, startPoint y: 372, endPoint x: 761, endPoint y: 335, distance: 183.6
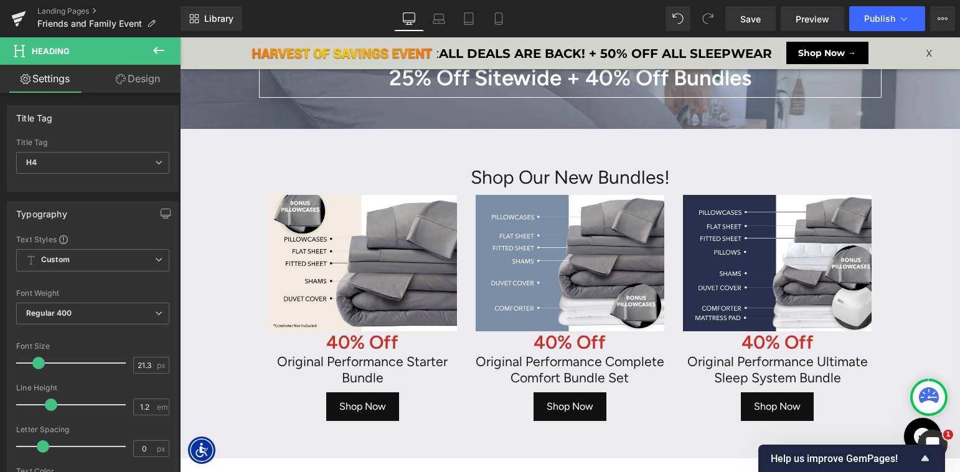
scroll to position [7433, 780]
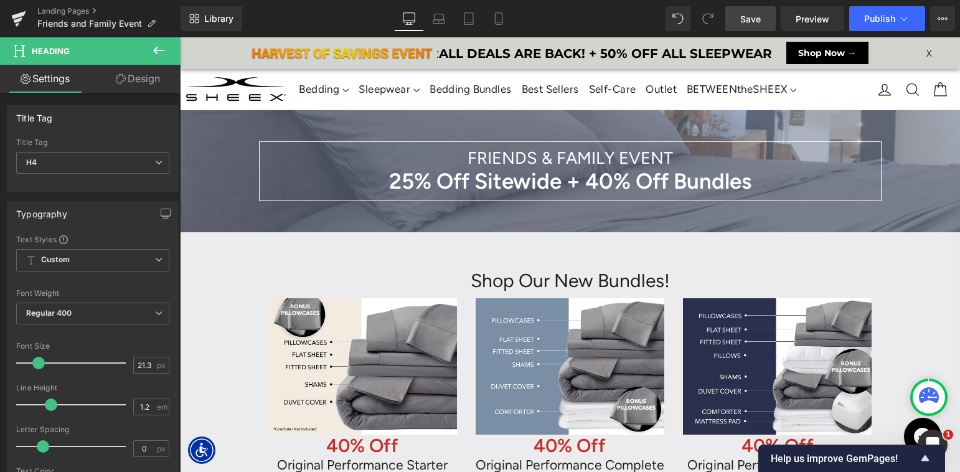
click at [743, 19] on span "Save" at bounding box center [750, 18] width 21 height 13
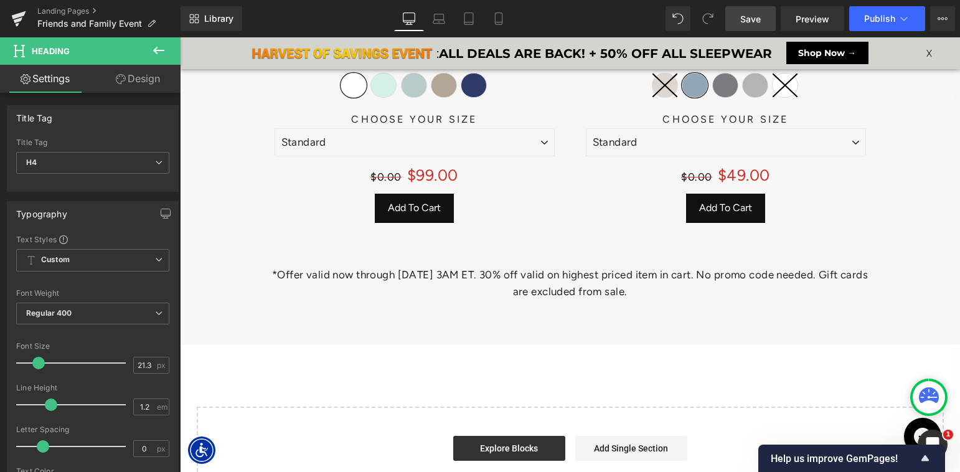
scroll to position [6531, 0]
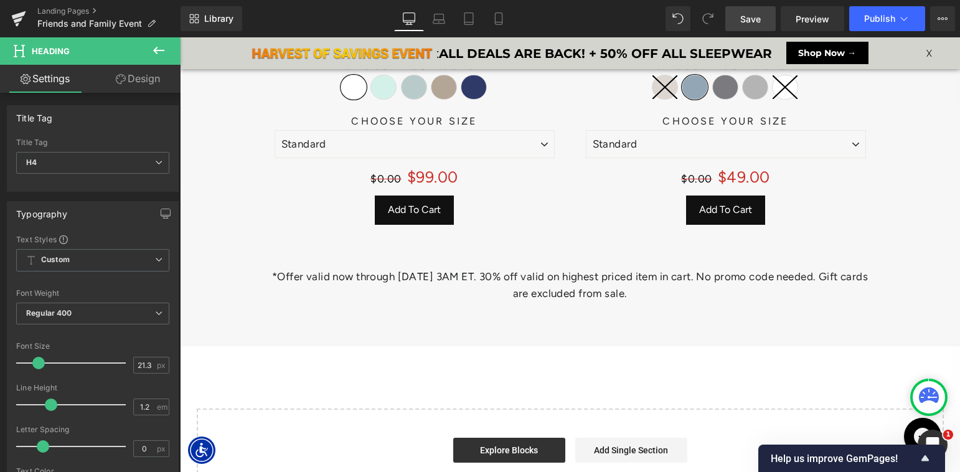
click at [351, 270] on p "*Offer valid now through [DATE] 3AM ET. 30% off valid on highest priced item in…" at bounding box center [570, 285] width 604 height 34
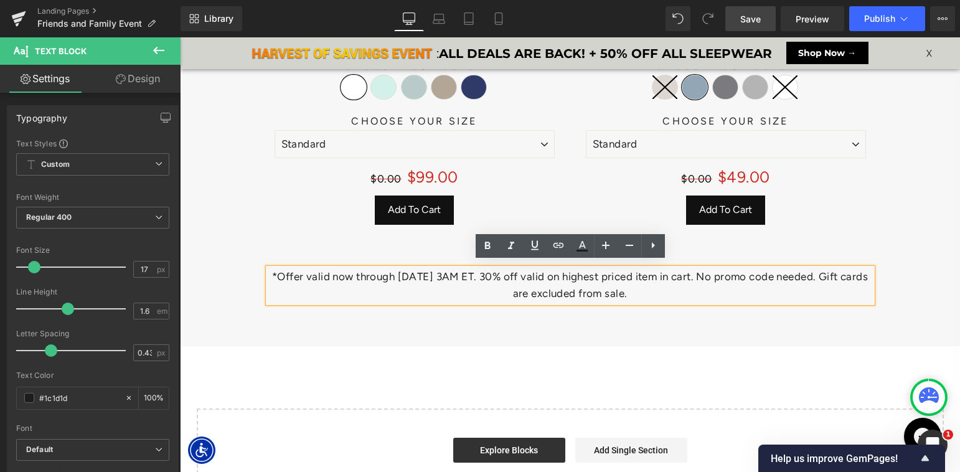
click at [406, 270] on p "*Offer valid now through [DATE] 3AM ET. 30% off valid on highest priced item in…" at bounding box center [570, 285] width 604 height 34
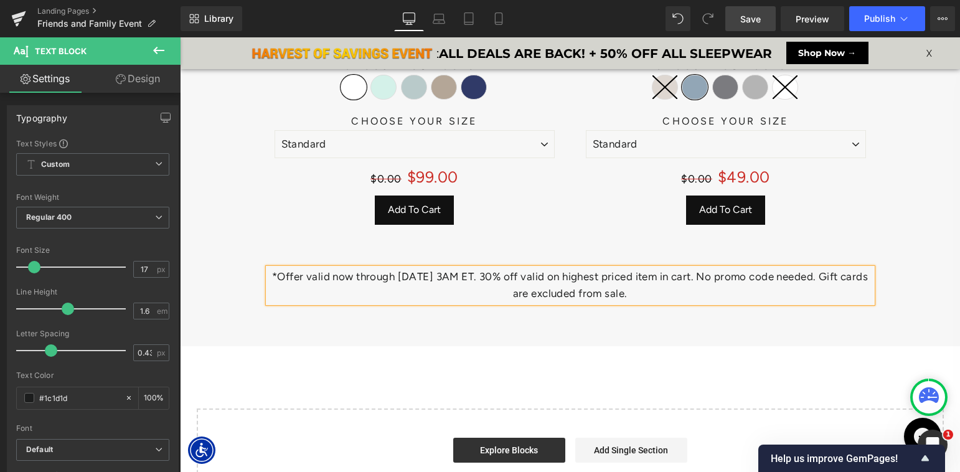
drag, startPoint x: 504, startPoint y: 272, endPoint x: 718, endPoint y: 291, distance: 215.6
click at [718, 291] on p "*Offer valid now through 10/6/25 @ 3AM ET. 30% off valid on highest priced item…" at bounding box center [570, 285] width 604 height 34
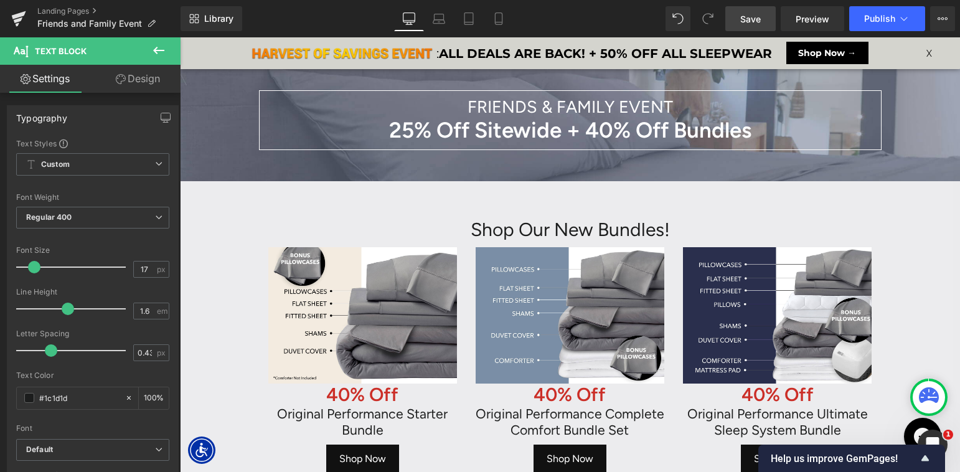
scroll to position [0, 0]
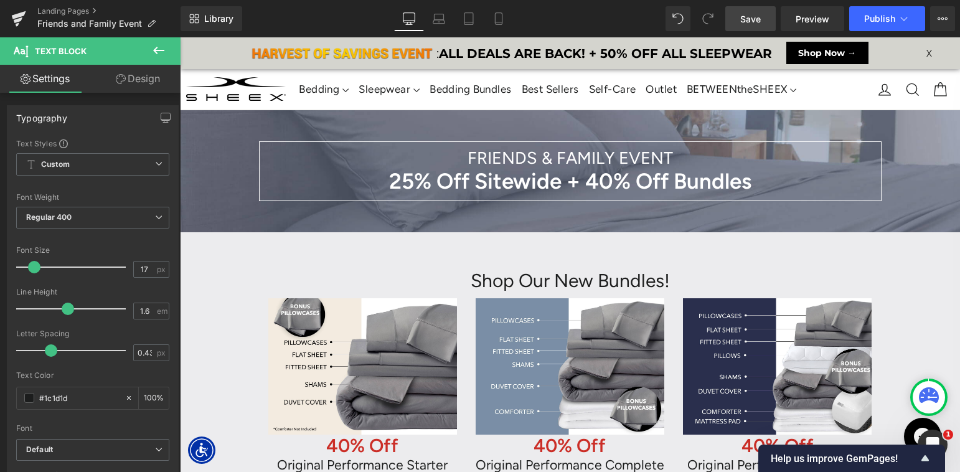
click at [752, 11] on link "Save" at bounding box center [750, 18] width 50 height 25
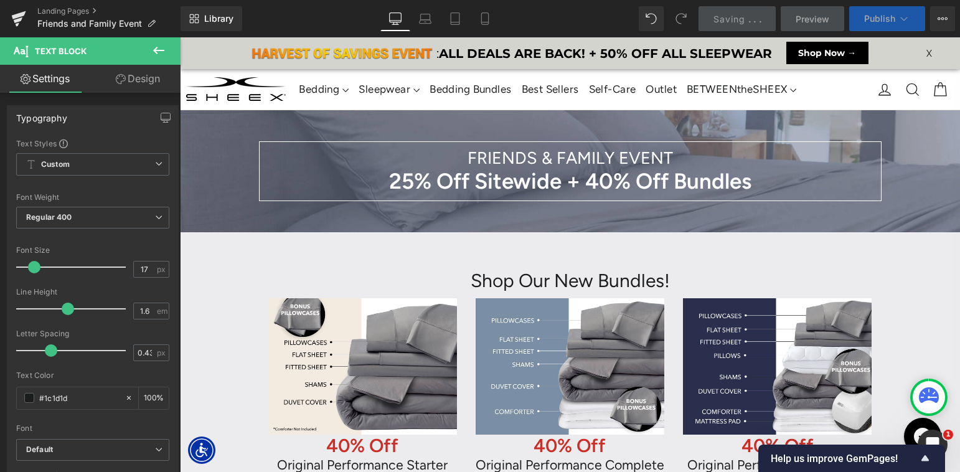
click at [869, 18] on span "Publish" at bounding box center [879, 19] width 31 height 10
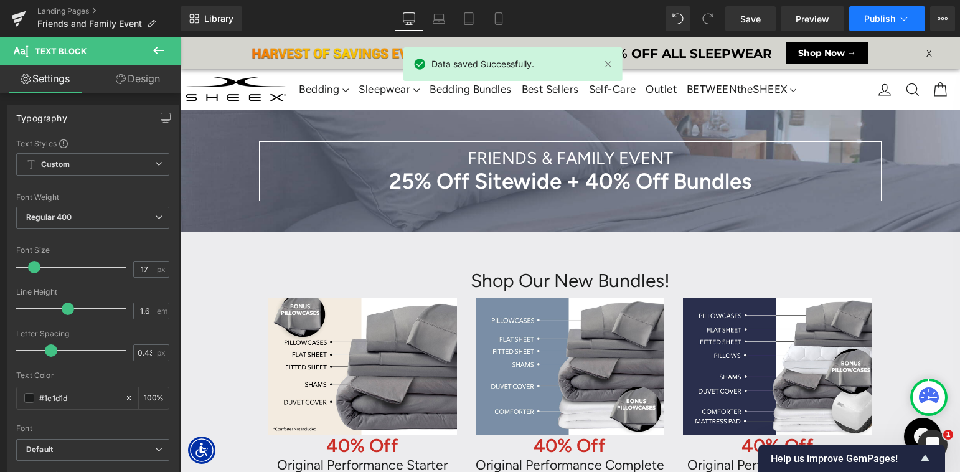
click at [872, 22] on span "Publish" at bounding box center [879, 19] width 31 height 10
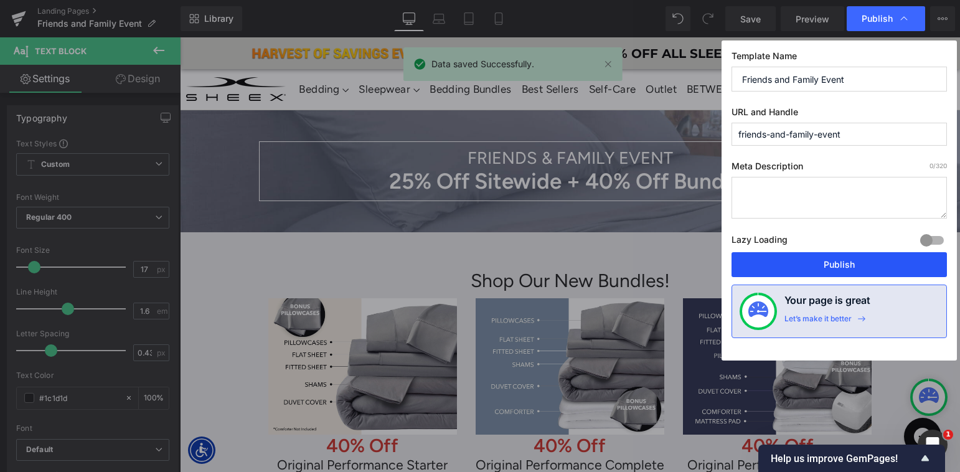
click at [817, 261] on button "Publish" at bounding box center [838, 264] width 215 height 25
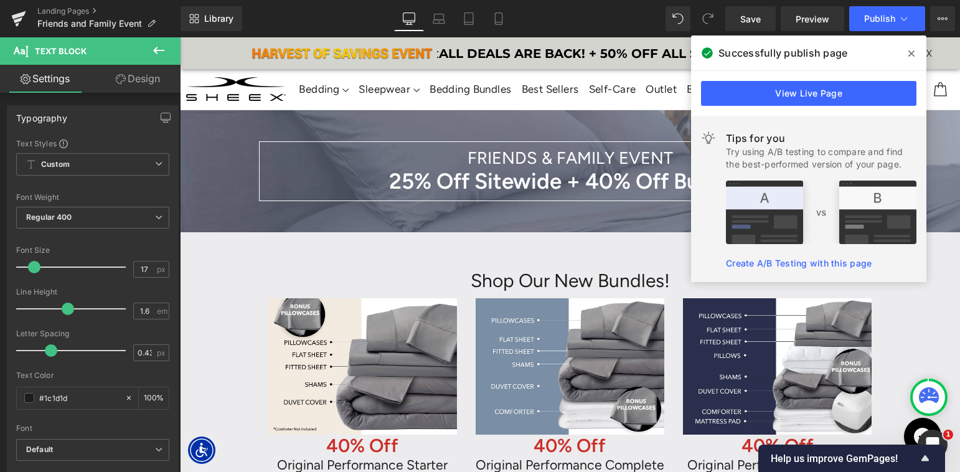
click at [910, 57] on icon at bounding box center [911, 54] width 6 height 10
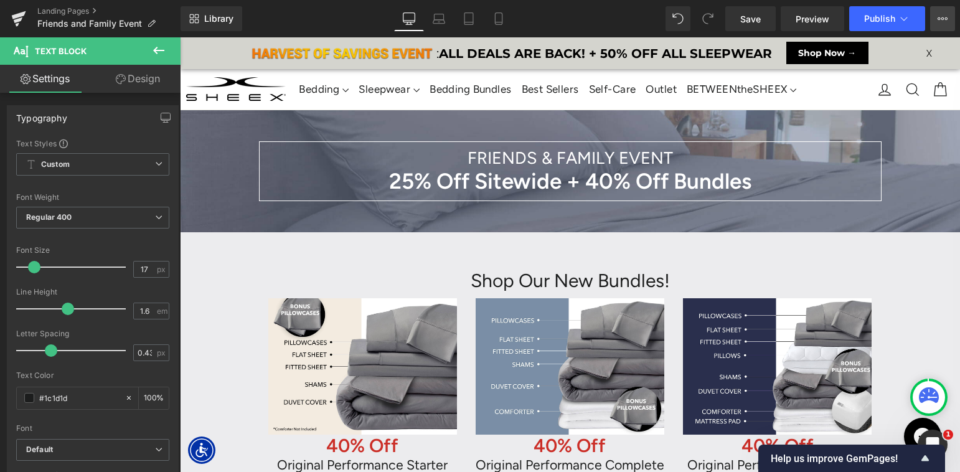
click at [940, 20] on icon at bounding box center [942, 19] width 10 height 10
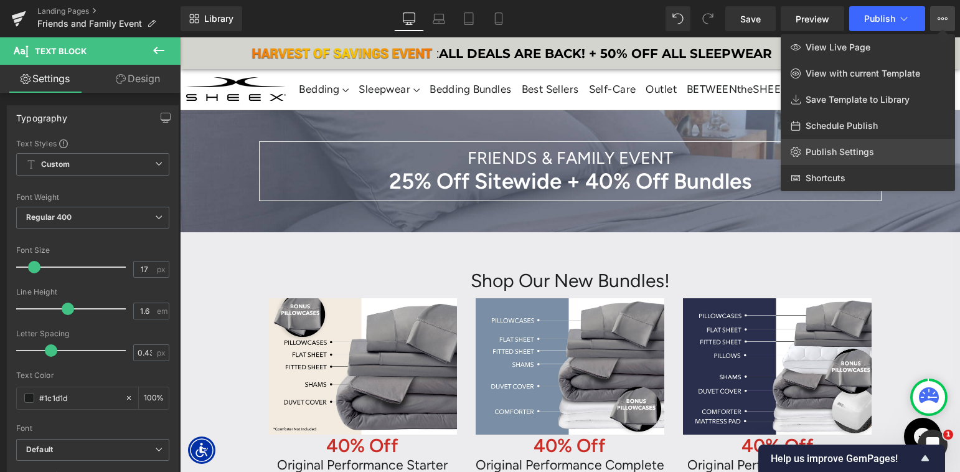
click at [870, 152] on span "Publish Settings" at bounding box center [839, 151] width 68 height 11
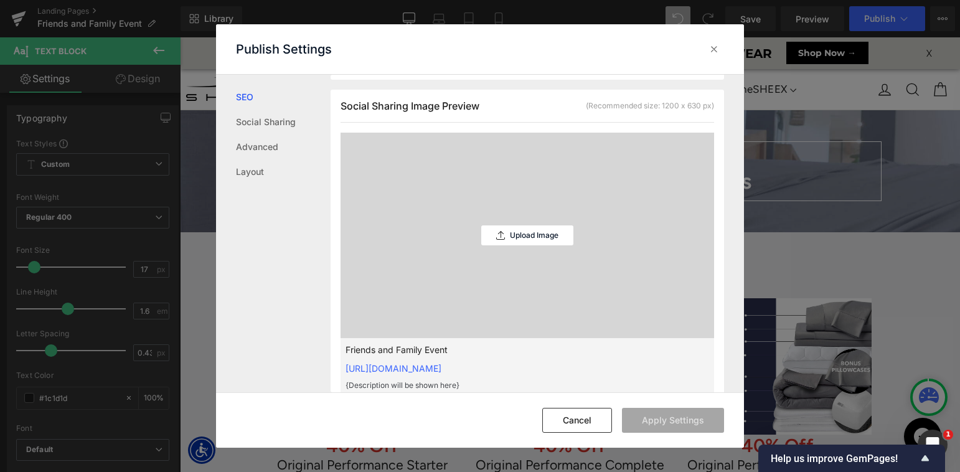
scroll to position [336, 0]
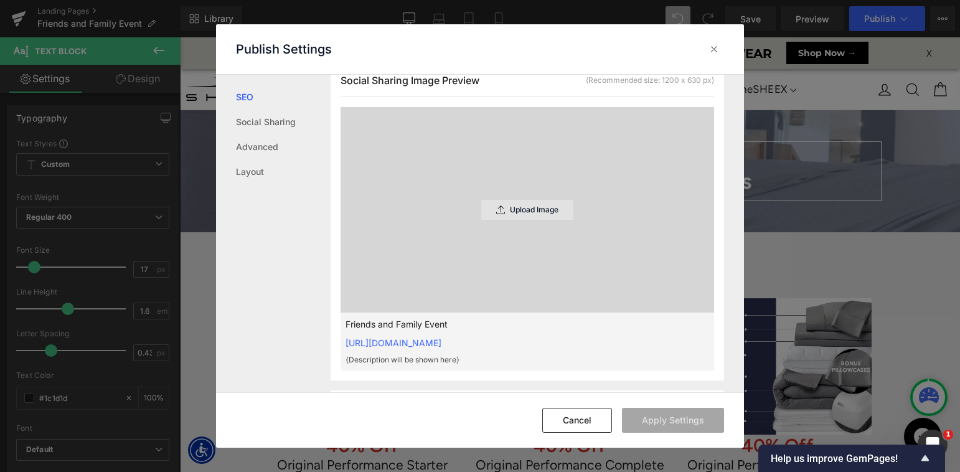
click at [513, 208] on p "Upload Image" at bounding box center [534, 209] width 49 height 9
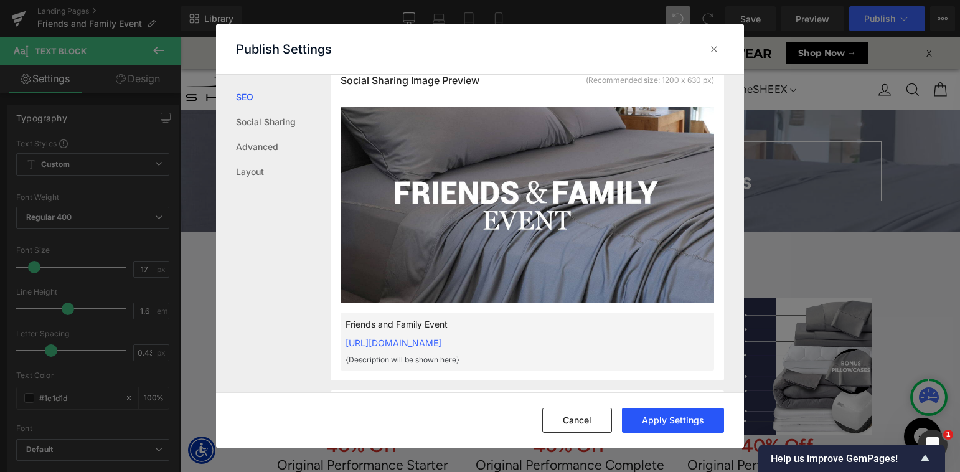
click at [652, 424] on button "Apply Settings" at bounding box center [673, 420] width 102 height 25
click at [710, 47] on icon at bounding box center [714, 49] width 12 height 12
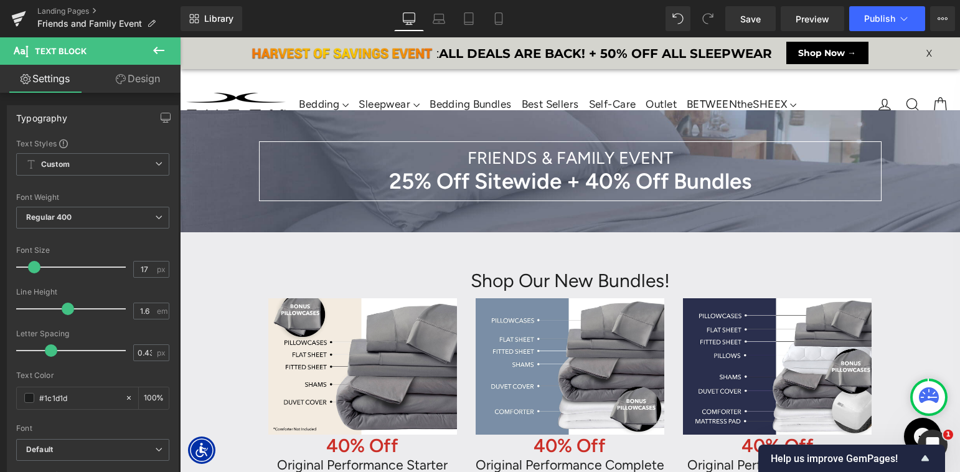
scroll to position [7433, 780]
